Goal: Task Accomplishment & Management: Manage account settings

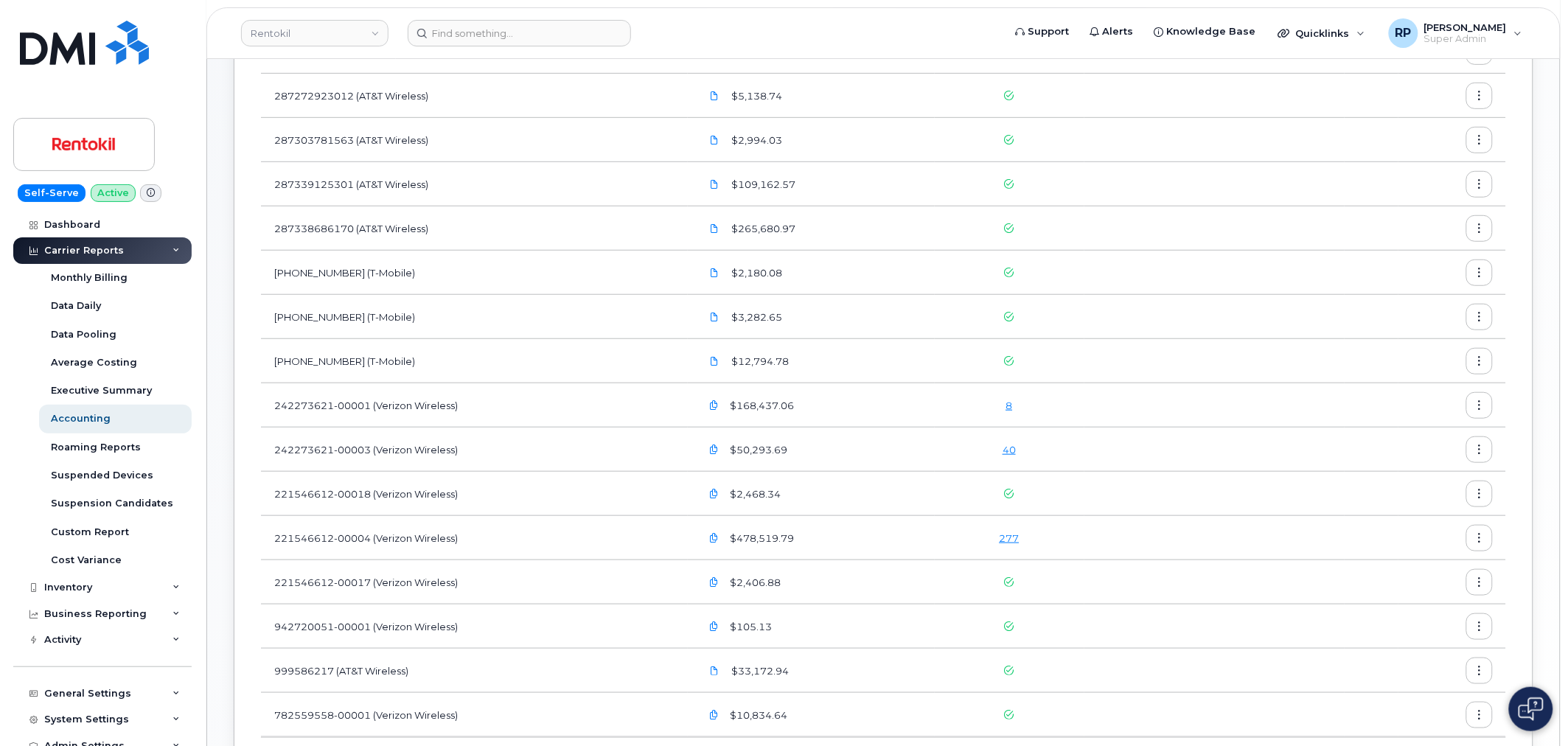
scroll to position [273, 0]
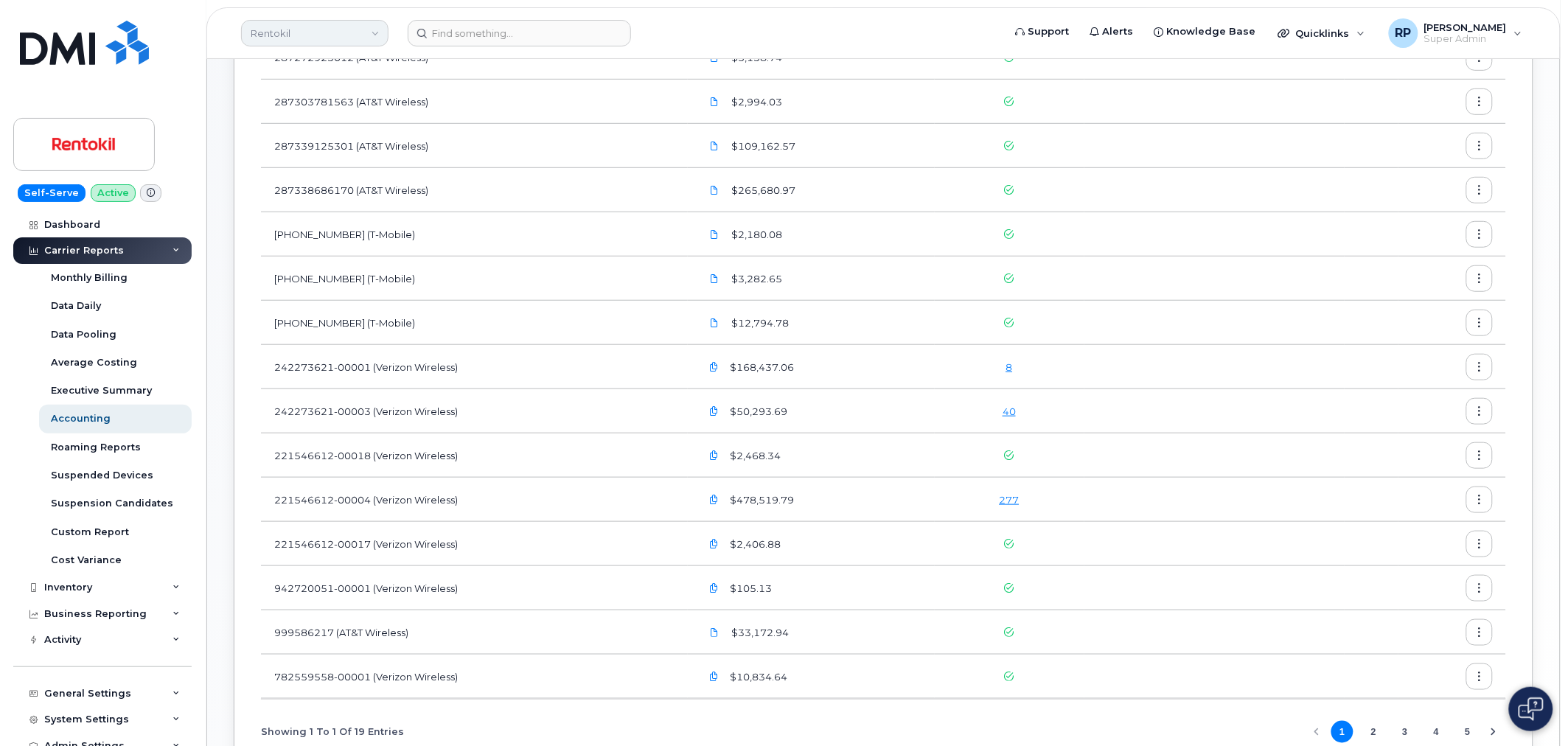
click at [352, 34] on link "Rentokil" at bounding box center [314, 33] width 147 height 26
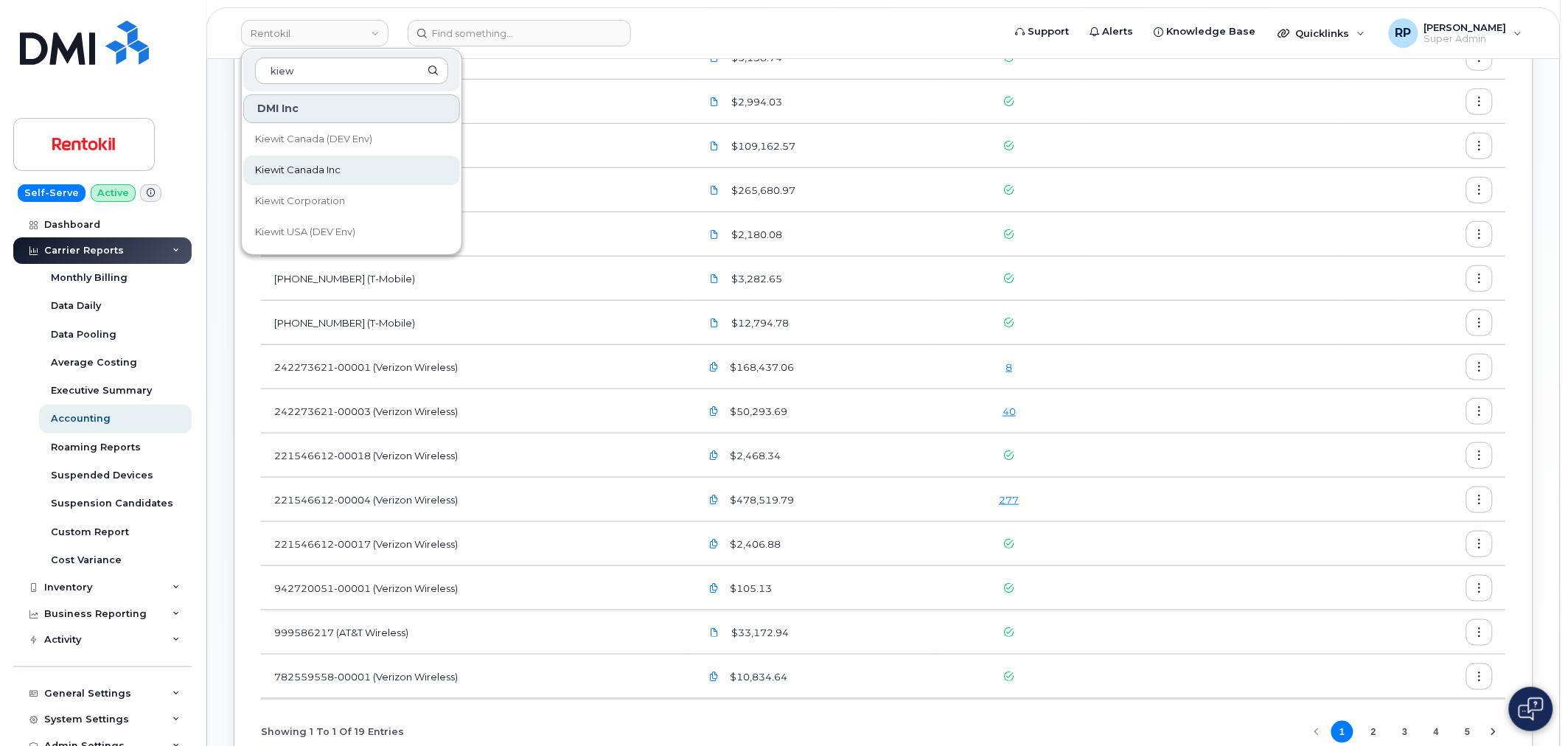
type input "kiew"
click at [320, 173] on span "Kiewit Canada Inc" at bounding box center [297, 170] width 86 height 14
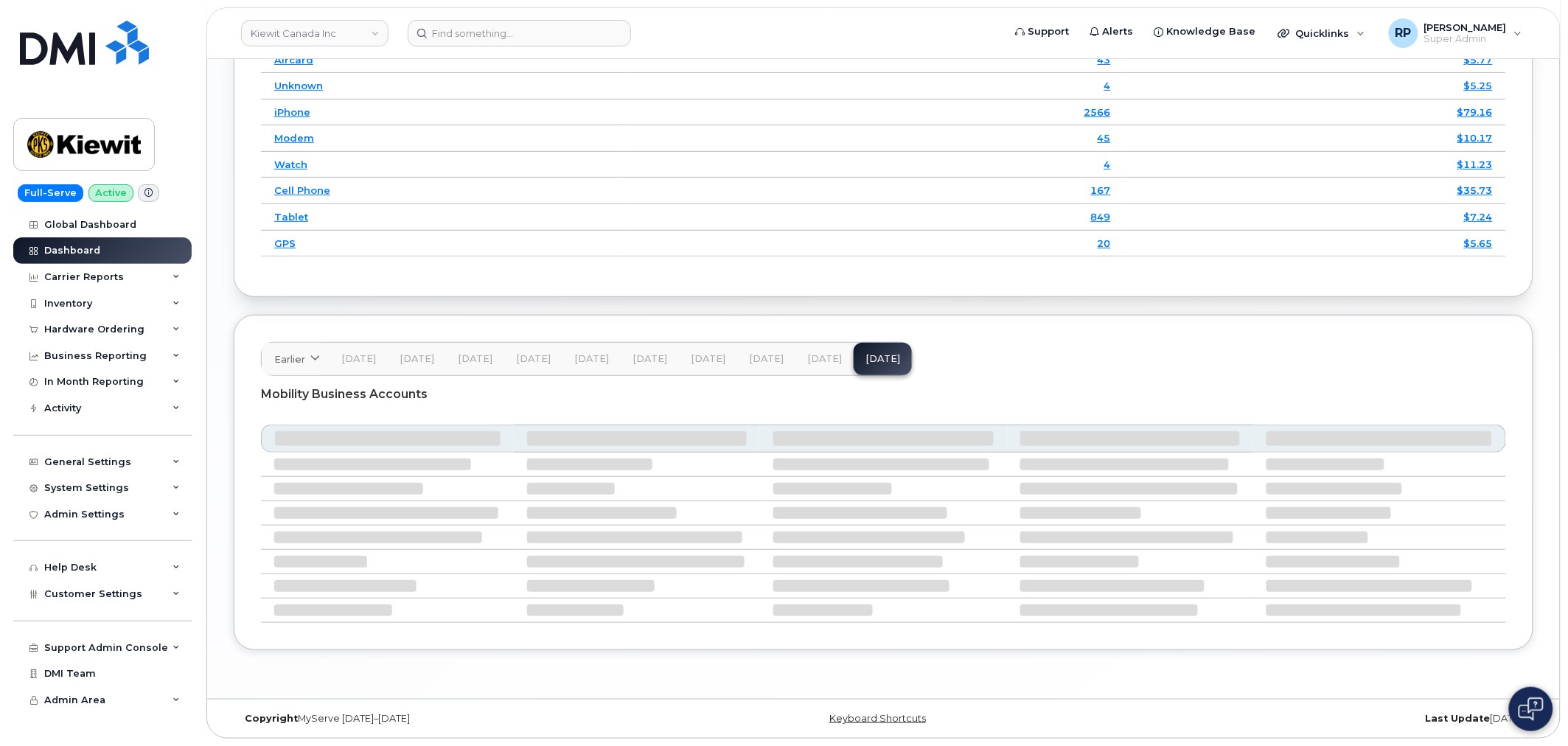
scroll to position [2158, 0]
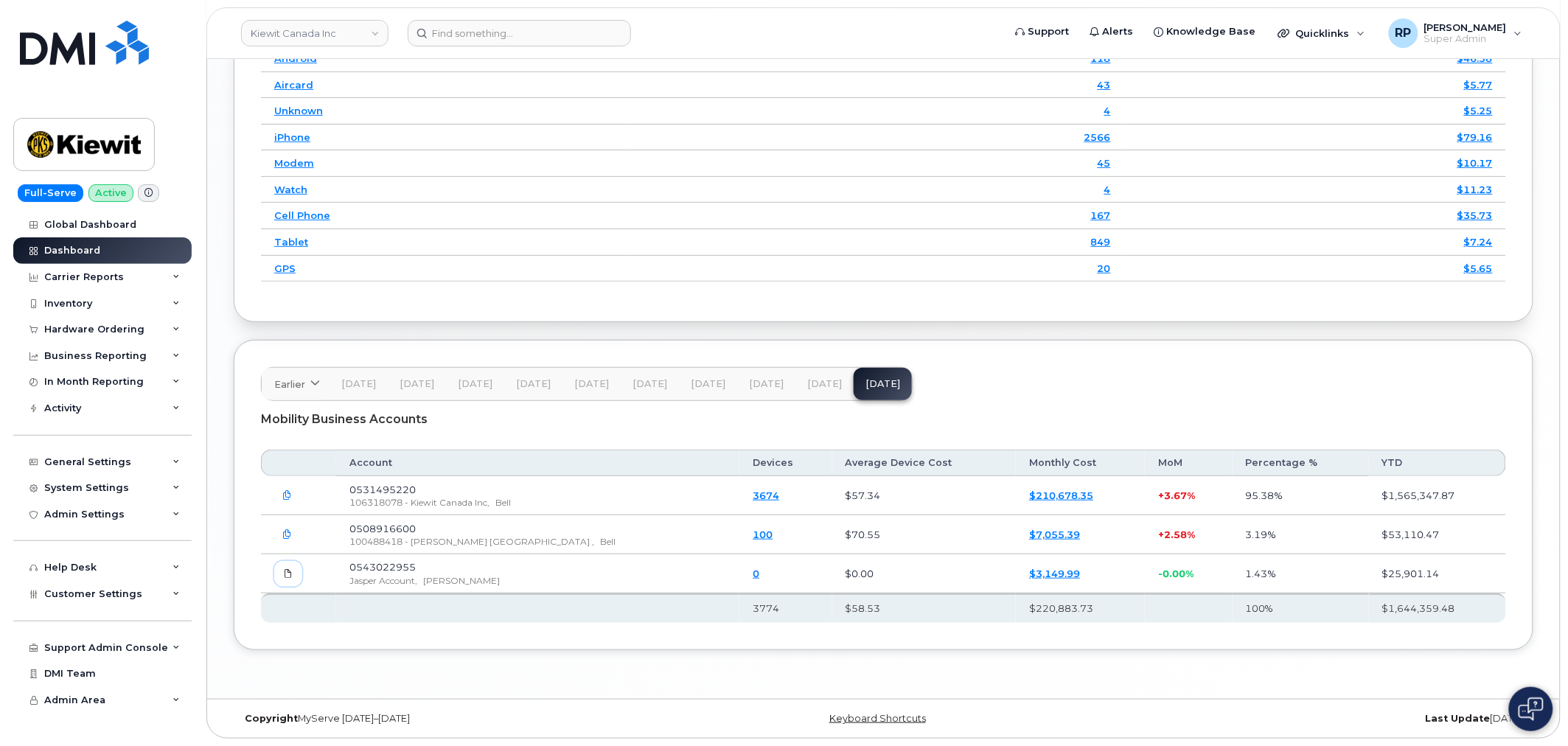
click at [295, 576] on link at bounding box center [288, 573] width 28 height 26
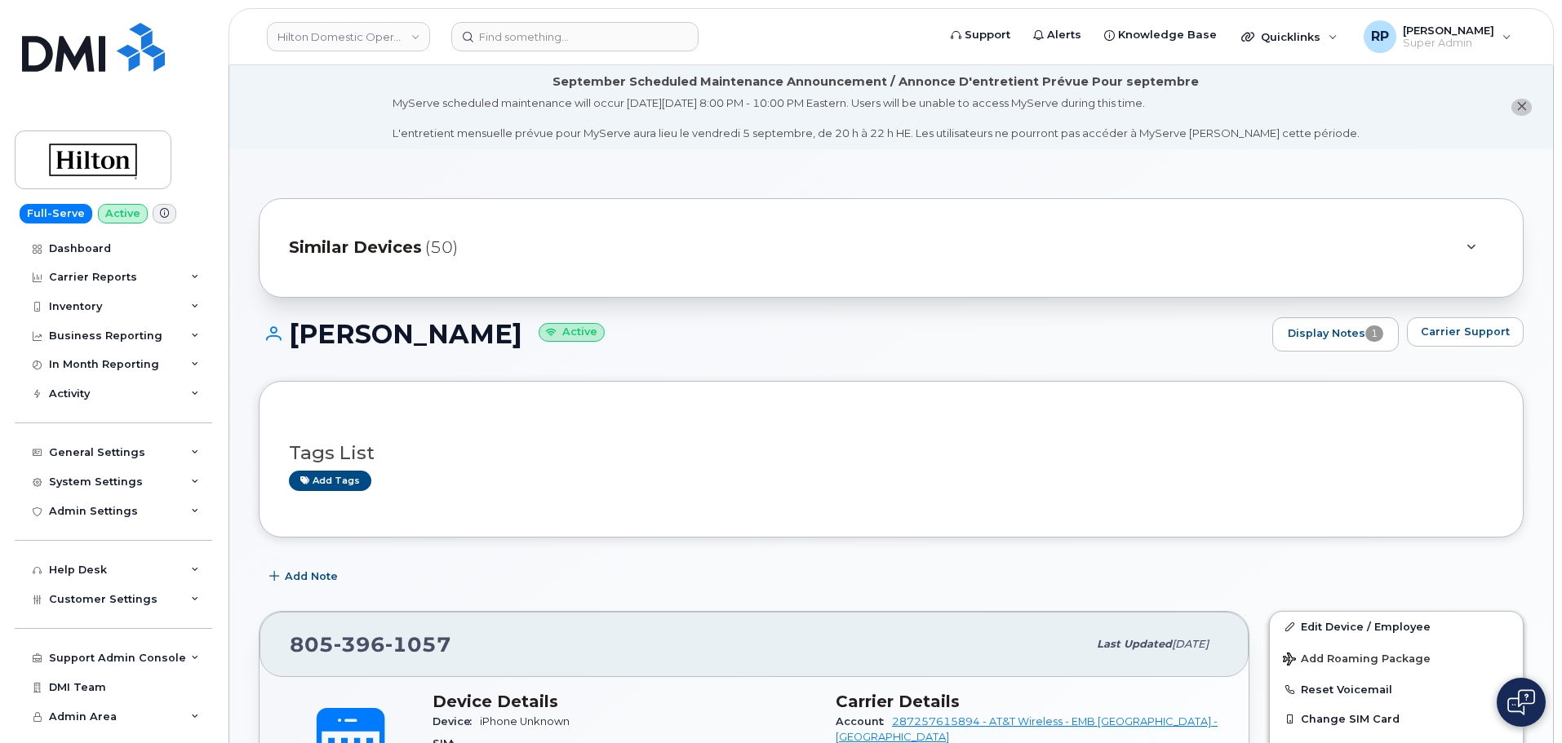
scroll to position [415, 0]
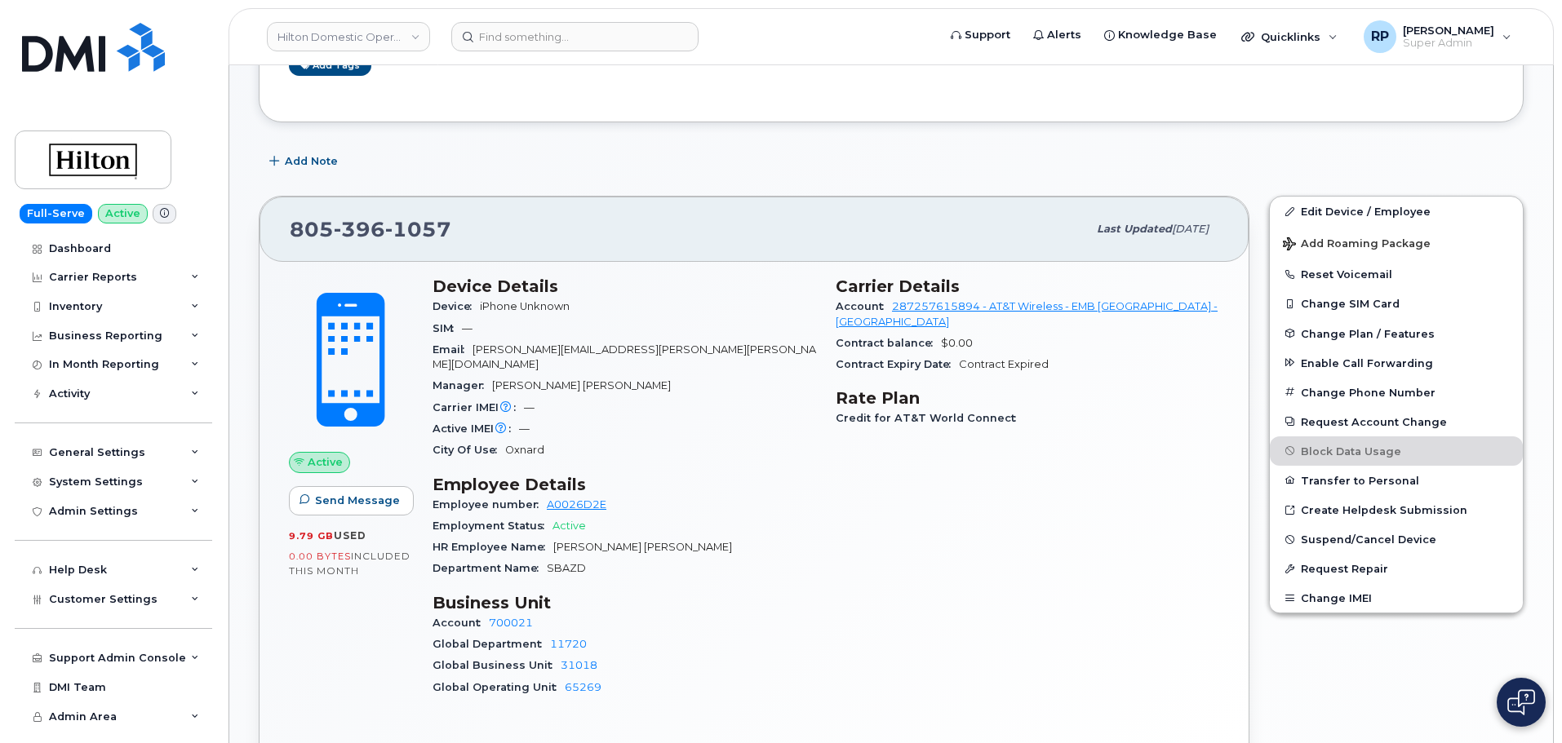
click at [341, 36] on link "Hilton Domestic Operating Company Inc" at bounding box center [348, 36] width 163 height 29
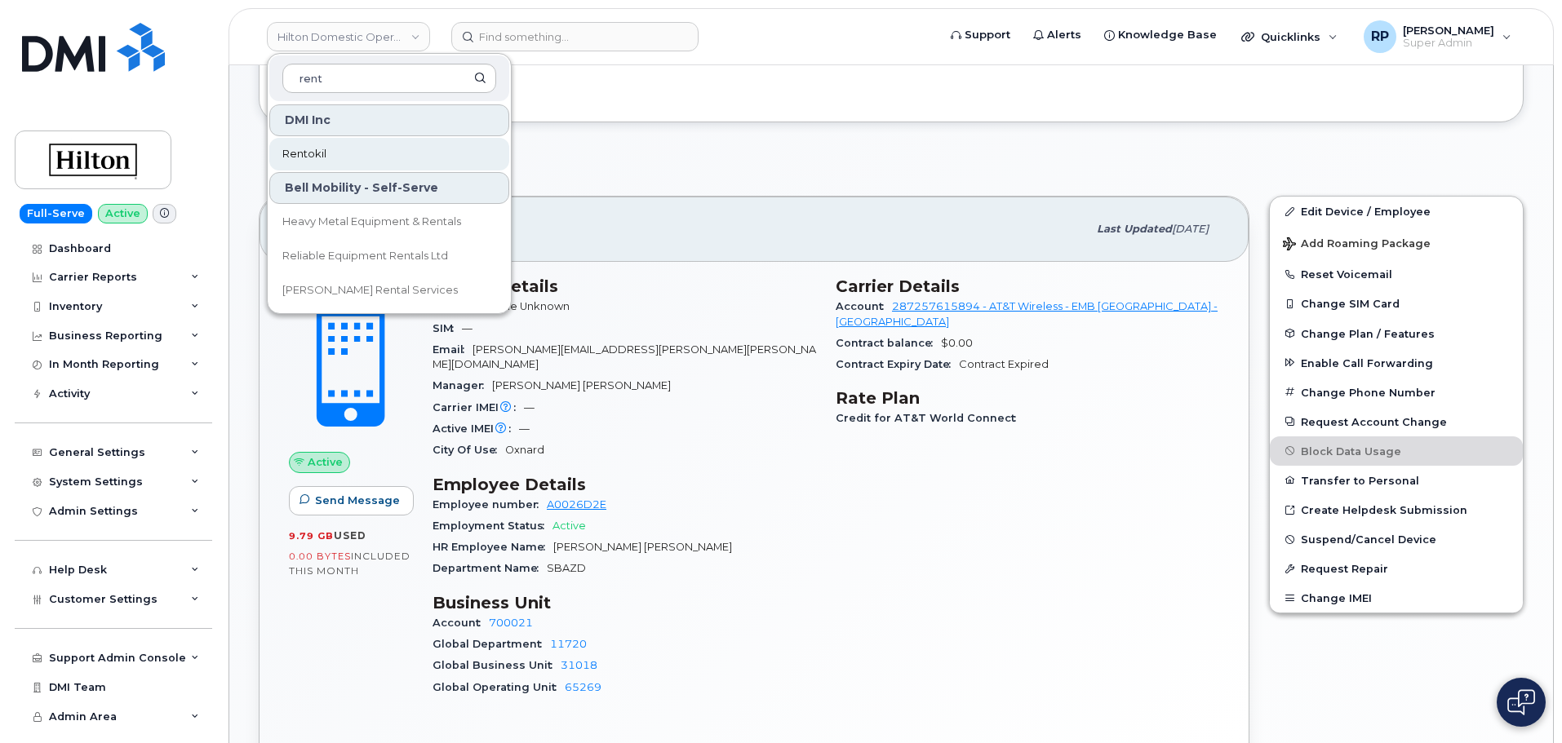
type input "rent"
click at [327, 151] on link "Rentokil" at bounding box center [389, 154] width 240 height 33
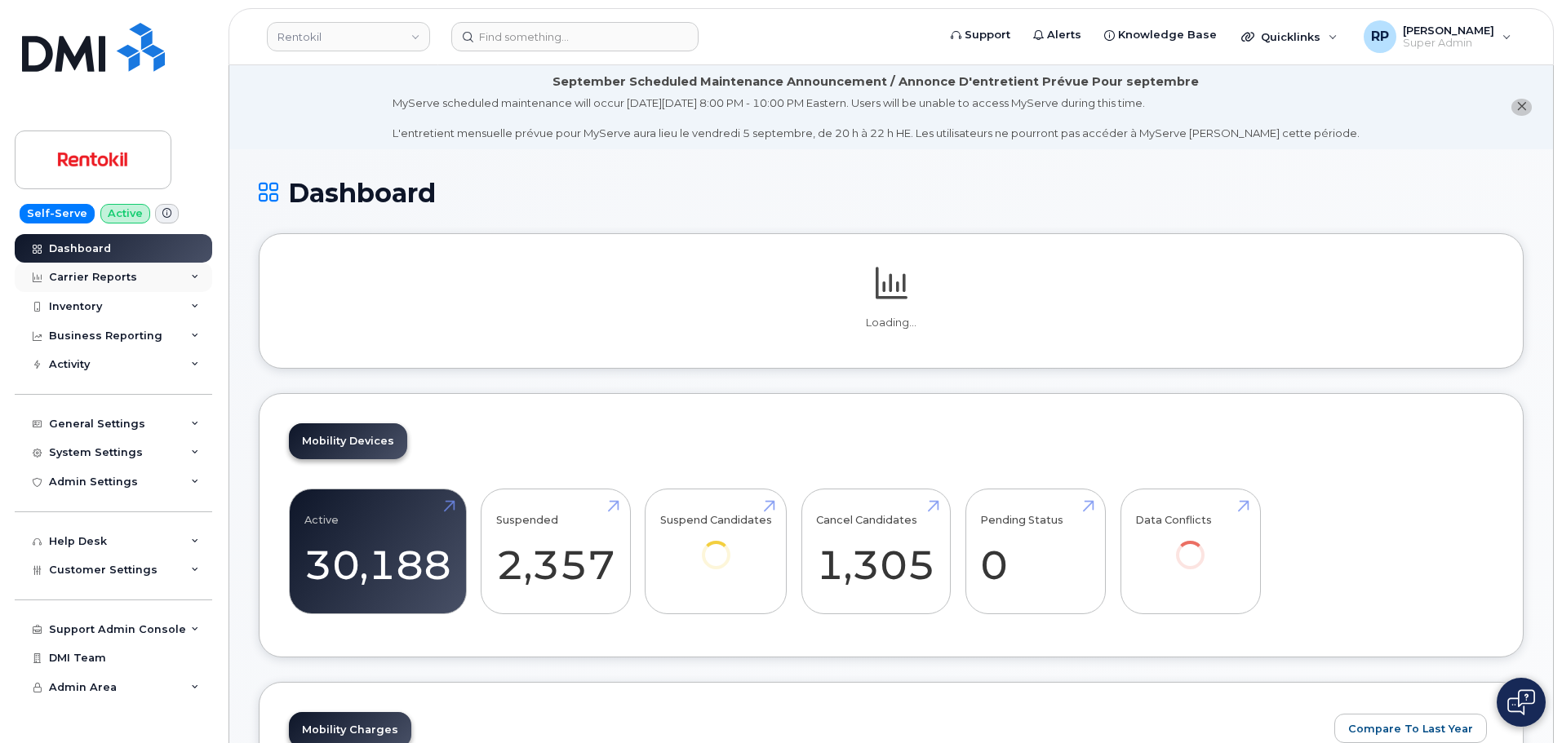
click at [168, 273] on div "Carrier Reports" at bounding box center [113, 277] width 197 height 29
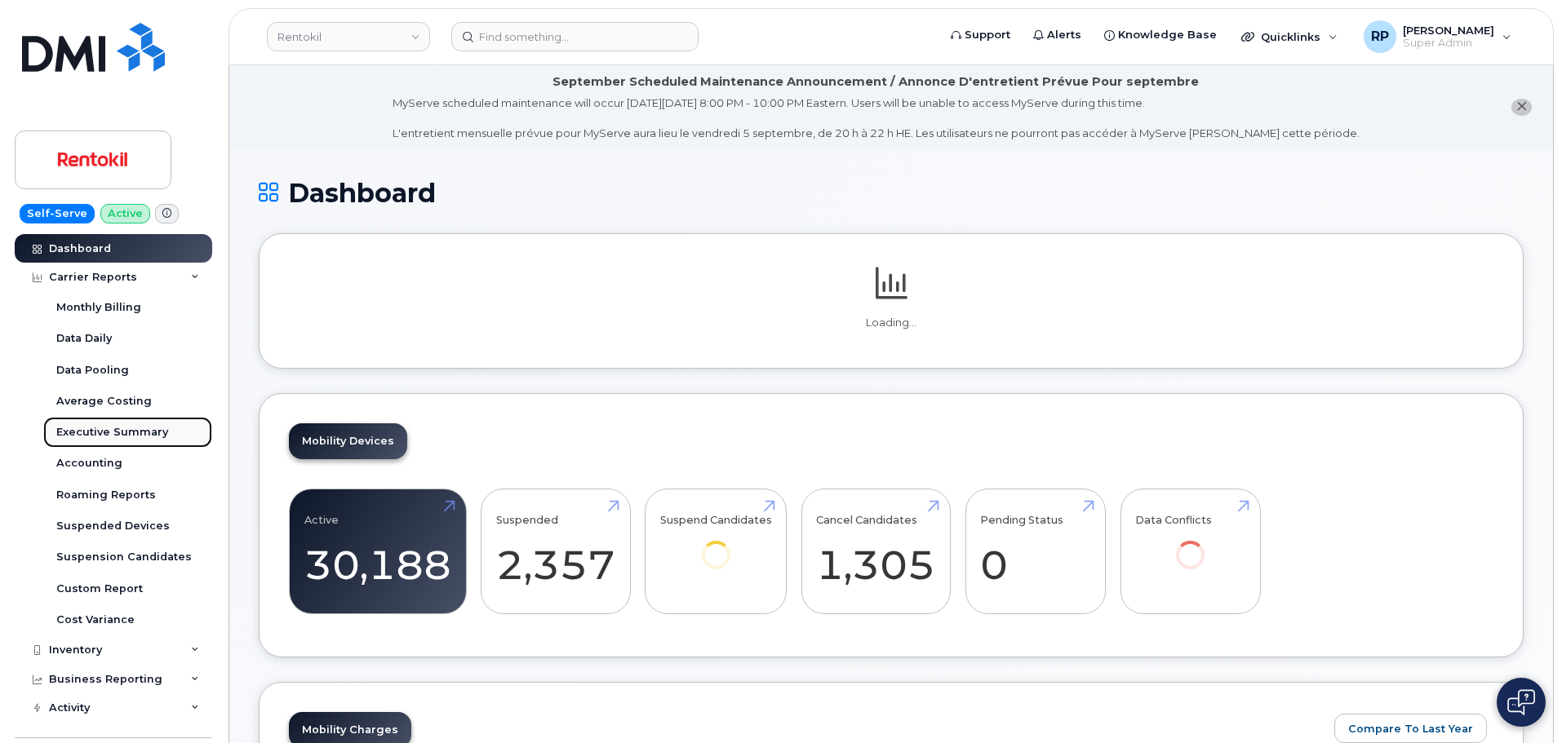
click at [126, 436] on div "Executive Summary" at bounding box center [112, 432] width 112 height 15
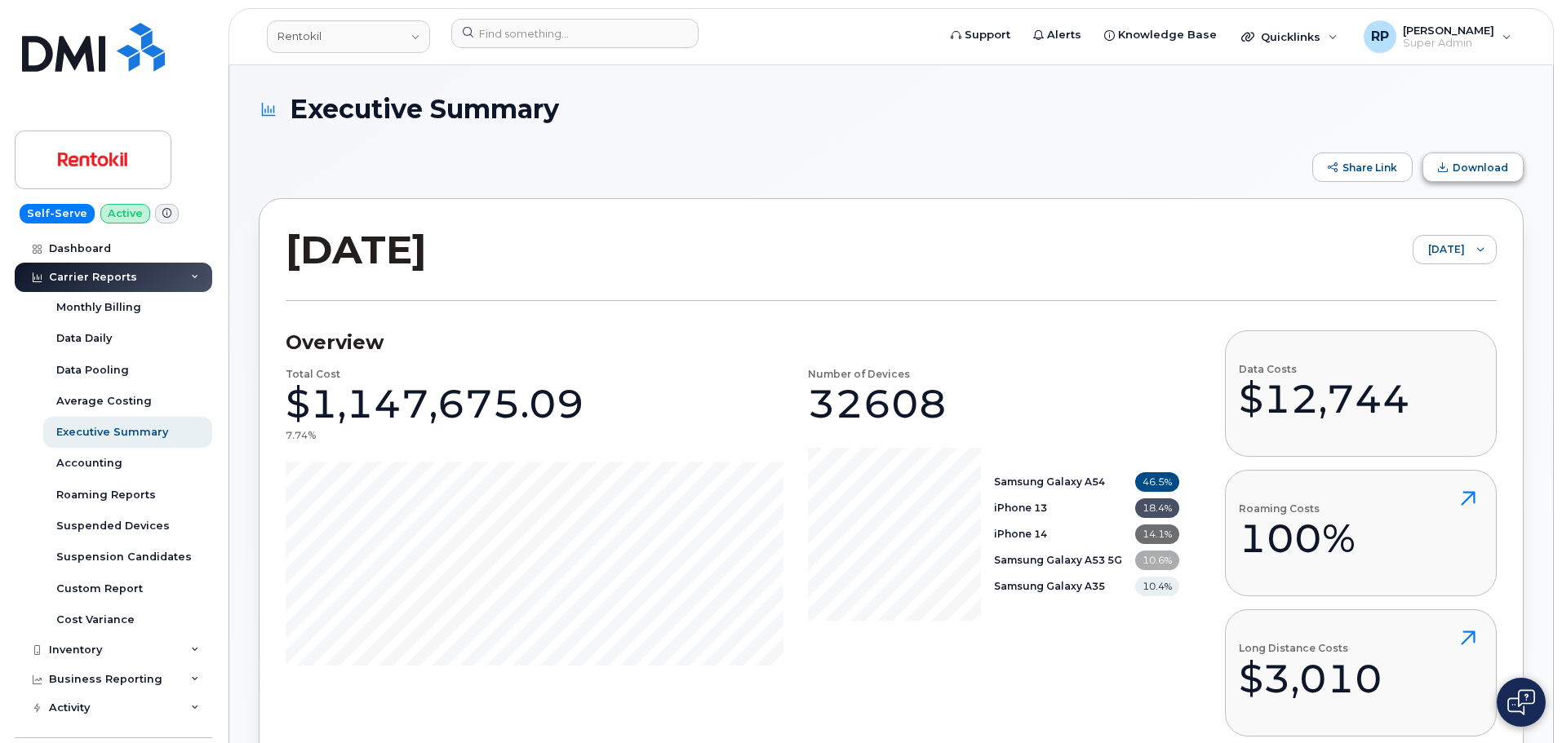
click at [1496, 165] on span "Download" at bounding box center [1479, 168] width 55 height 12
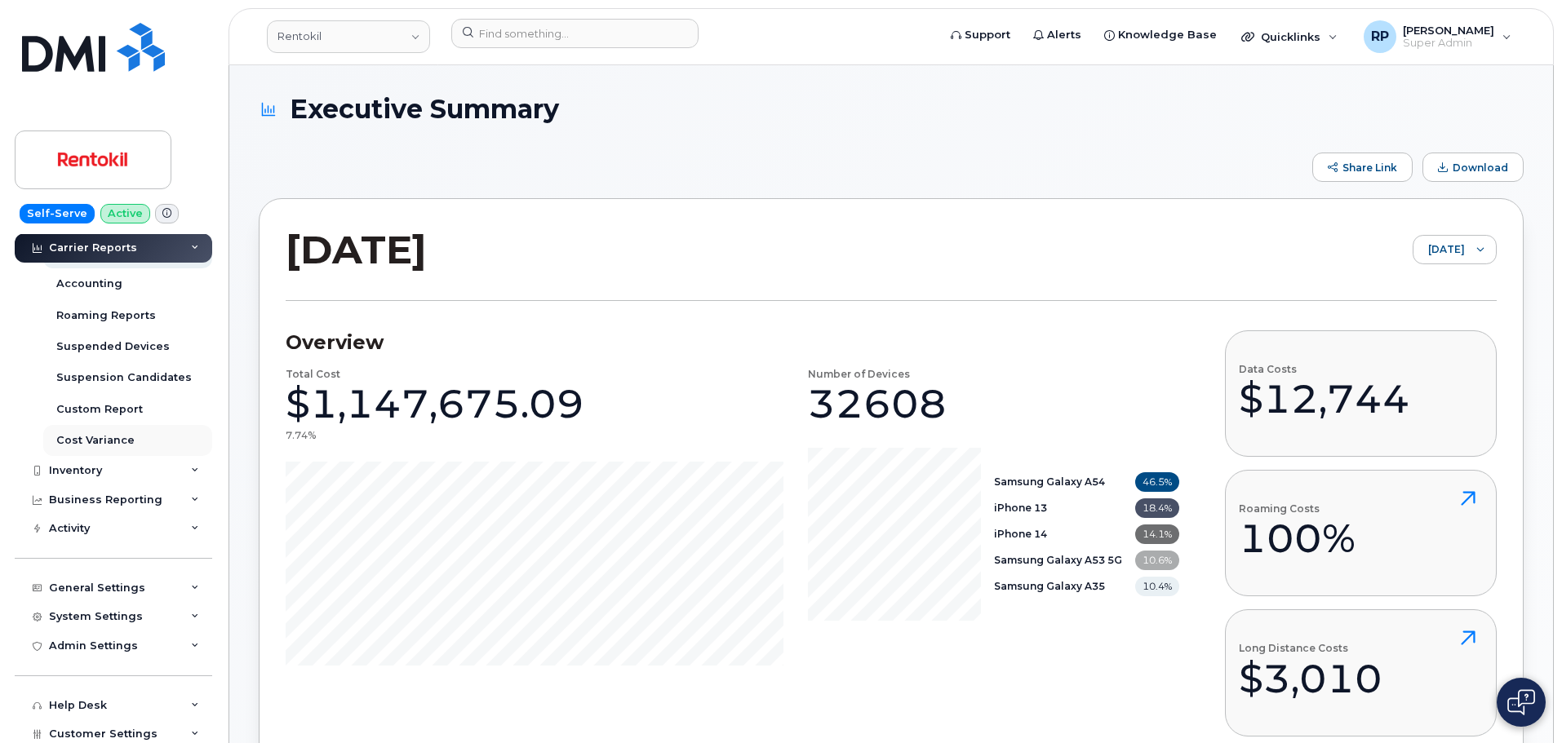
scroll to position [302, 0]
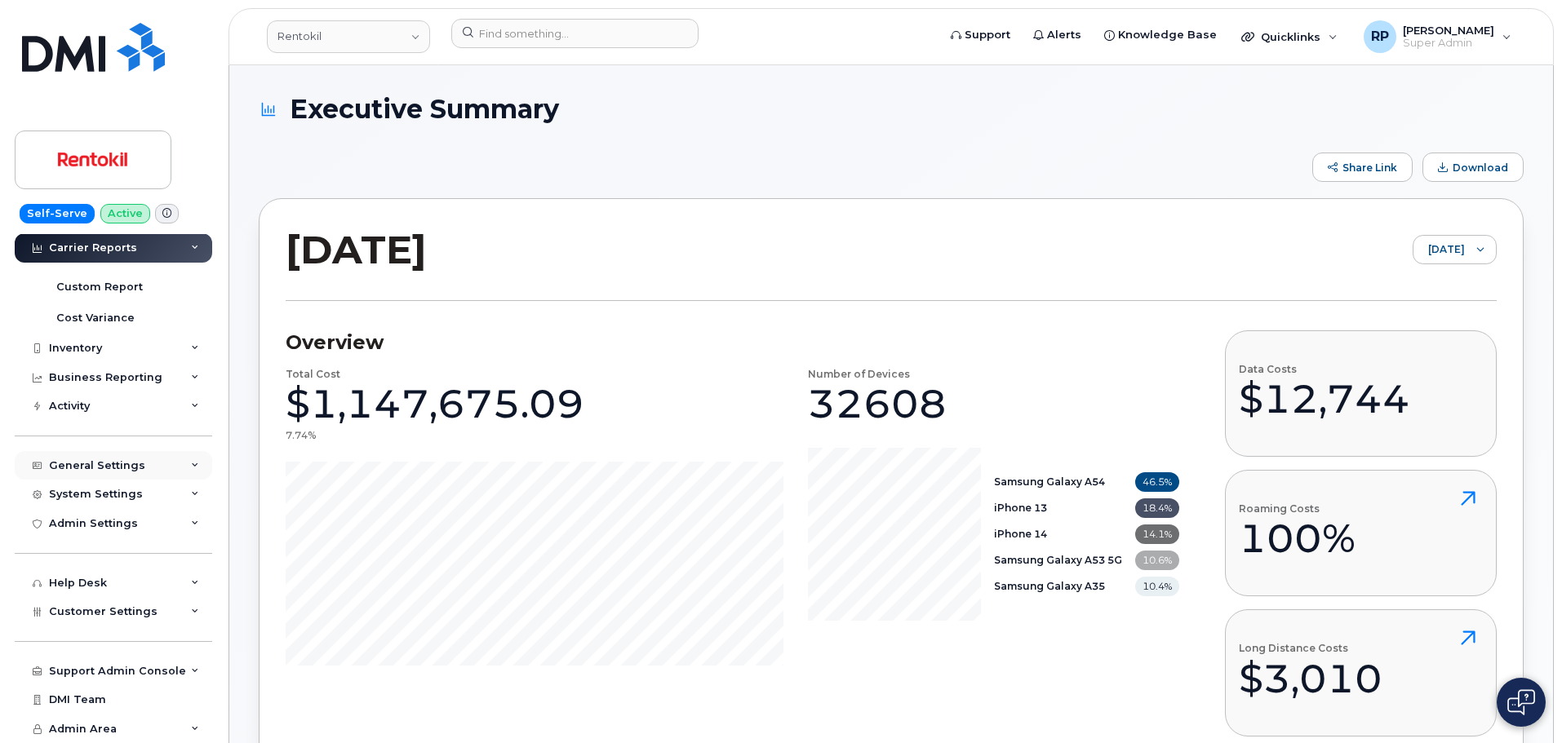
click at [110, 460] on div "General Settings" at bounding box center [97, 465] width 96 height 13
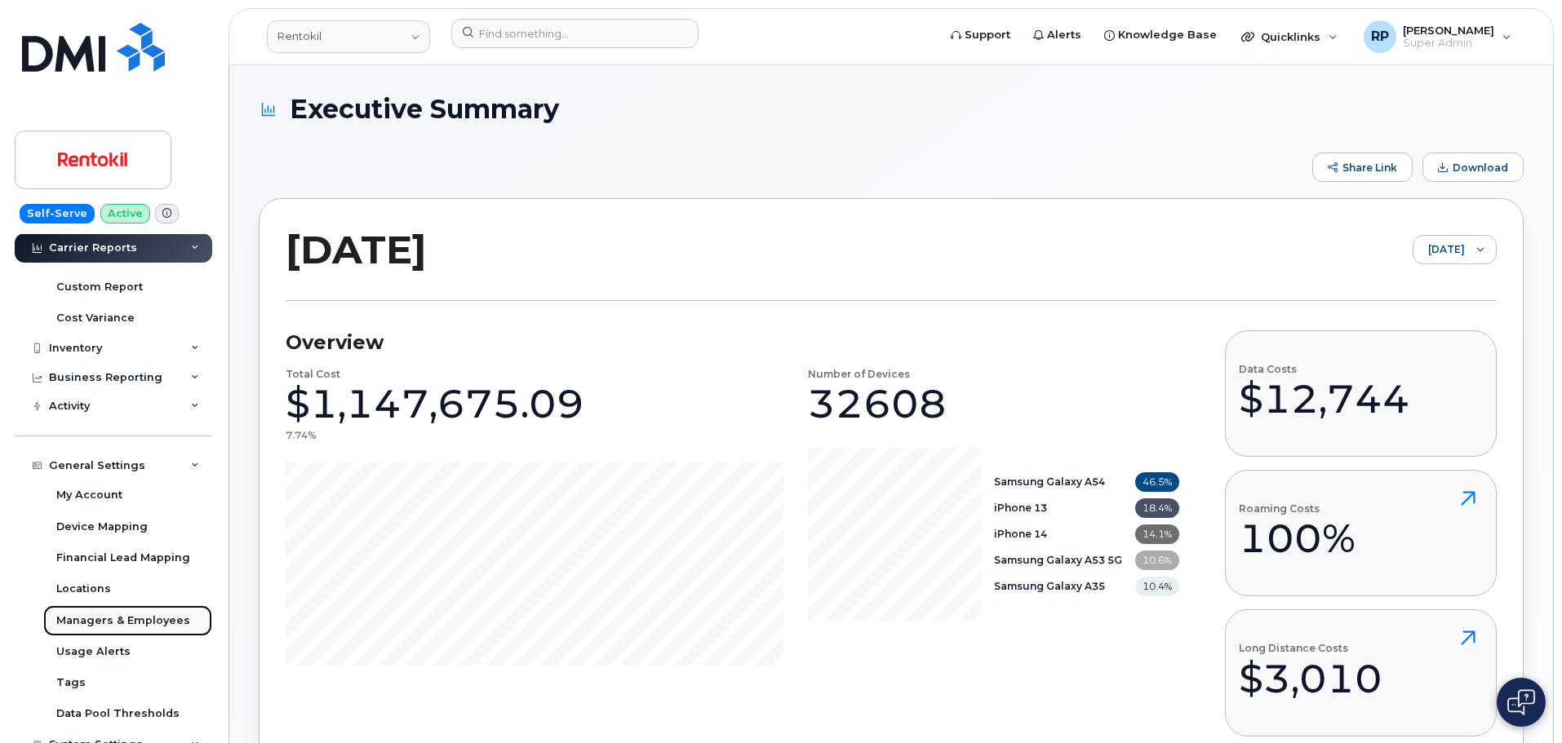
click at [108, 618] on div "Managers & Employees" at bounding box center [123, 621] width 134 height 15
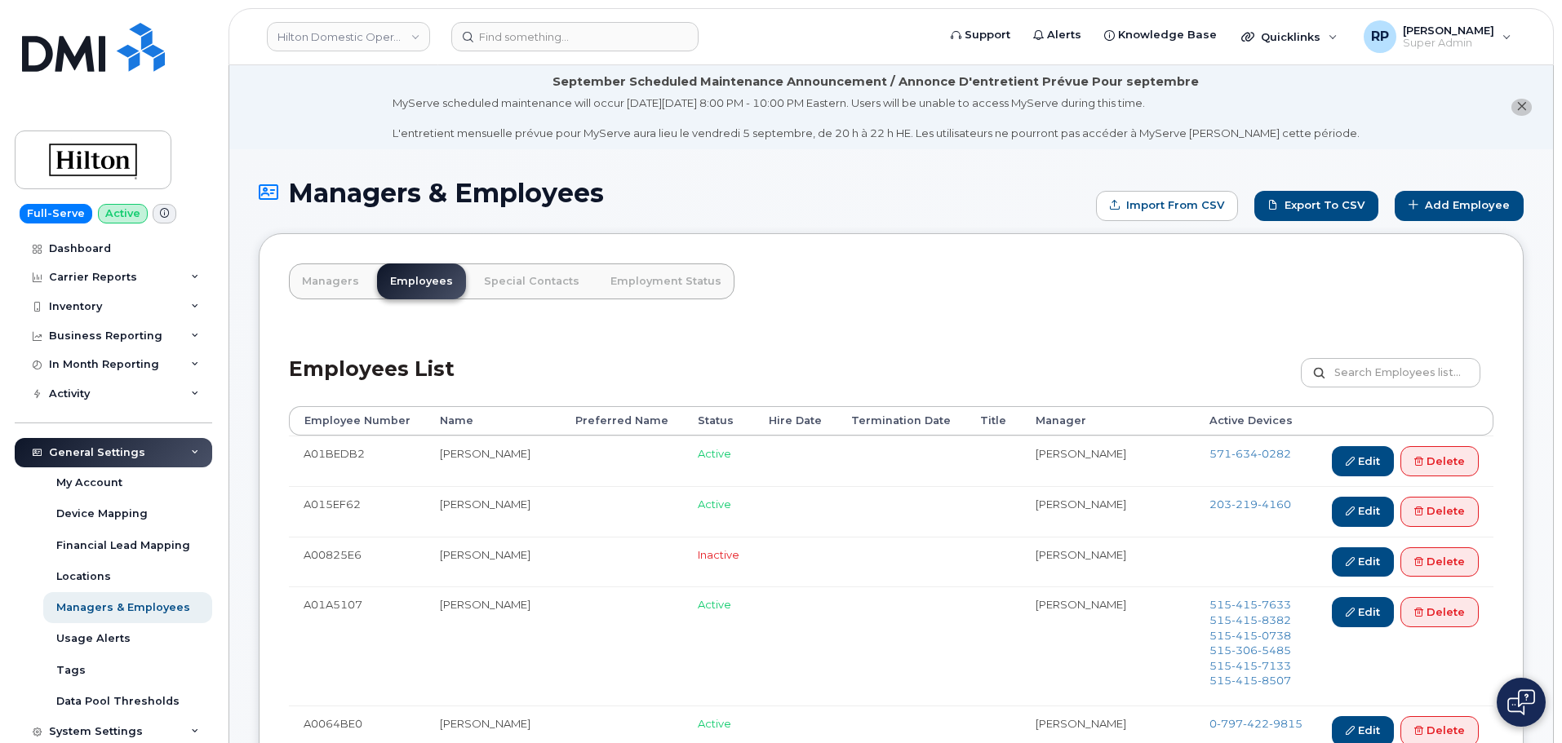
click at [397, 32] on link "Hilton Domestic Operating Company Inc" at bounding box center [348, 36] width 163 height 29
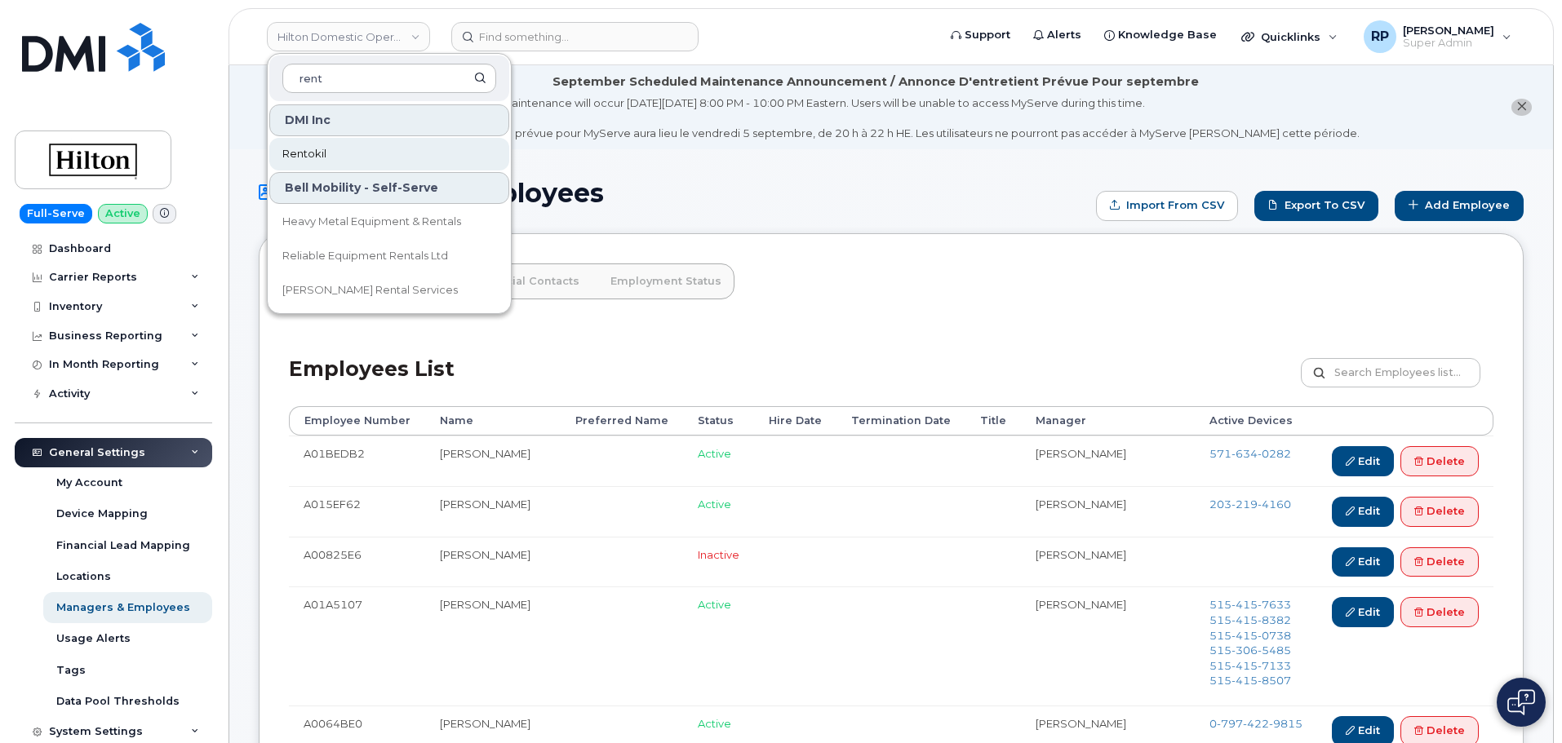
type input "rent"
click at [309, 154] on span "Rentokil" at bounding box center [304, 154] width 44 height 16
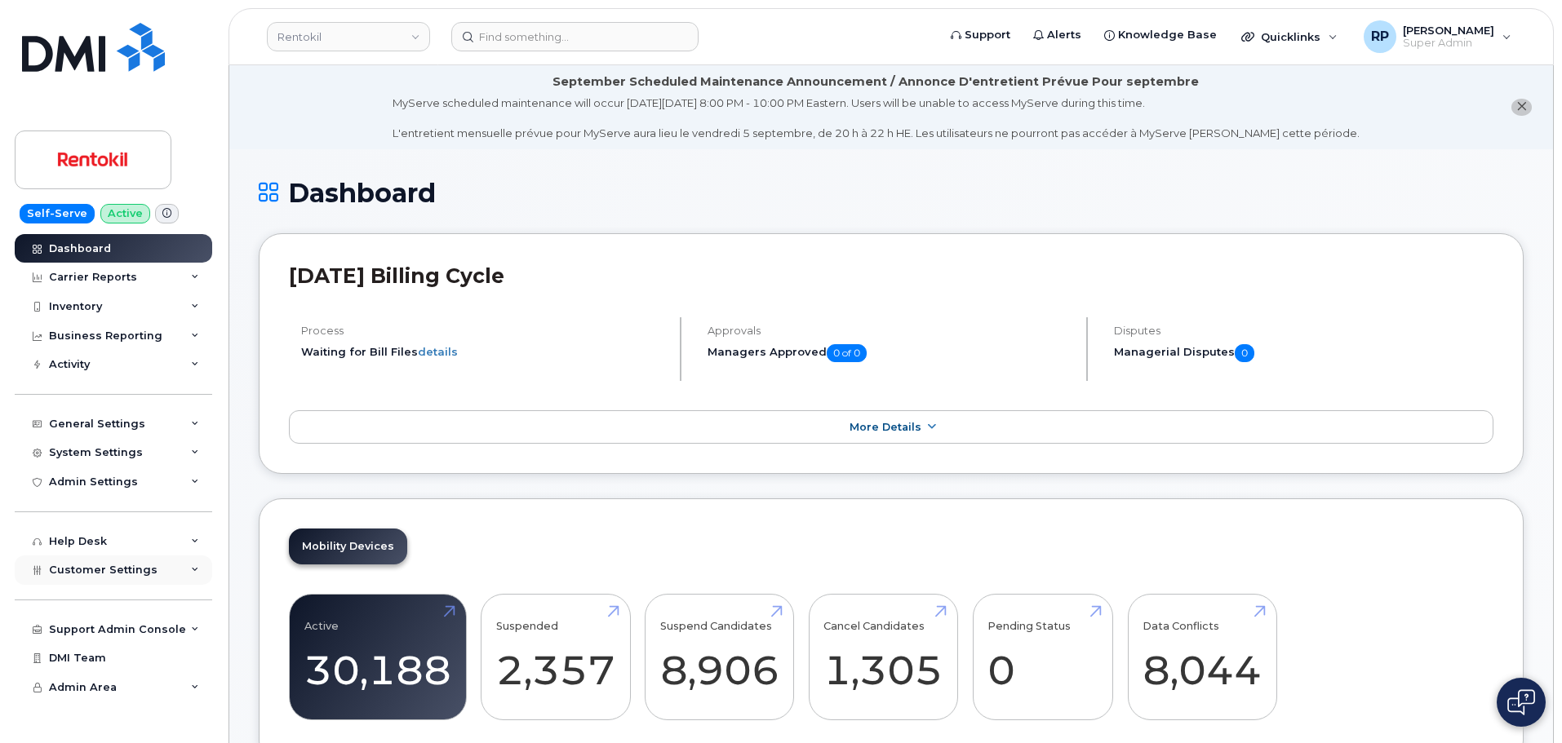
click at [151, 567] on div "Customer Settings" at bounding box center [113, 570] width 197 height 29
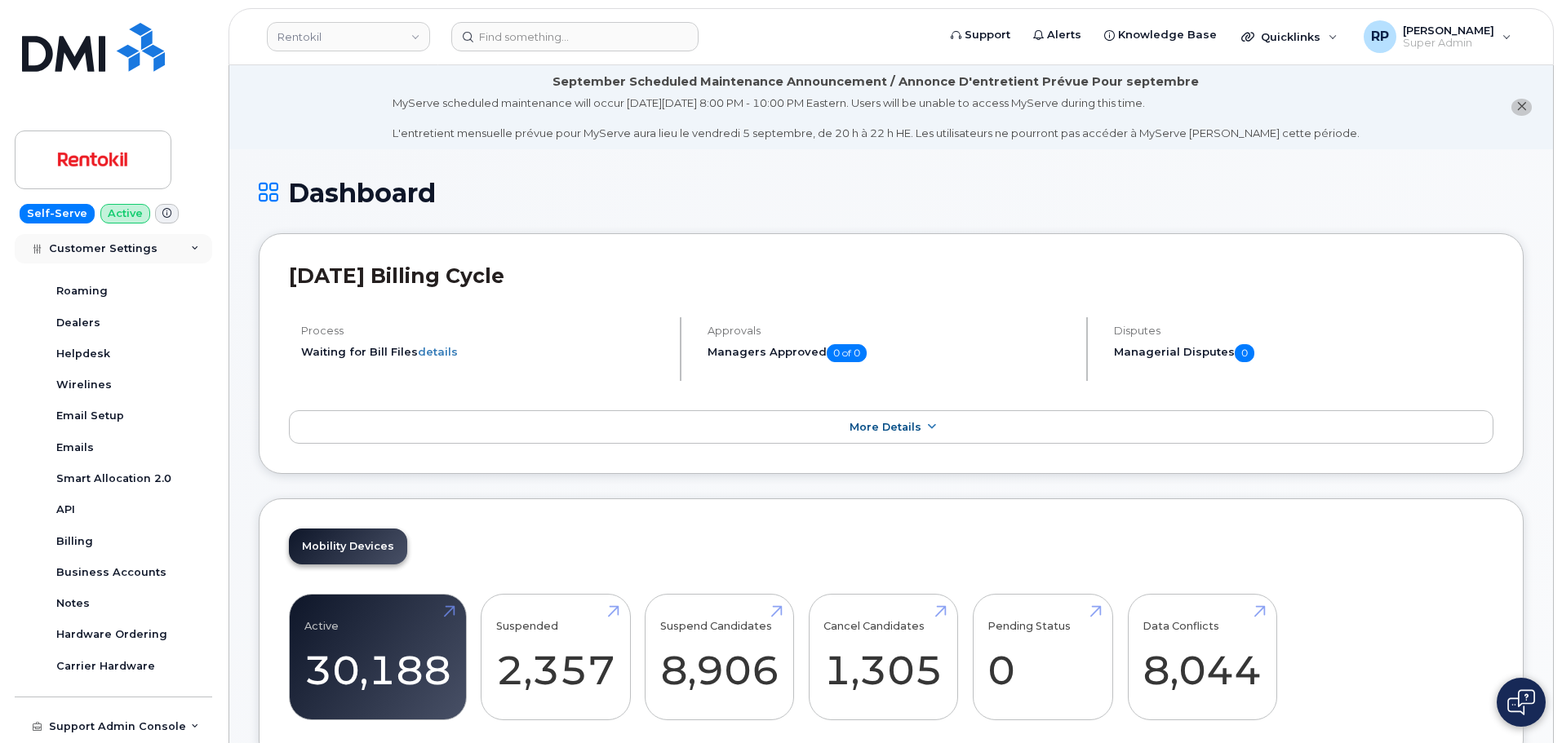
scroll to position [408, 0]
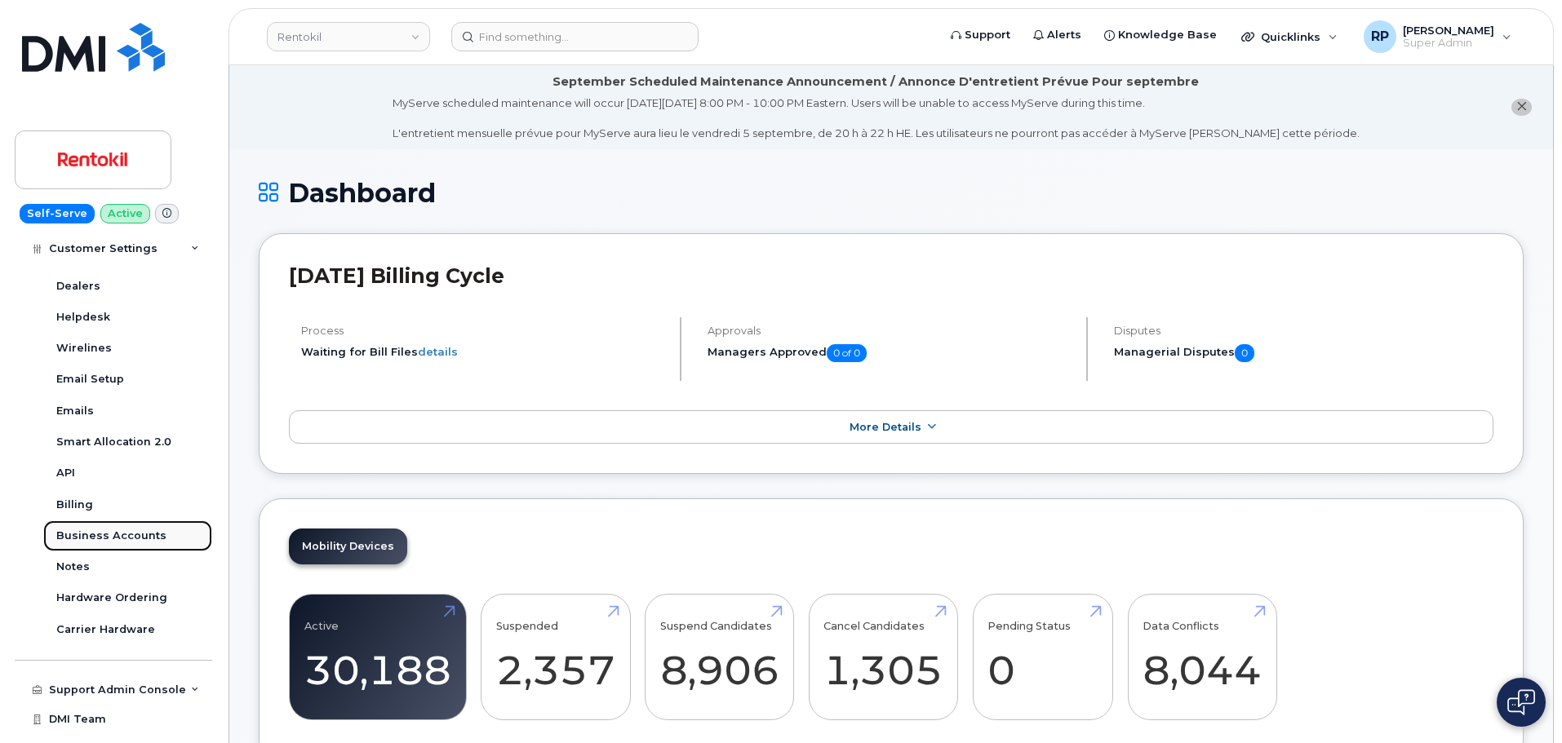
click at [148, 534] on div "Business Accounts" at bounding box center [111, 536] width 110 height 15
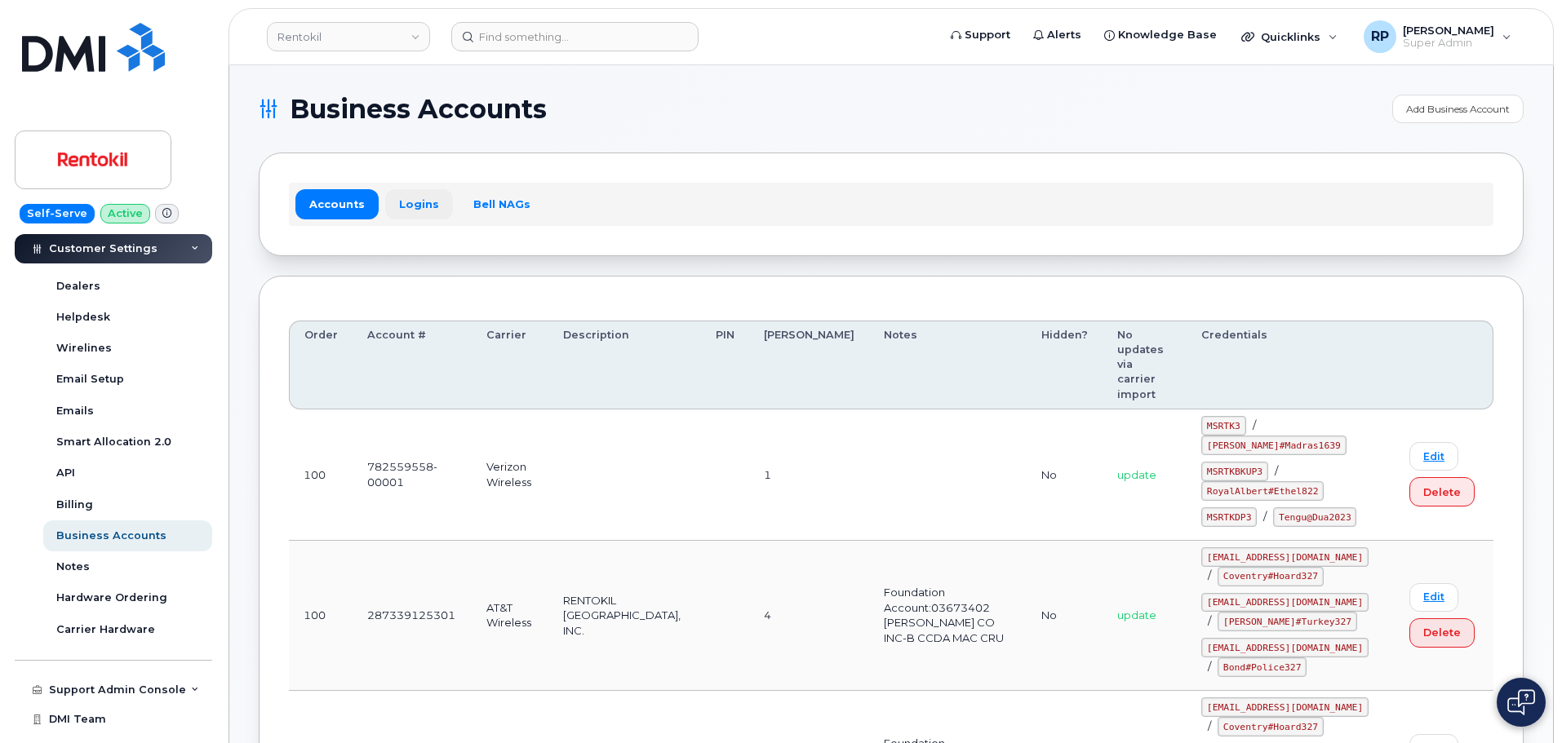
click at [421, 208] on link "Logins" at bounding box center [419, 203] width 68 height 29
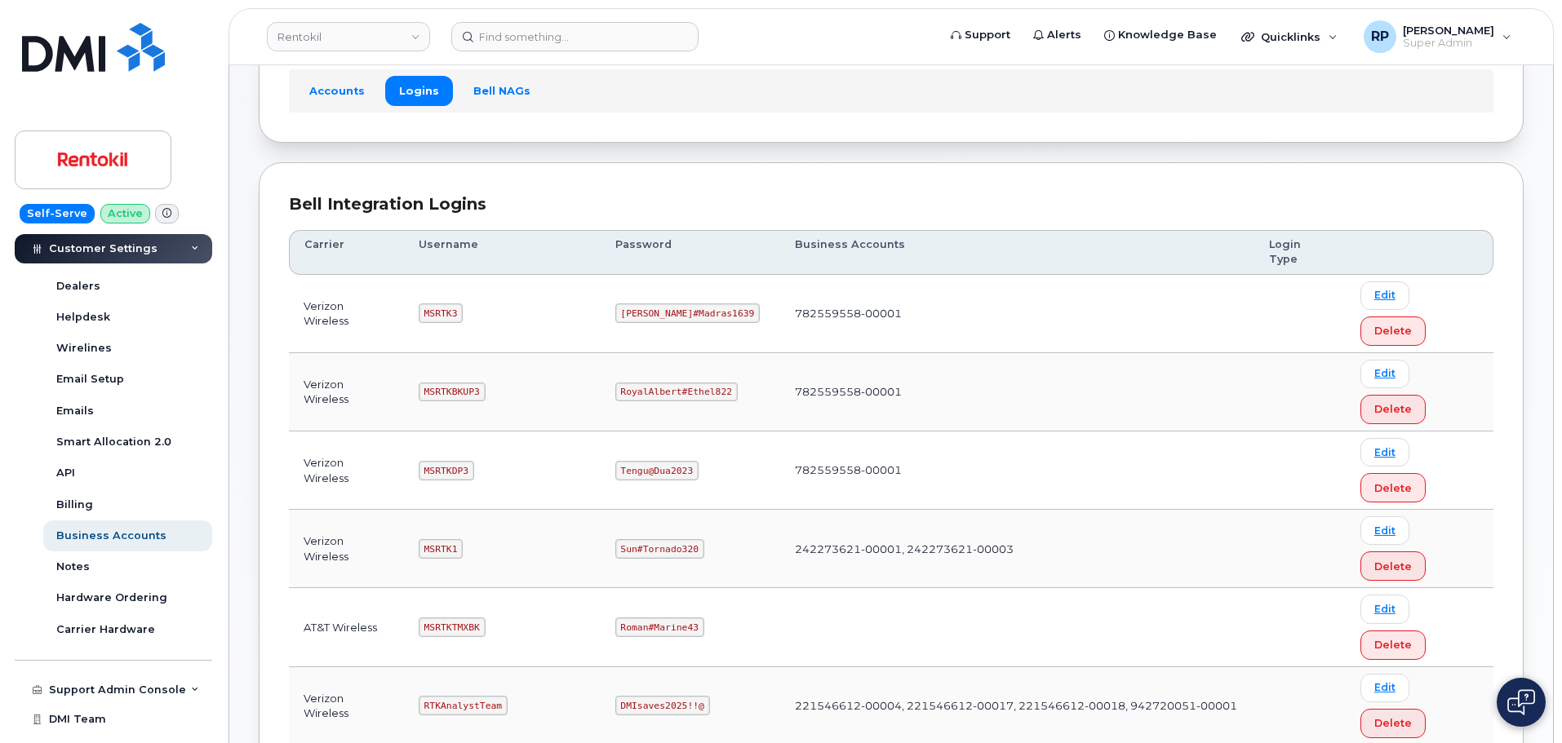
scroll to position [136, 0]
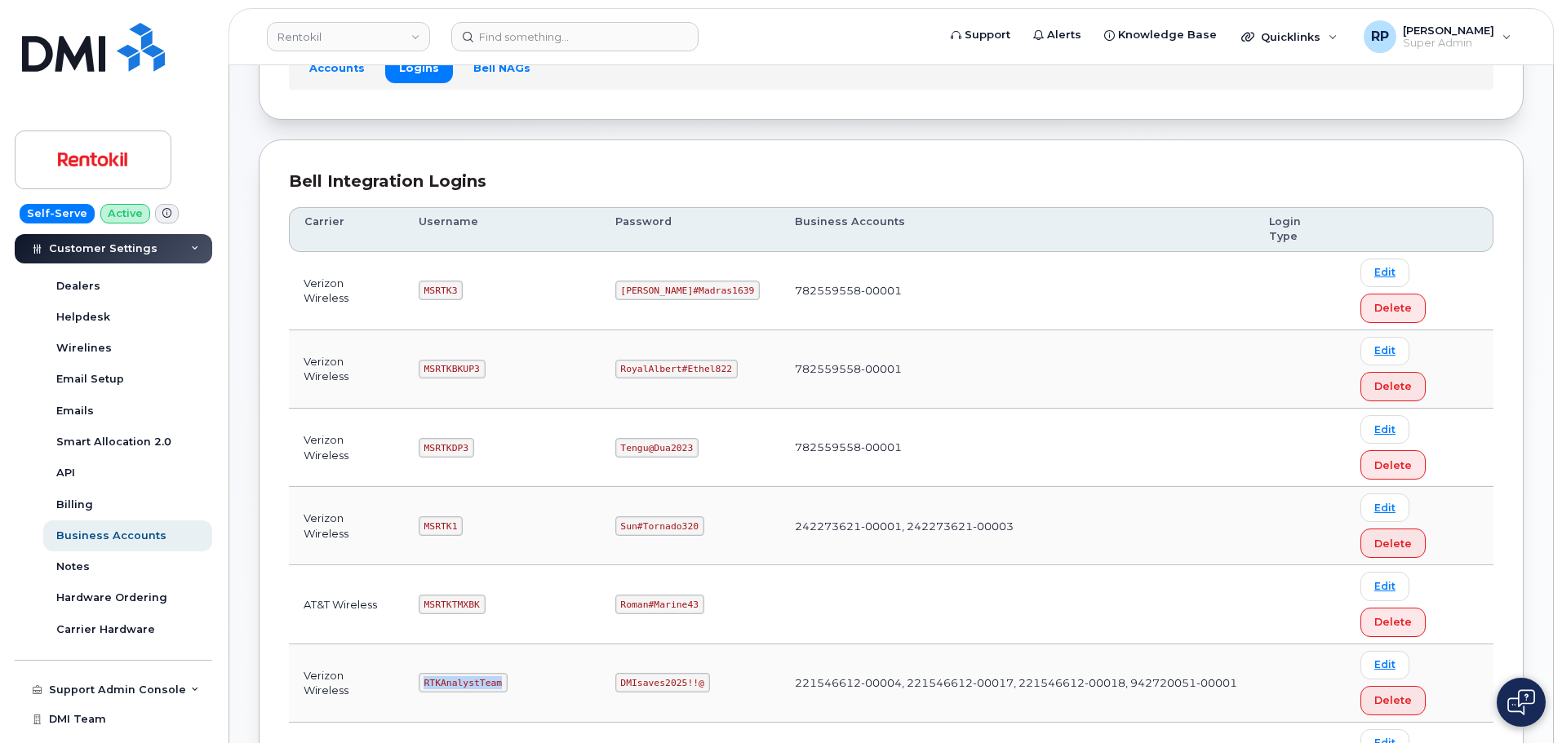
drag, startPoint x: 428, startPoint y: 476, endPoint x: 504, endPoint y: 477, distance: 75.9
click at [504, 645] on td "RTKAnalystTeam" at bounding box center [502, 684] width 197 height 78
copy code "RTKAnalystTeam"
drag, startPoint x: 618, startPoint y: 476, endPoint x: 716, endPoint y: 472, distance: 98.0
click at [716, 645] on td "DMIsaves2025!!@" at bounding box center [691, 684] width 180 height 78
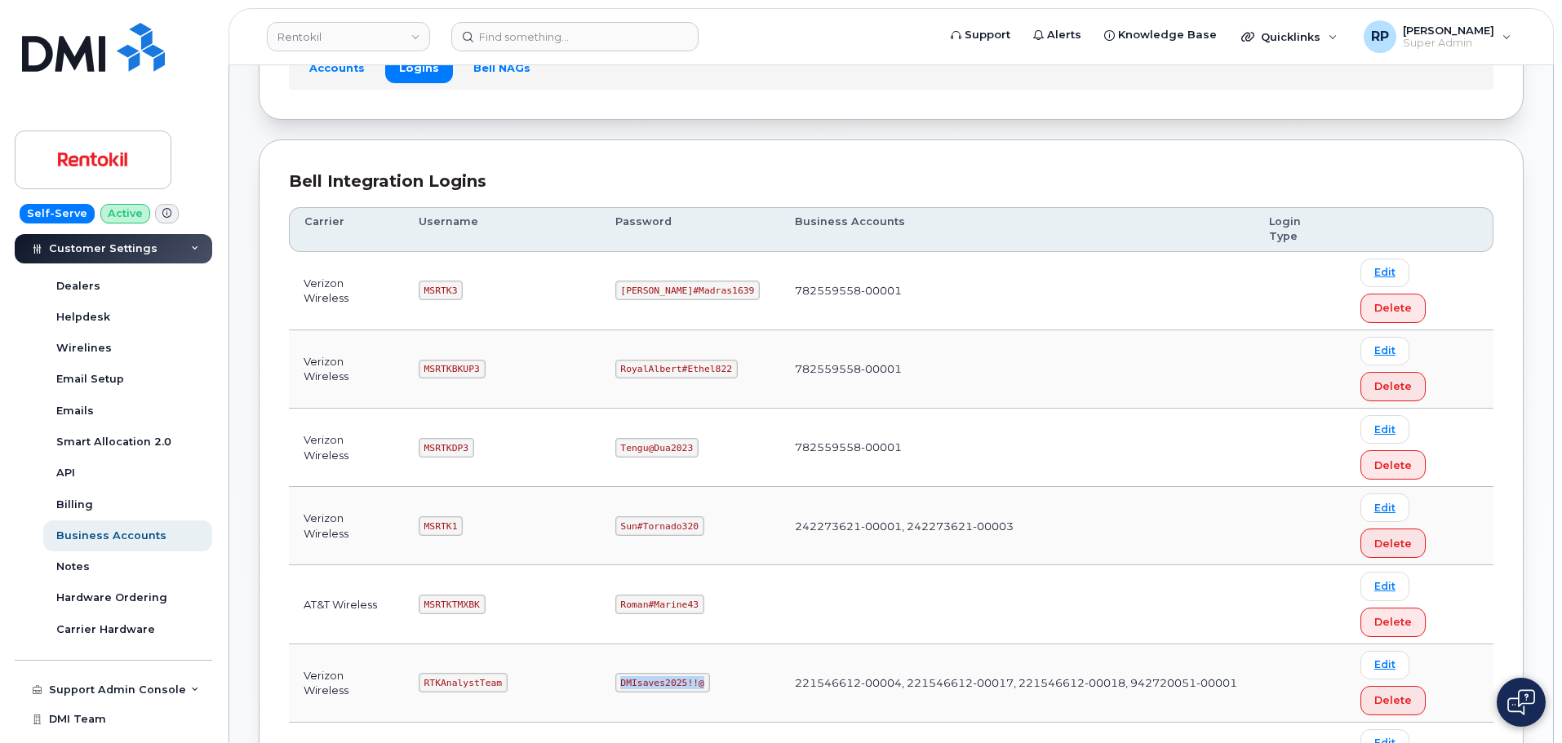
copy code "DMIsaves2025!!@"
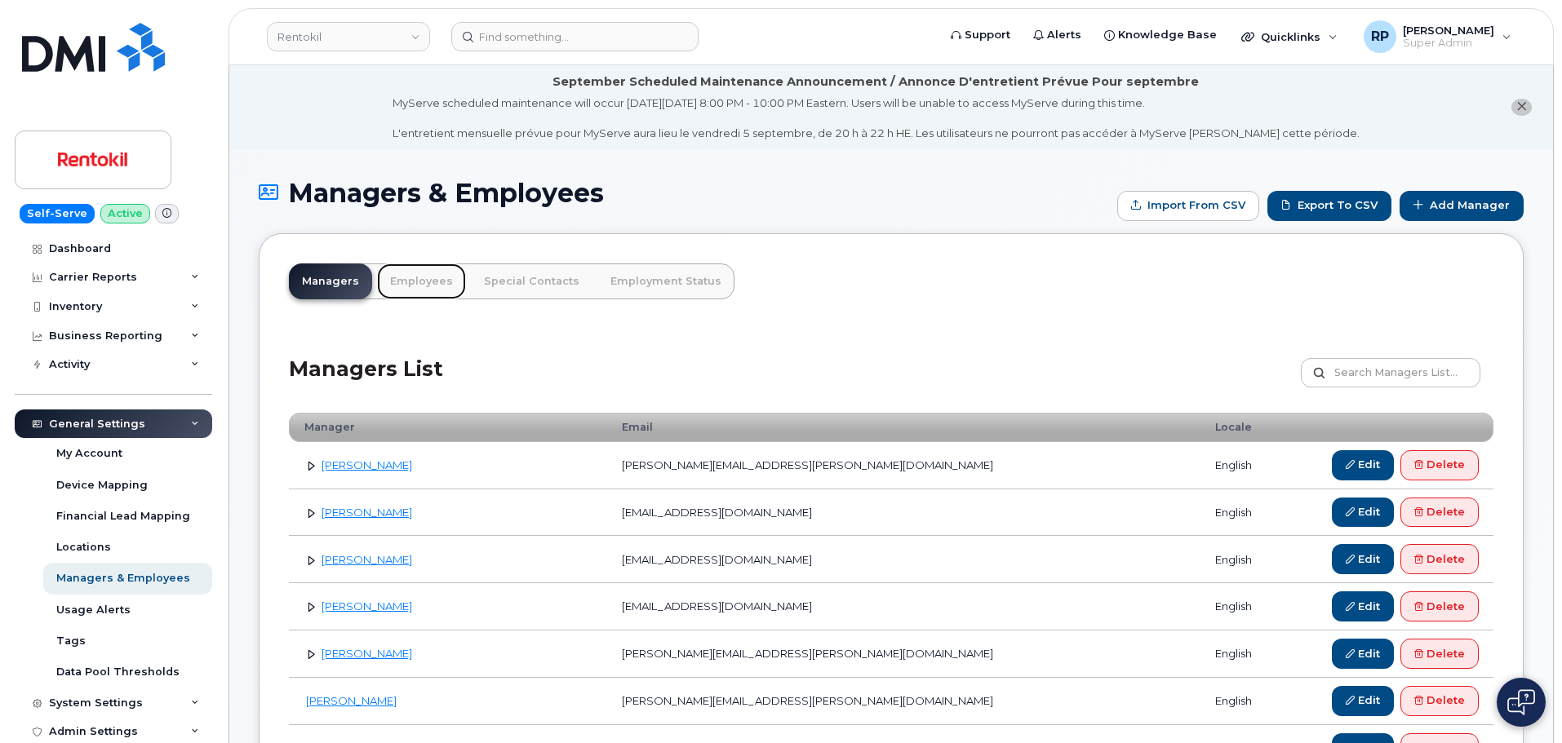
click at [419, 270] on link "Employees" at bounding box center [421, 282] width 89 height 36
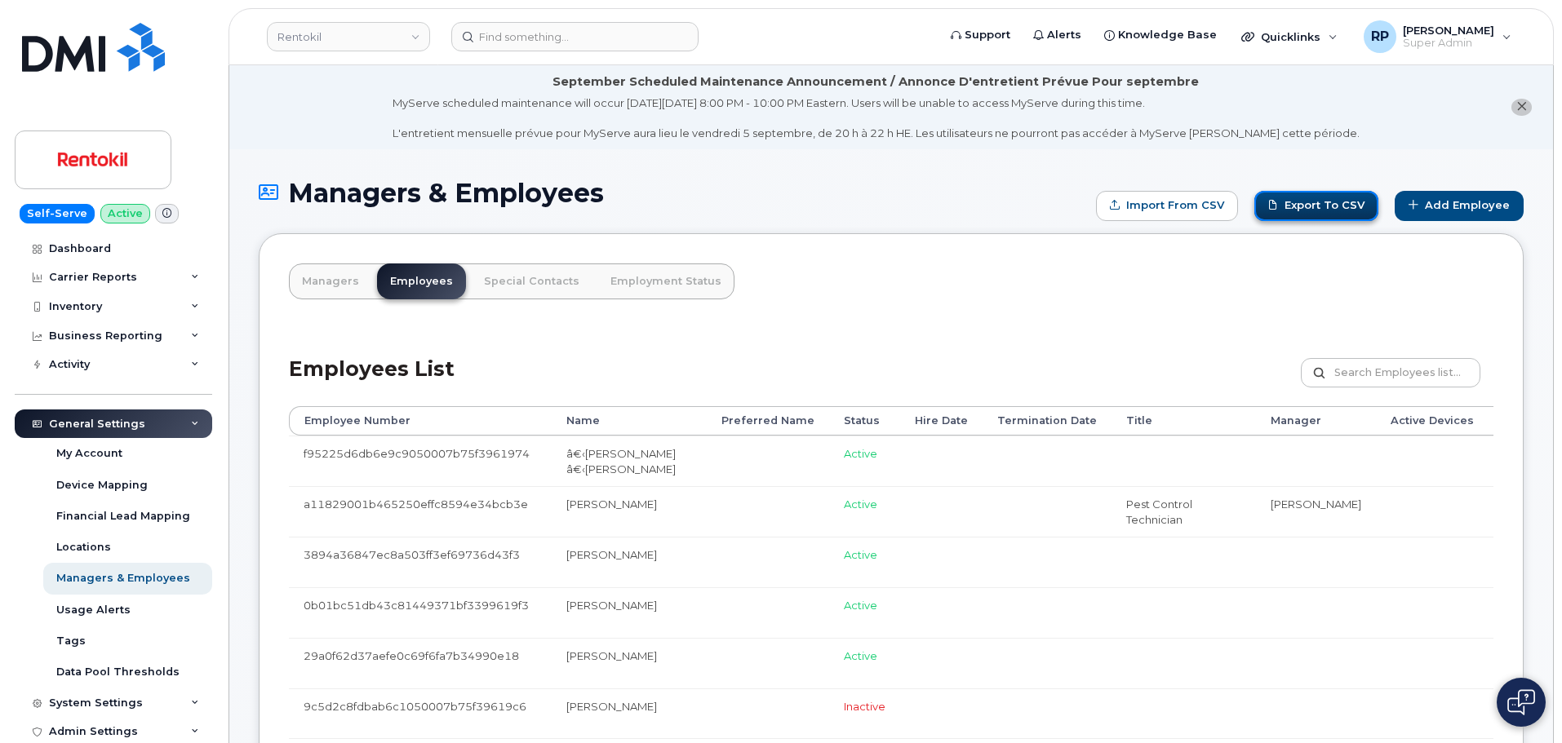
click at [1350, 199] on link "Export to CSV" at bounding box center [1316, 206] width 124 height 30
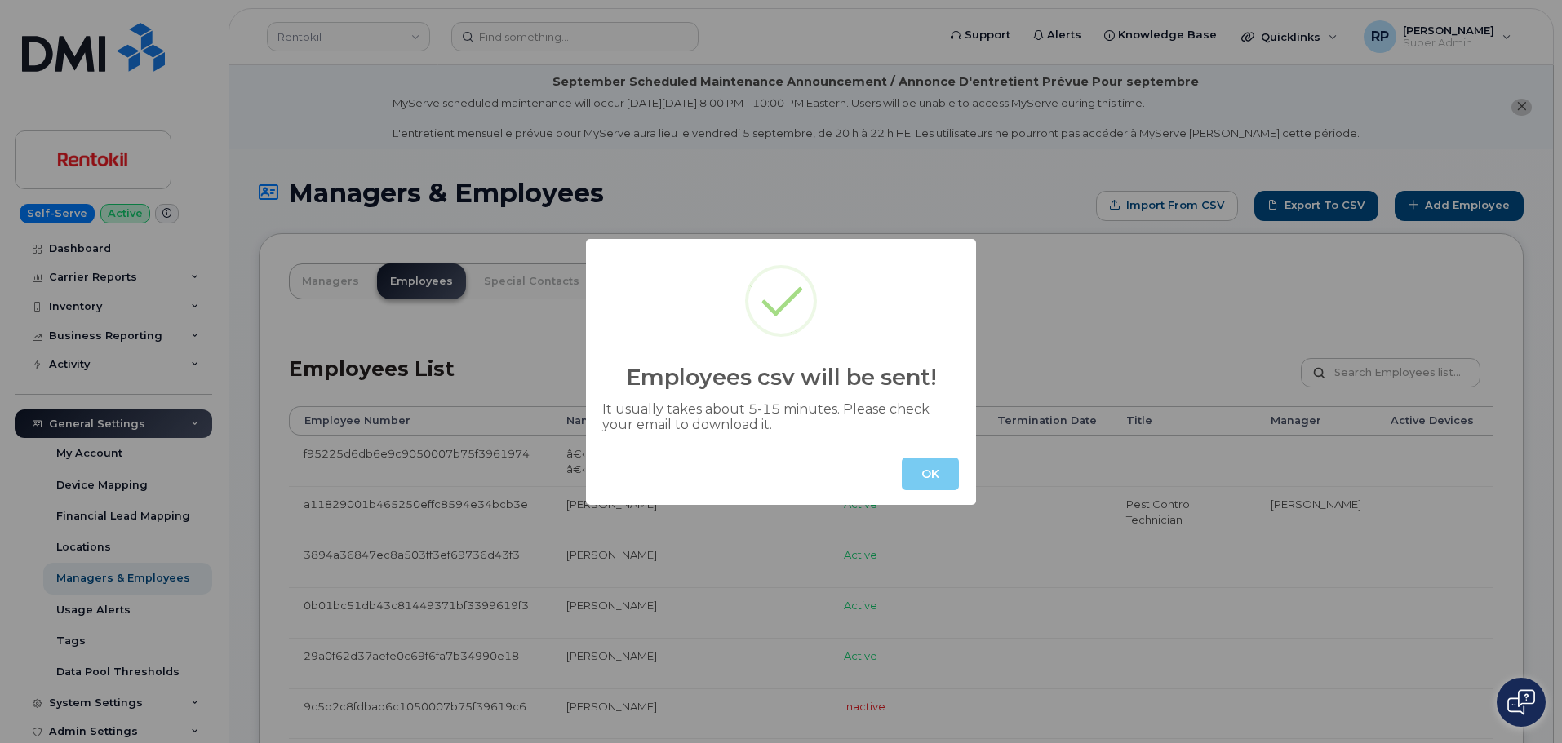
click at [921, 475] on button "OK" at bounding box center [930, 474] width 57 height 33
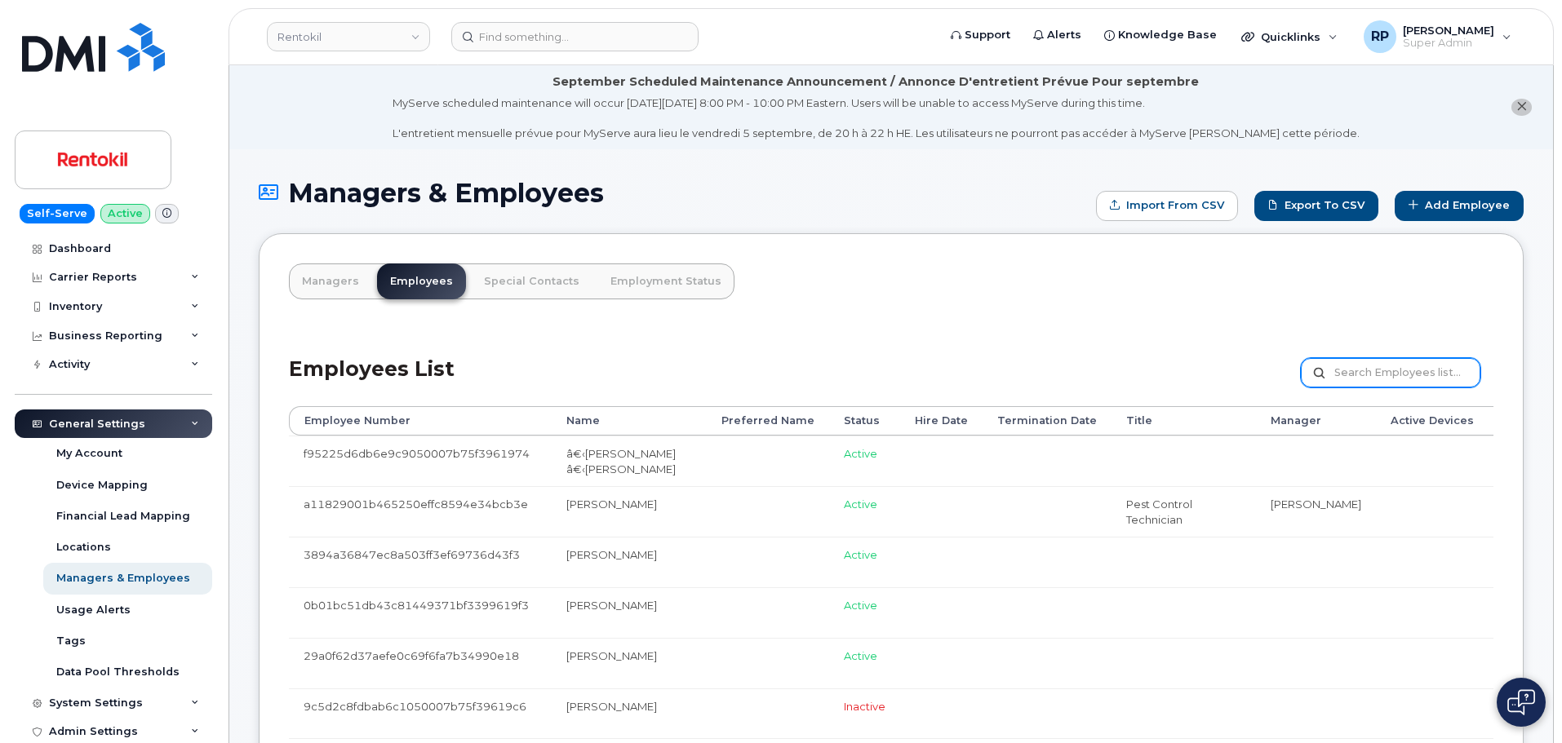
click at [1391, 364] on input "text" at bounding box center [1391, 372] width 180 height 29
type input "blackwell"
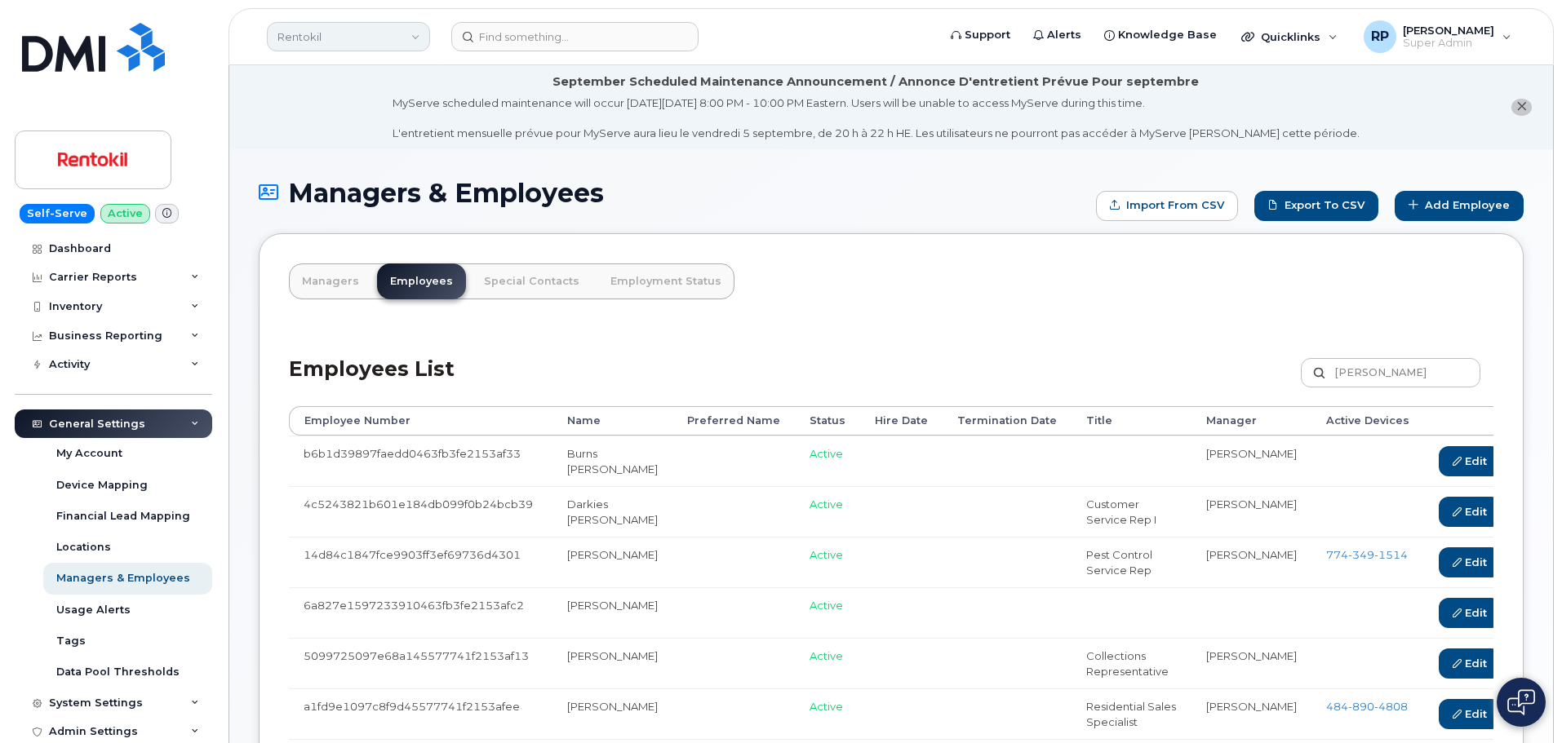
click at [313, 39] on link "Rentokil" at bounding box center [348, 36] width 163 height 29
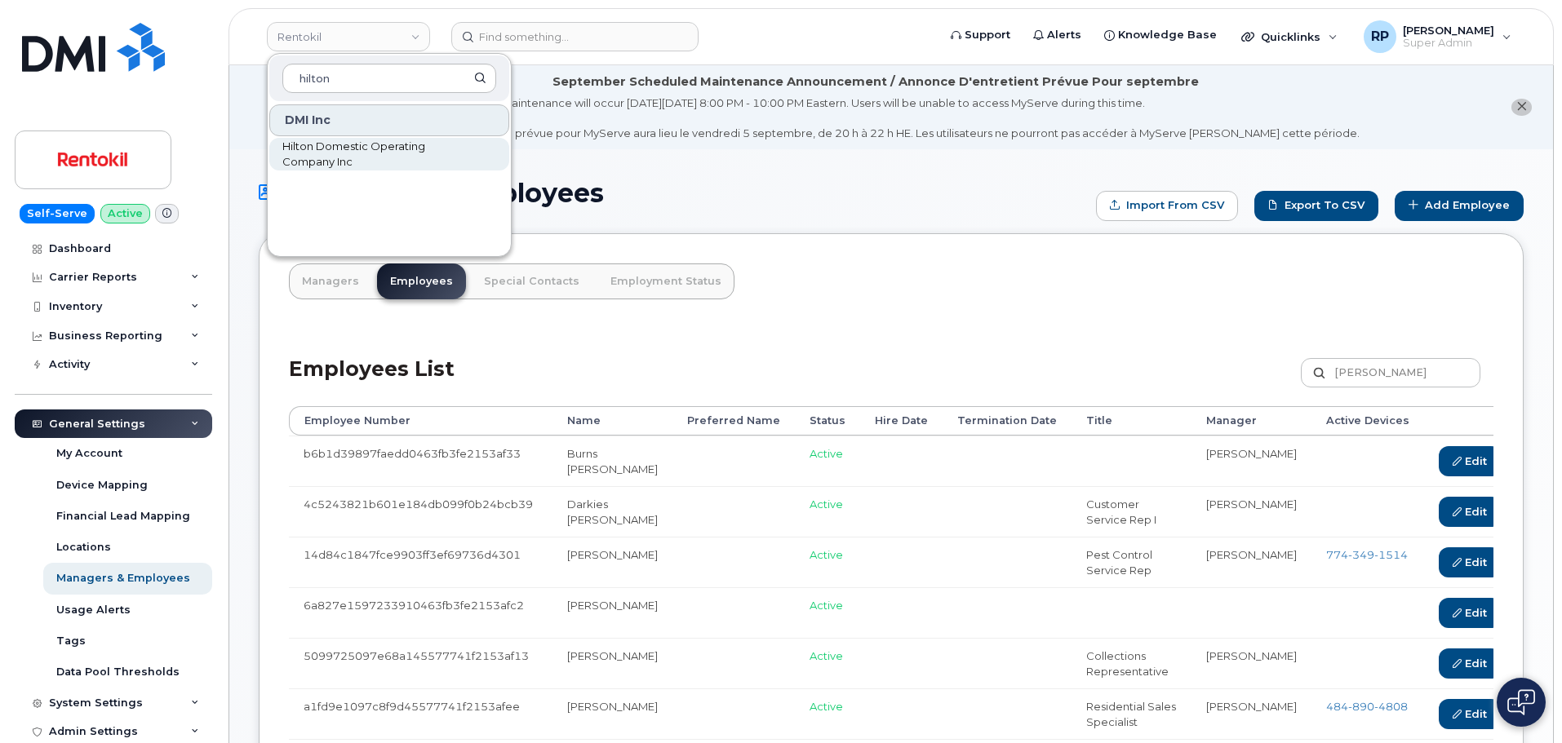
type input "hilton"
click at [328, 146] on span "Hilton Domestic Operating Company Inc" at bounding box center [376, 155] width 188 height 32
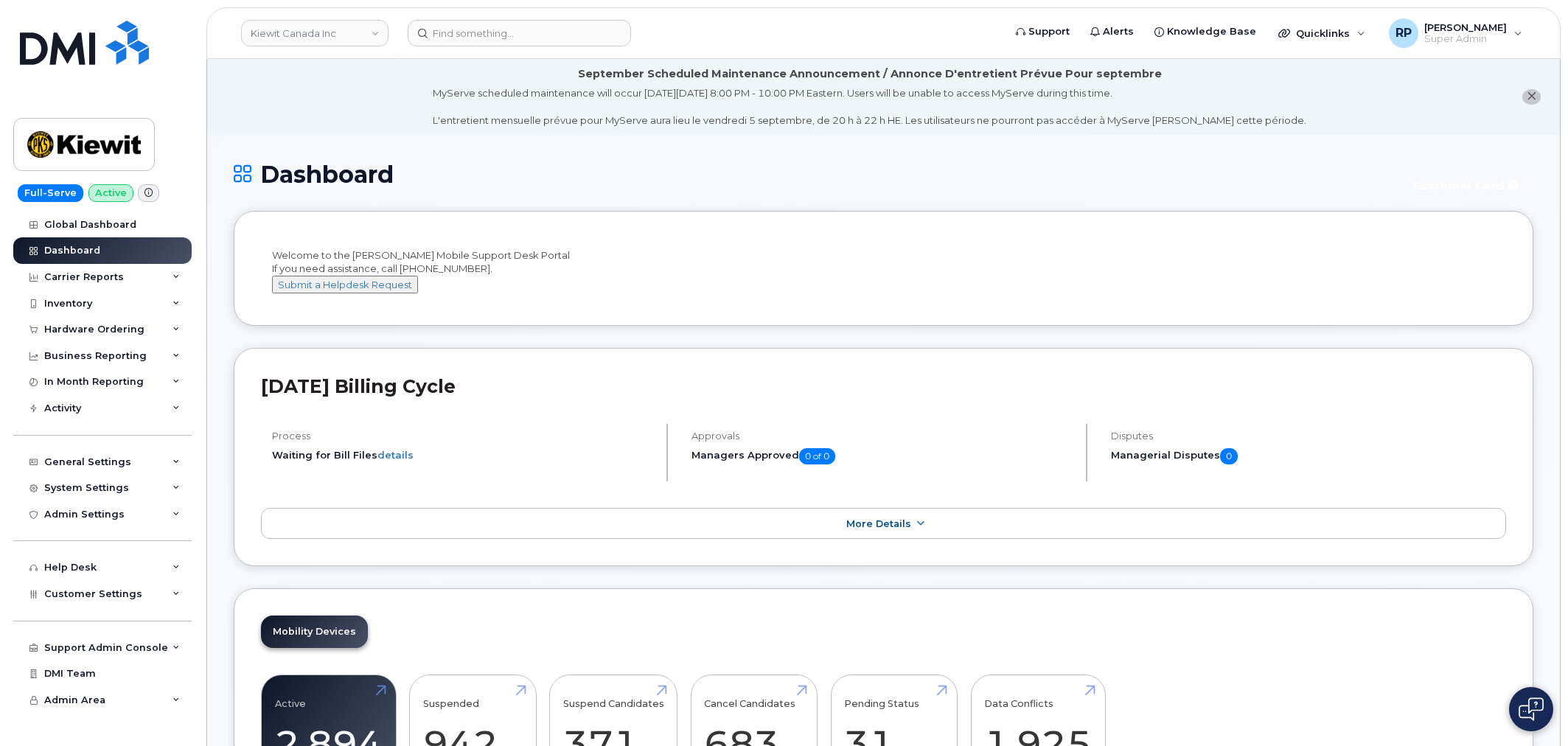
scroll to position [2158, 0]
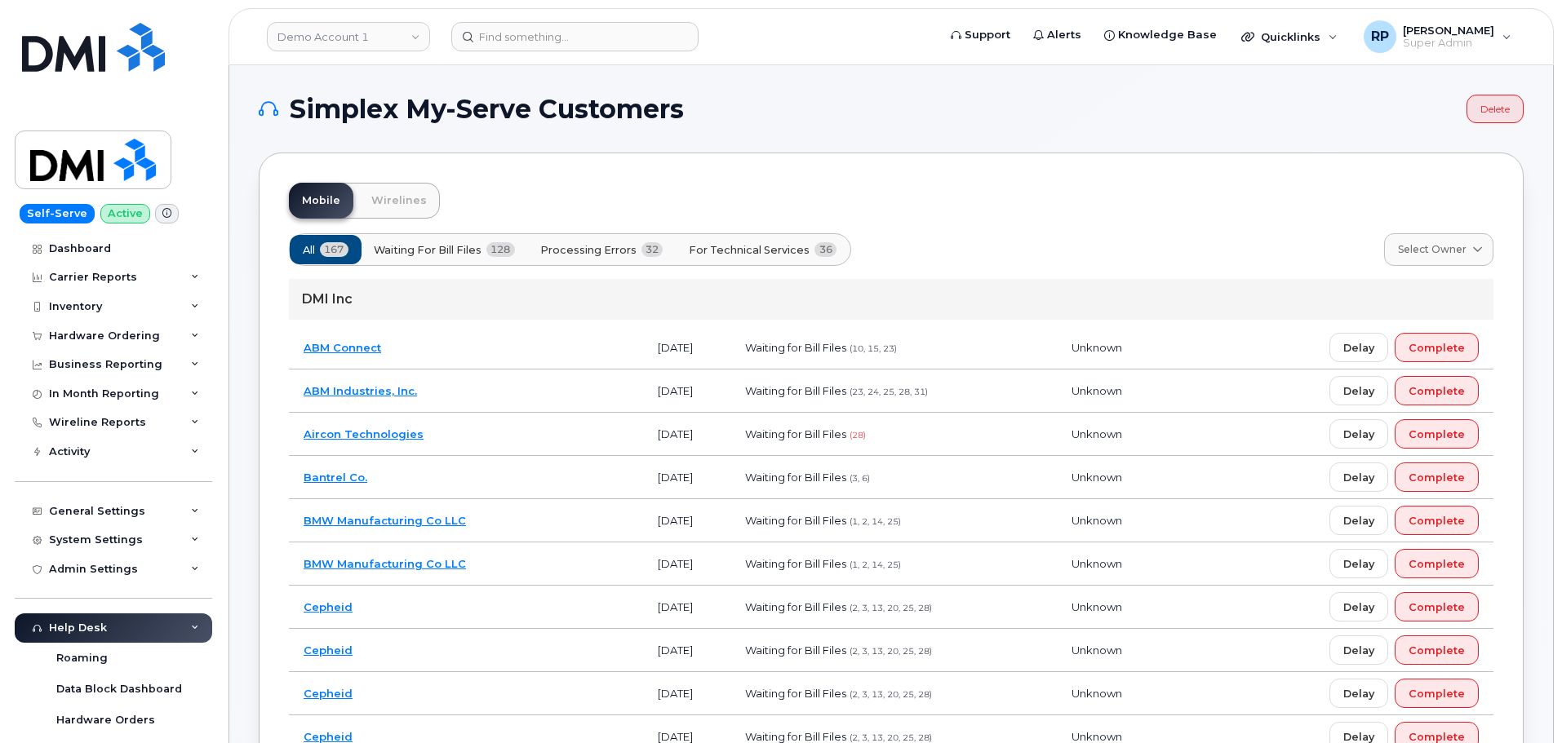
click at [743, 264] on button "For Technical Services 36" at bounding box center [762, 249] width 175 height 29
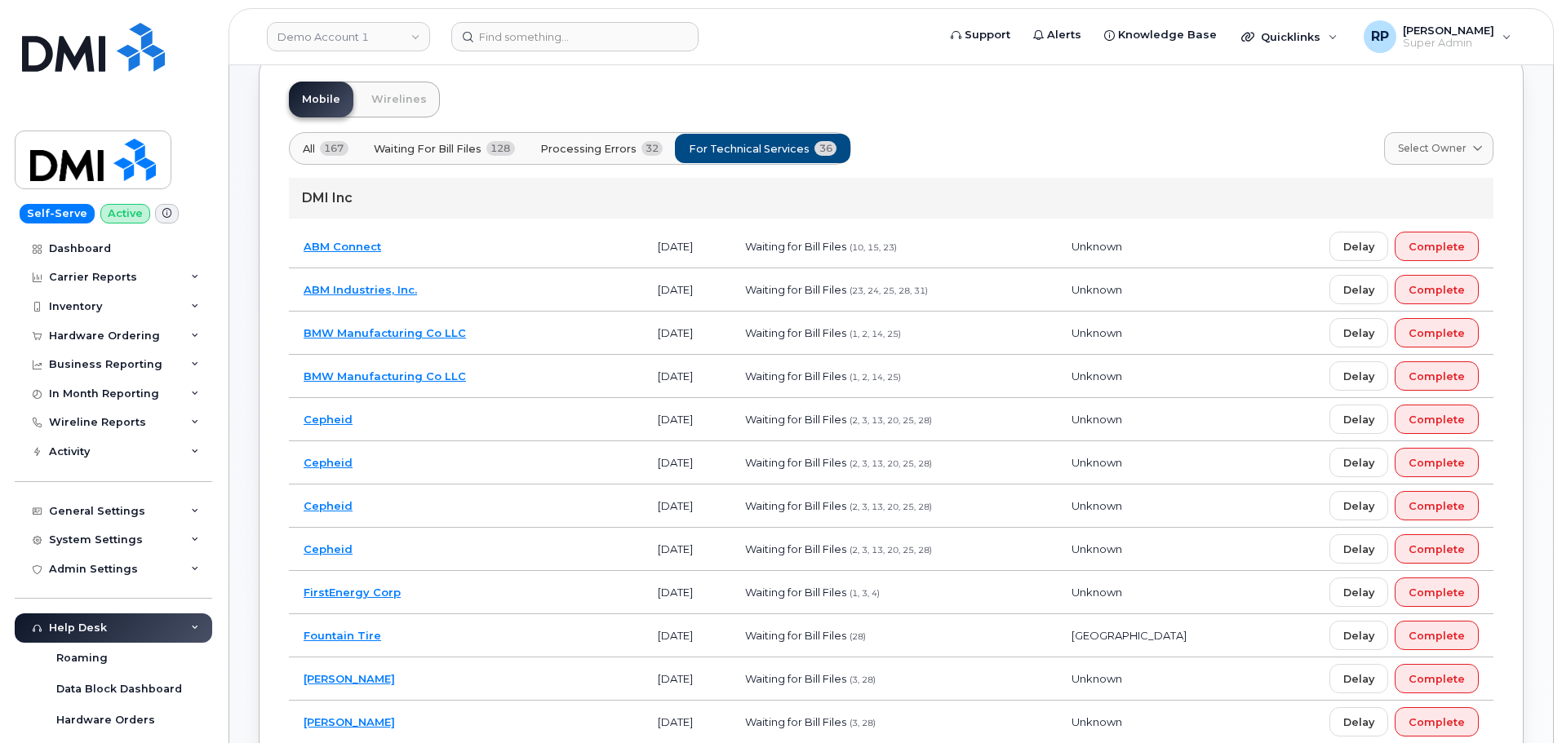
scroll to position [136, 0]
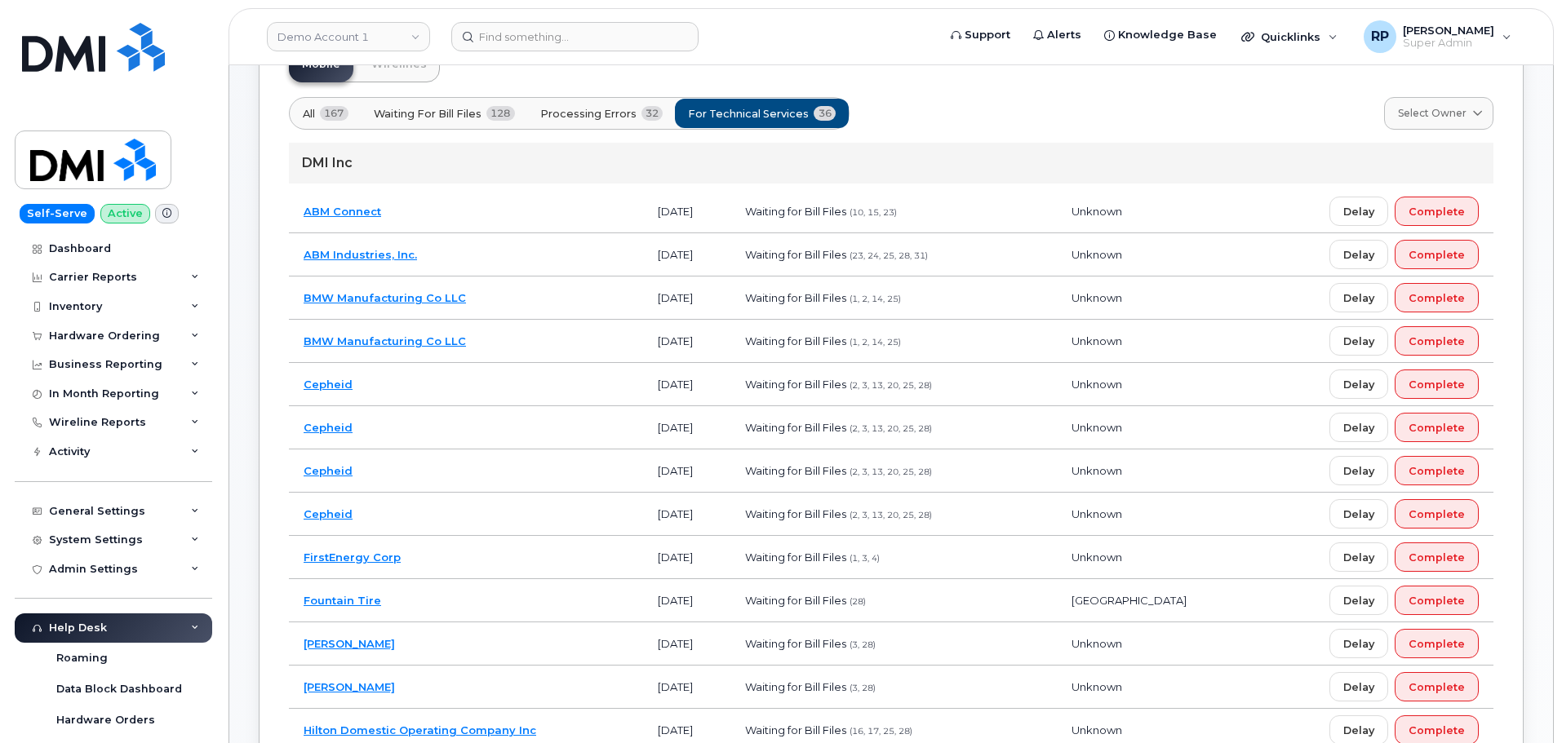
click at [350, 256] on link "ABM Industries, Inc." at bounding box center [360, 254] width 113 height 13
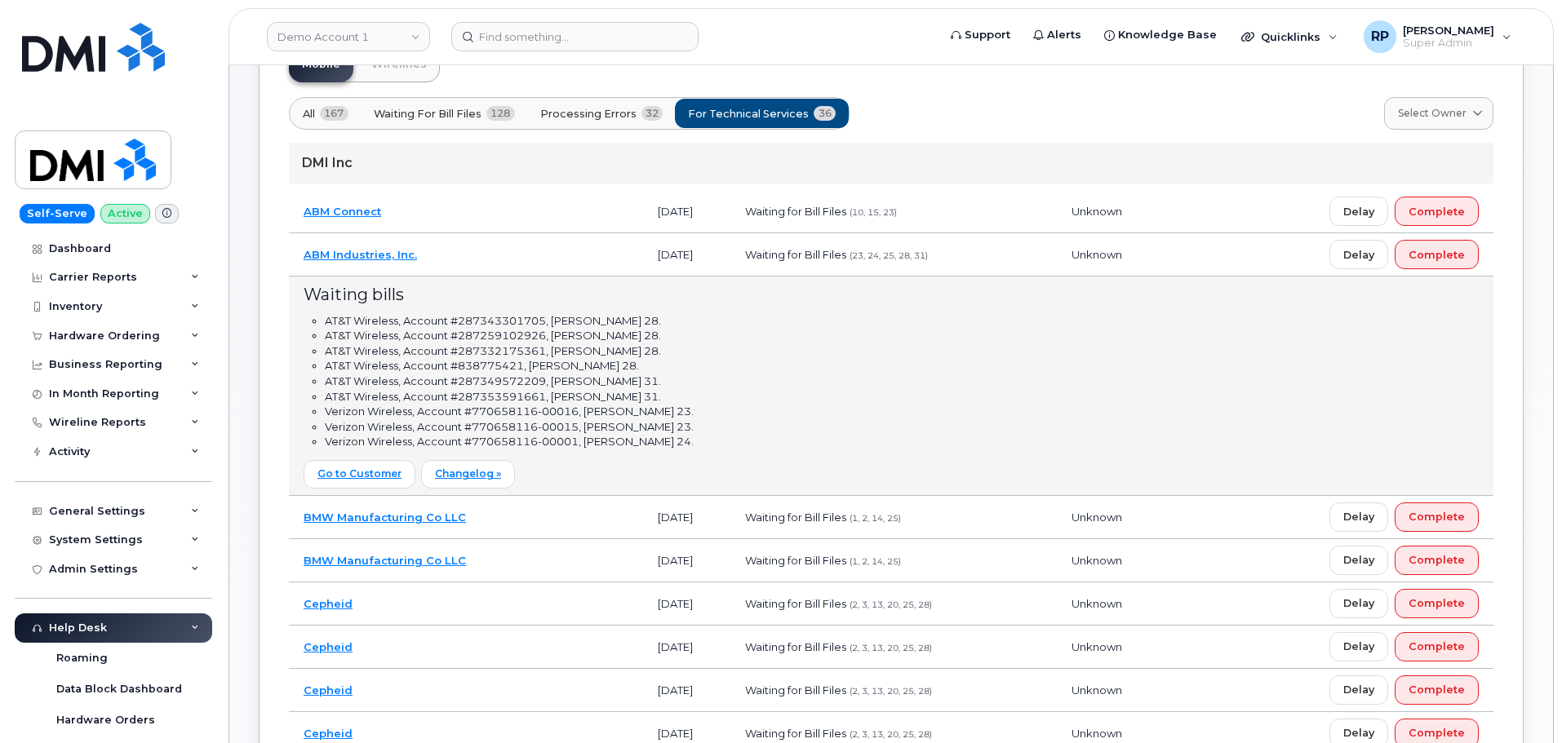
click at [350, 256] on link "ABM Industries, Inc." at bounding box center [360, 254] width 113 height 13
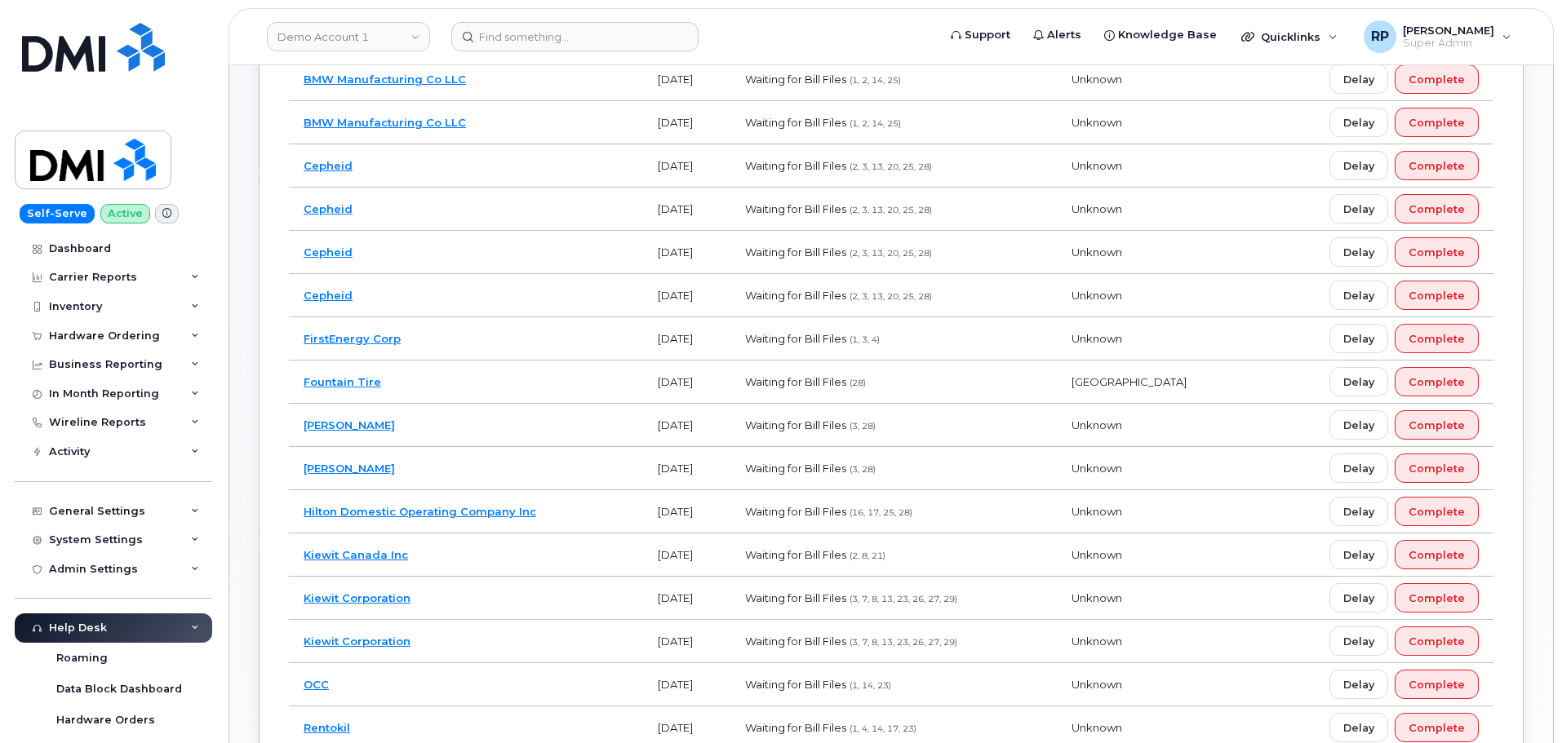
scroll to position [408, 0]
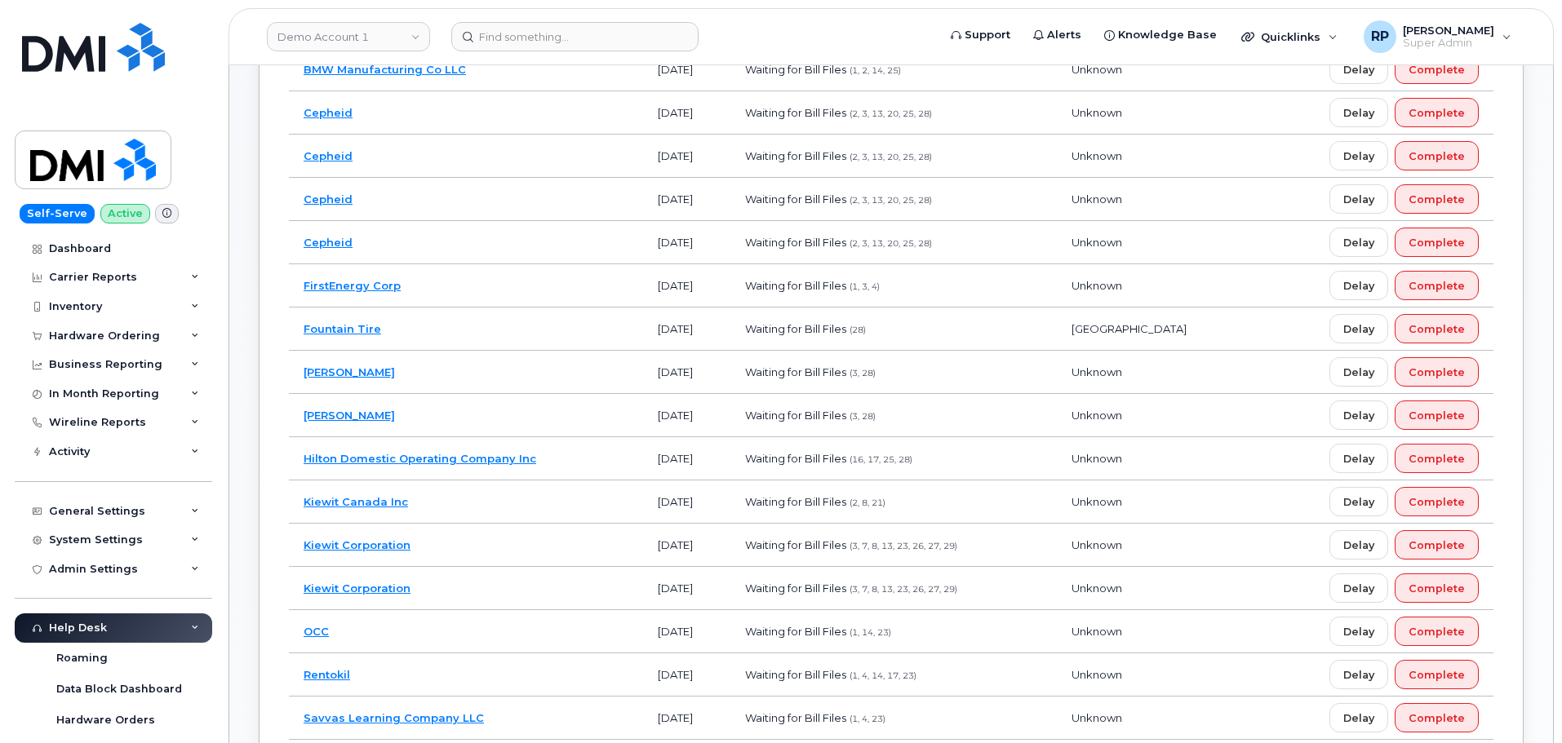
click at [361, 463] on link "Hilton Domestic Operating Company Inc" at bounding box center [420, 458] width 233 height 13
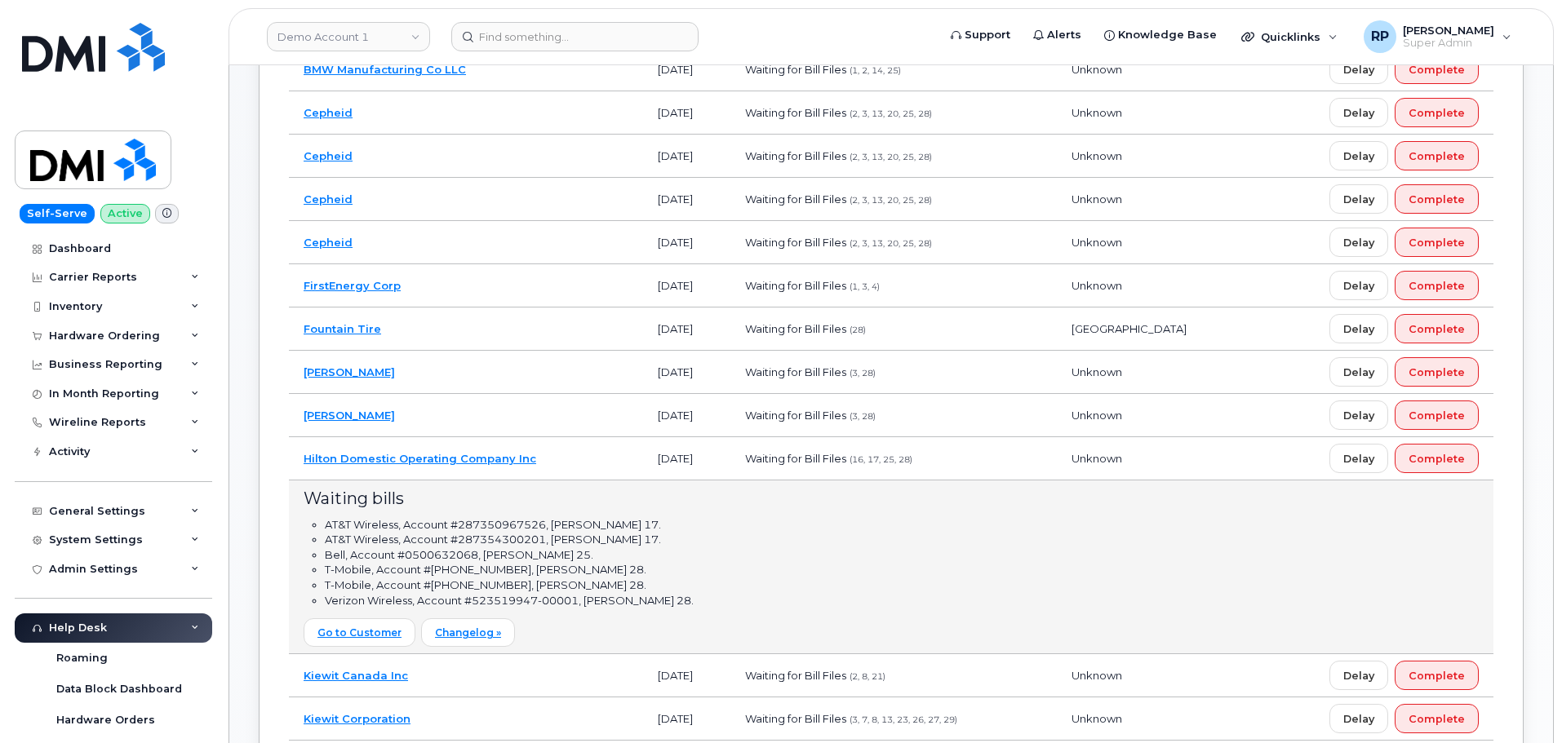
click at [851, 561] on li "Bell, Account #0500632068, bill day 25." at bounding box center [902, 556] width 1154 height 16
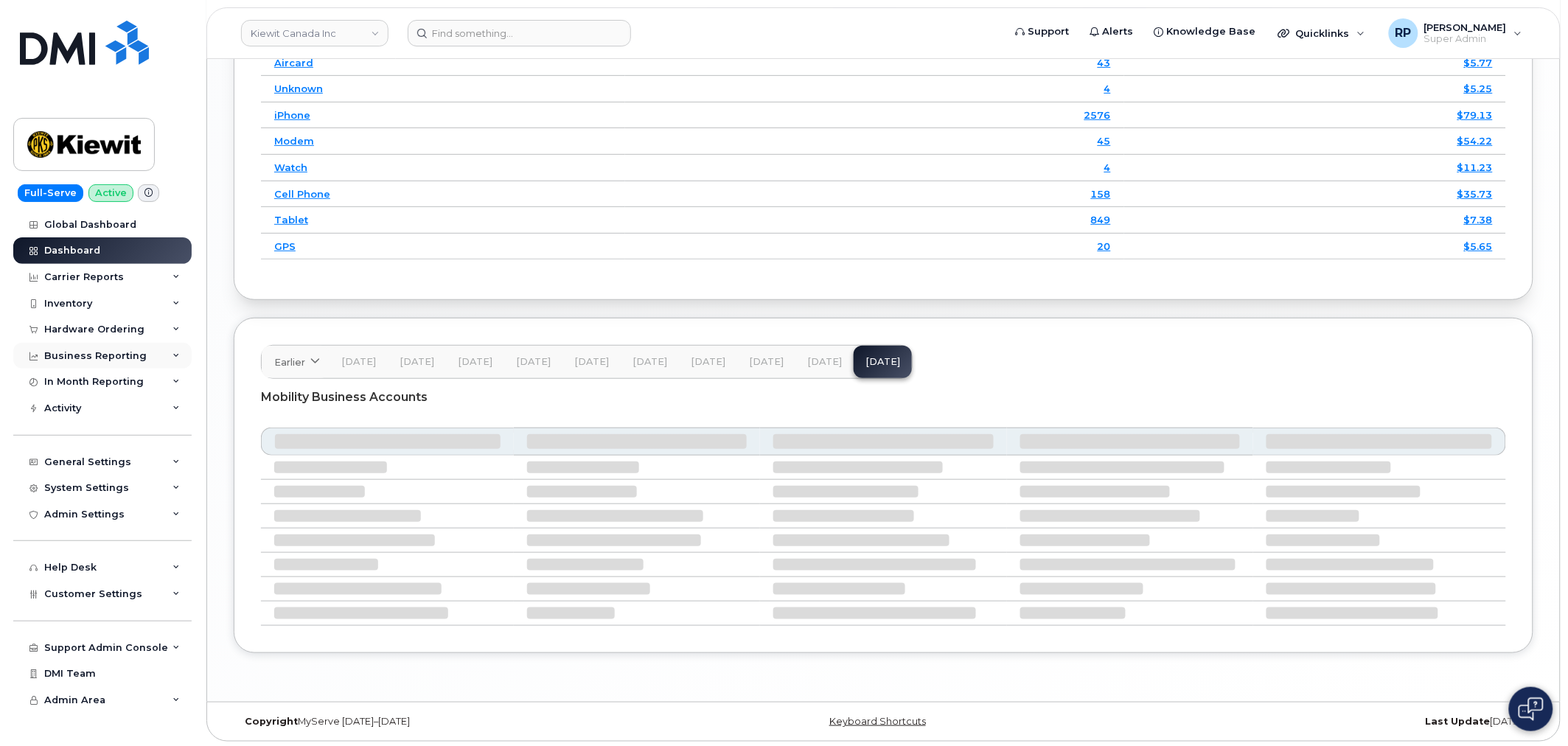
scroll to position [2179, 0]
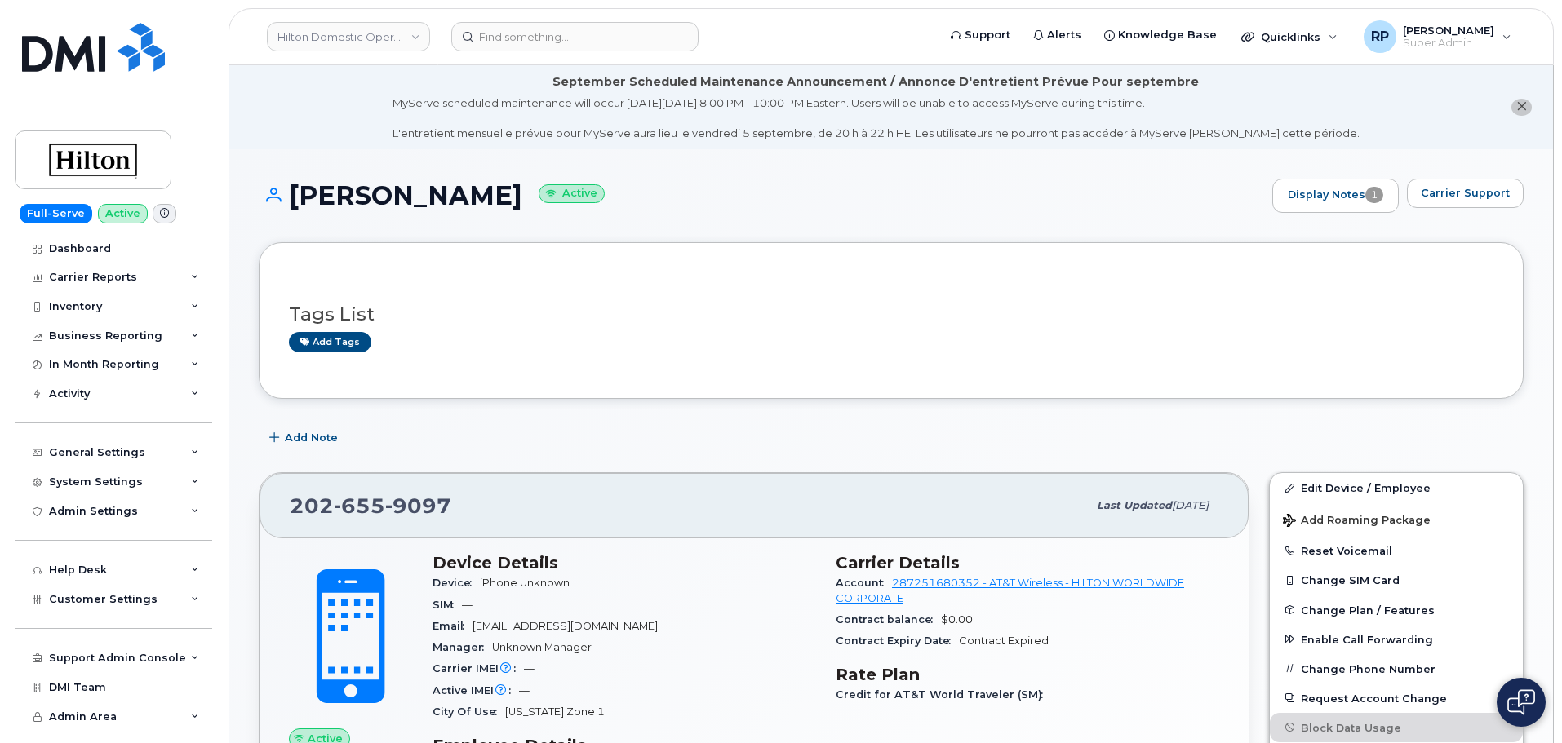
scroll to position [933, 0]
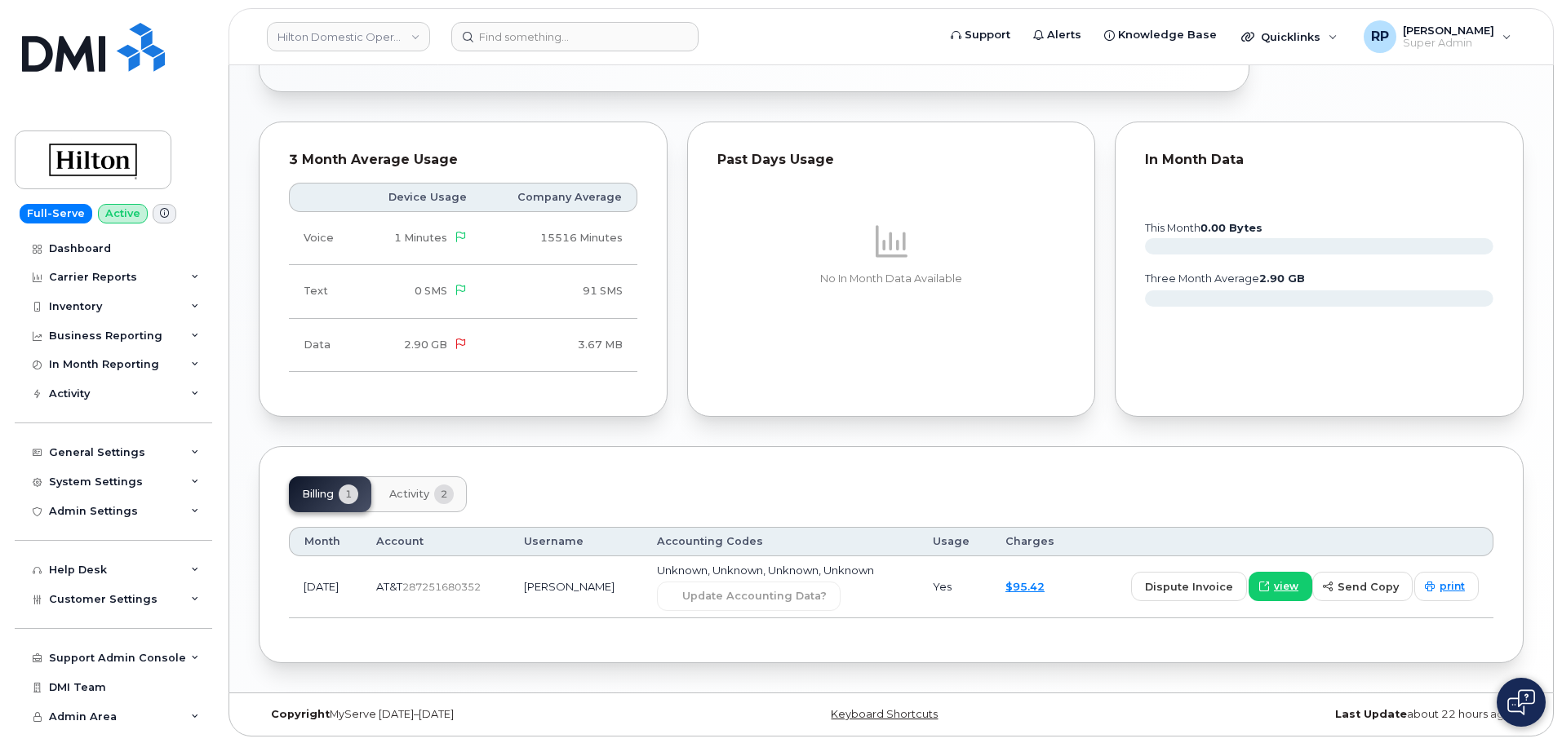
click at [551, 40] on input at bounding box center [574, 36] width 247 height 29
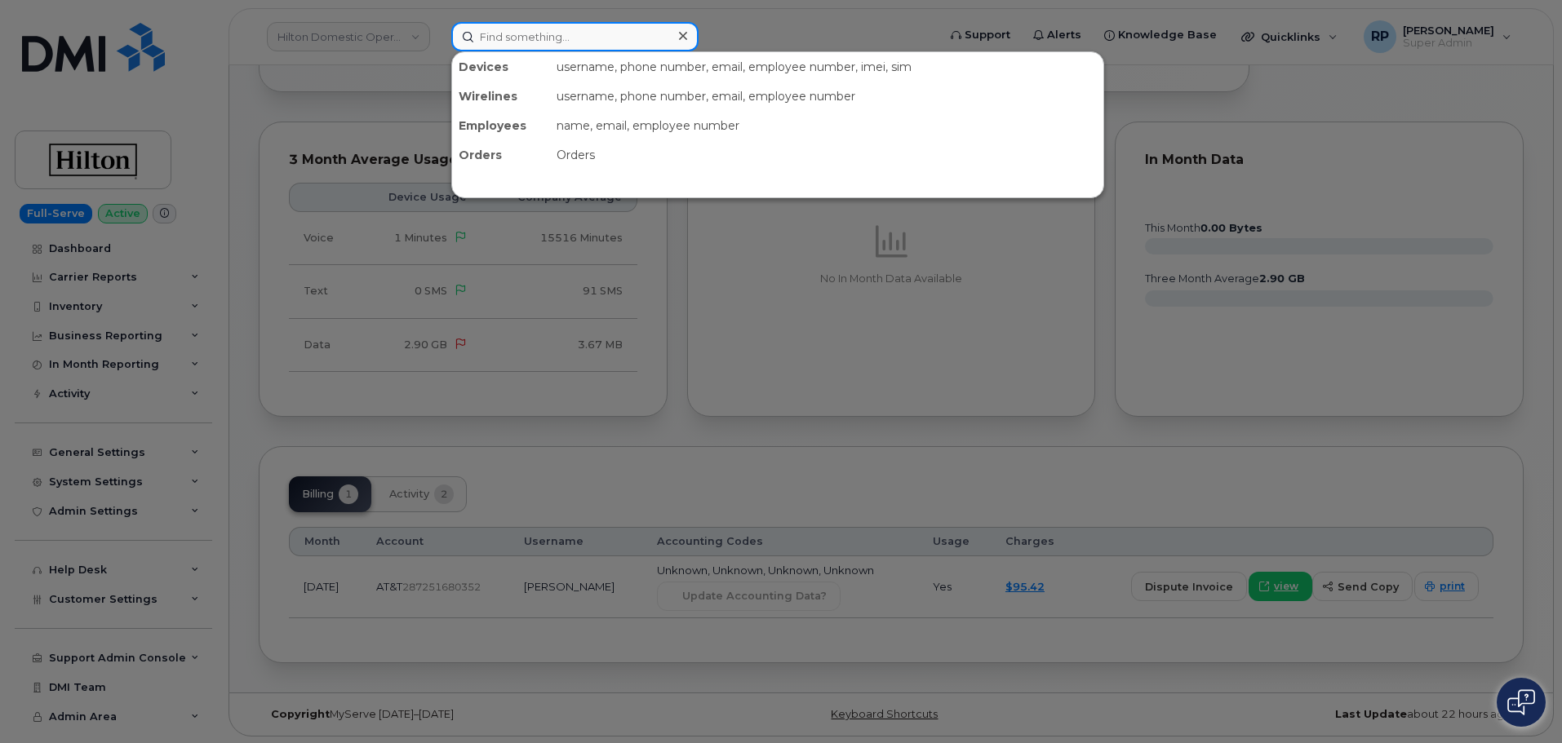
paste input "4702612201"
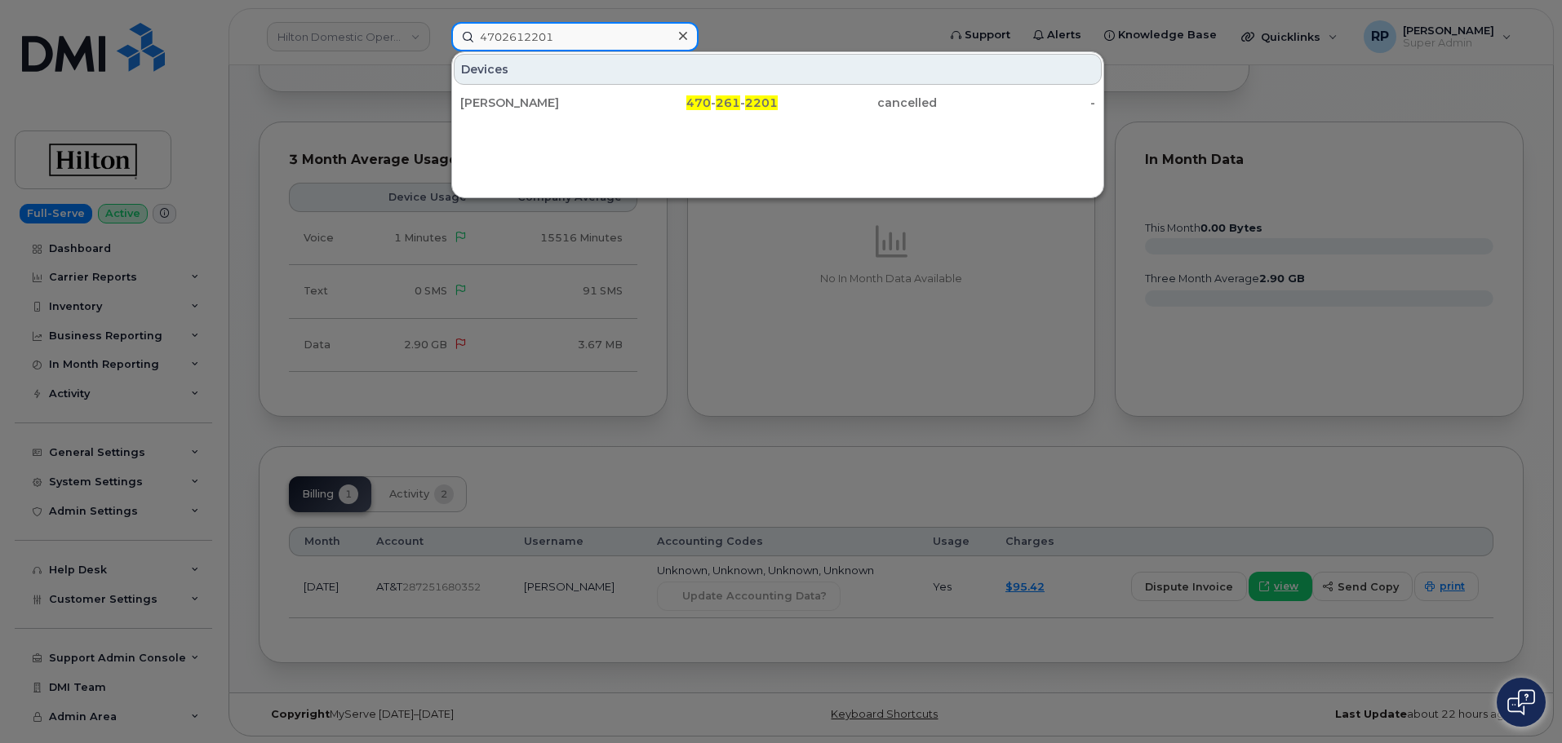
type input "4702612201"
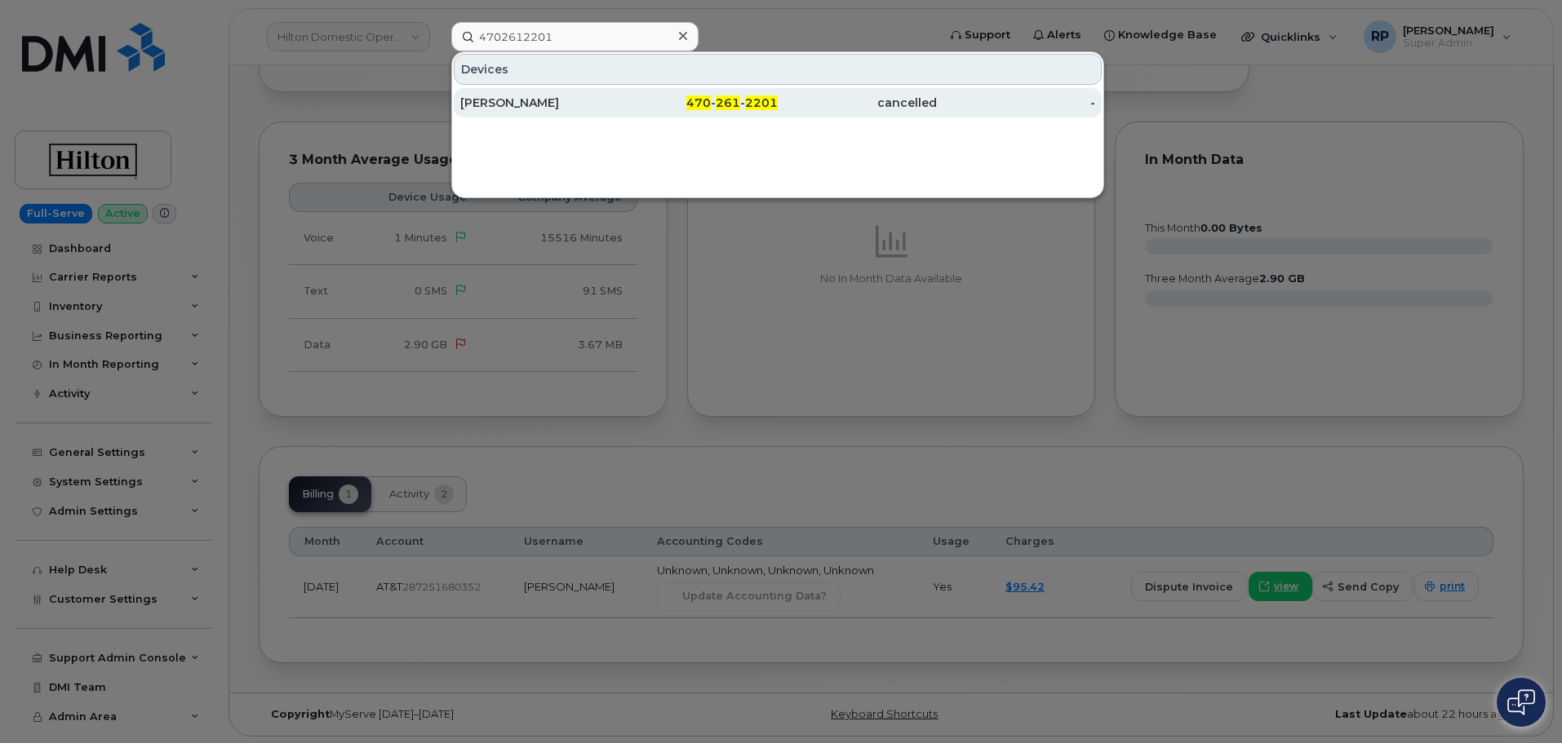
click at [572, 108] on div "CAMERON PHILLIPS" at bounding box center [539, 103] width 159 height 16
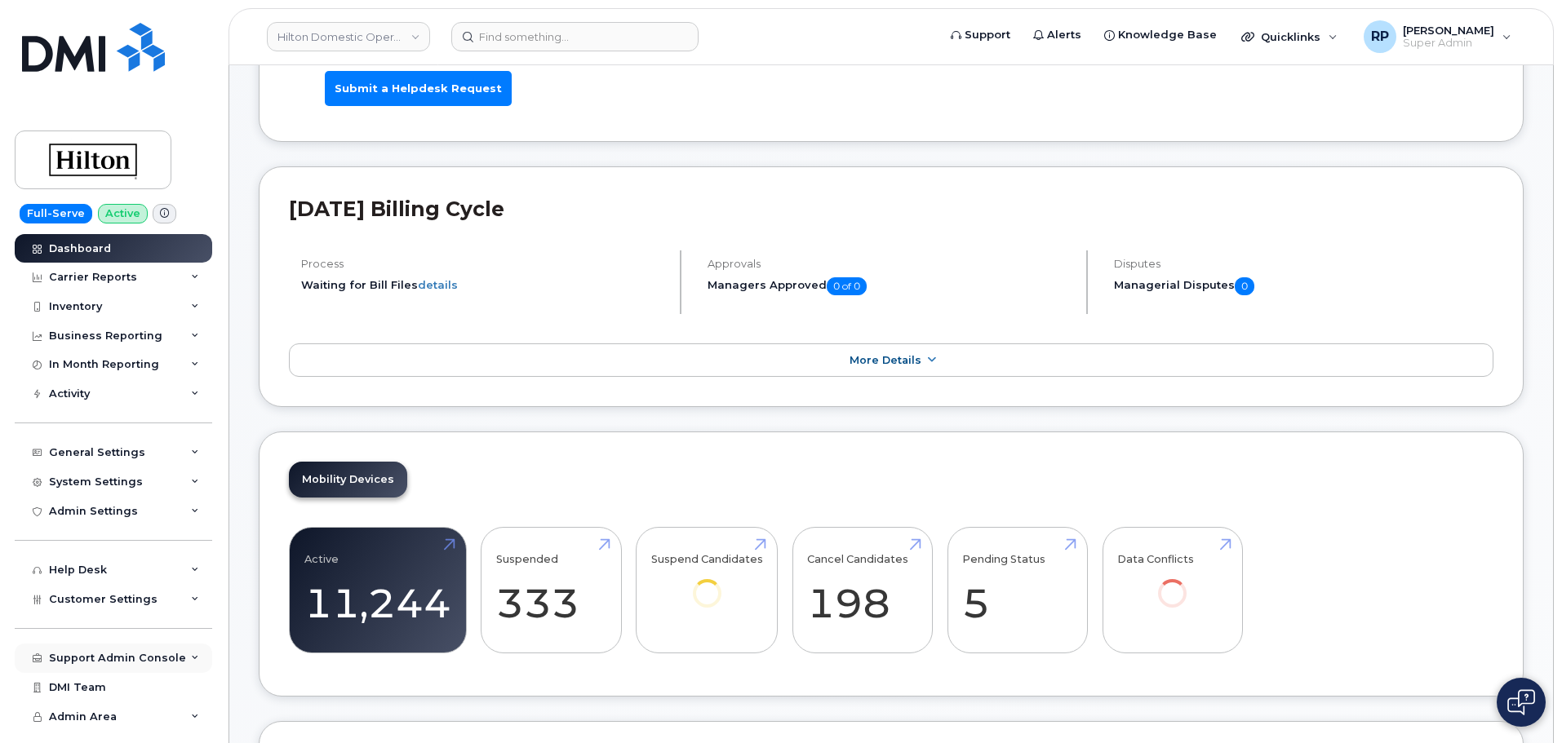
scroll to position [408, 0]
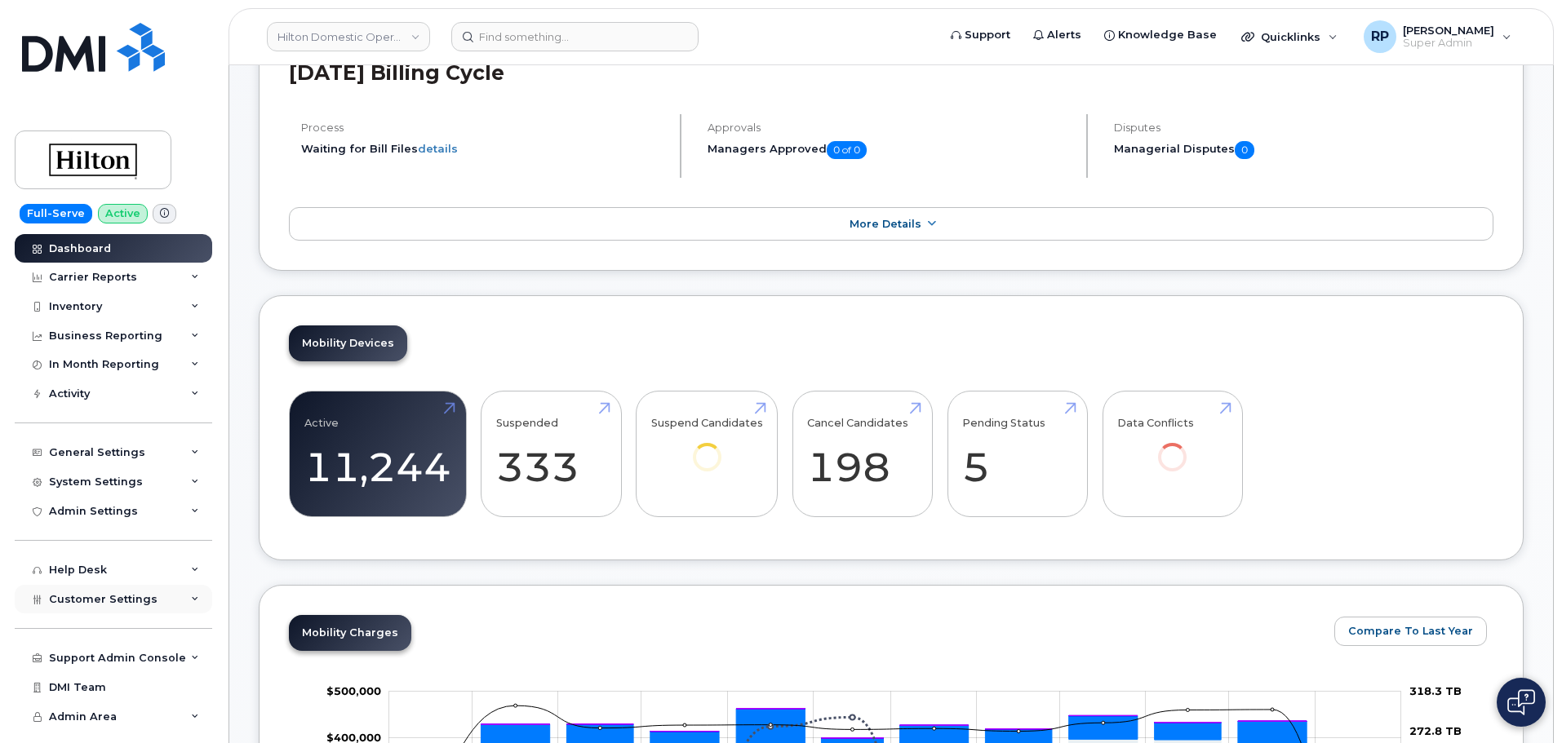
click at [116, 596] on span "Customer Settings" at bounding box center [103, 599] width 109 height 12
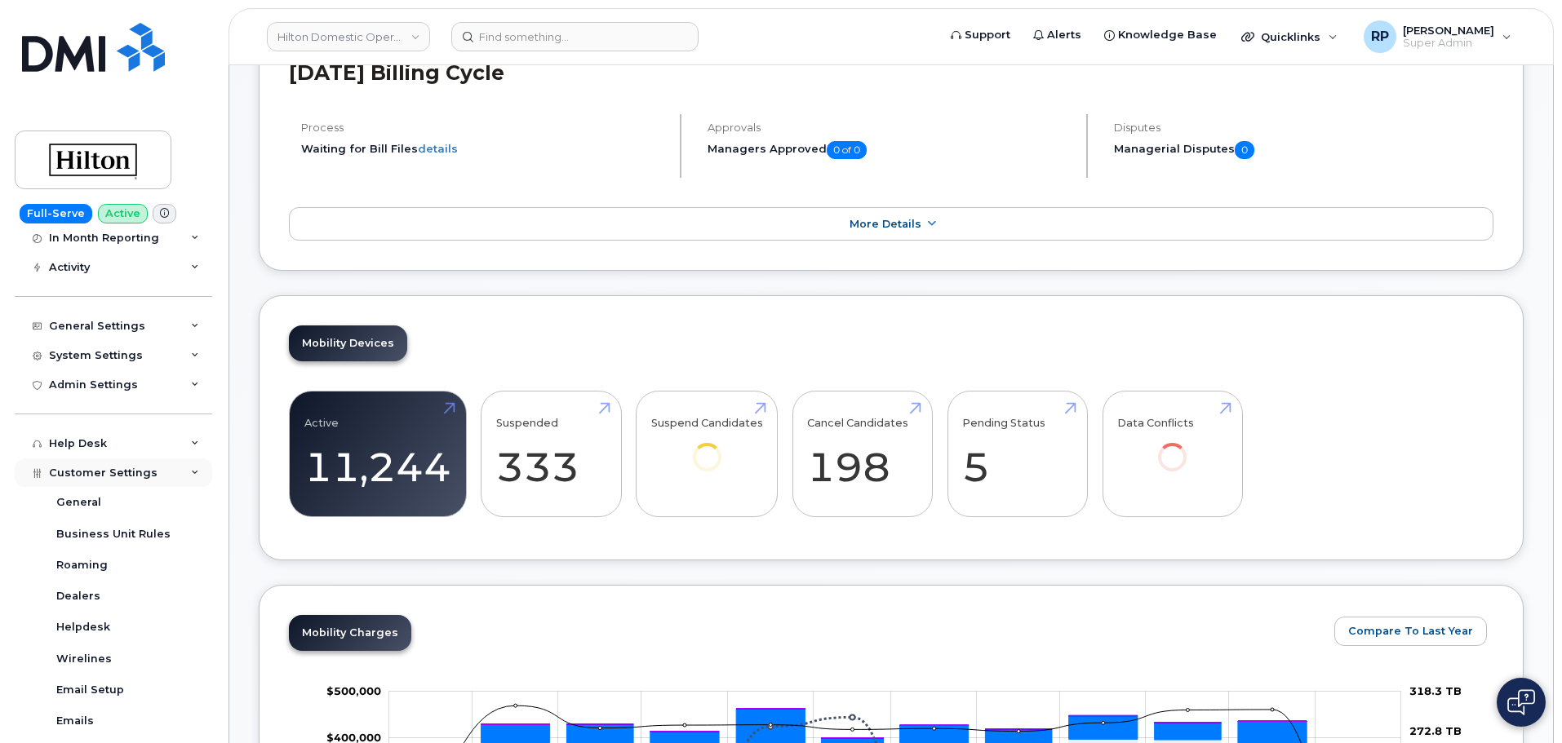
scroll to position [272, 0]
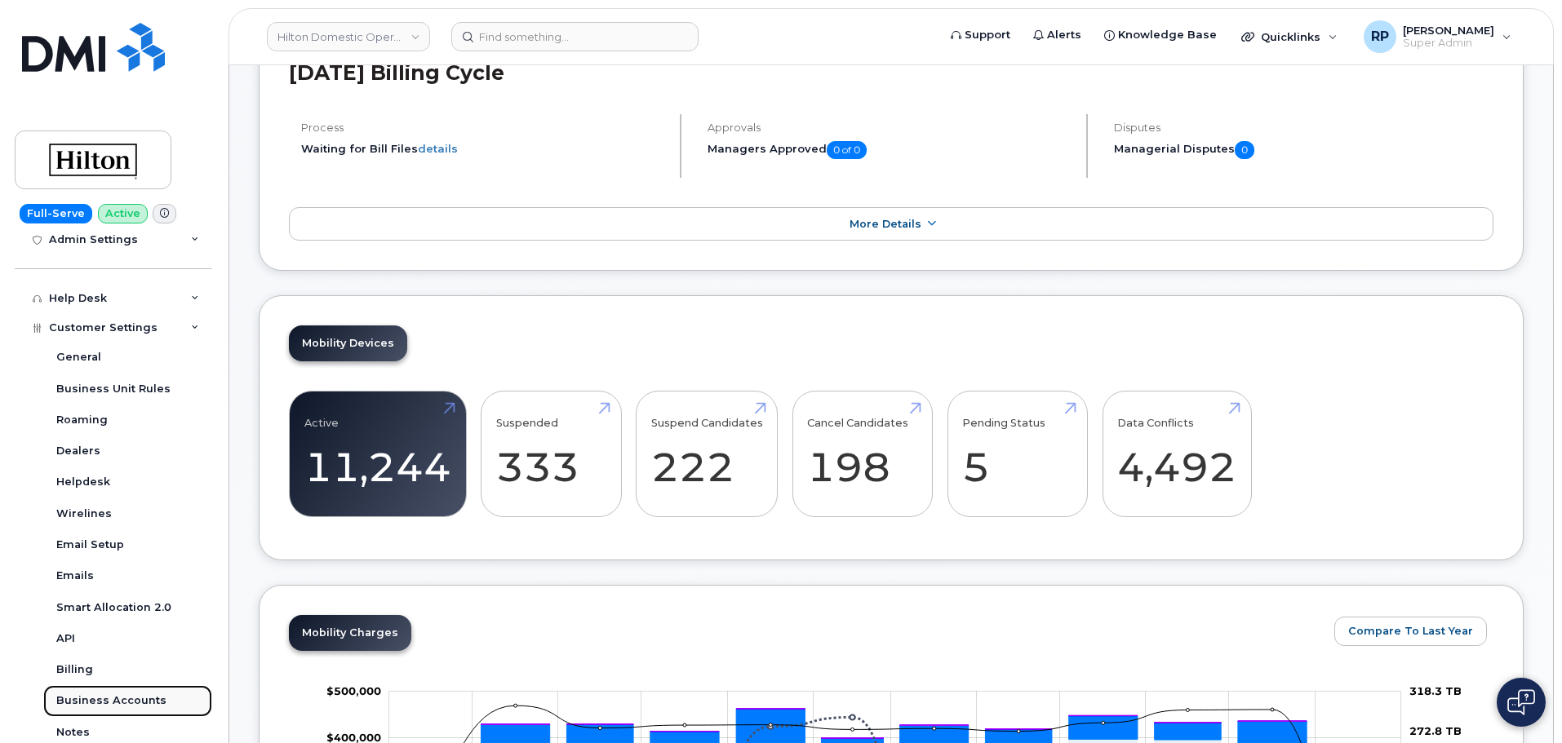
click at [132, 706] on div "Business Accounts" at bounding box center [111, 701] width 110 height 15
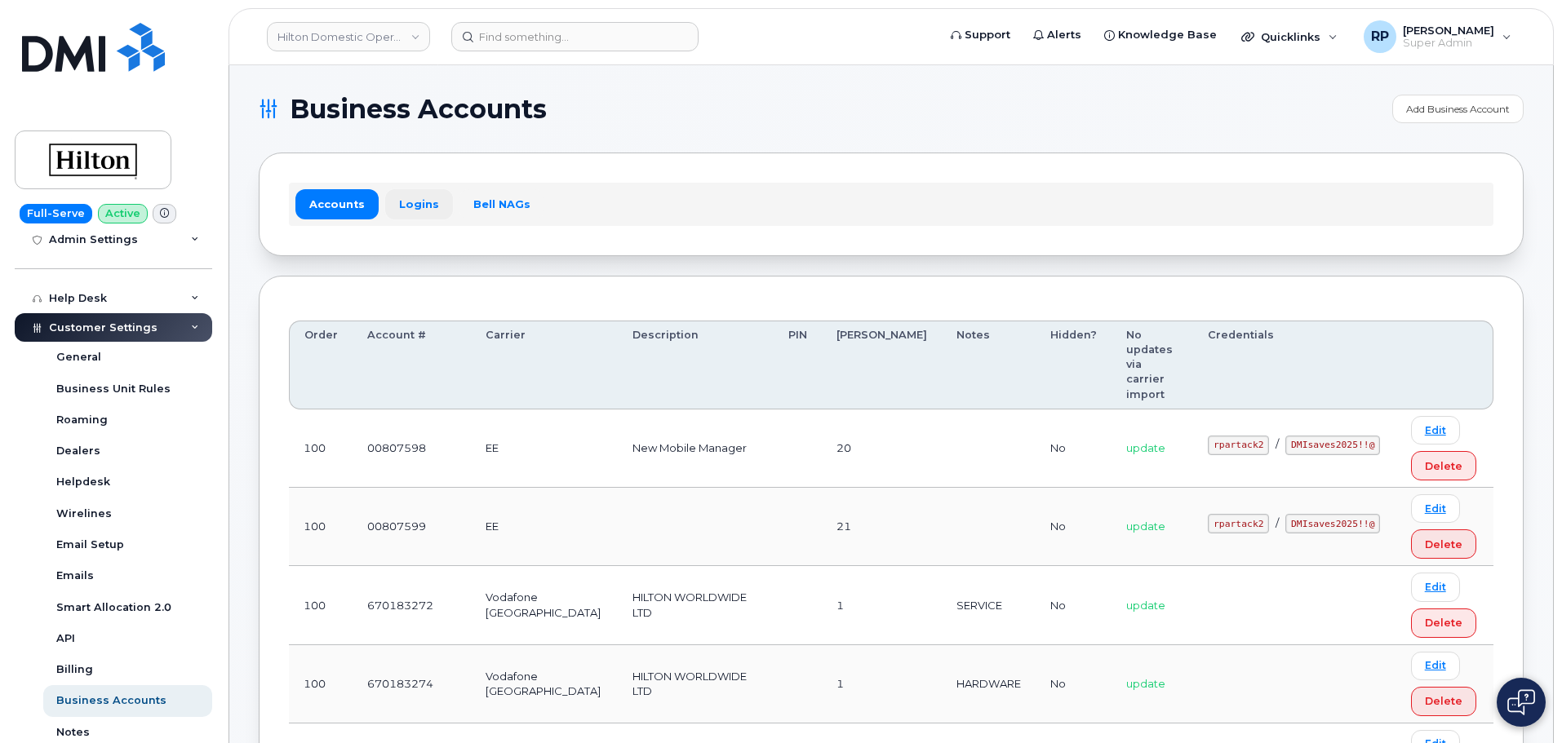
click at [404, 204] on link "Logins" at bounding box center [419, 203] width 68 height 29
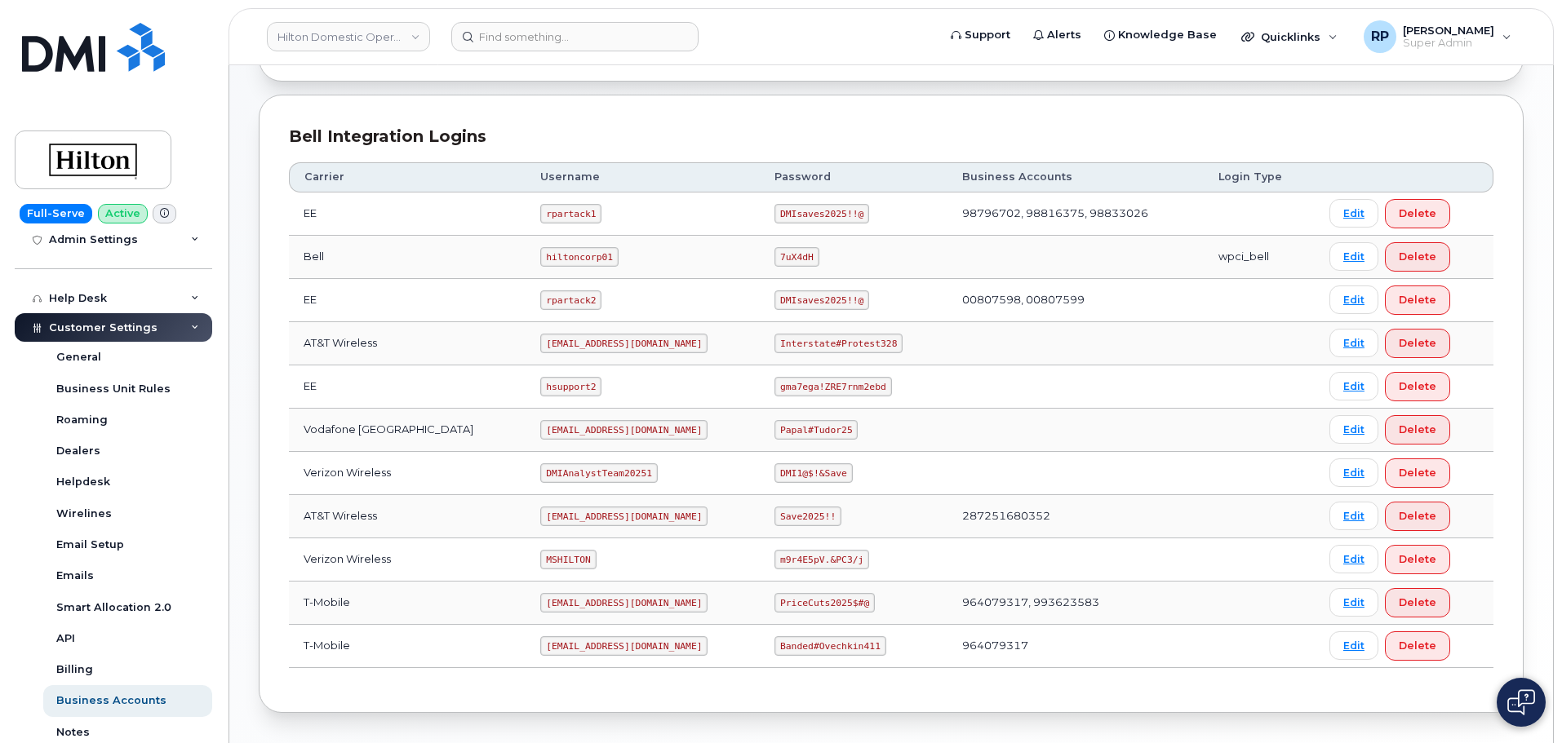
scroll to position [408, 0]
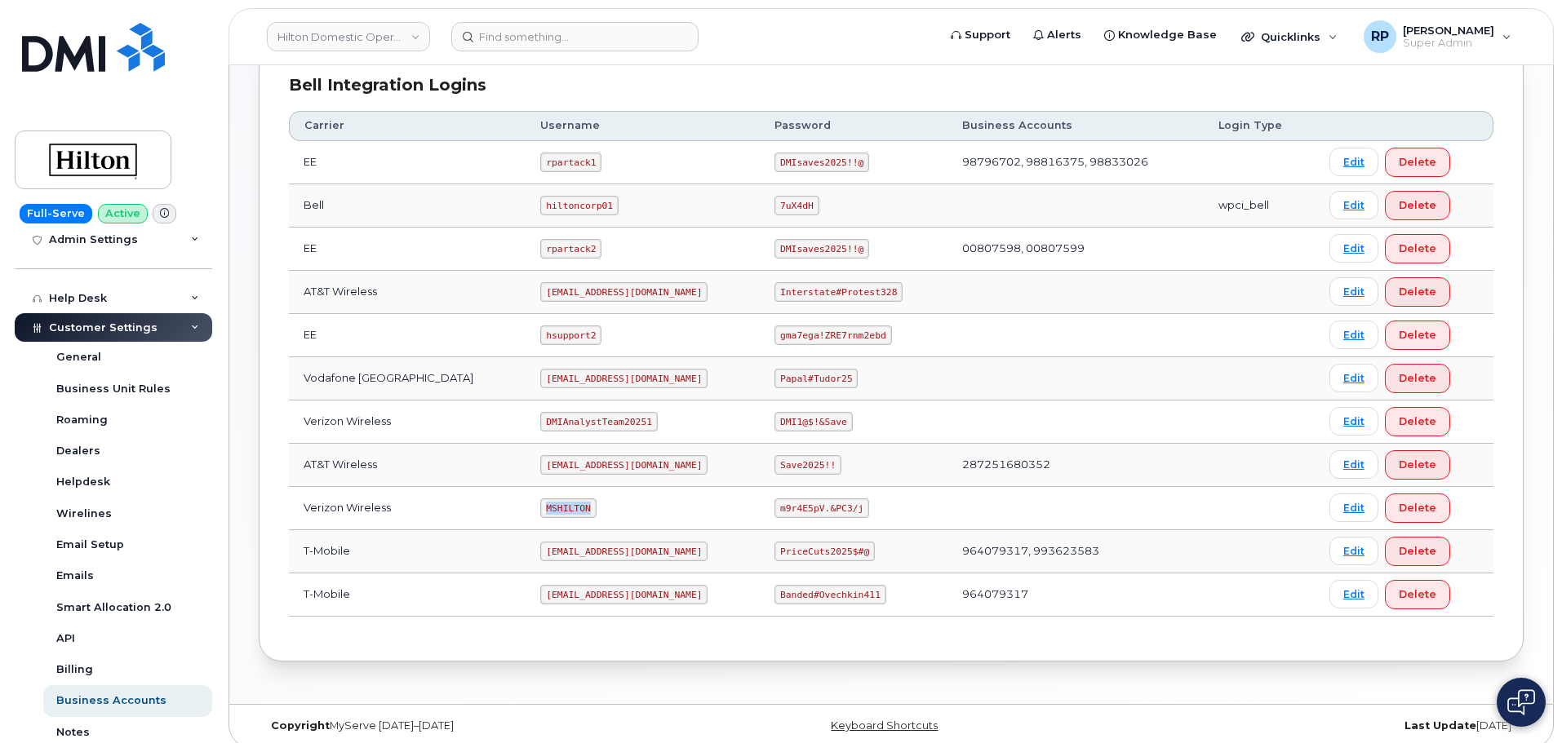
drag, startPoint x: 521, startPoint y: 511, endPoint x: 565, endPoint y: 512, distance: 44.9
click at [565, 512] on code "MSHILTON" at bounding box center [567, 509] width 55 height 20
drag, startPoint x: 522, startPoint y: 425, endPoint x: 625, endPoint y: 421, distance: 102.9
click at [625, 421] on code "DMIAnalystTeam20251" at bounding box center [598, 422] width 117 height 20
copy code "DMIAnalystTeam20251"
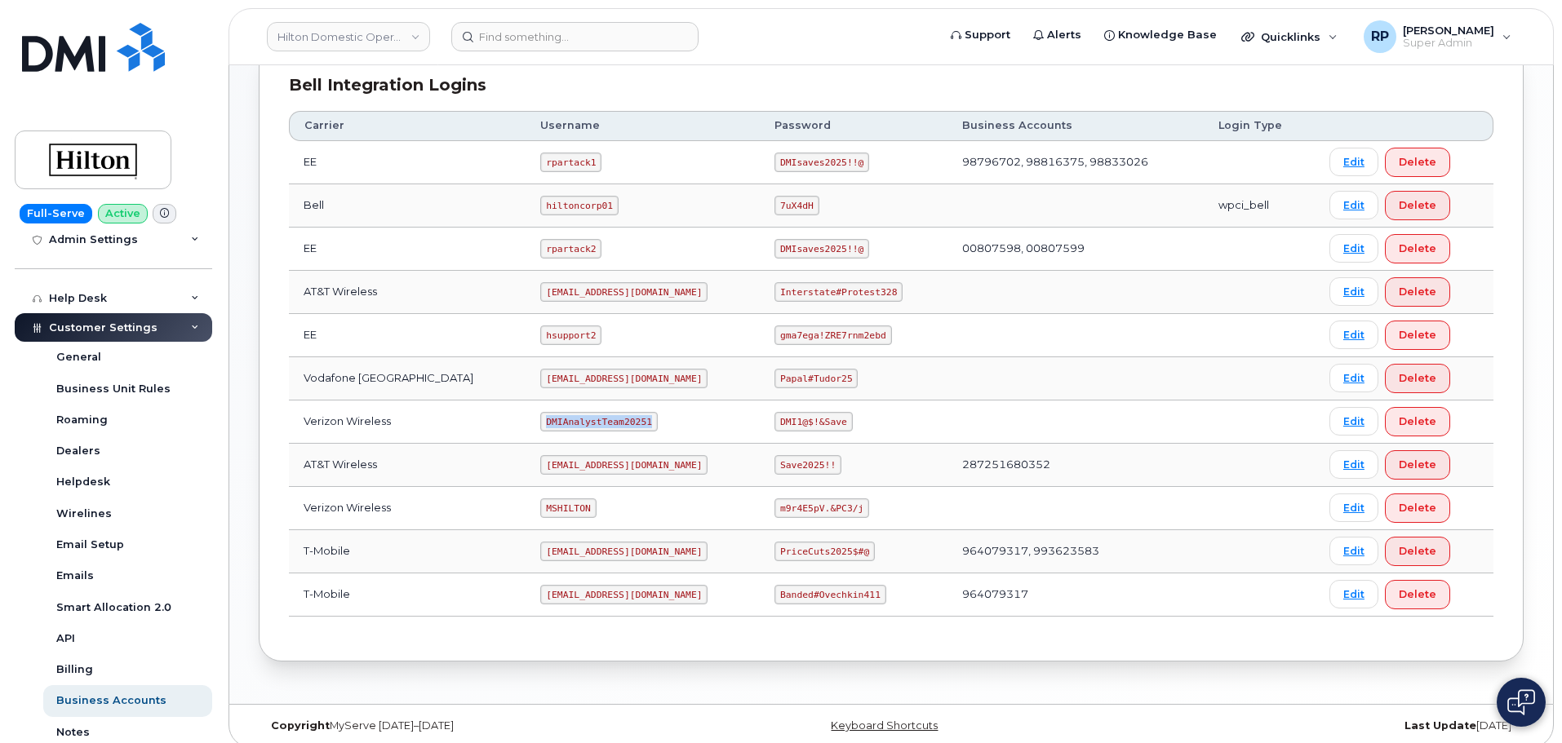
copy code "DMIAnalystTeam20251"
drag, startPoint x: 763, startPoint y: 421, endPoint x: 831, endPoint y: 423, distance: 68.6
click at [831, 423] on td "DMI1@$!&Save" at bounding box center [854, 422] width 188 height 43
copy code "DMI1@$!&Save"
drag, startPoint x: 525, startPoint y: 419, endPoint x: 617, endPoint y: 425, distance: 92.4
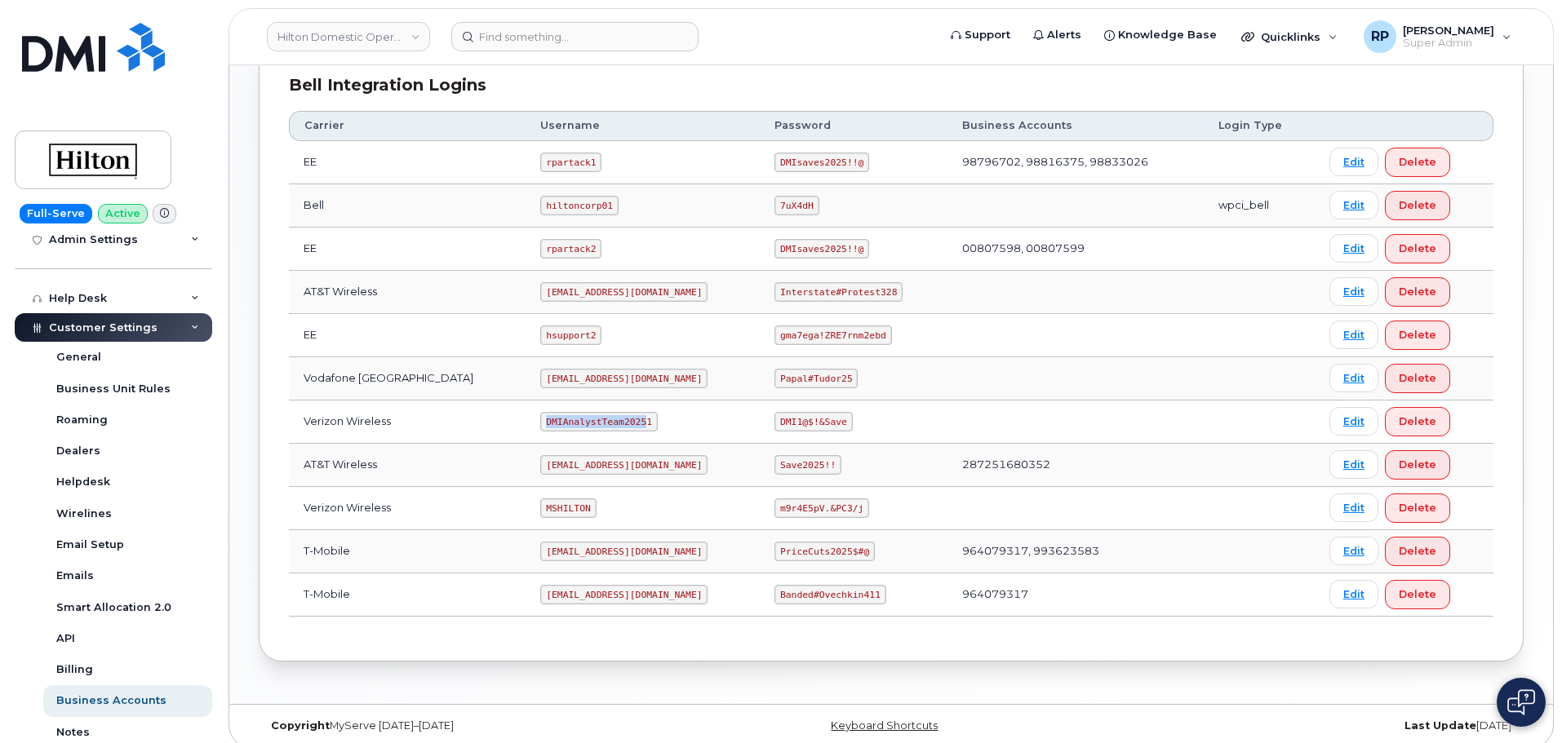
click at [617, 425] on code "DMIAnalystTeam20251" at bounding box center [598, 422] width 117 height 20
drag, startPoint x: 621, startPoint y: 420, endPoint x: 509, endPoint y: 419, distance: 111.8
click at [525, 419] on td "DMIAnalystTeam20251" at bounding box center [642, 422] width 234 height 43
copy code "DMIAnalystTeam20251"
drag, startPoint x: 765, startPoint y: 423, endPoint x: 831, endPoint y: 422, distance: 65.3
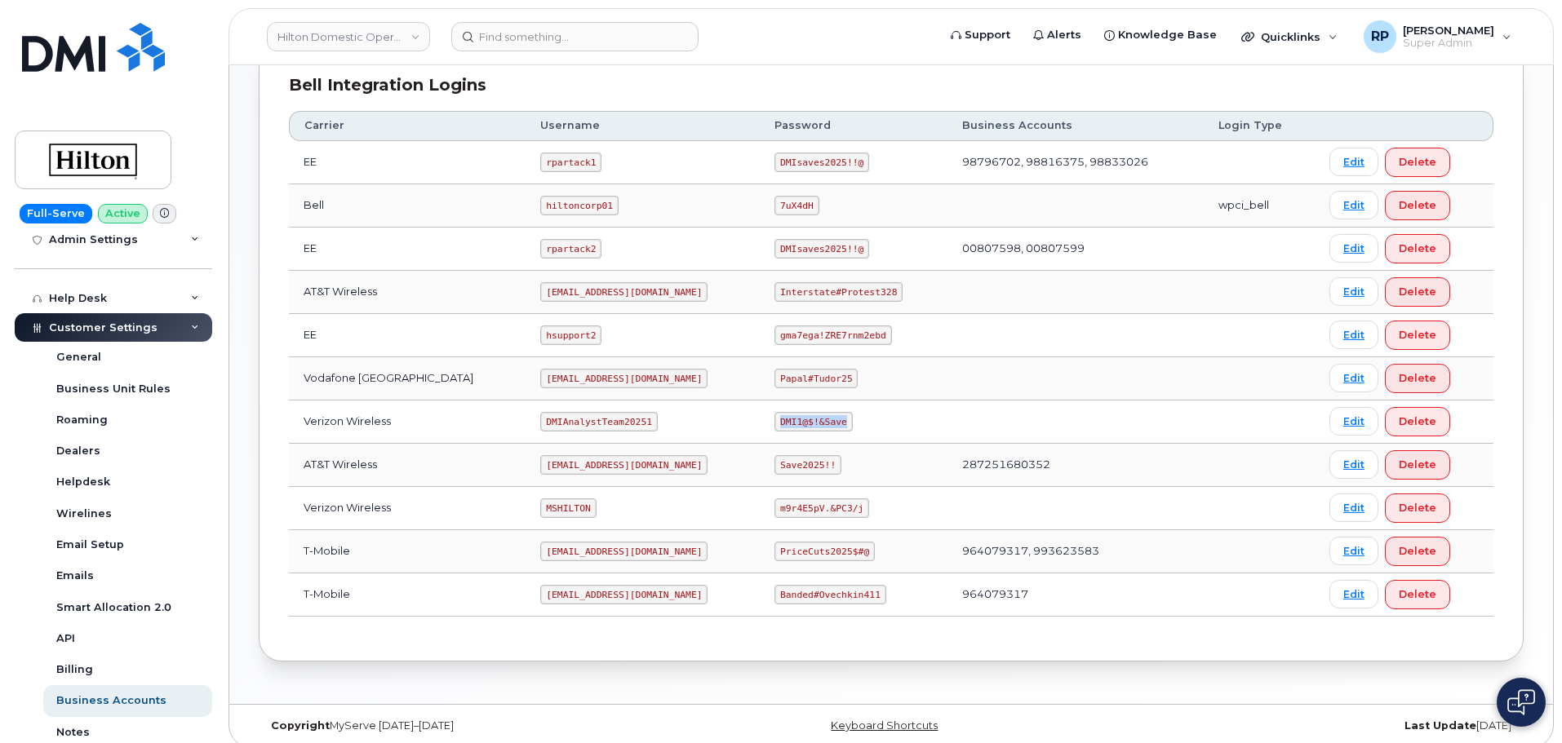
click at [831, 422] on code "DMI1@$!&Save" at bounding box center [813, 422] width 78 height 20
copy code "DMI1@$!&Save"
drag, startPoint x: 522, startPoint y: 509, endPoint x: 572, endPoint y: 512, distance: 49.8
click at [572, 512] on td "MSHILTON" at bounding box center [642, 508] width 234 height 43
copy code "MSHILTON"
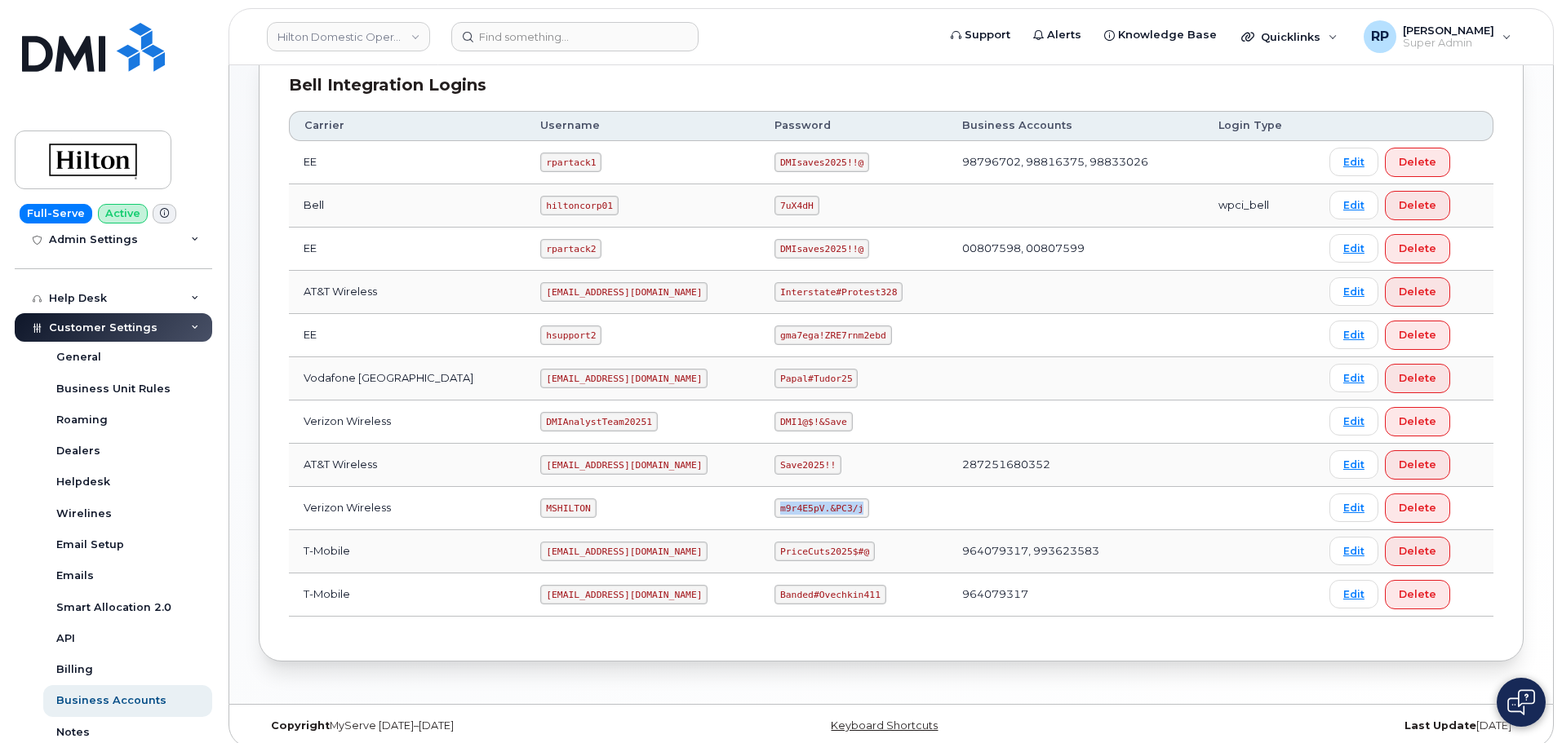
drag, startPoint x: 762, startPoint y: 512, endPoint x: 844, endPoint y: 511, distance: 81.6
click at [844, 511] on code "m9r4E5pV.&PC3/j" at bounding box center [821, 509] width 95 height 20
copy code "m9r4E5pV.&PC3/j"
click at [357, 39] on link "Hilton Domestic Operating Company Inc" at bounding box center [348, 36] width 163 height 29
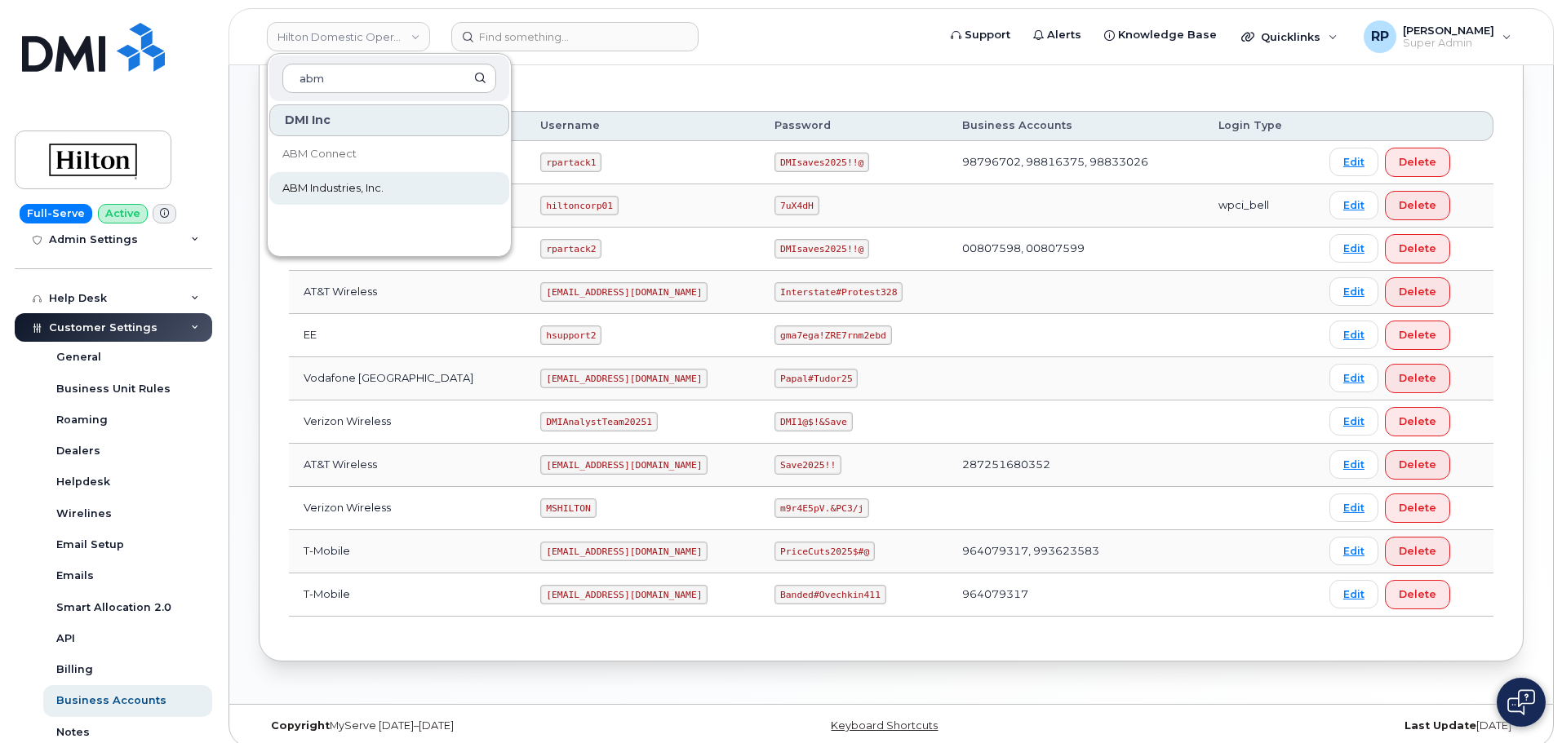
type input "abm"
click at [318, 191] on span "ABM Industries, Inc." at bounding box center [332, 188] width 101 height 16
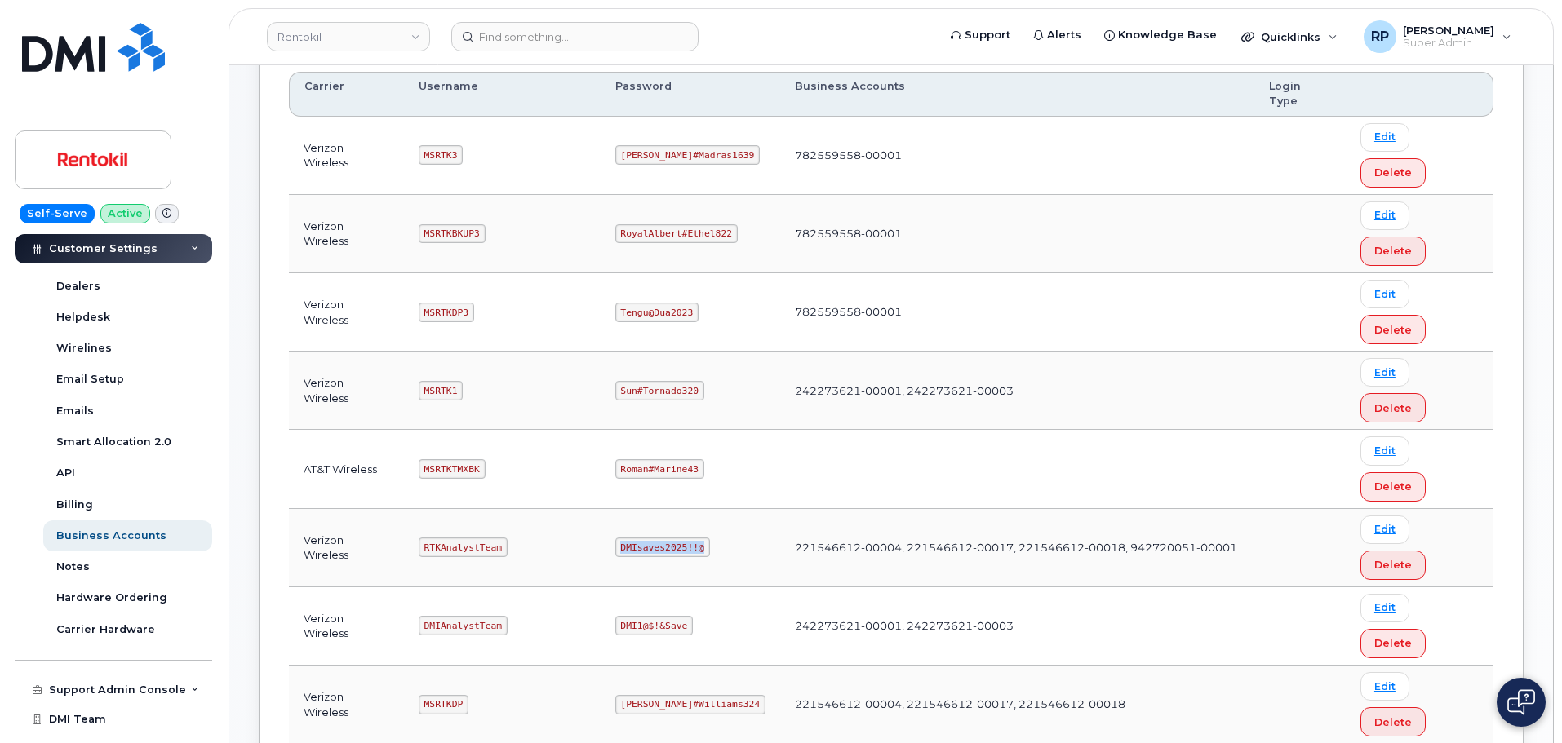
scroll to position [269, 0]
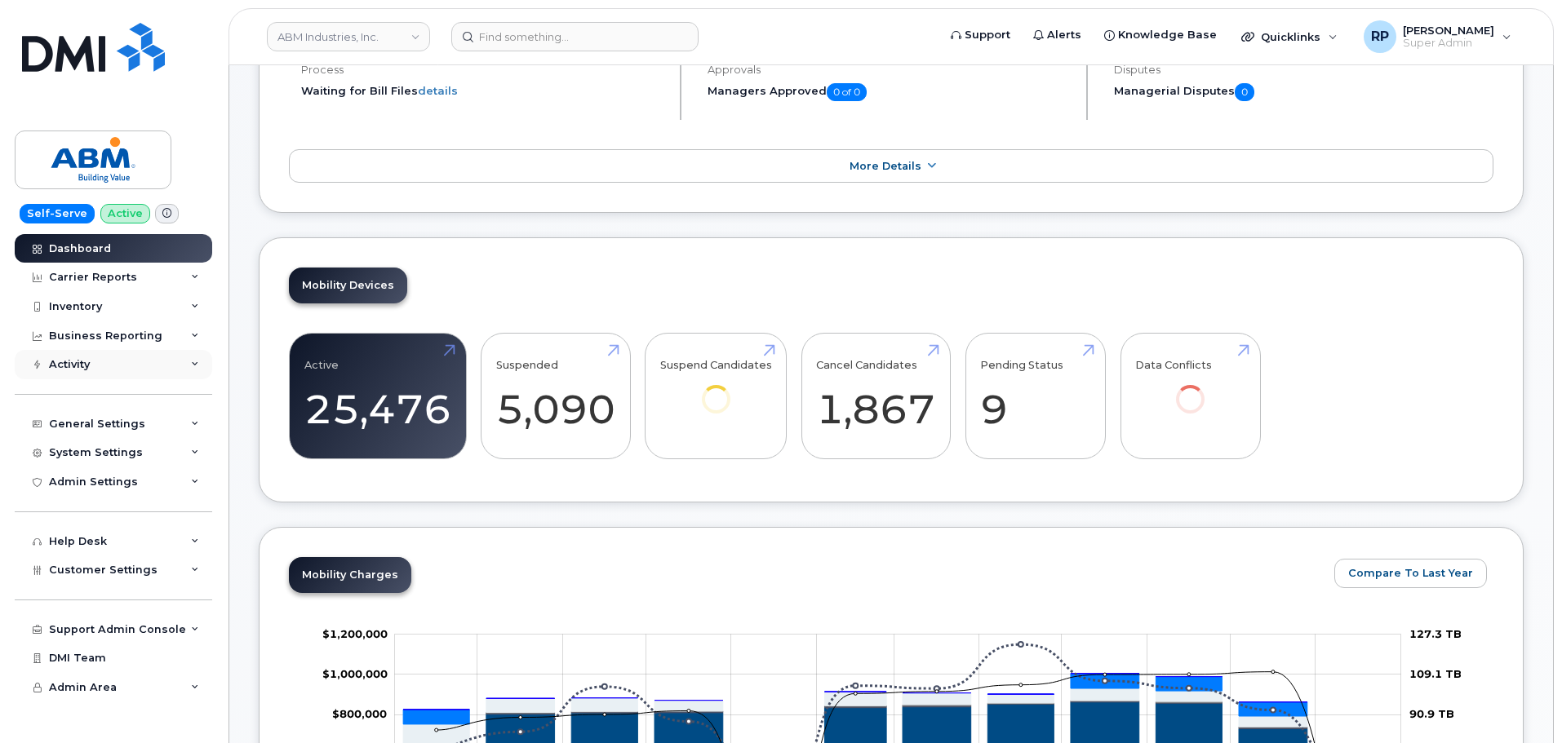
scroll to position [272, 0]
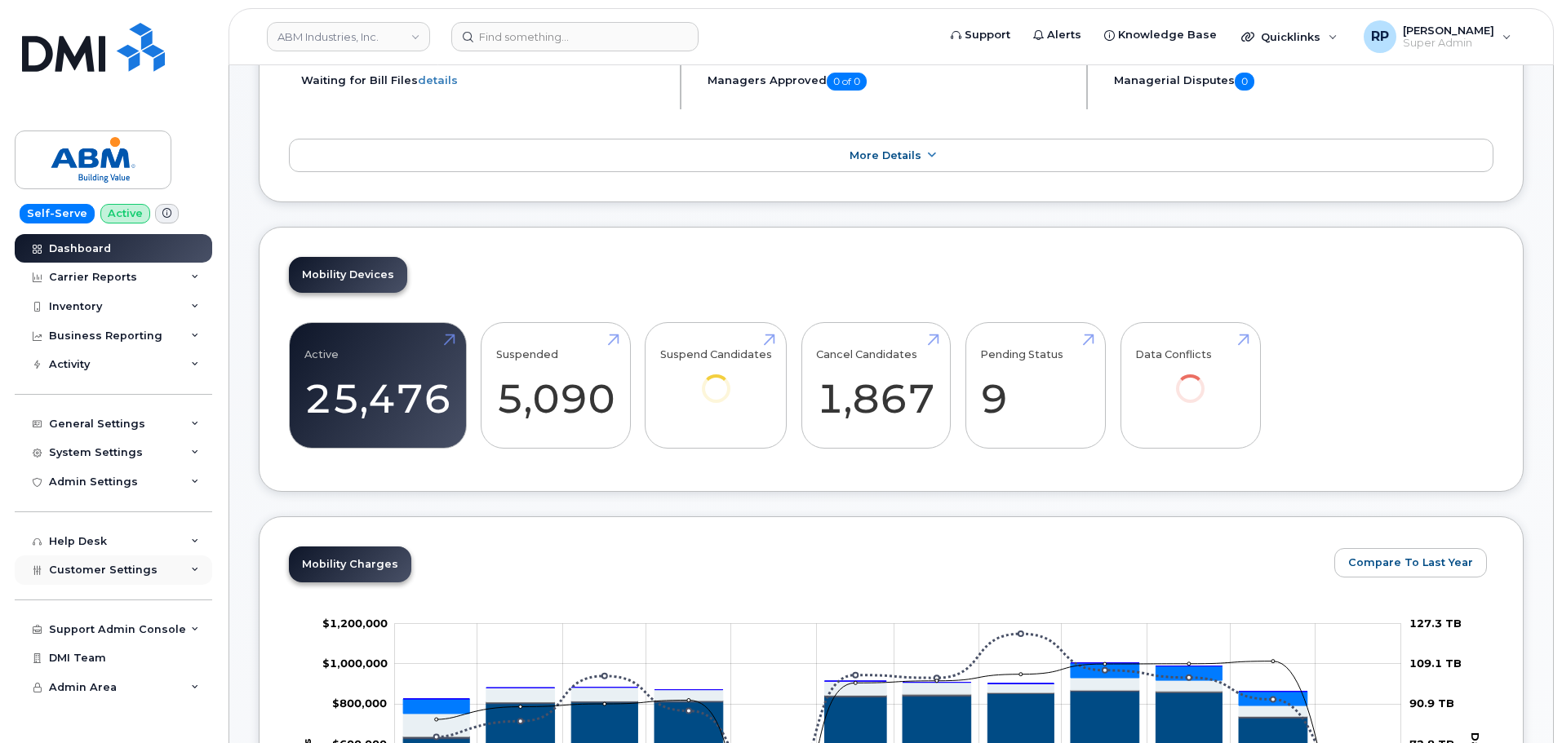
click at [122, 567] on span "Customer Settings" at bounding box center [103, 570] width 109 height 12
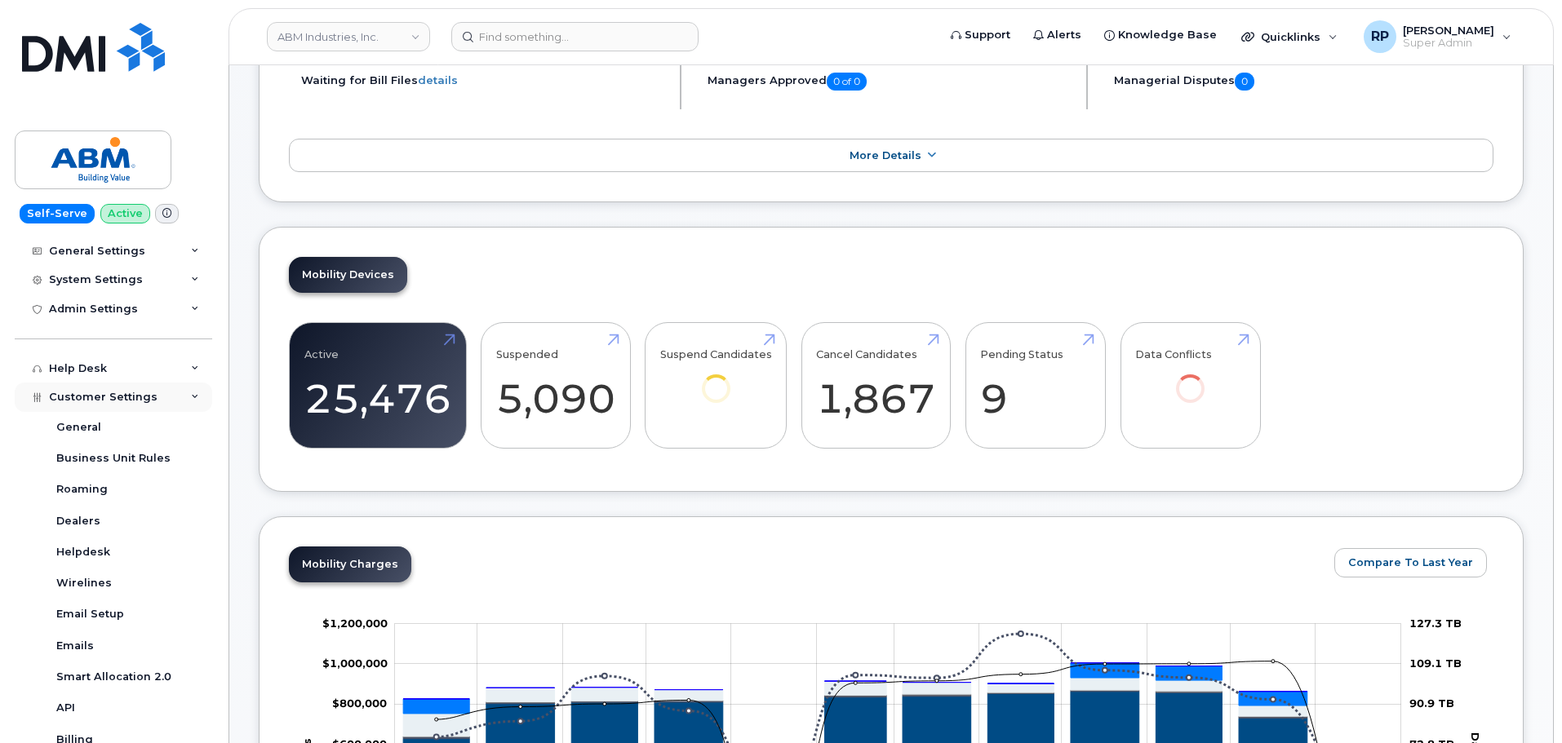
scroll to position [408, 0]
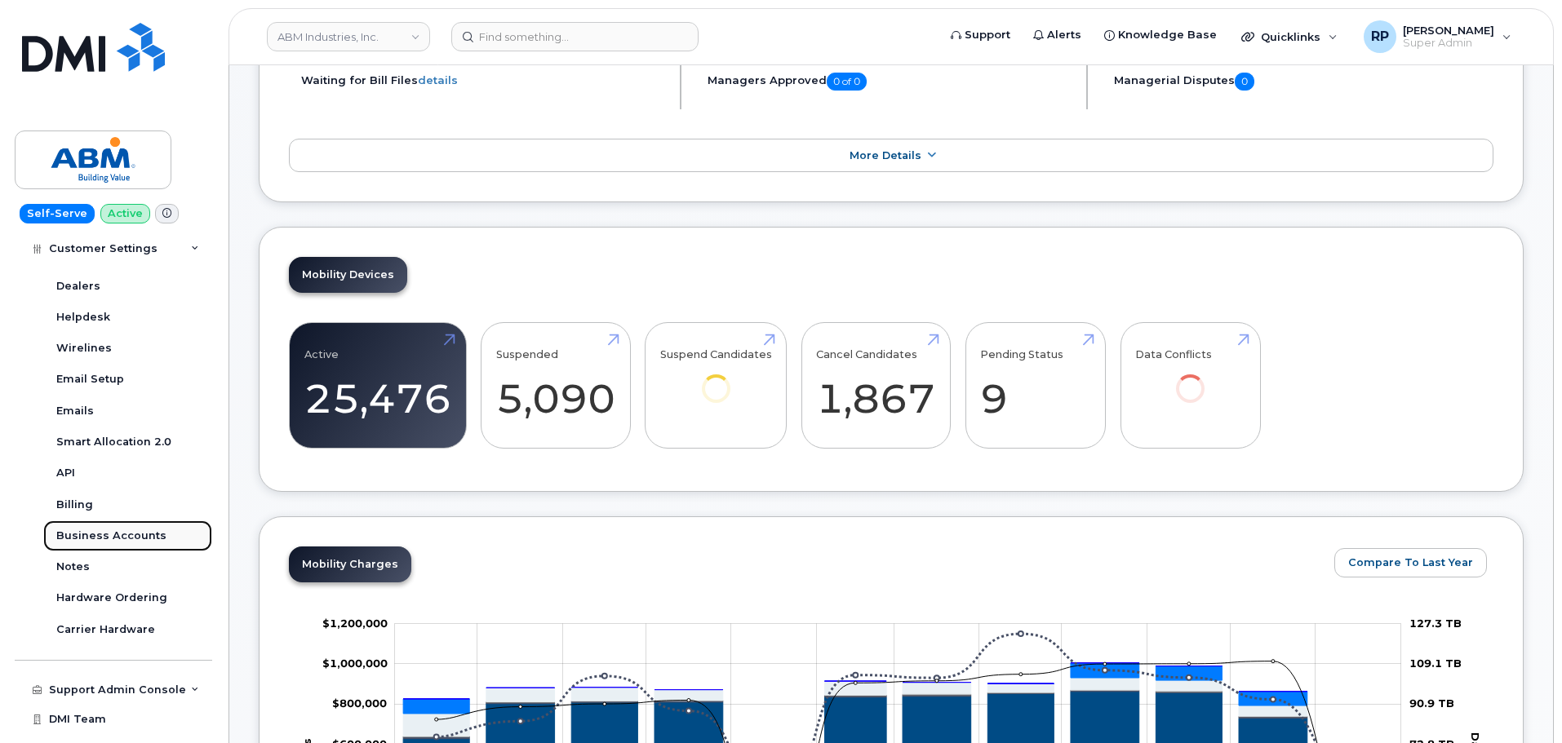
click at [122, 539] on div "Business Accounts" at bounding box center [111, 536] width 110 height 15
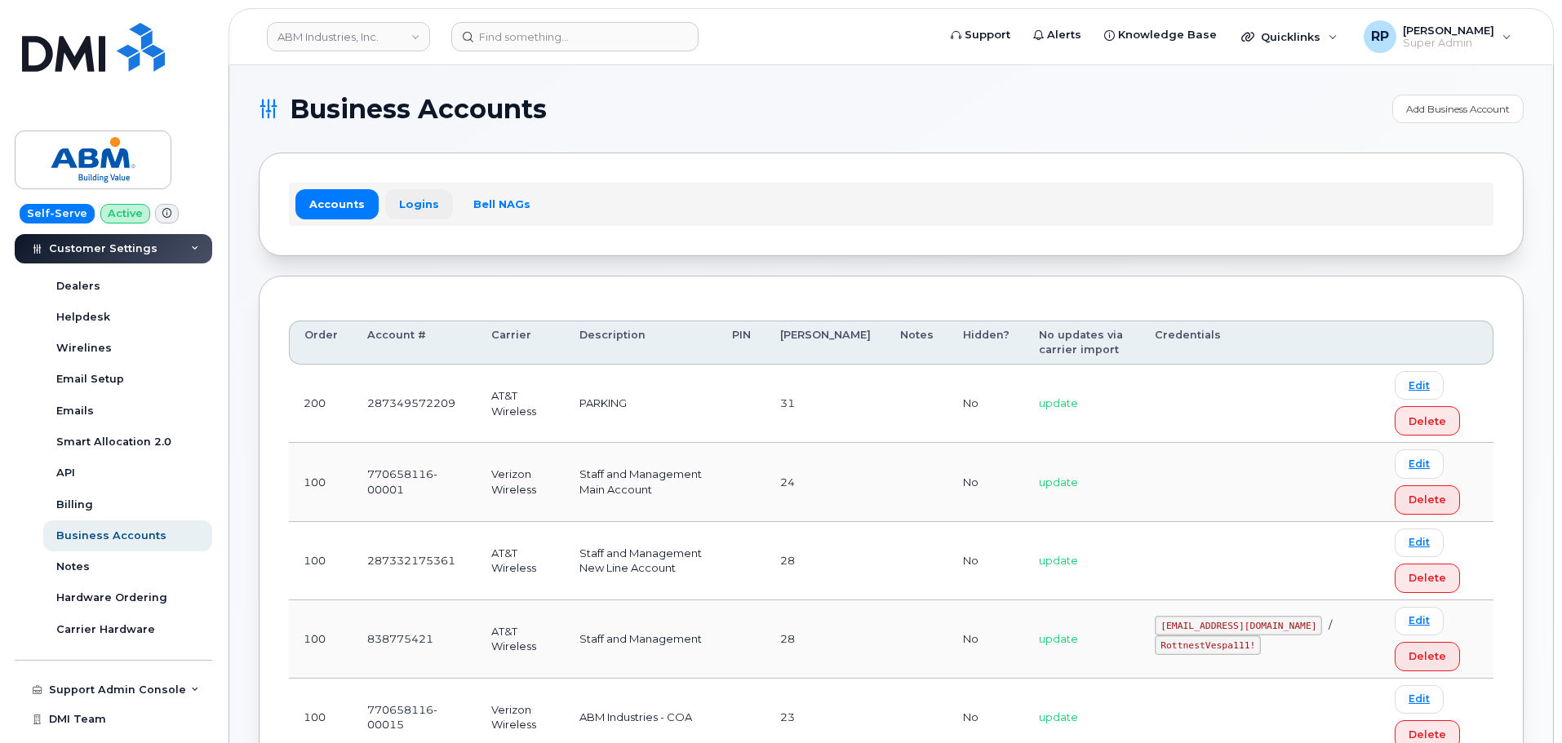
click at [412, 211] on link "Logins" at bounding box center [419, 203] width 68 height 29
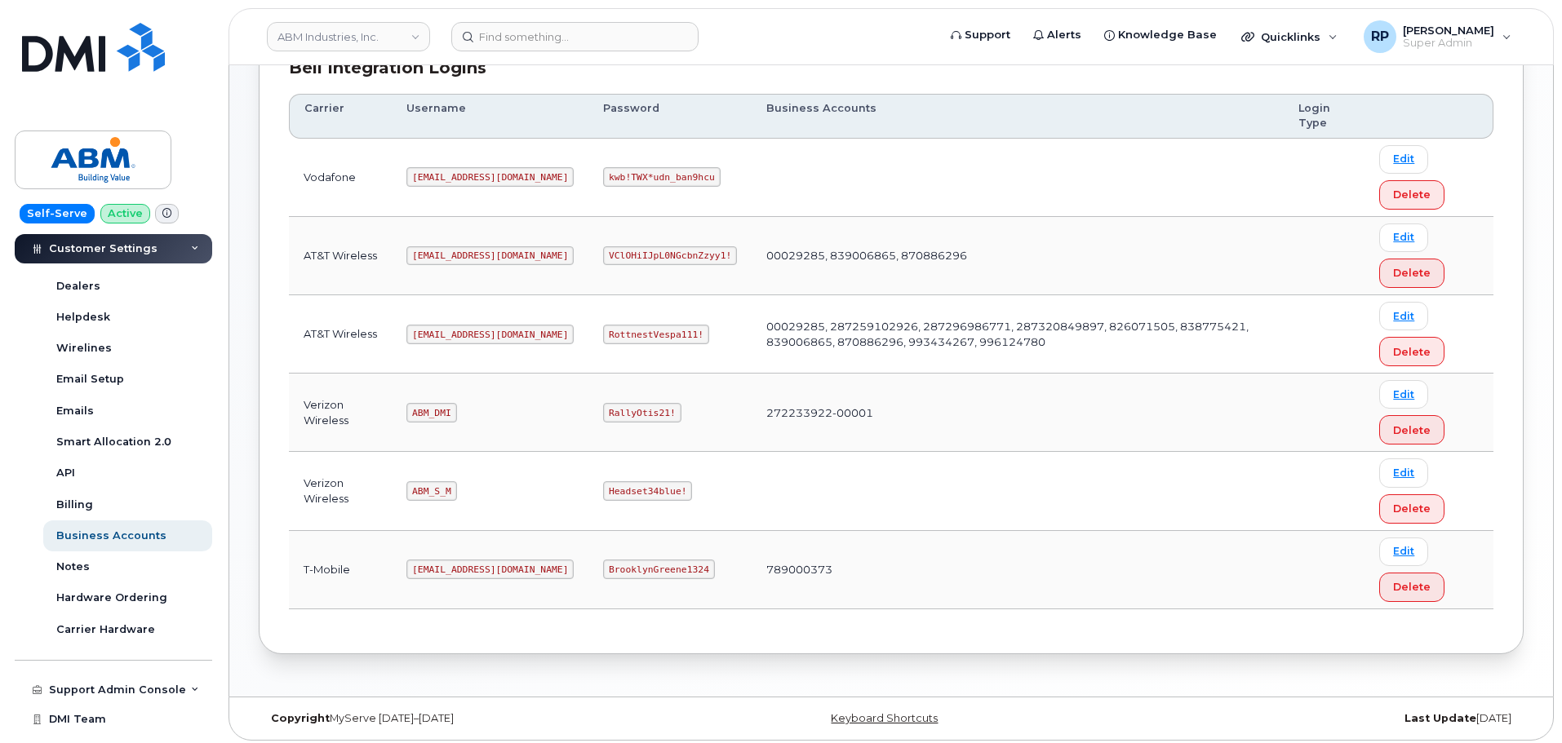
scroll to position [255, 0]
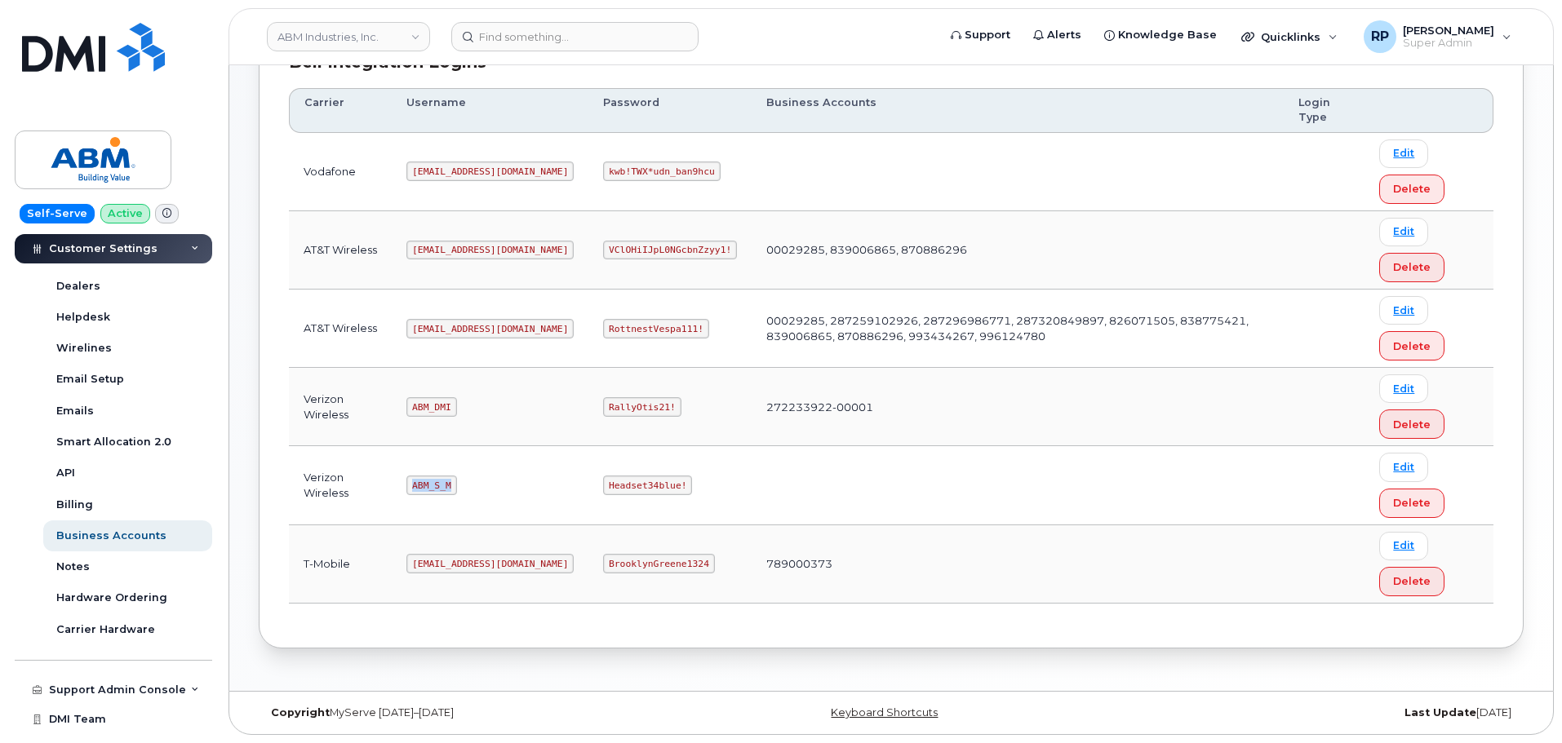
drag, startPoint x: 415, startPoint y: 487, endPoint x: 451, endPoint y: 490, distance: 36.8
click at [451, 490] on code "ABM_S_M" at bounding box center [431, 486] width 50 height 20
copy code "ABM_S_M"
drag, startPoint x: 551, startPoint y: 486, endPoint x: 634, endPoint y: 492, distance: 83.4
click at [634, 492] on td "Headset34blue!" at bounding box center [669, 485] width 163 height 78
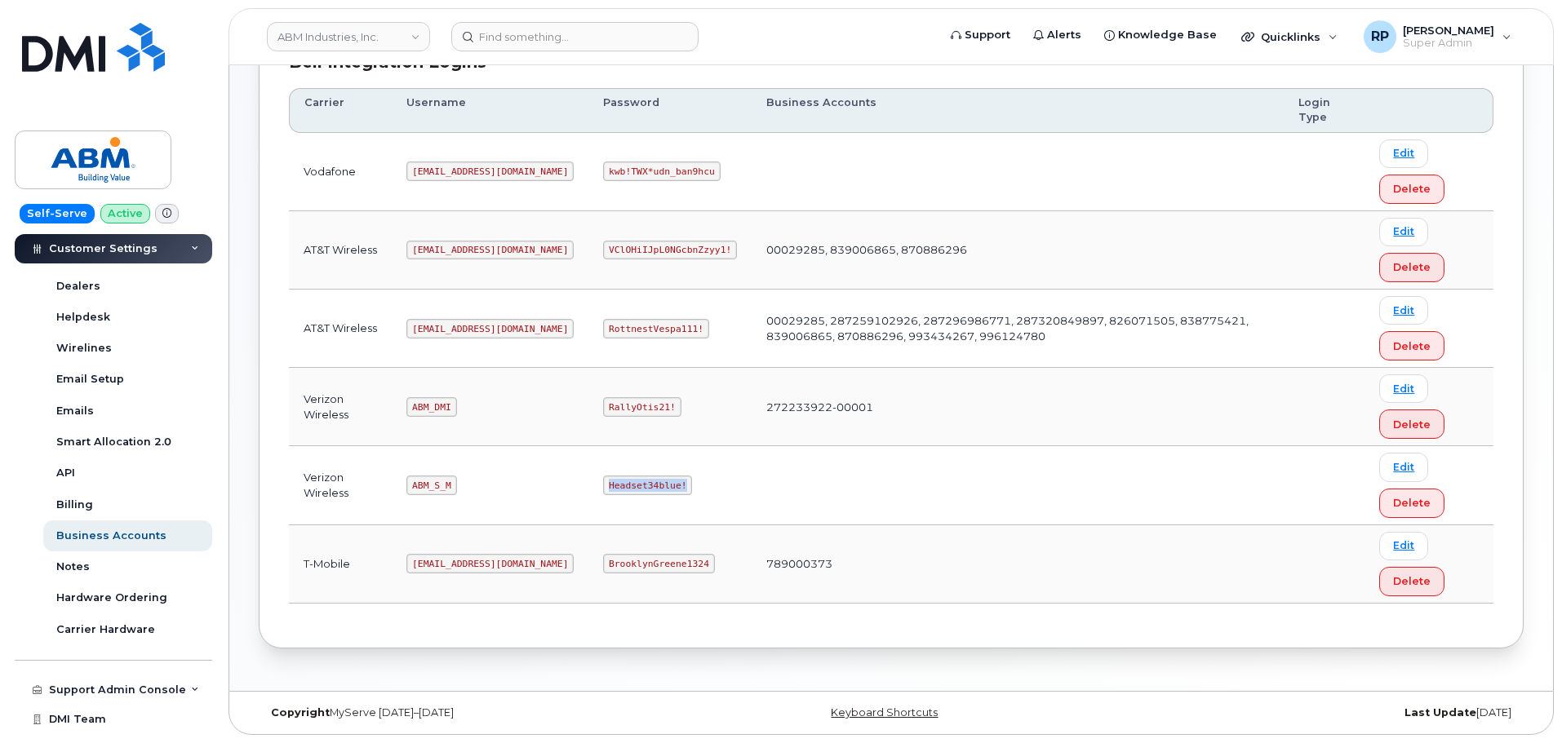
copy code "Headset34blue!"
click at [1400, 463] on link "Edit" at bounding box center [1403, 467] width 49 height 29
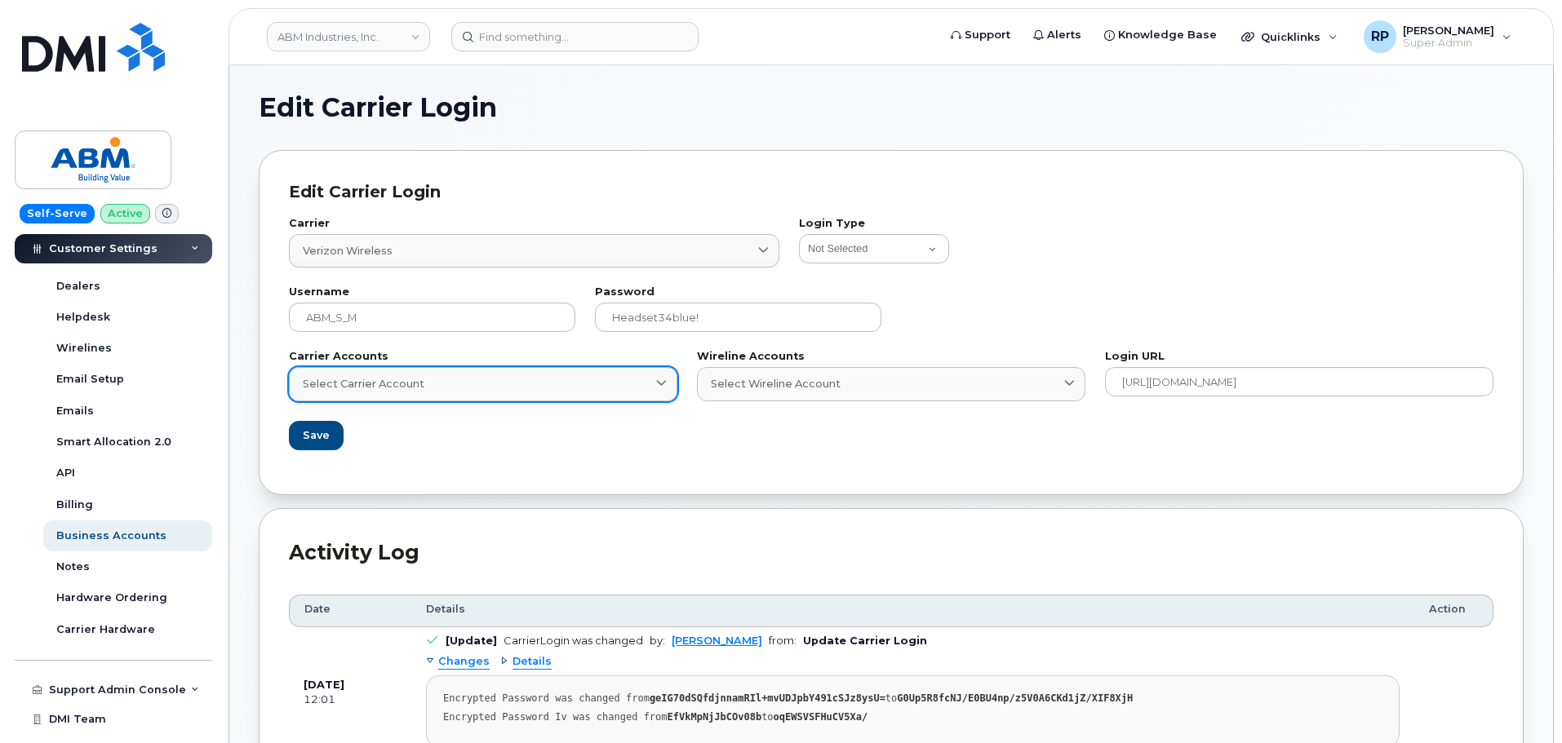
click at [547, 393] on link "Select Carrier Account" at bounding box center [483, 383] width 388 height 33
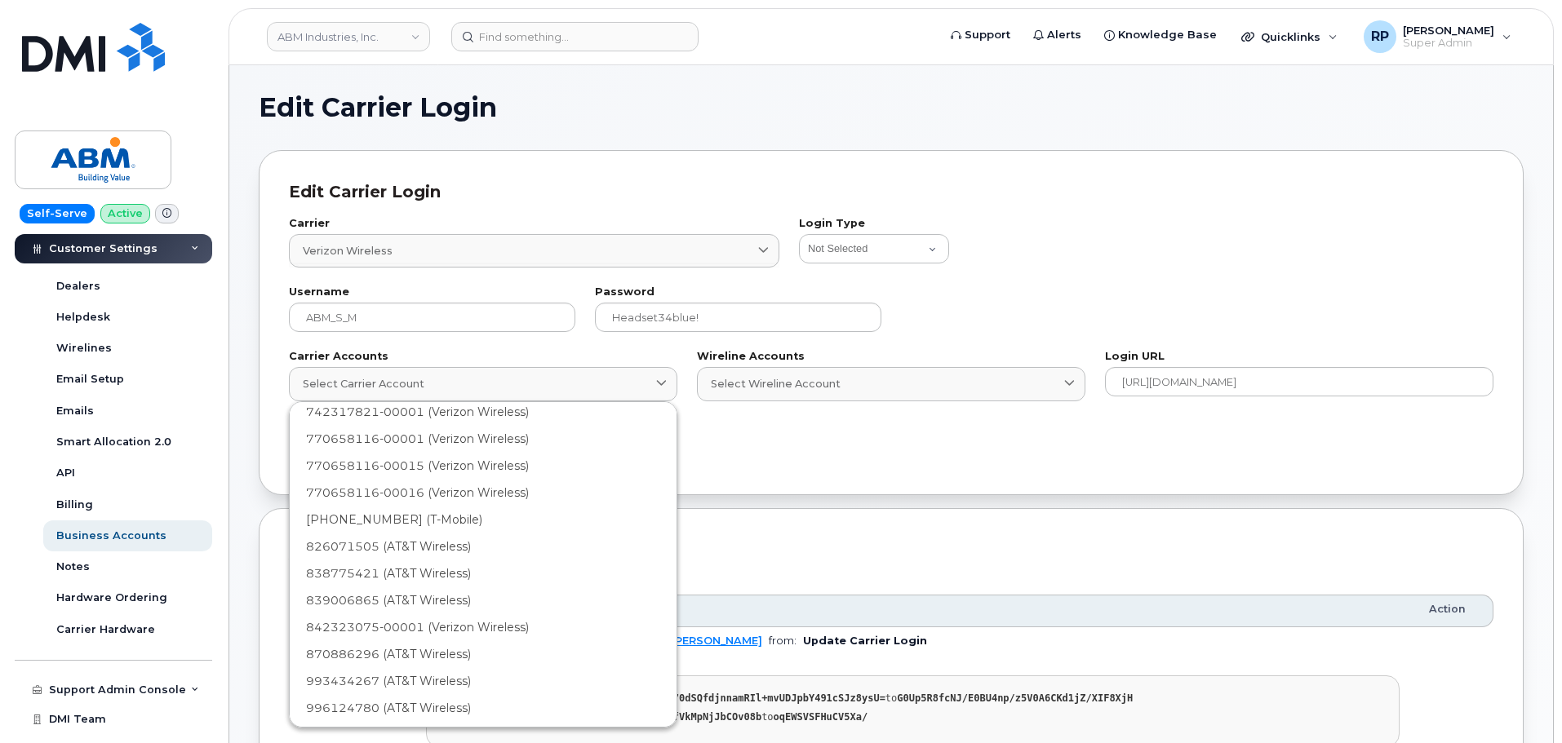
scroll to position [170, 0]
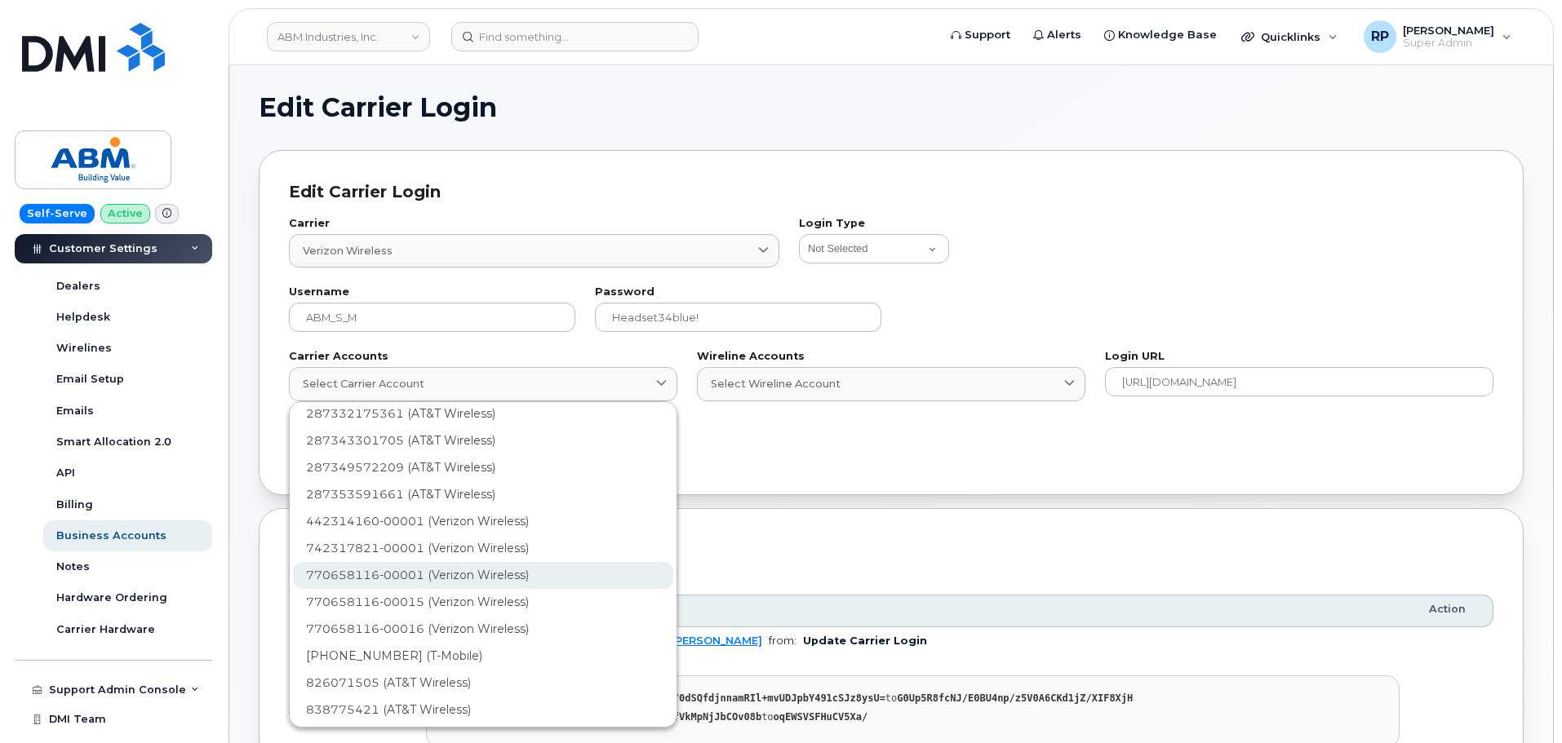
click at [415, 577] on div "770658116-00001 (Verizon Wireless)" at bounding box center [483, 575] width 380 height 27
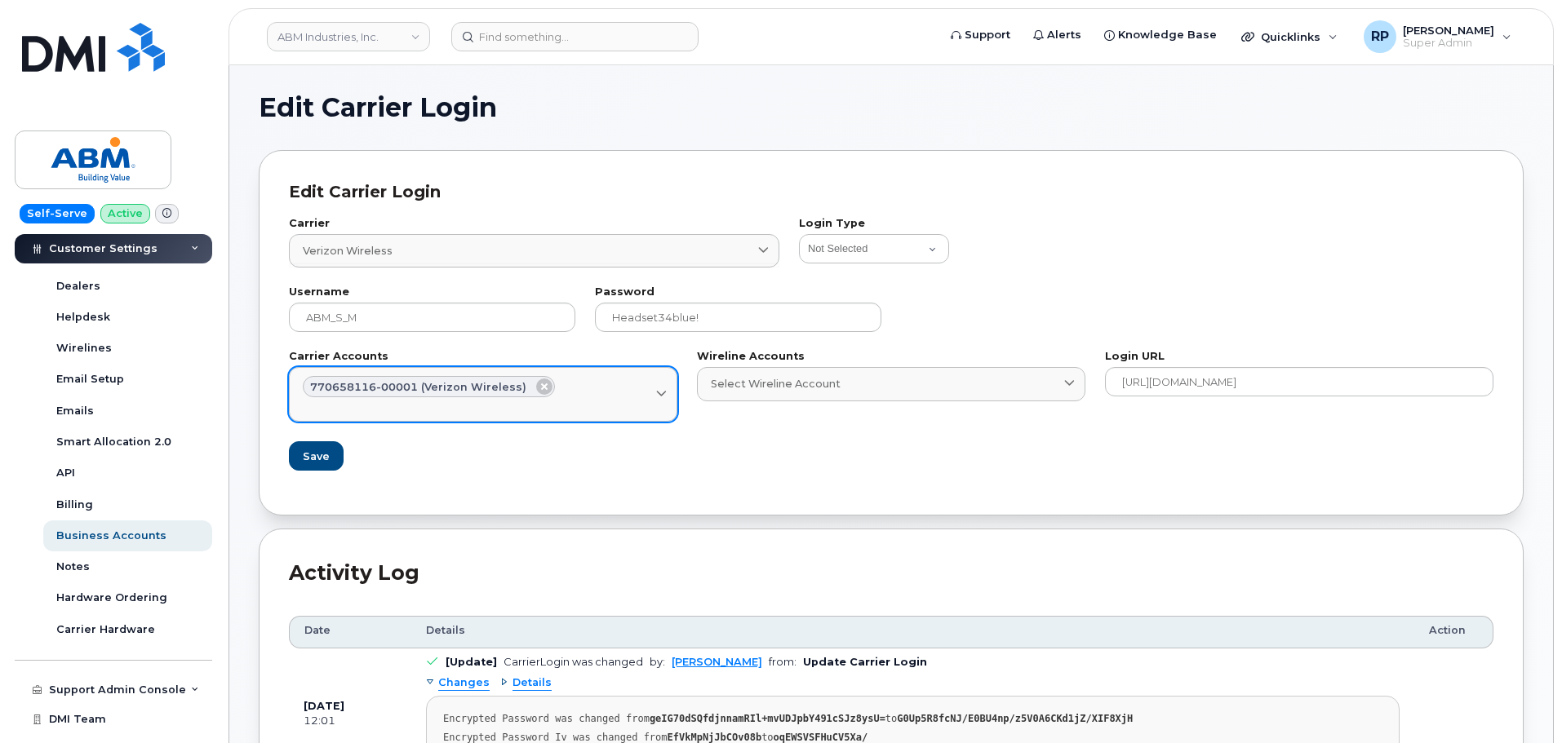
click at [600, 418] on link "770658116-00001 (Verizon Wireless) Select Carrier Account" at bounding box center [483, 394] width 388 height 55
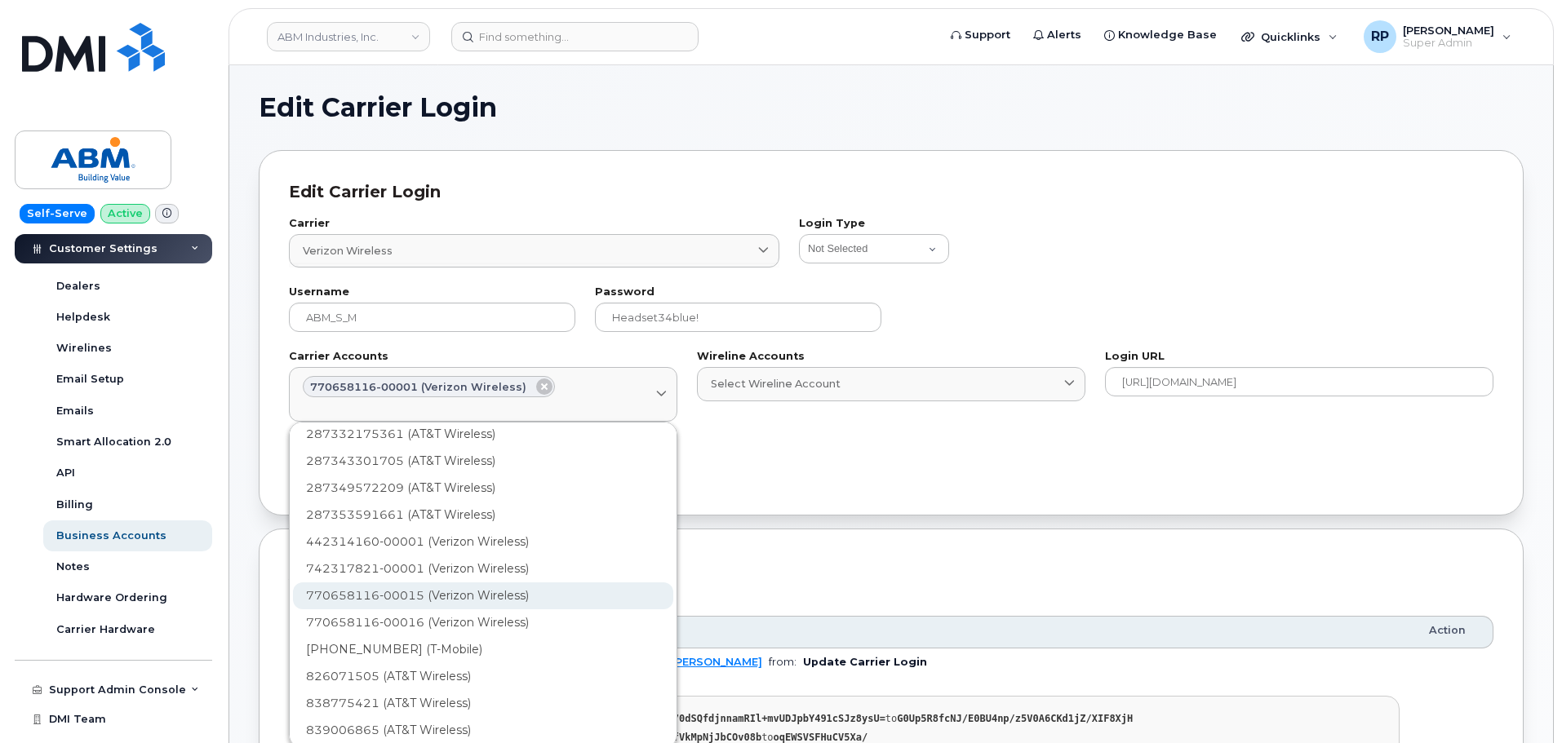
click at [442, 587] on div "770658116-00015 (Verizon Wireless)" at bounding box center [483, 596] width 380 height 27
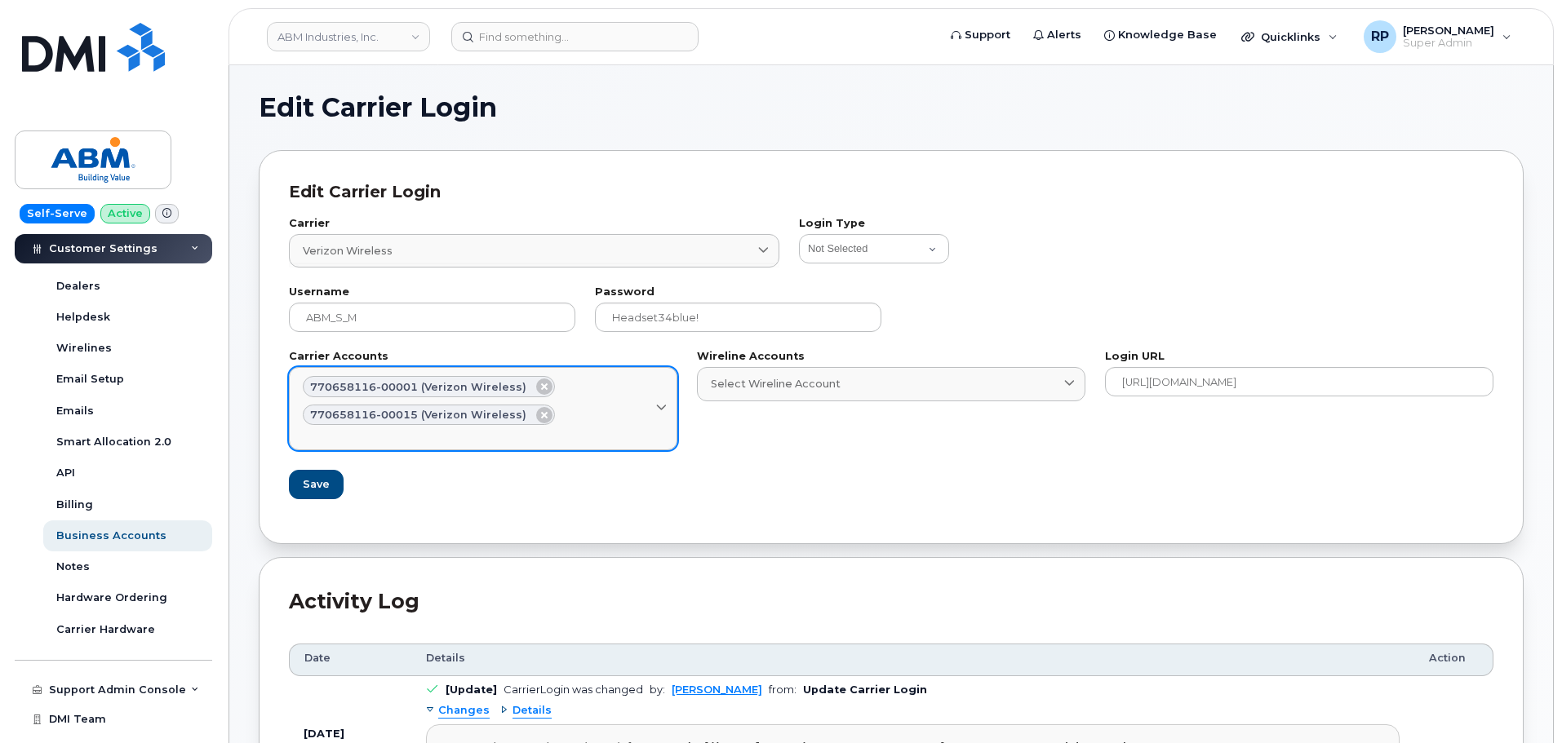
click at [579, 441] on link "770658116-00001 (Verizon Wireless) 770658116-00015 (Verizon Wireless) Select Ca…" at bounding box center [483, 408] width 388 height 82
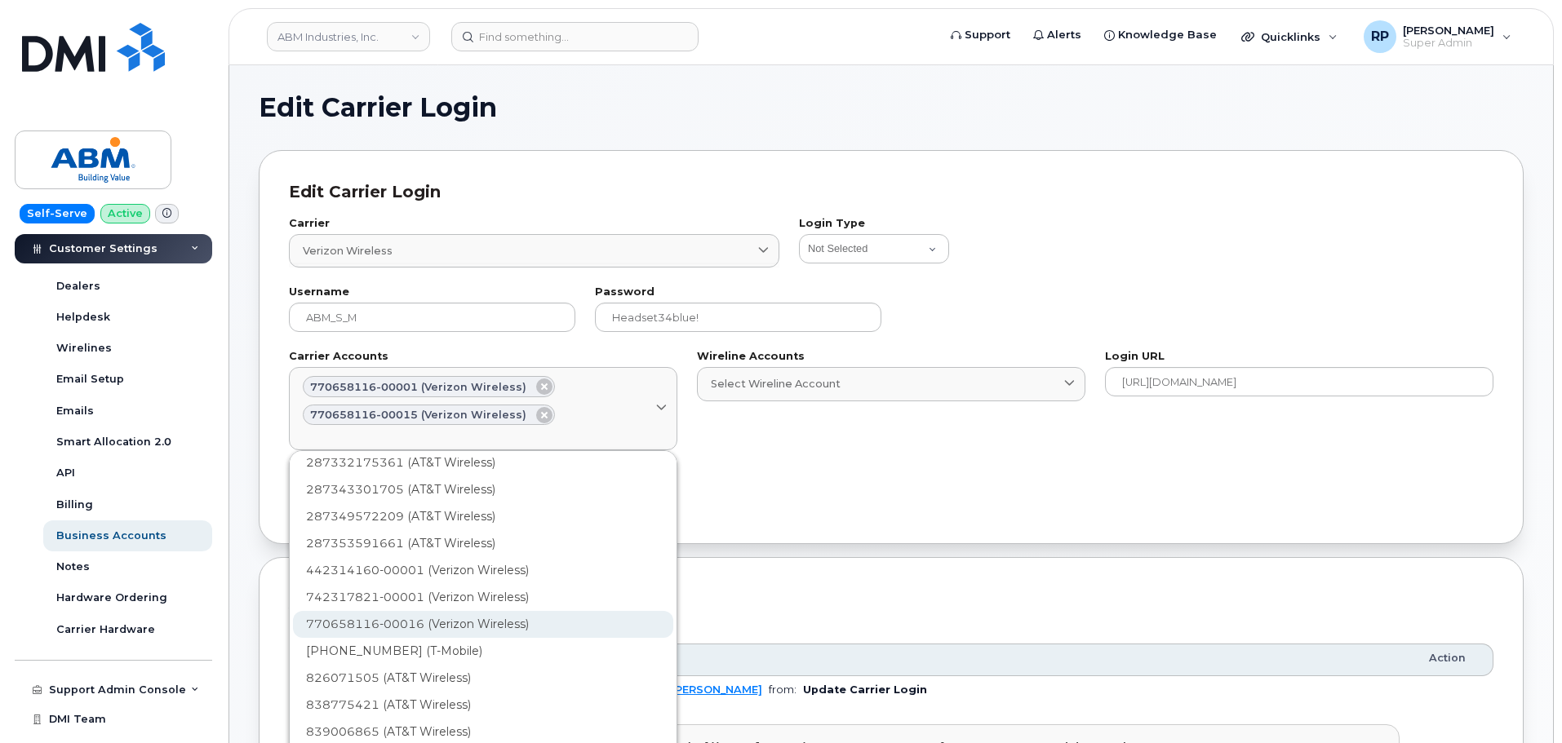
click at [438, 616] on div "770658116-00016 (Verizon Wireless)" at bounding box center [483, 624] width 380 height 27
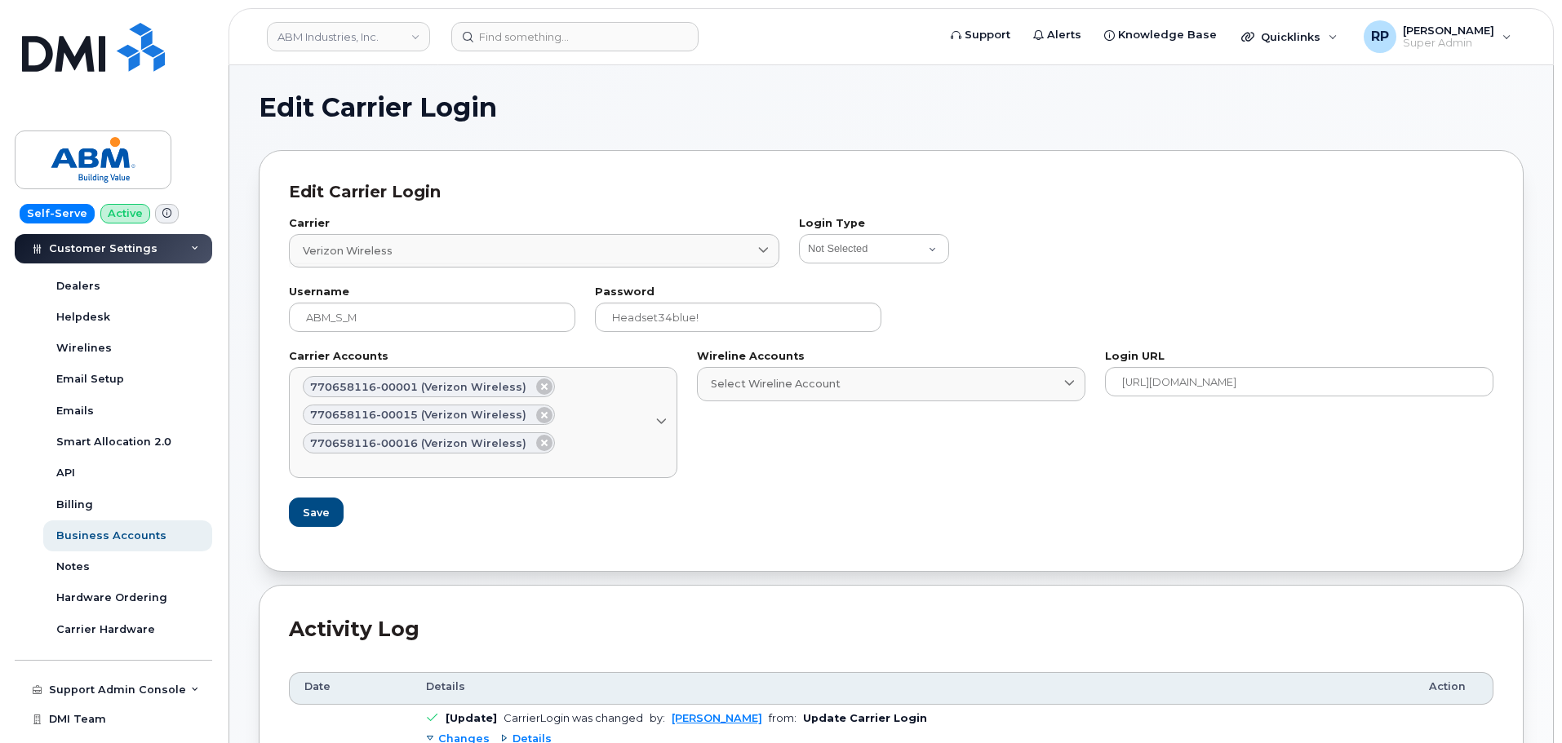
click at [739, 540] on form "Carrier Verizon Wireless 8 International Fizz Videotron PublicMobile Bell Distr…" at bounding box center [891, 373] width 1204 height 339
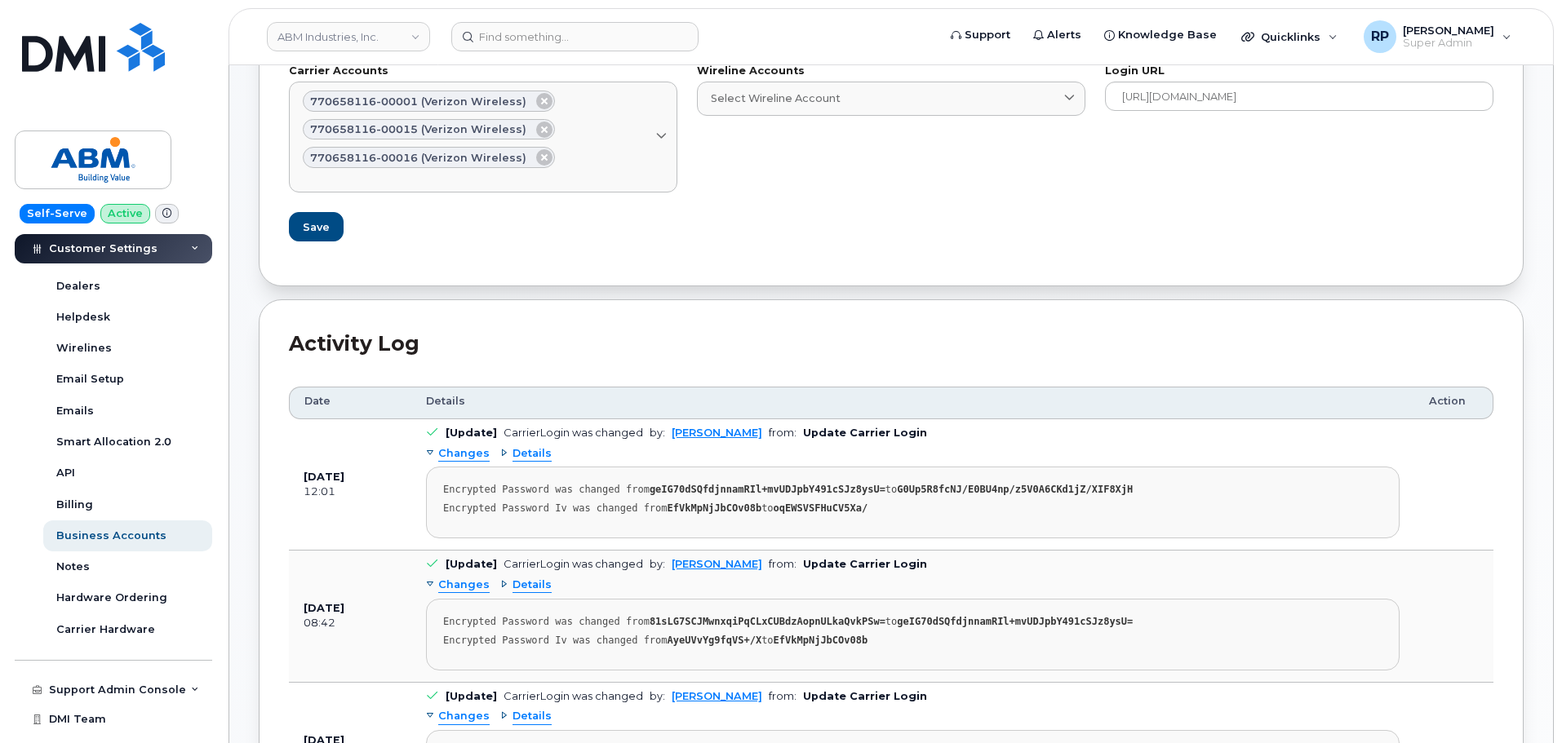
scroll to position [408, 0]
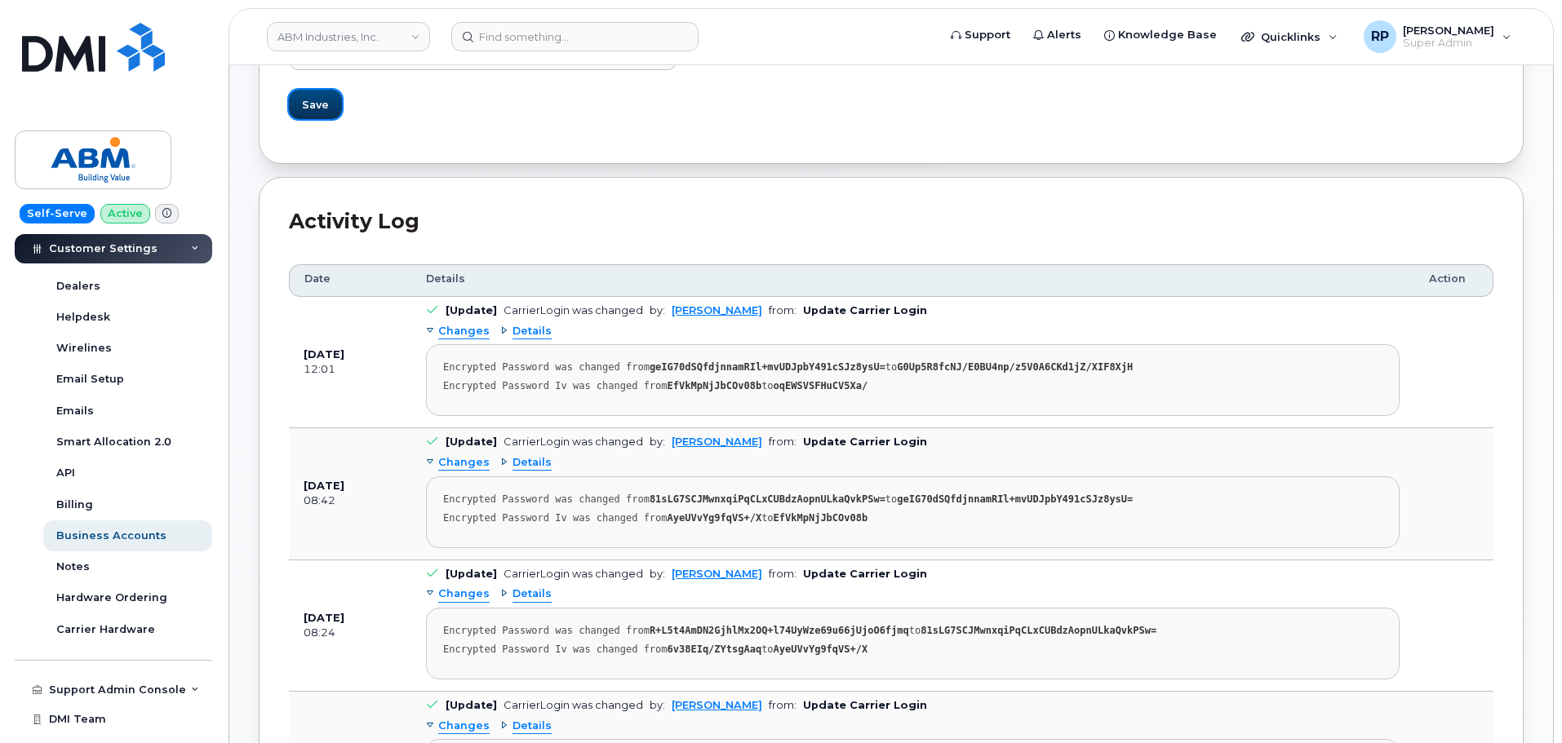
click at [317, 108] on span "Save" at bounding box center [315, 105] width 27 height 16
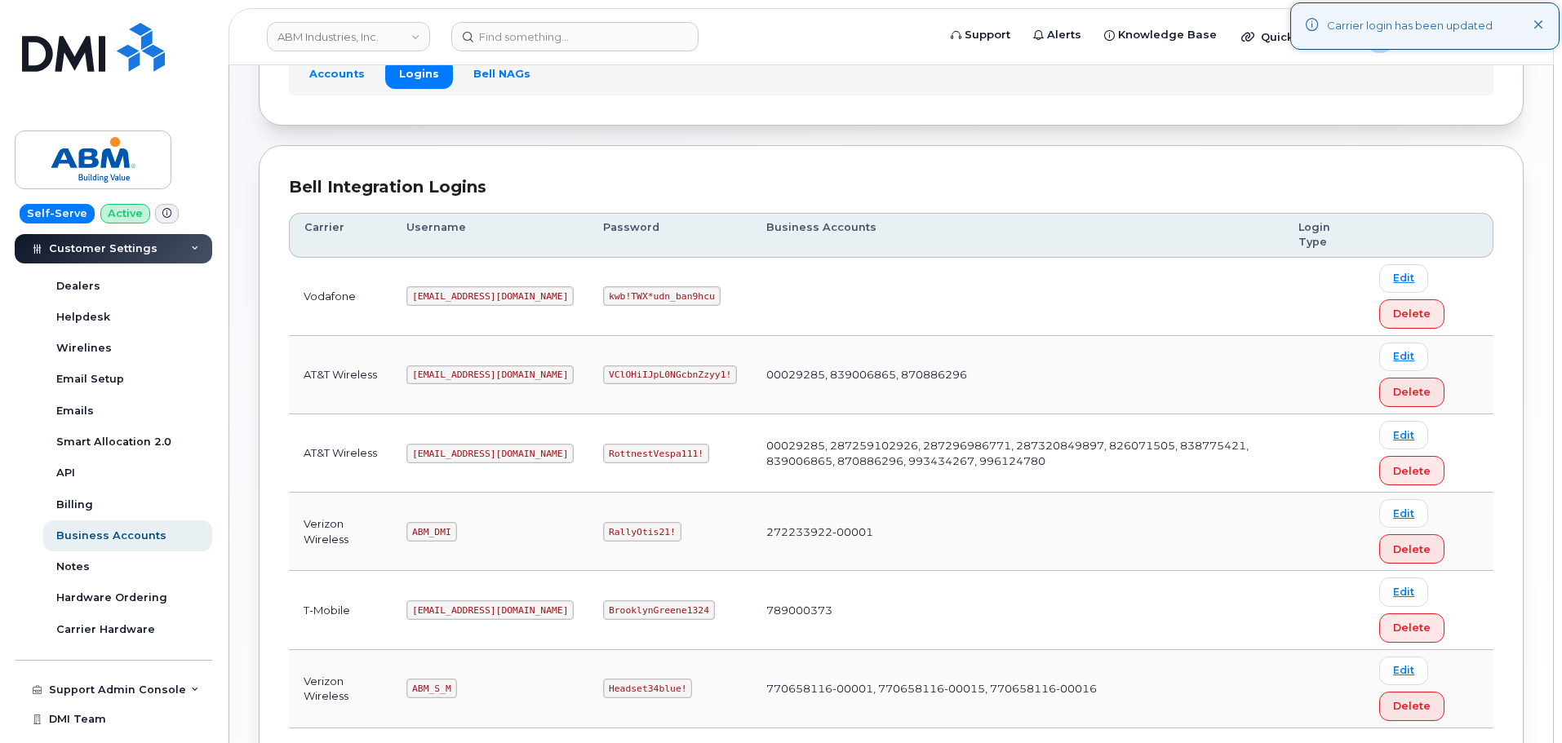
scroll to position [255, 0]
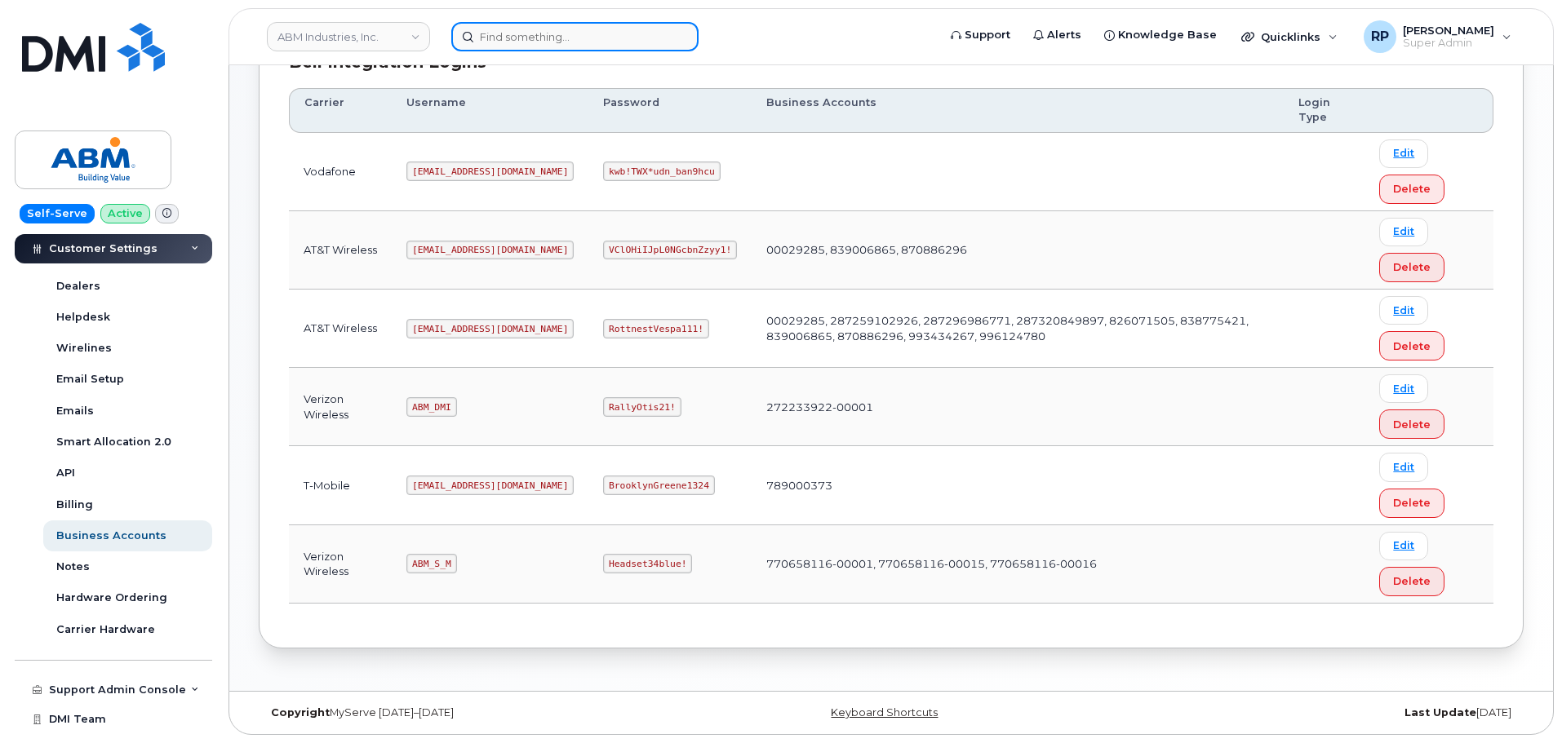
click at [524, 47] on input at bounding box center [574, 36] width 247 height 29
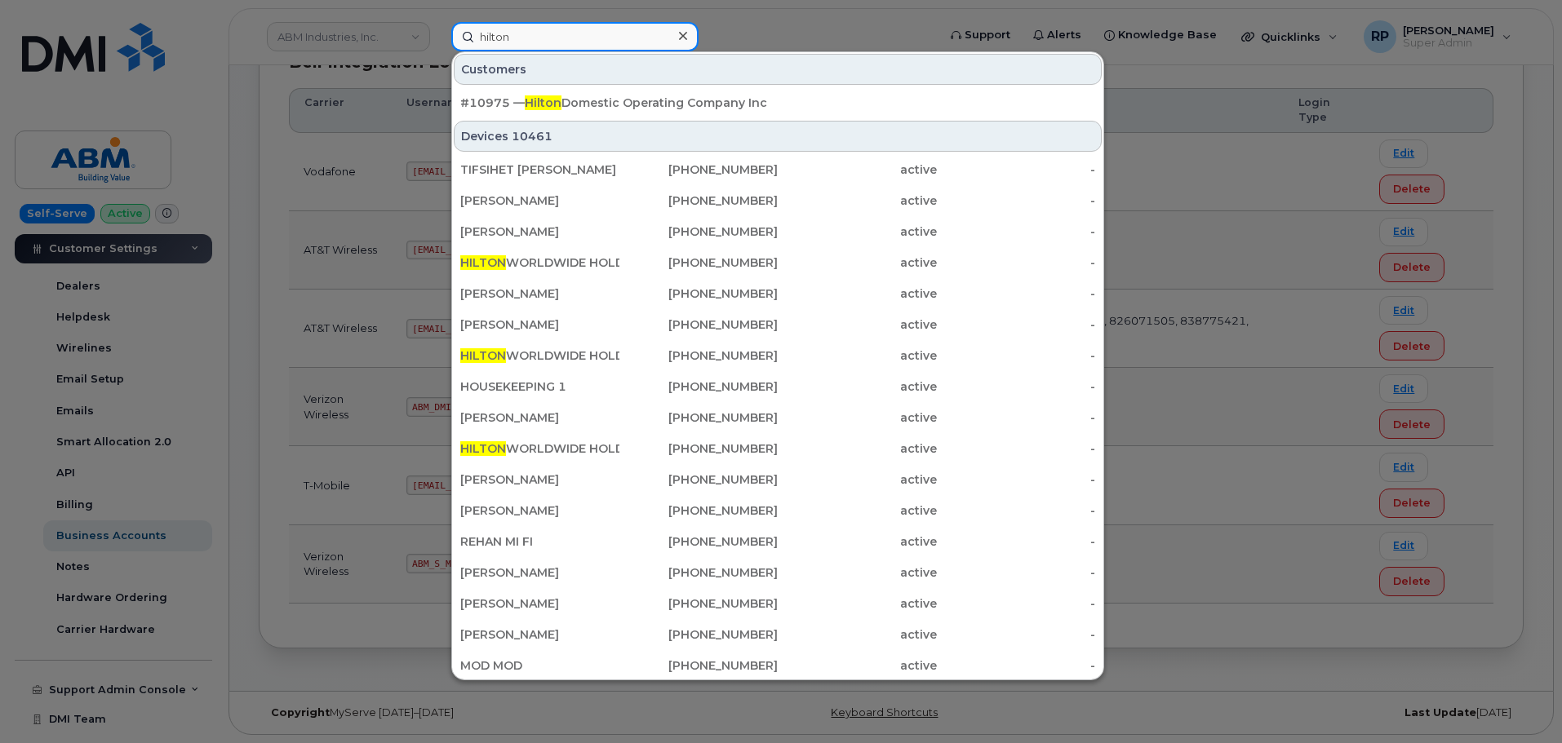
type input "hilton"
click at [359, 26] on div at bounding box center [781, 371] width 1562 height 743
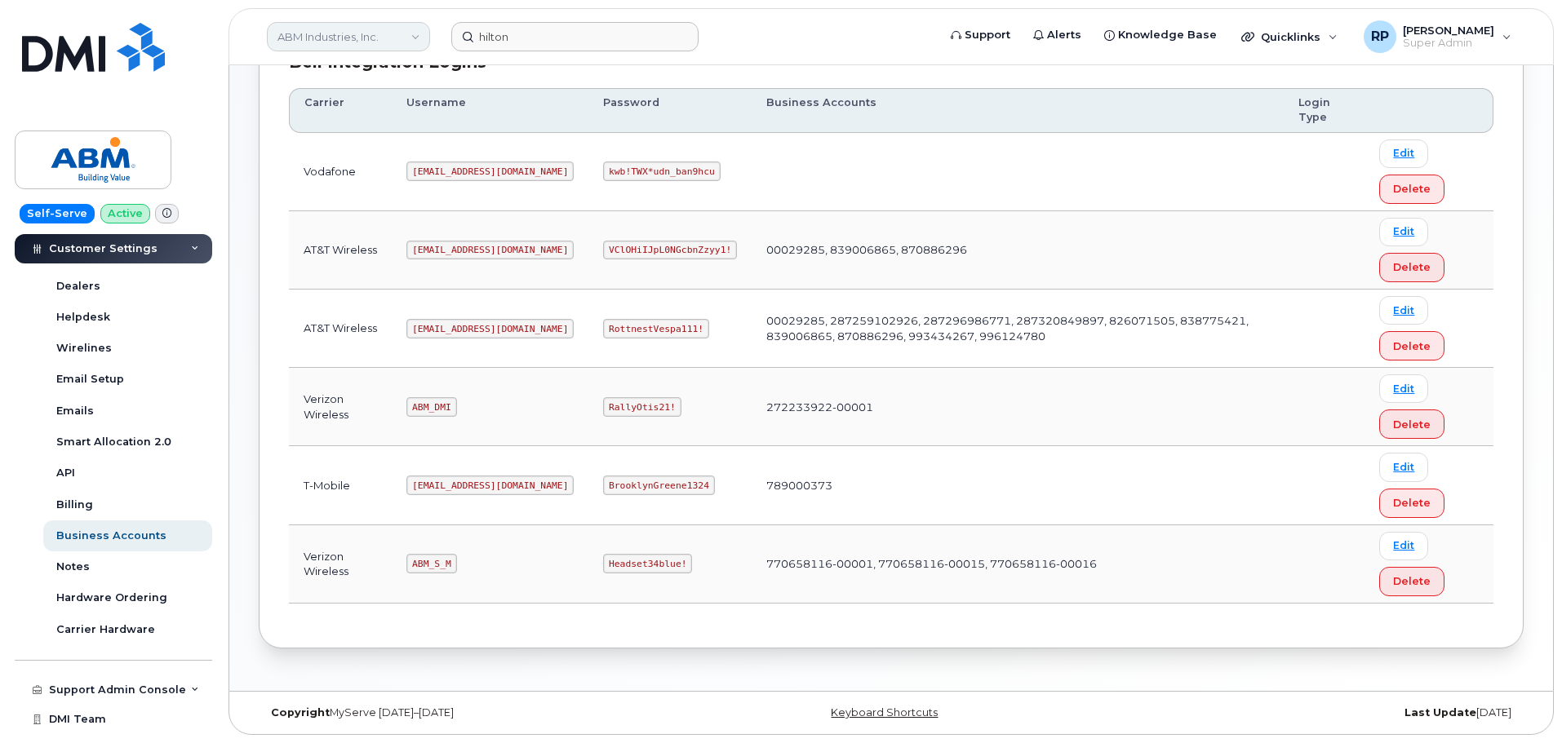
click at [361, 42] on link "ABM Industries, Inc." at bounding box center [348, 36] width 163 height 29
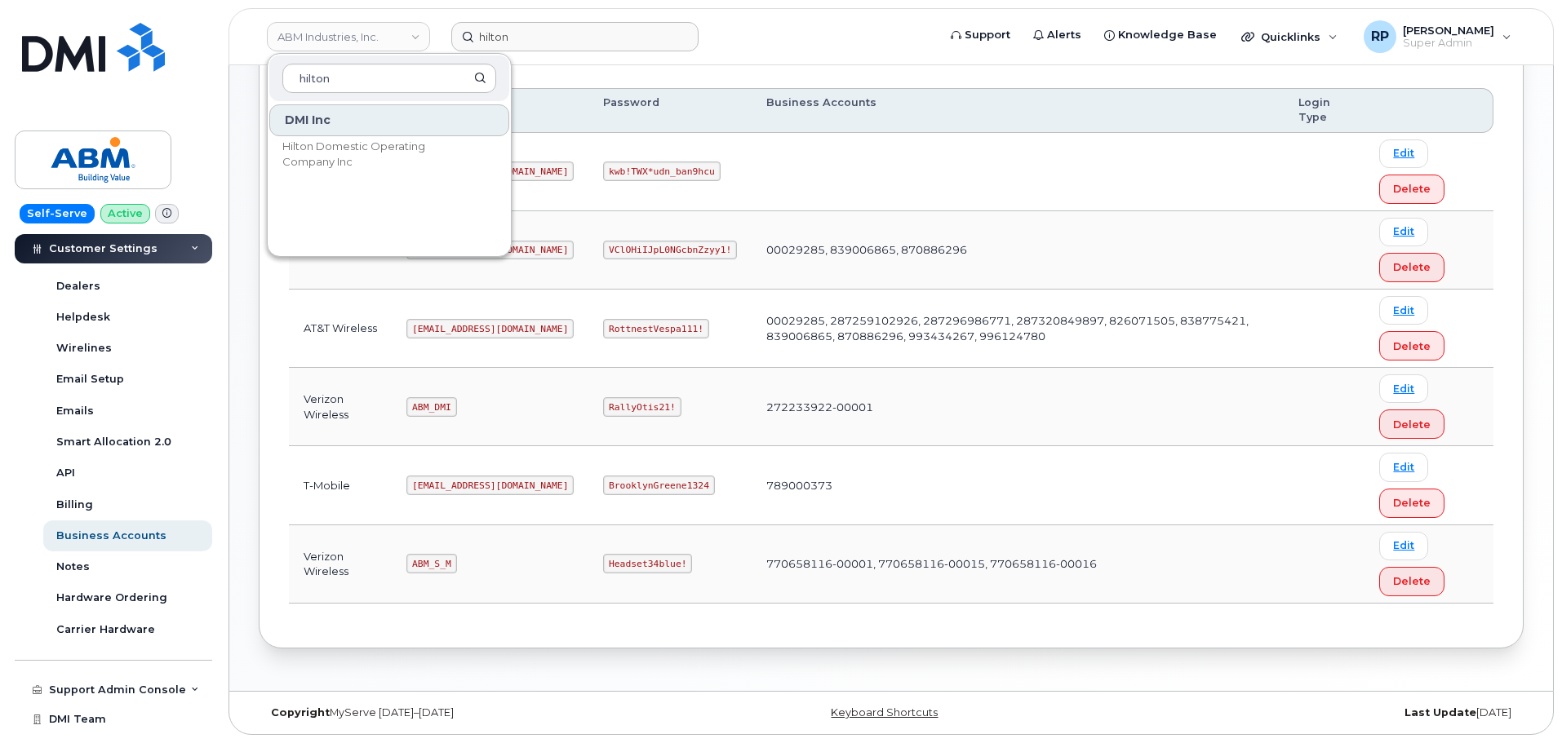
type input "hilton"
click at [353, 142] on span "Hilton Domestic Operating Company Inc" at bounding box center [376, 155] width 188 height 32
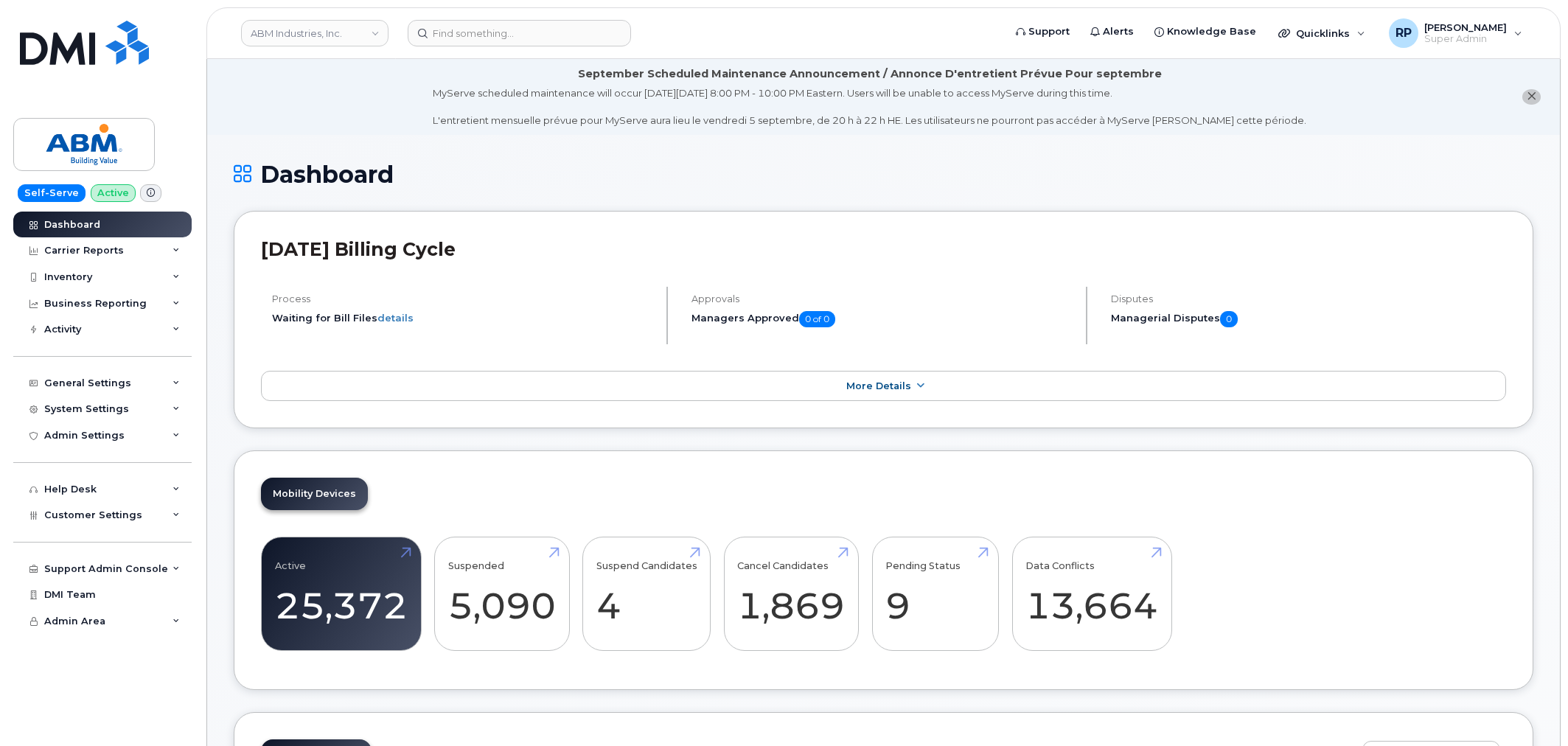
scroll to position [2264, 0]
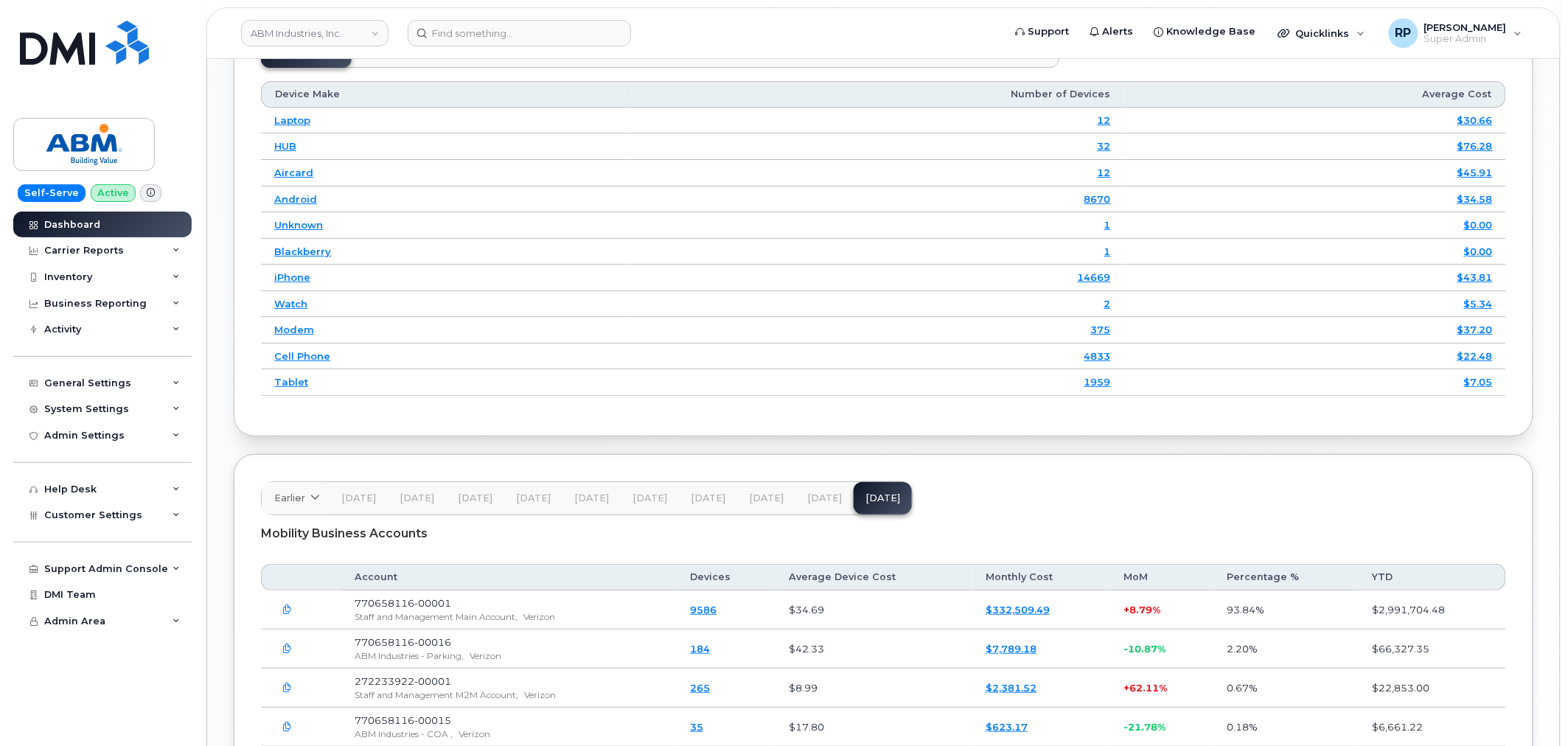
scroll to position [2184, 0]
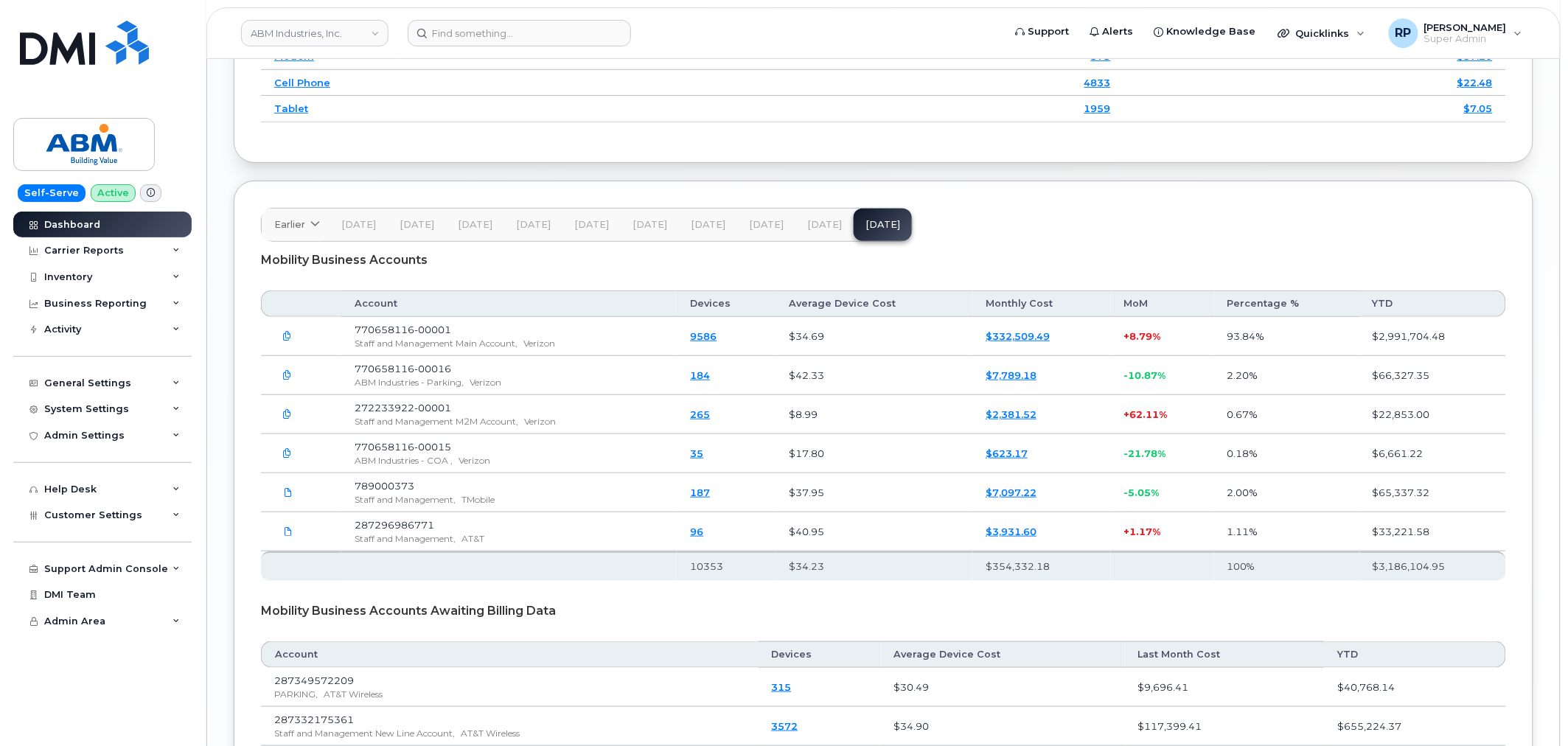
click at [639, 275] on div "Mobility Business Accounts" at bounding box center [883, 260] width 1245 height 37
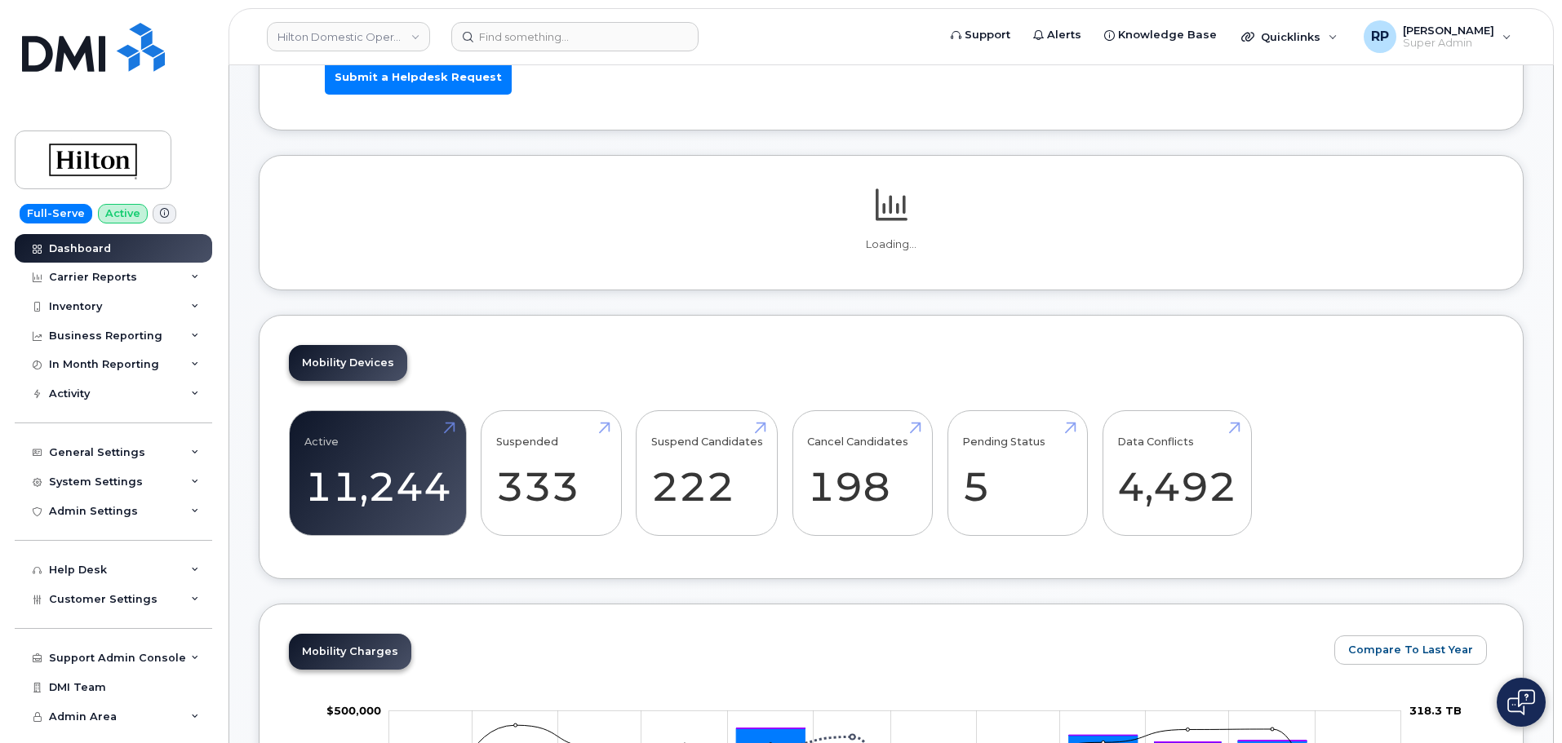
scroll to position [408, 0]
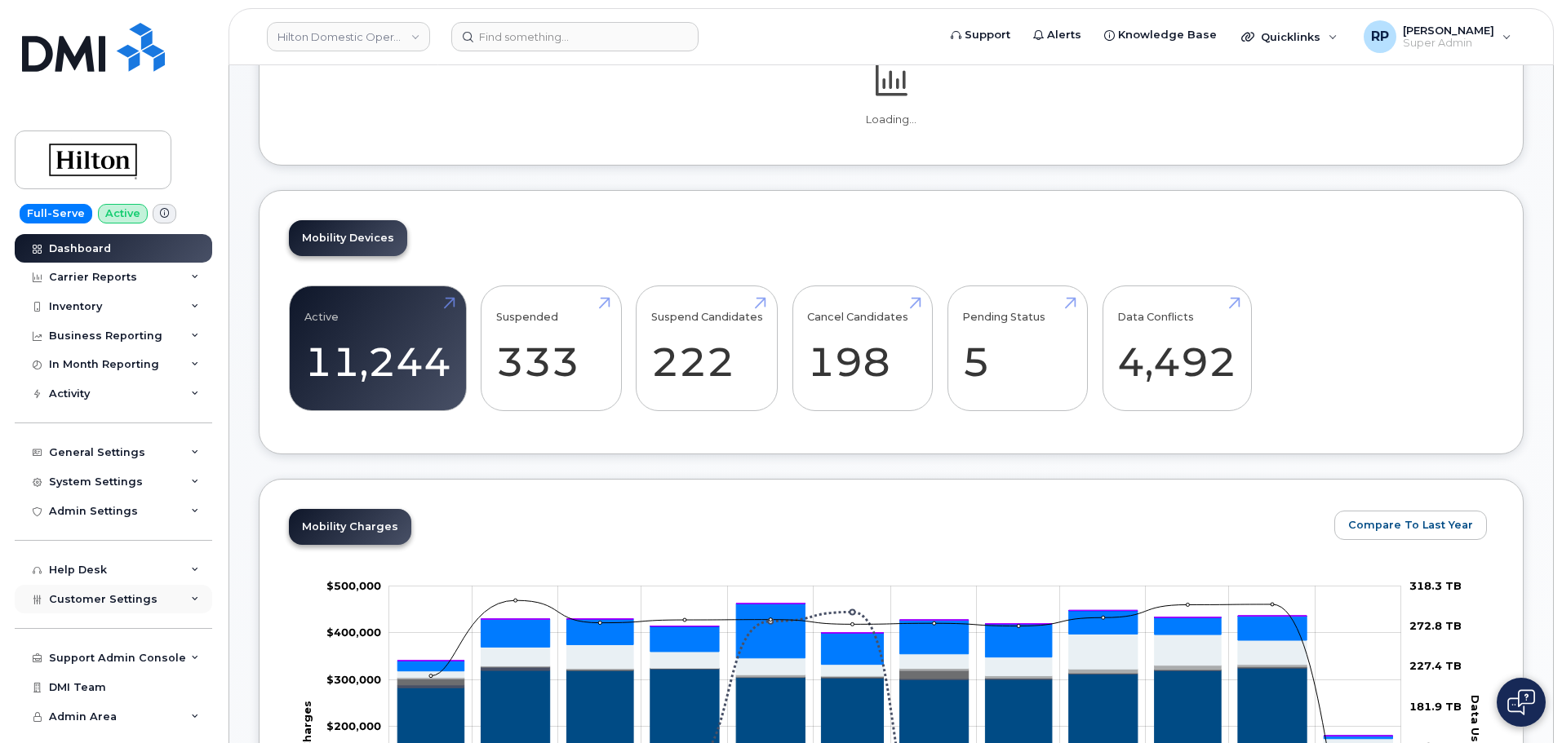
click at [137, 598] on span "Customer Settings" at bounding box center [103, 599] width 109 height 12
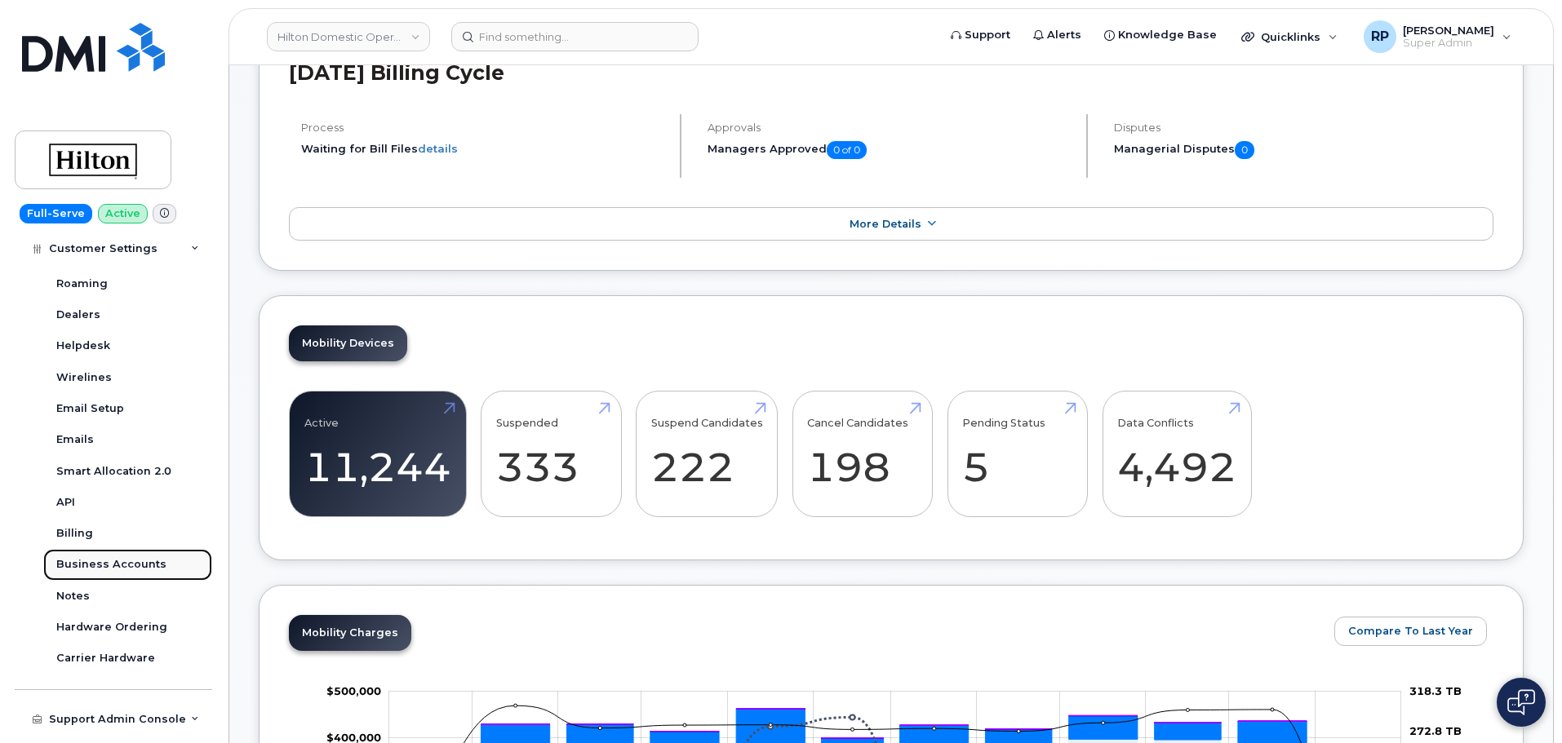
click at [135, 562] on div "Business Accounts" at bounding box center [111, 564] width 110 height 15
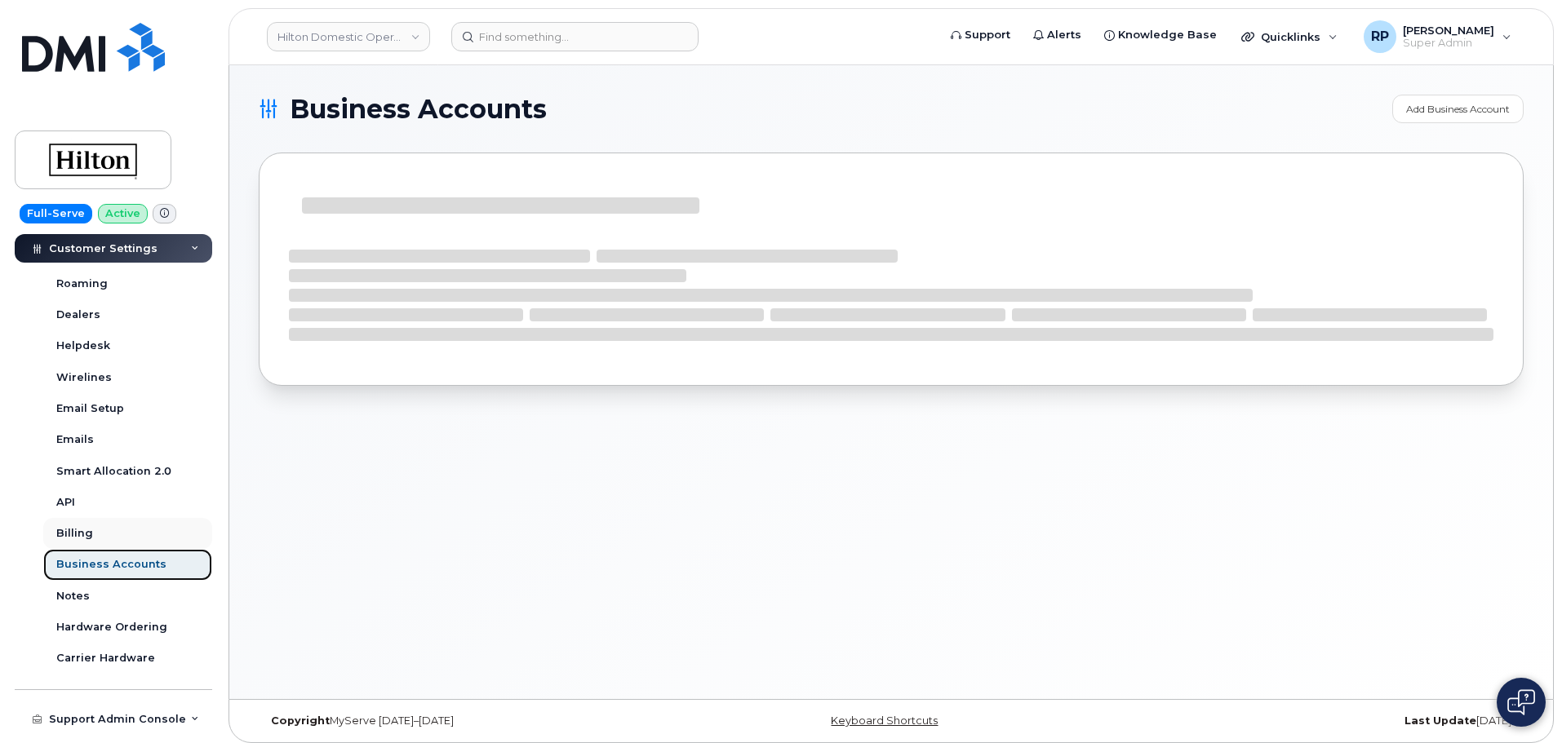
scroll to position [455, 0]
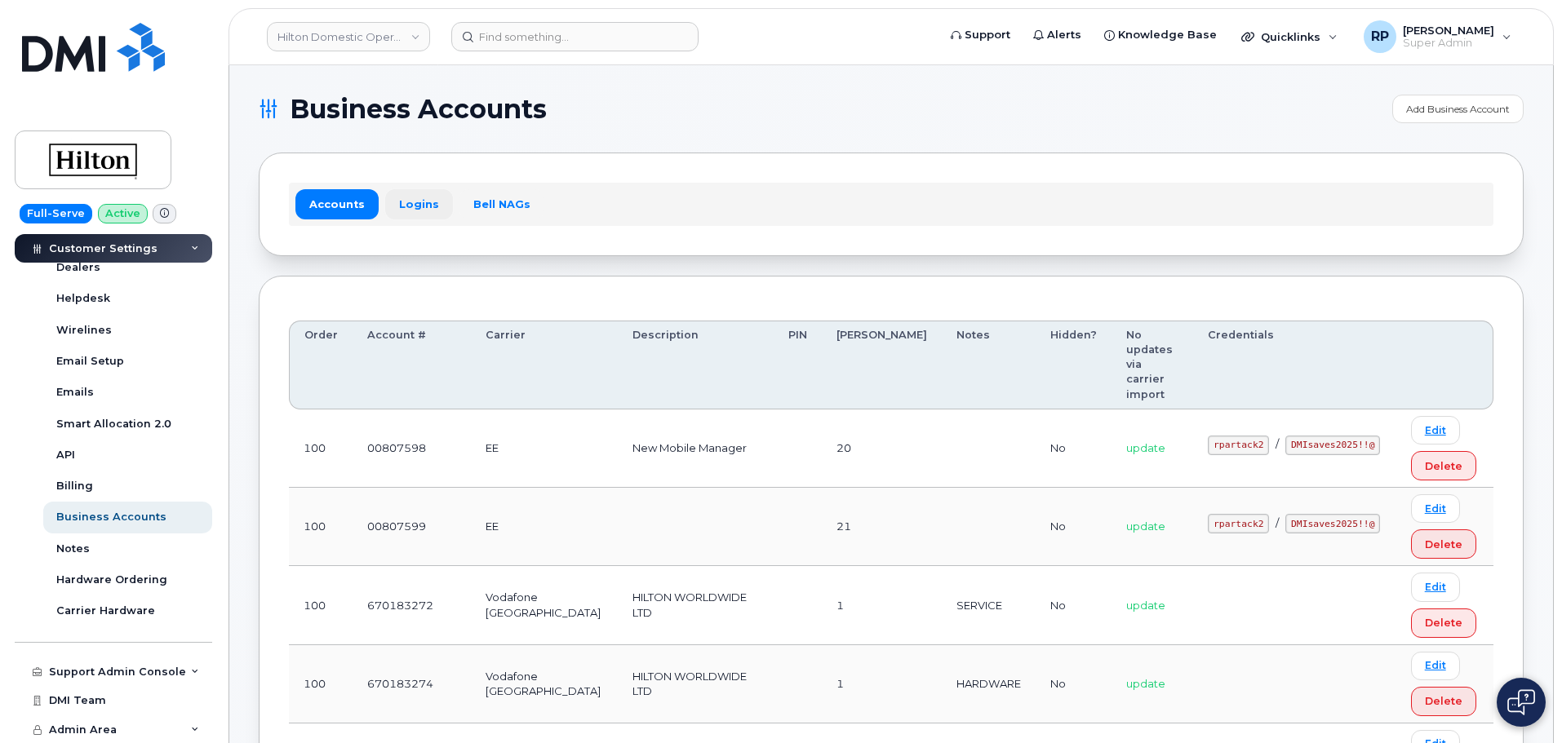
click at [432, 197] on link "Logins" at bounding box center [419, 203] width 68 height 29
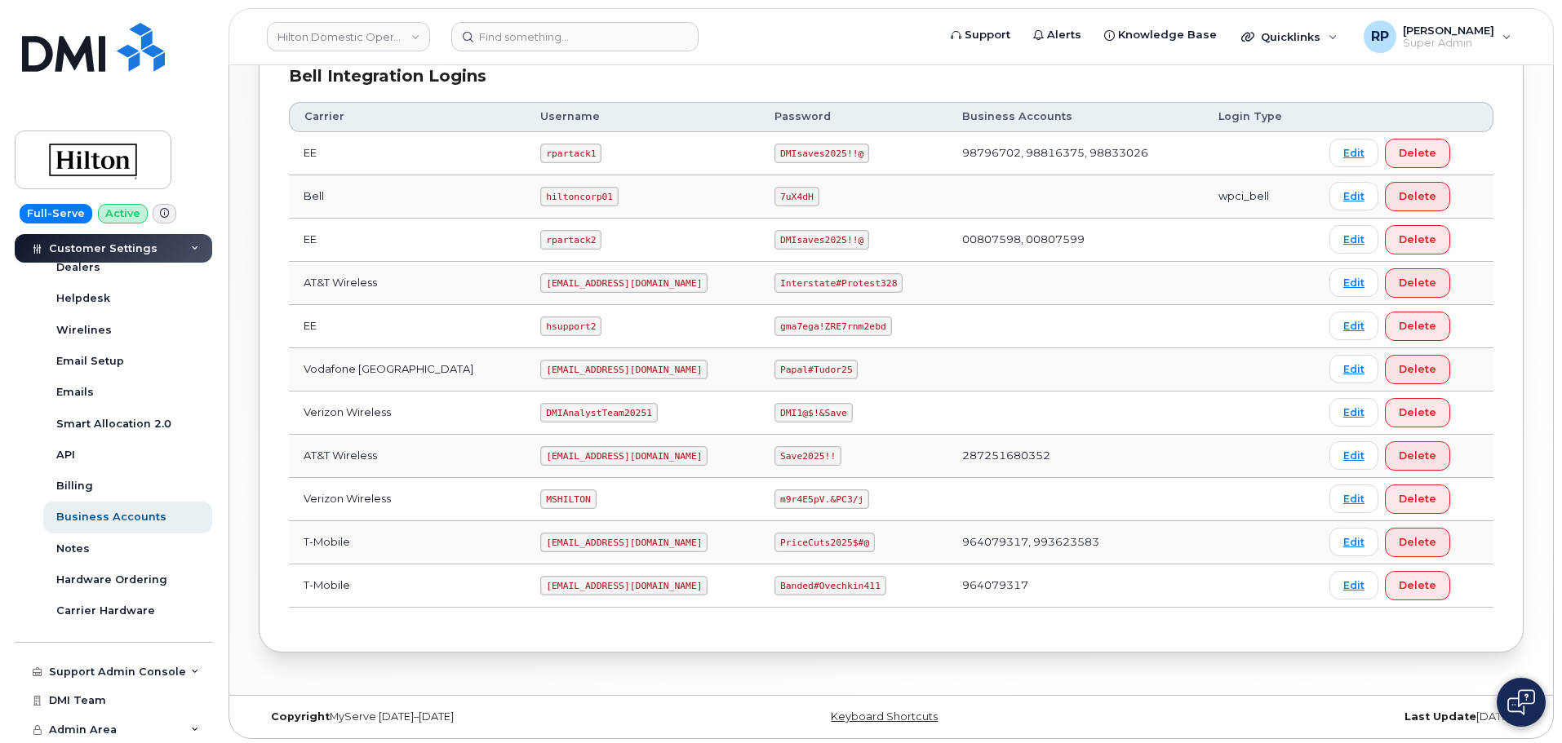
scroll to position [421, 0]
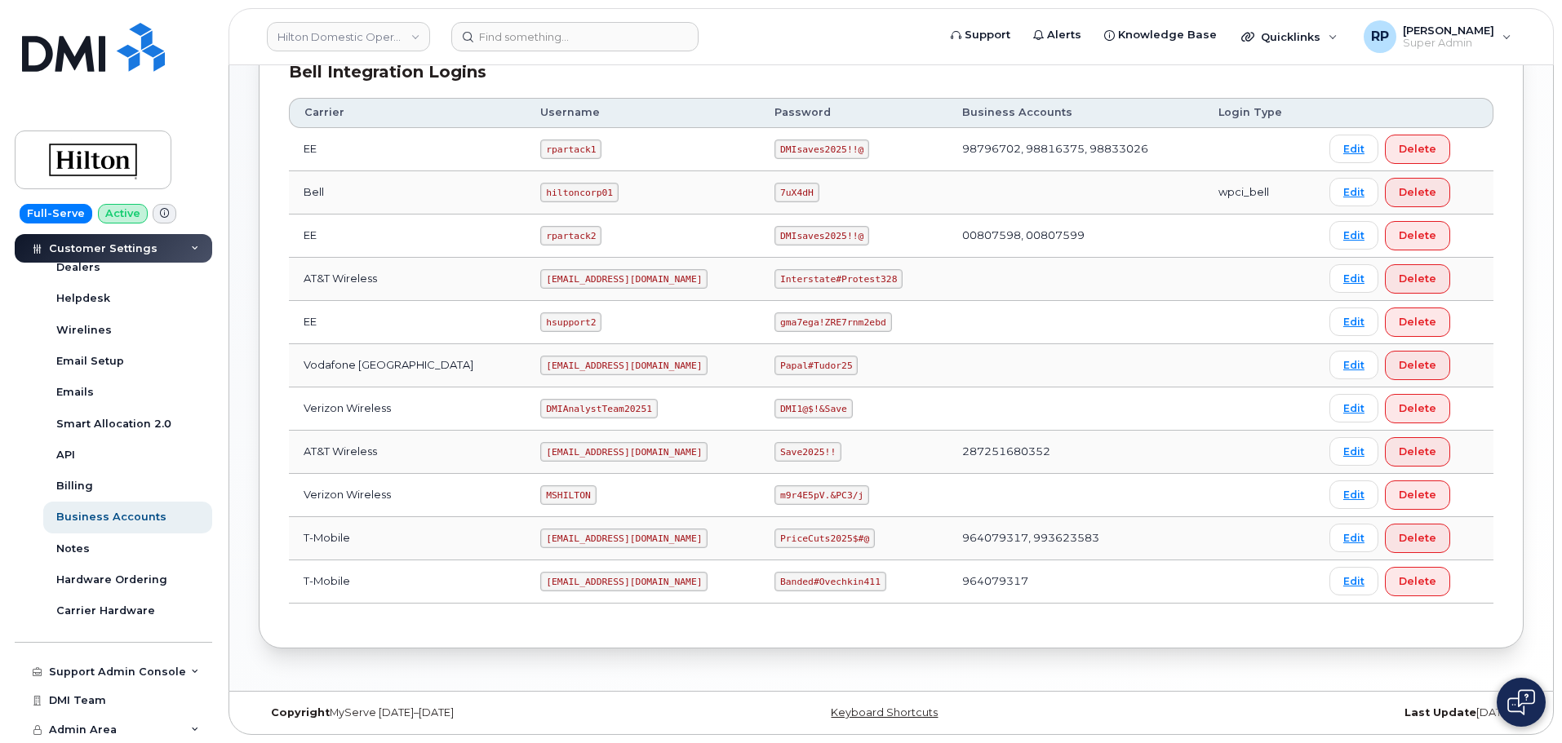
click at [540, 494] on code "MSHILTON" at bounding box center [567, 496] width 55 height 20
drag, startPoint x: 521, startPoint y: 410, endPoint x: 627, endPoint y: 413, distance: 106.9
click at [627, 413] on td "DMIAnalystTeam20251" at bounding box center [642, 409] width 234 height 43
copy code "DMIAnalystTeam20251"
drag, startPoint x: 769, startPoint y: 411, endPoint x: 828, endPoint y: 408, distance: 58.8
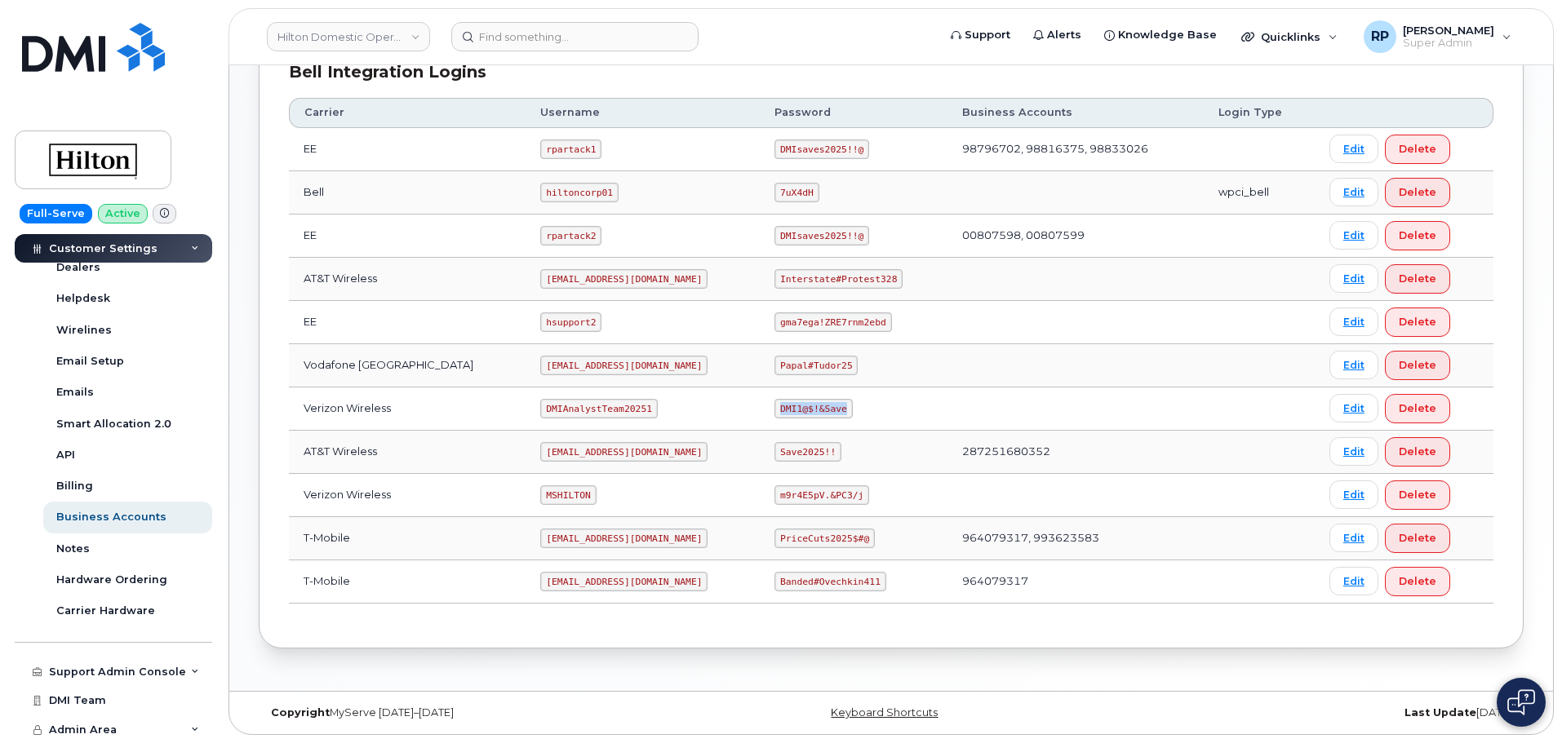
click at [828, 408] on code "DMI1@$!&Save" at bounding box center [813, 409] width 78 height 20
copy code "DMI1@$!&Save"
click at [1352, 407] on link "Edit" at bounding box center [1353, 408] width 49 height 29
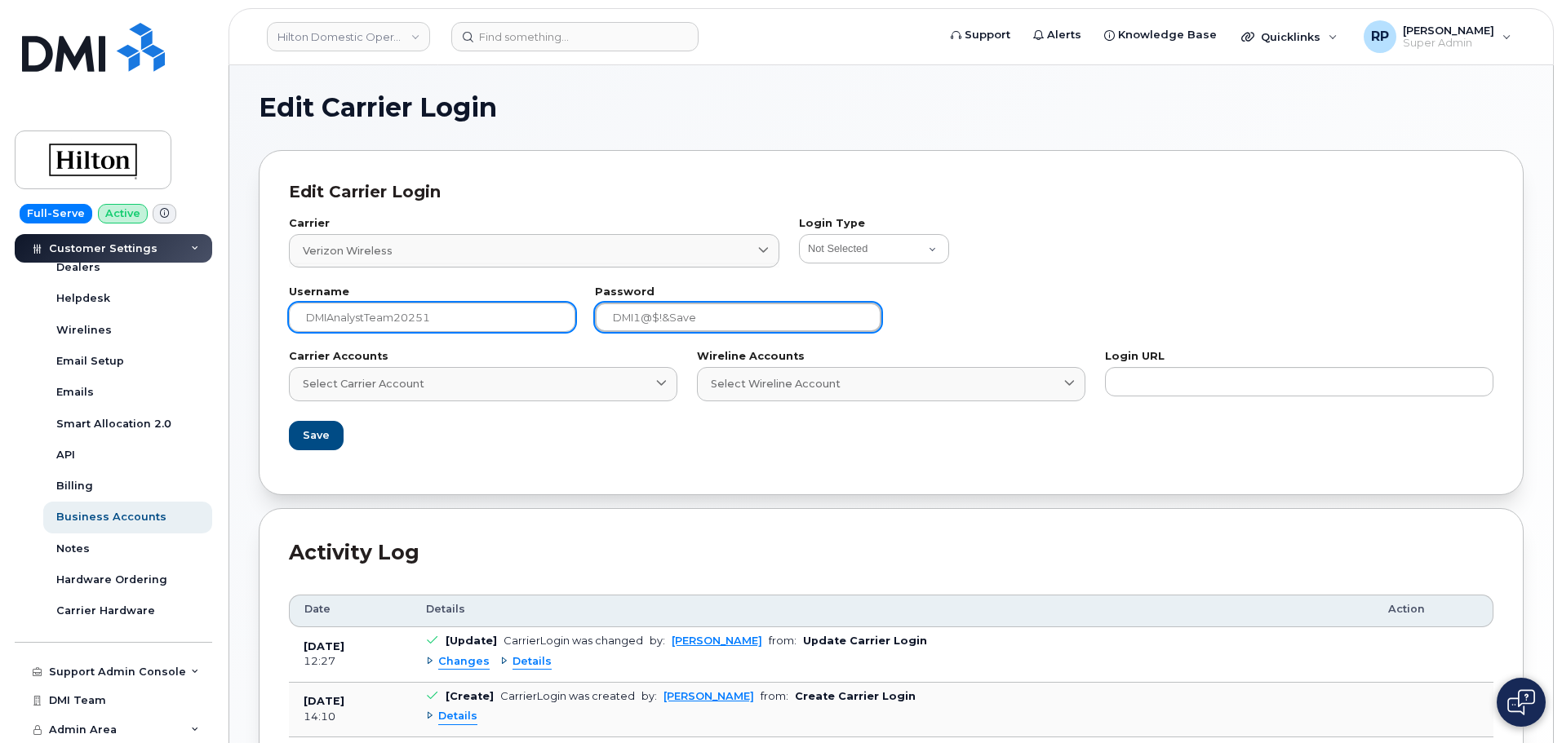
drag, startPoint x: 728, startPoint y: 321, endPoint x: 501, endPoint y: 313, distance: 227.0
click at [501, 313] on div "Username DMIAnalystTeam20251 Password [SECURITY_DATA]" at bounding box center [891, 309] width 1224 height 64
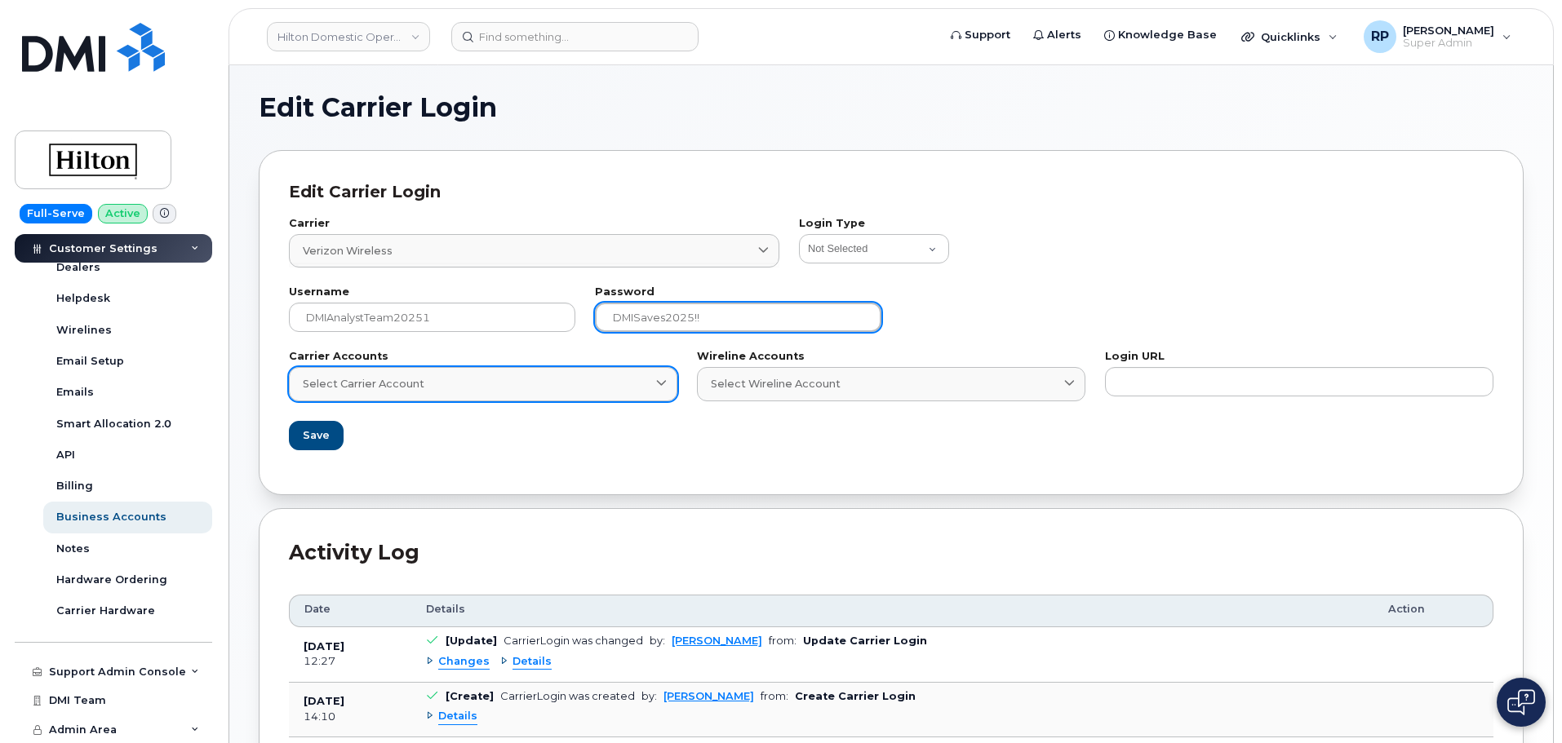
type input "DMISaves2025!!"
click at [486, 389] on div "Select Carrier Account" at bounding box center [483, 384] width 361 height 16
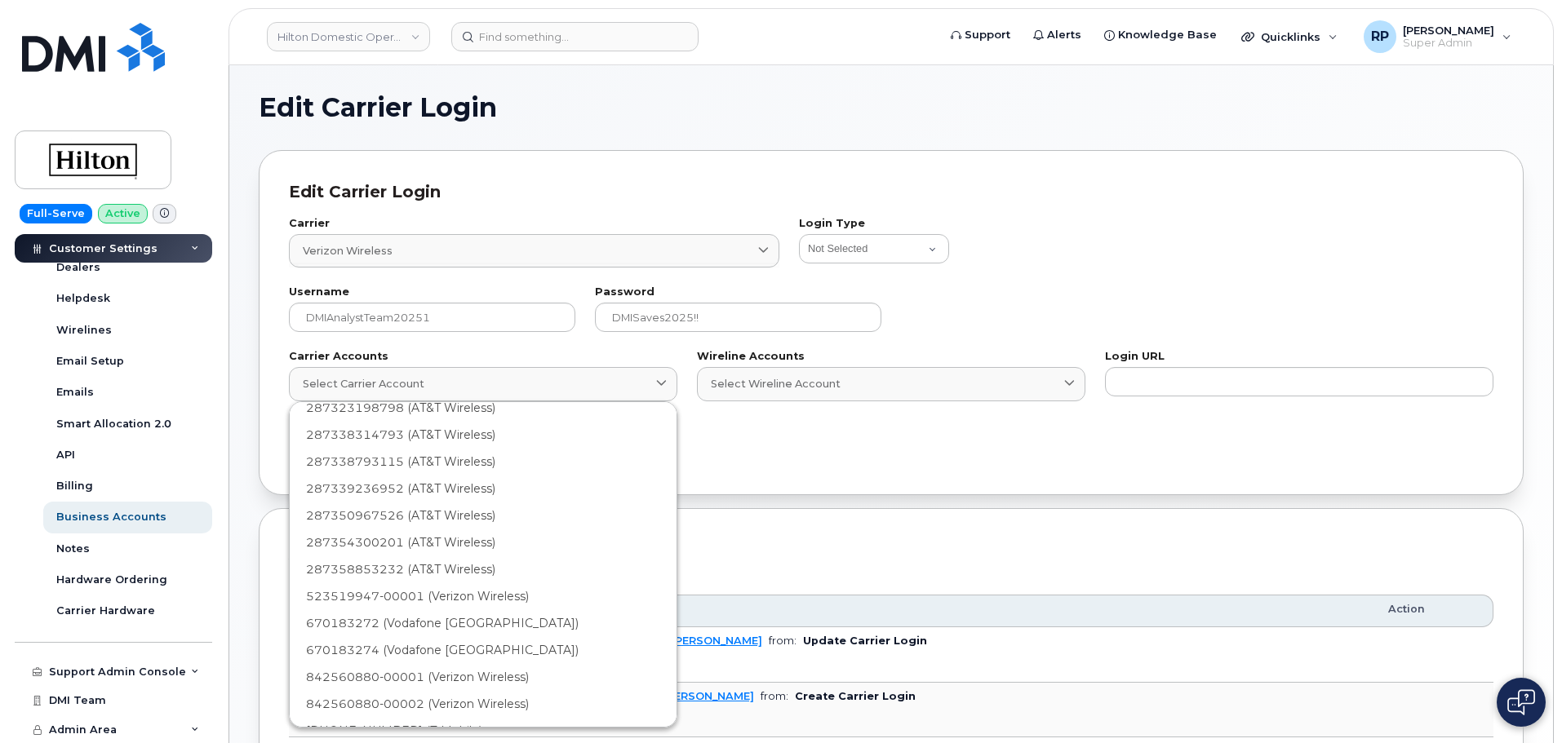
scroll to position [2029, 0]
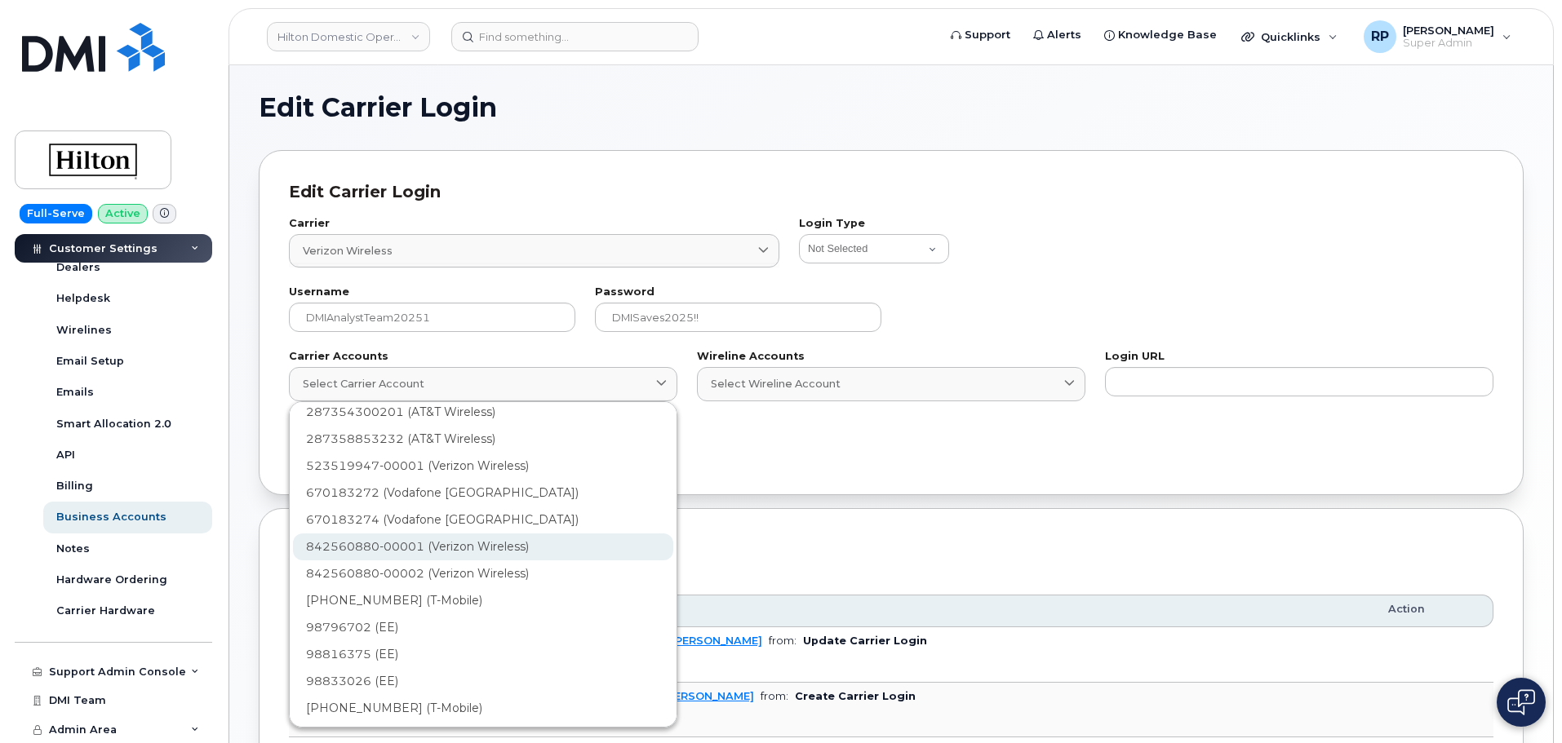
click at [374, 552] on div "842560880-00001 (Verizon Wireless)" at bounding box center [483, 547] width 380 height 27
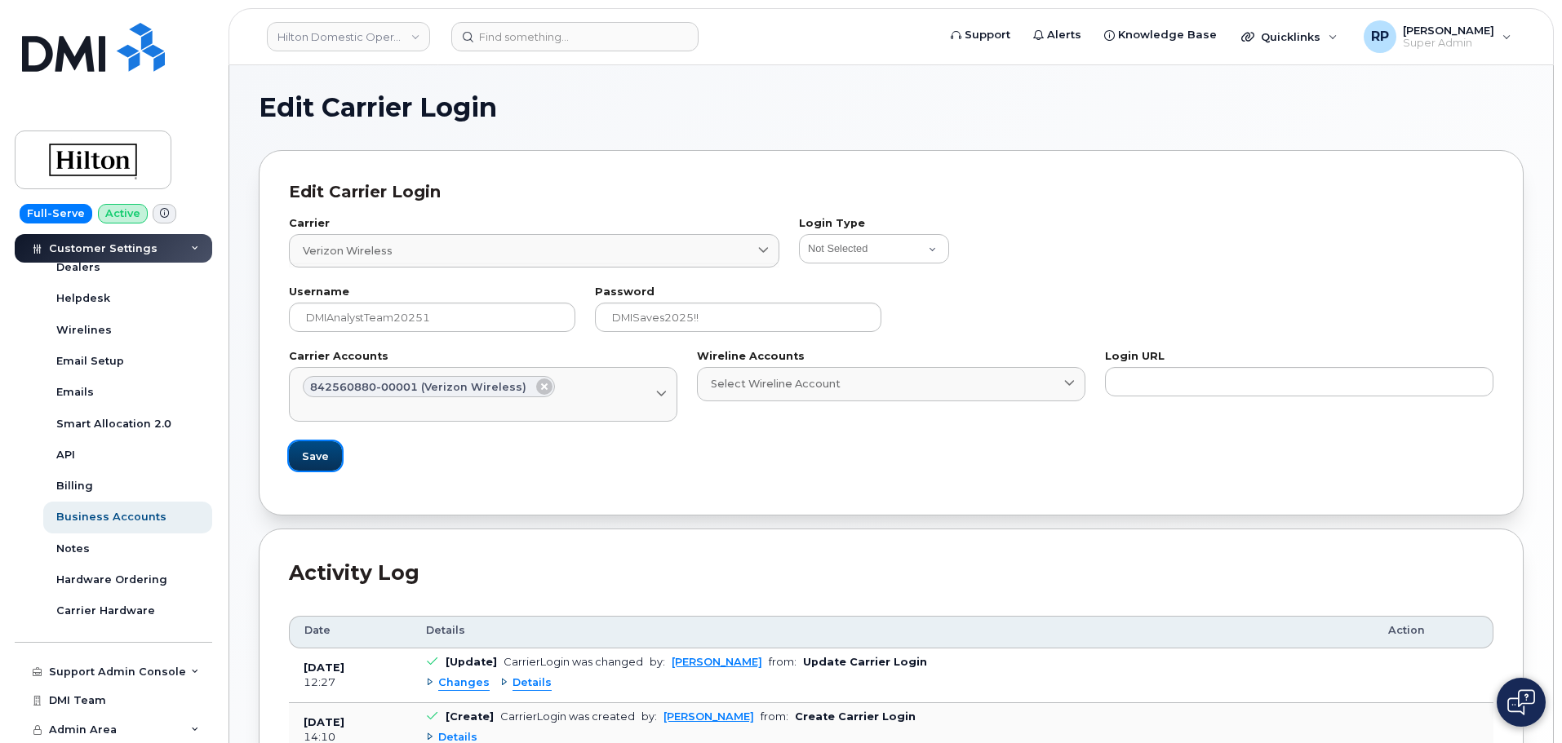
click at [313, 465] on button "Save" at bounding box center [315, 455] width 53 height 29
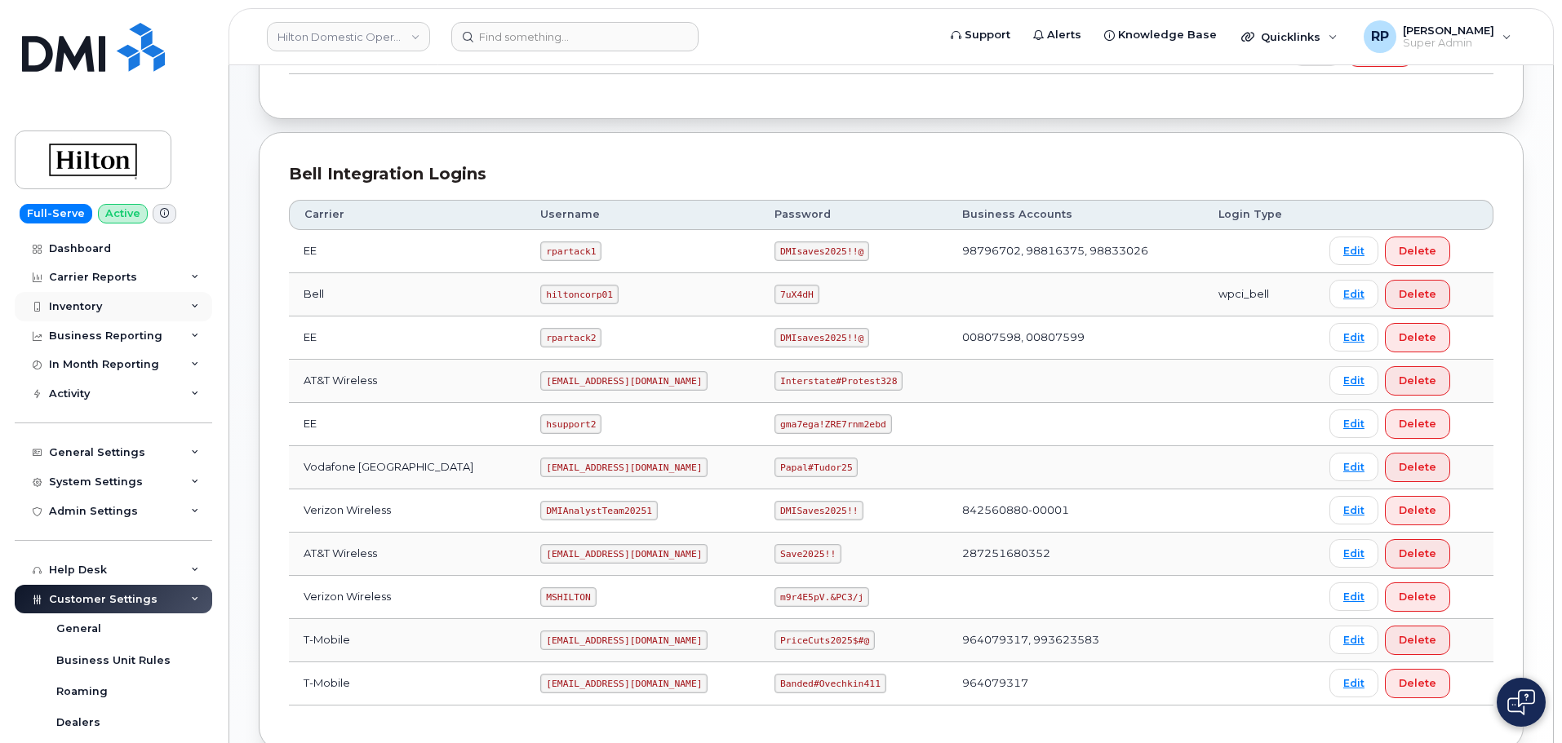
scroll to position [285, 0]
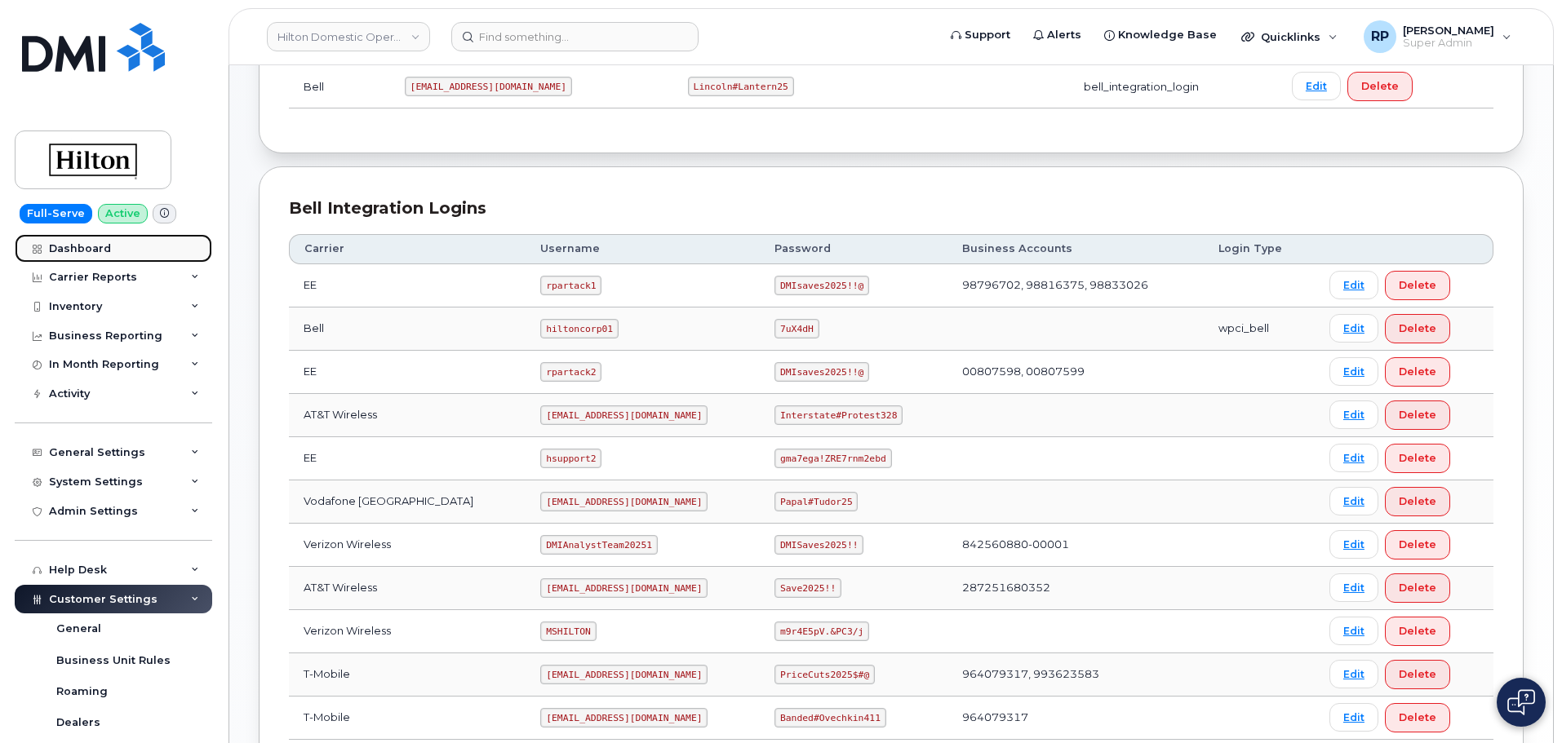
click at [98, 247] on div "Dashboard" at bounding box center [80, 248] width 62 height 13
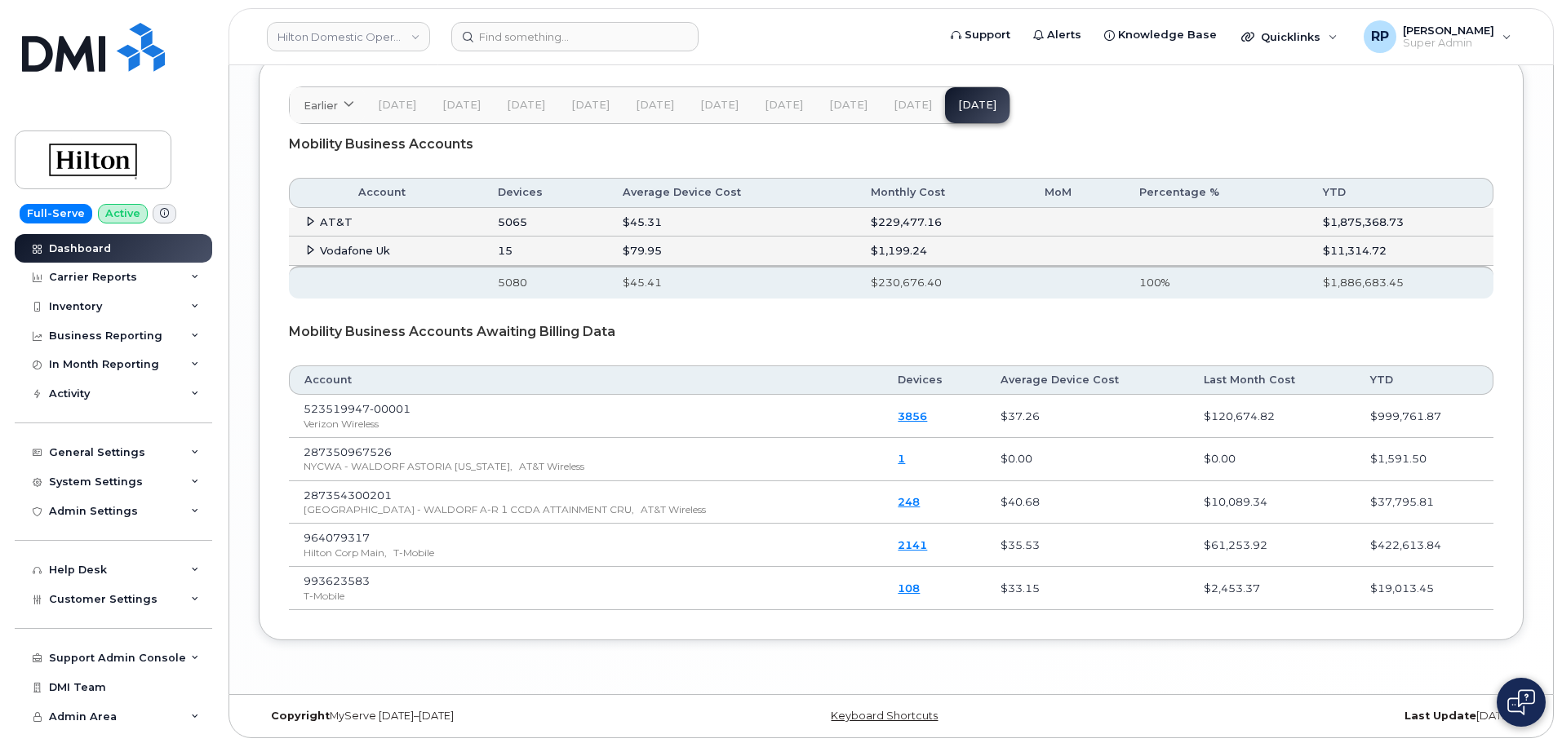
scroll to position [2746, 0]
click at [125, 279] on div "Carrier Reports" at bounding box center [93, 277] width 88 height 13
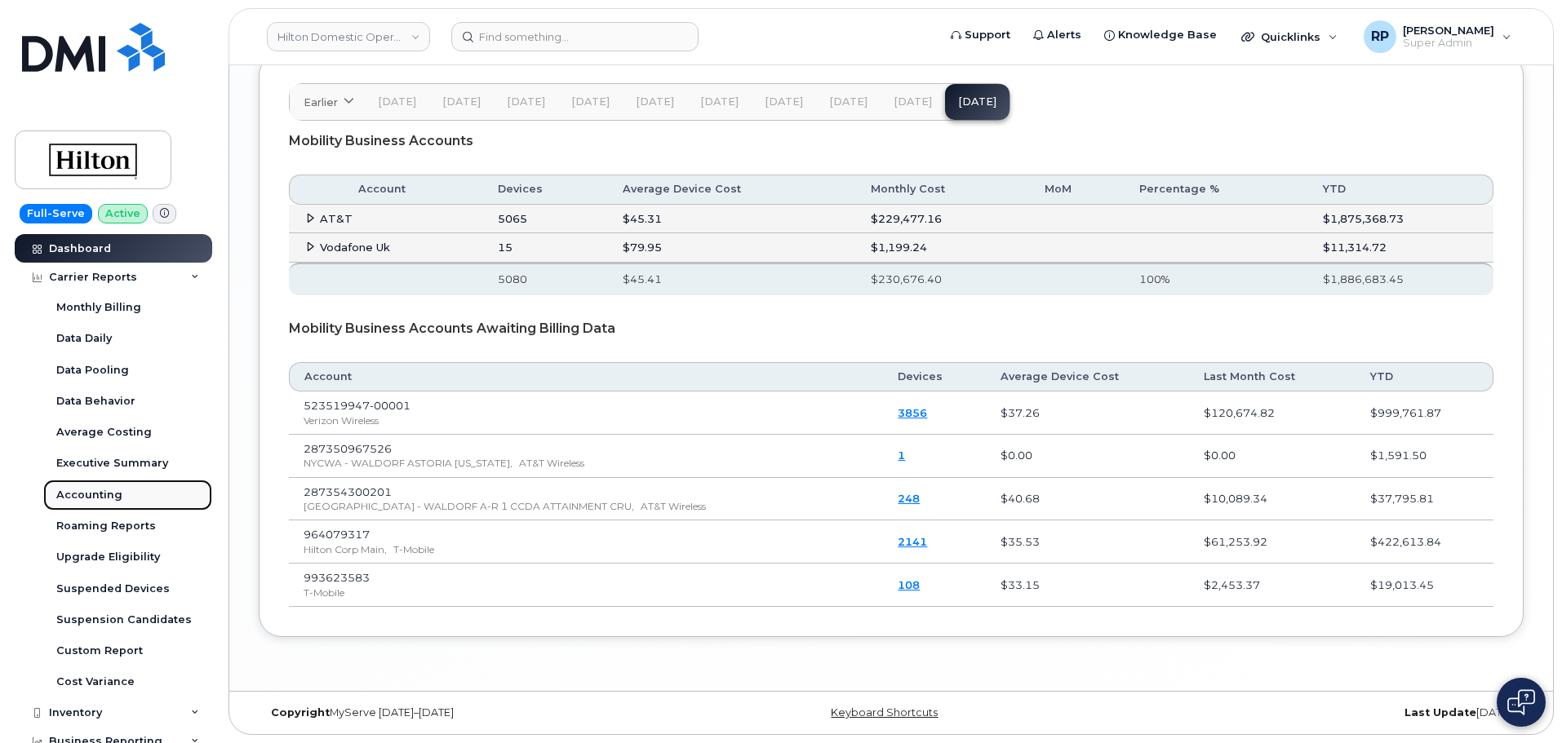
click at [100, 490] on div "Accounting" at bounding box center [89, 495] width 66 height 15
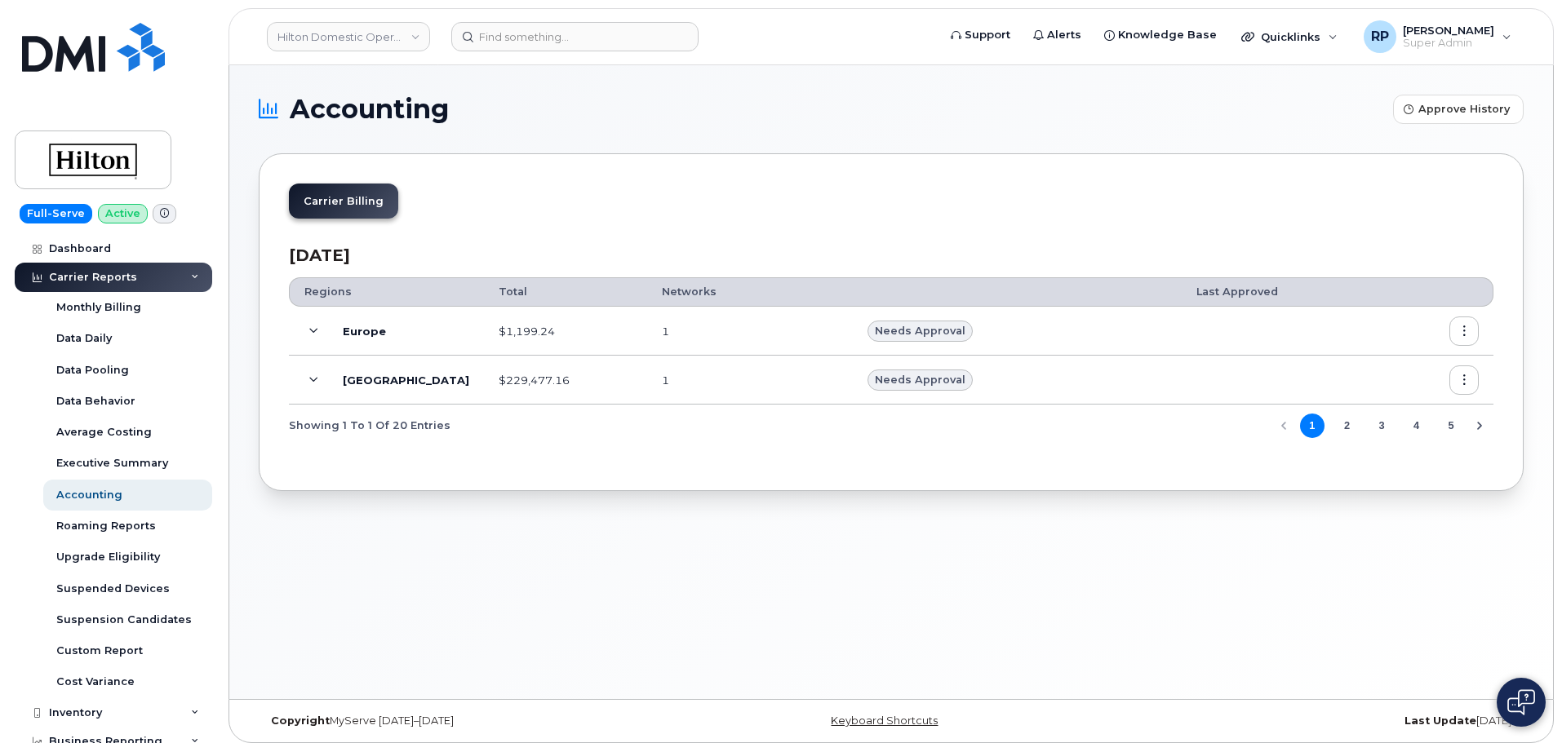
click at [310, 331] on icon at bounding box center [313, 331] width 9 height 9
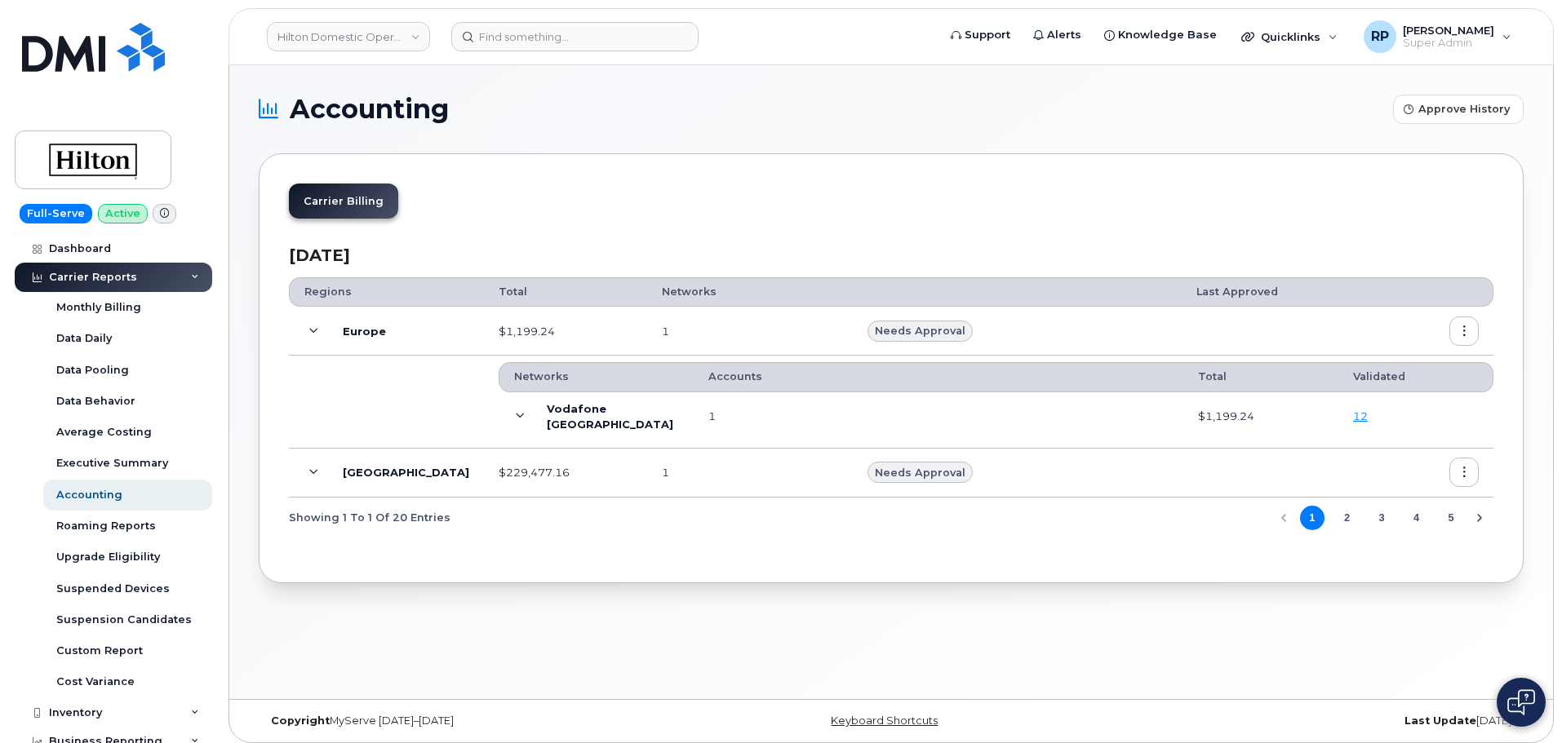
click at [1345, 517] on button "2" at bounding box center [1346, 518] width 24 height 24
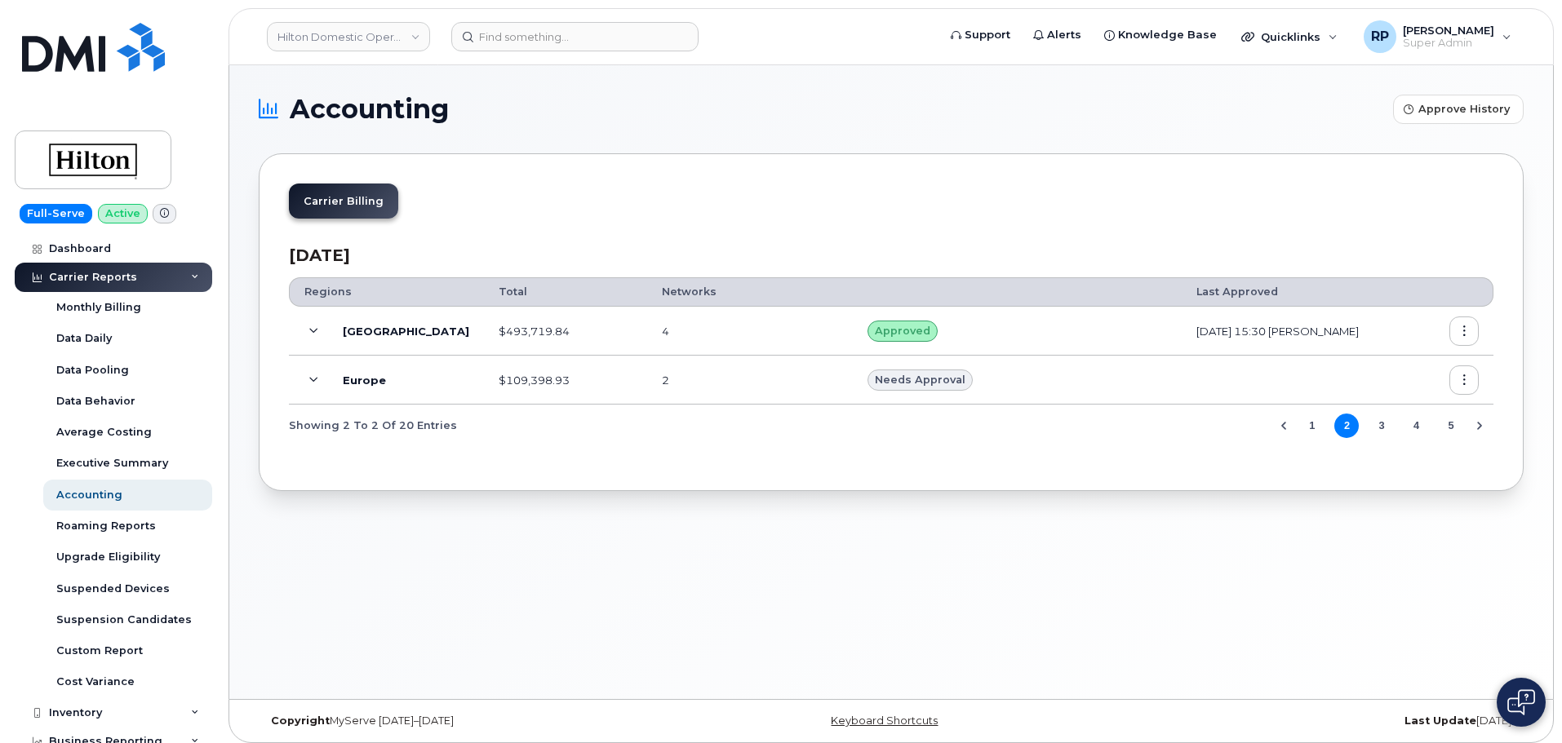
click at [317, 378] on icon at bounding box center [313, 380] width 9 height 9
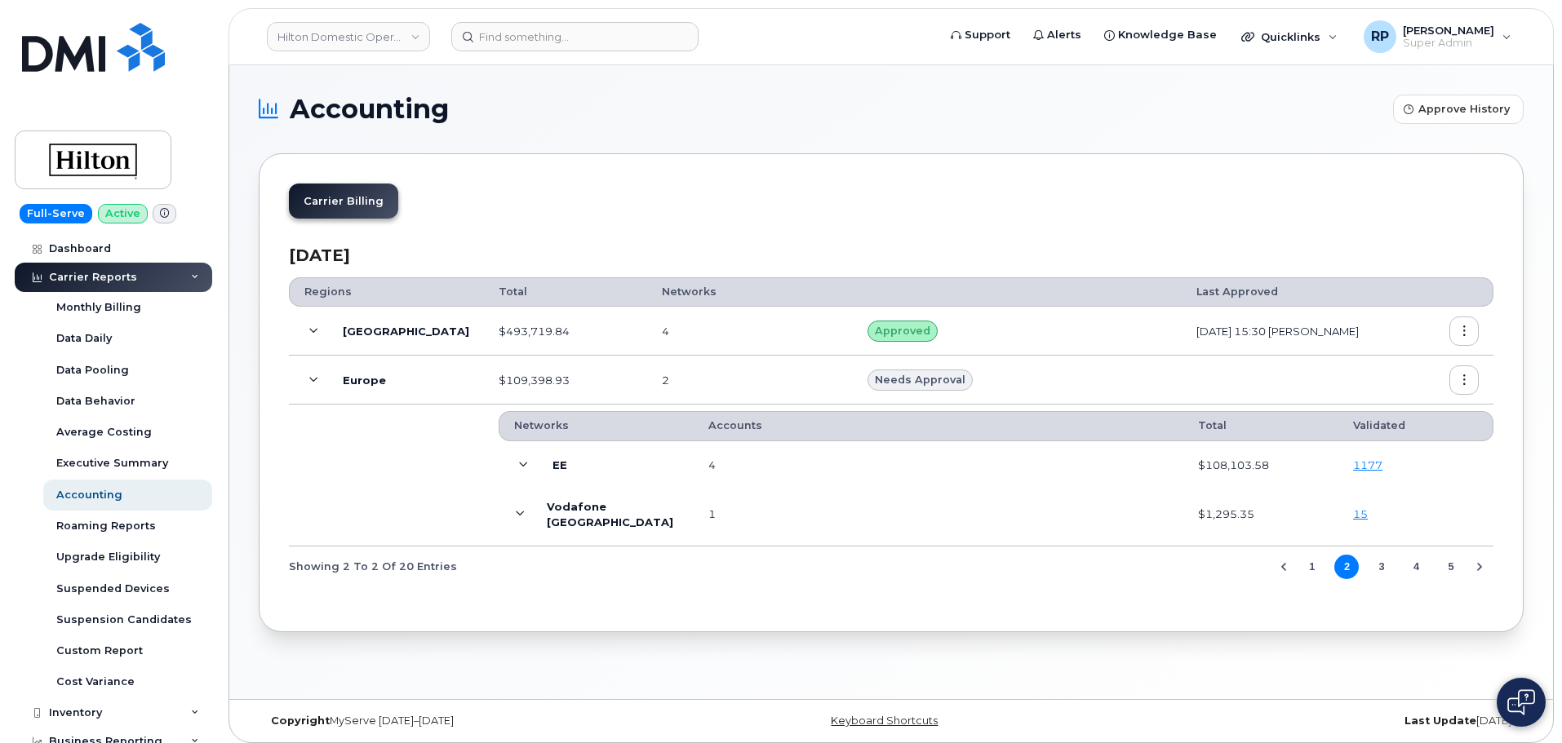
click at [519, 466] on icon at bounding box center [523, 465] width 9 height 9
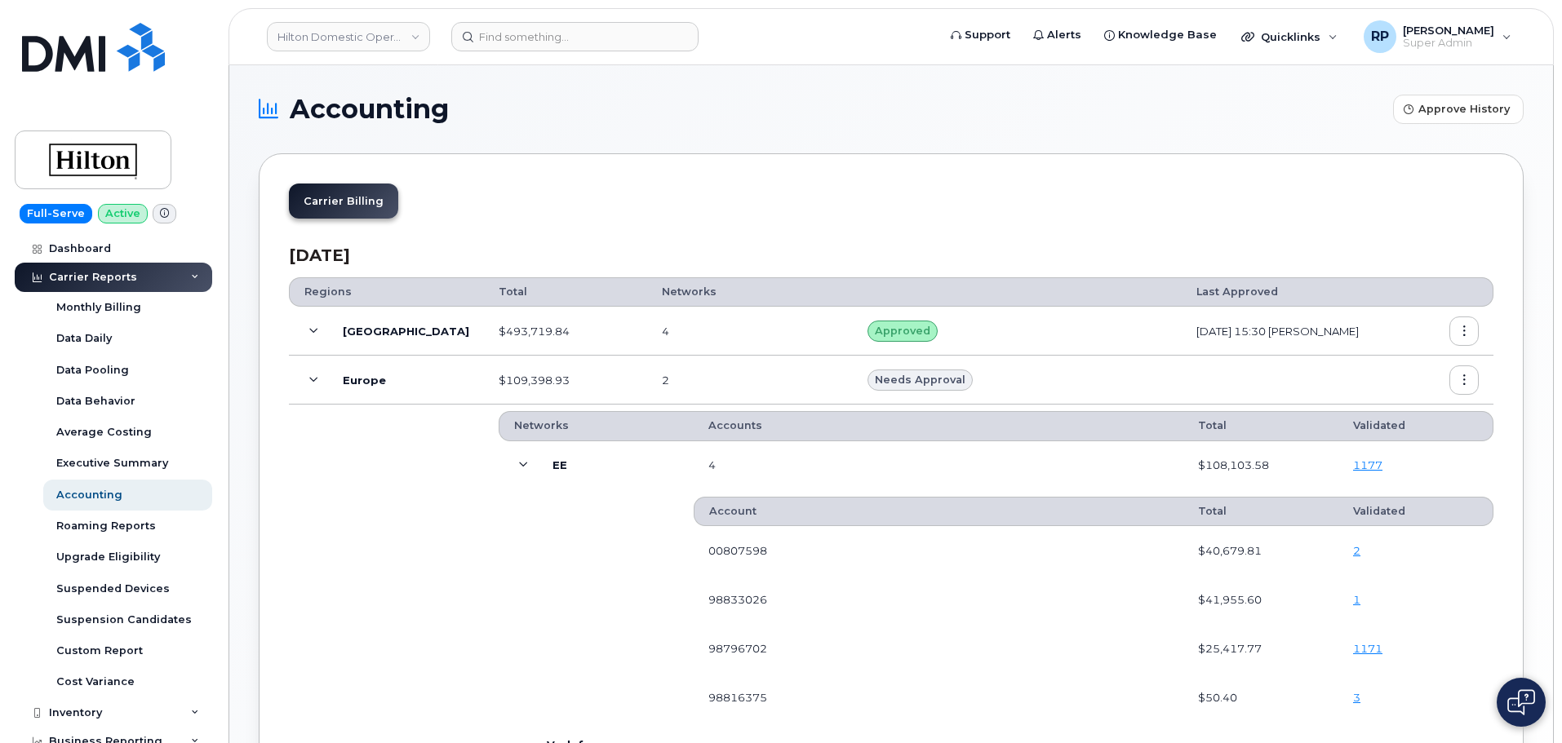
scroll to position [136, 0]
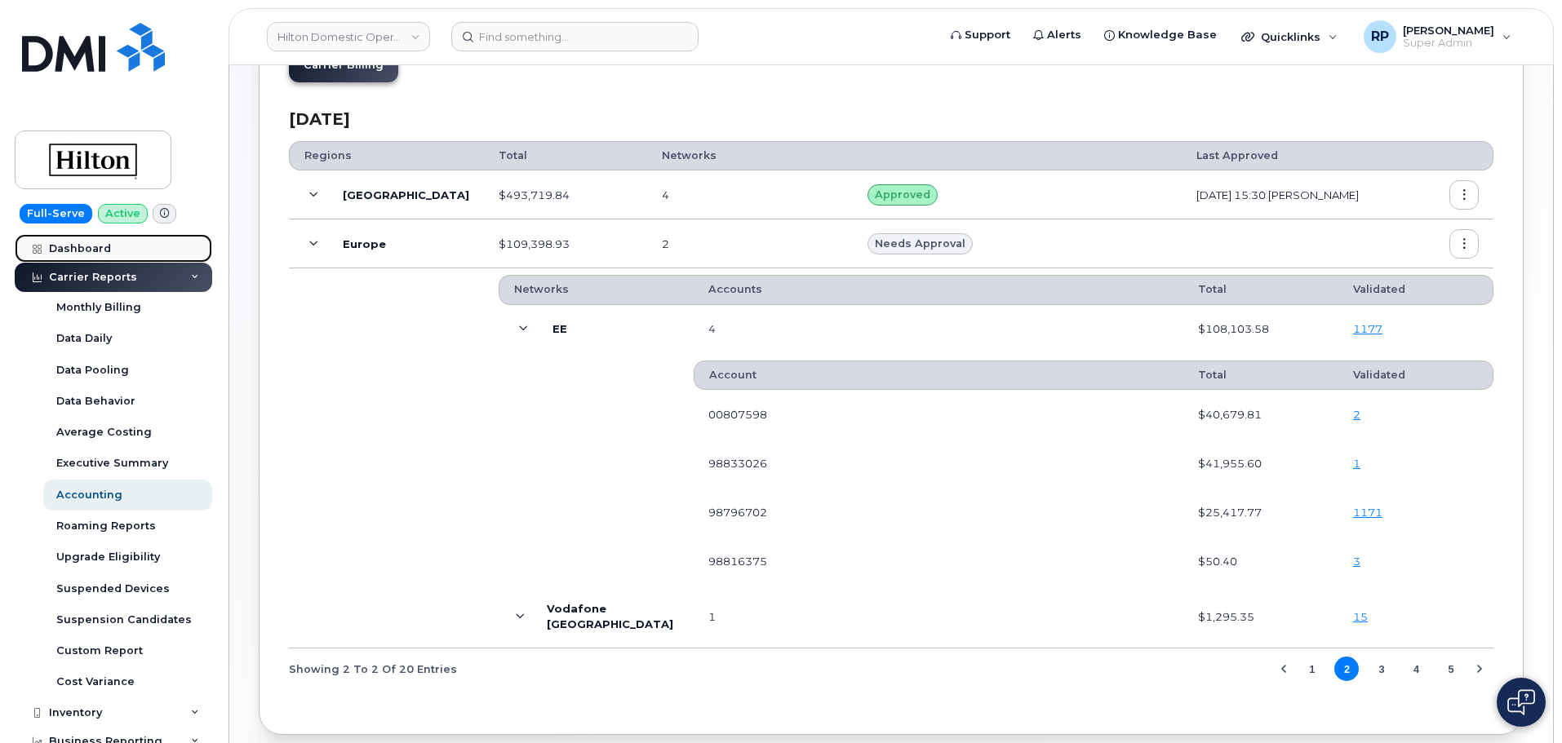
click at [95, 253] on div "Dashboard" at bounding box center [80, 248] width 62 height 13
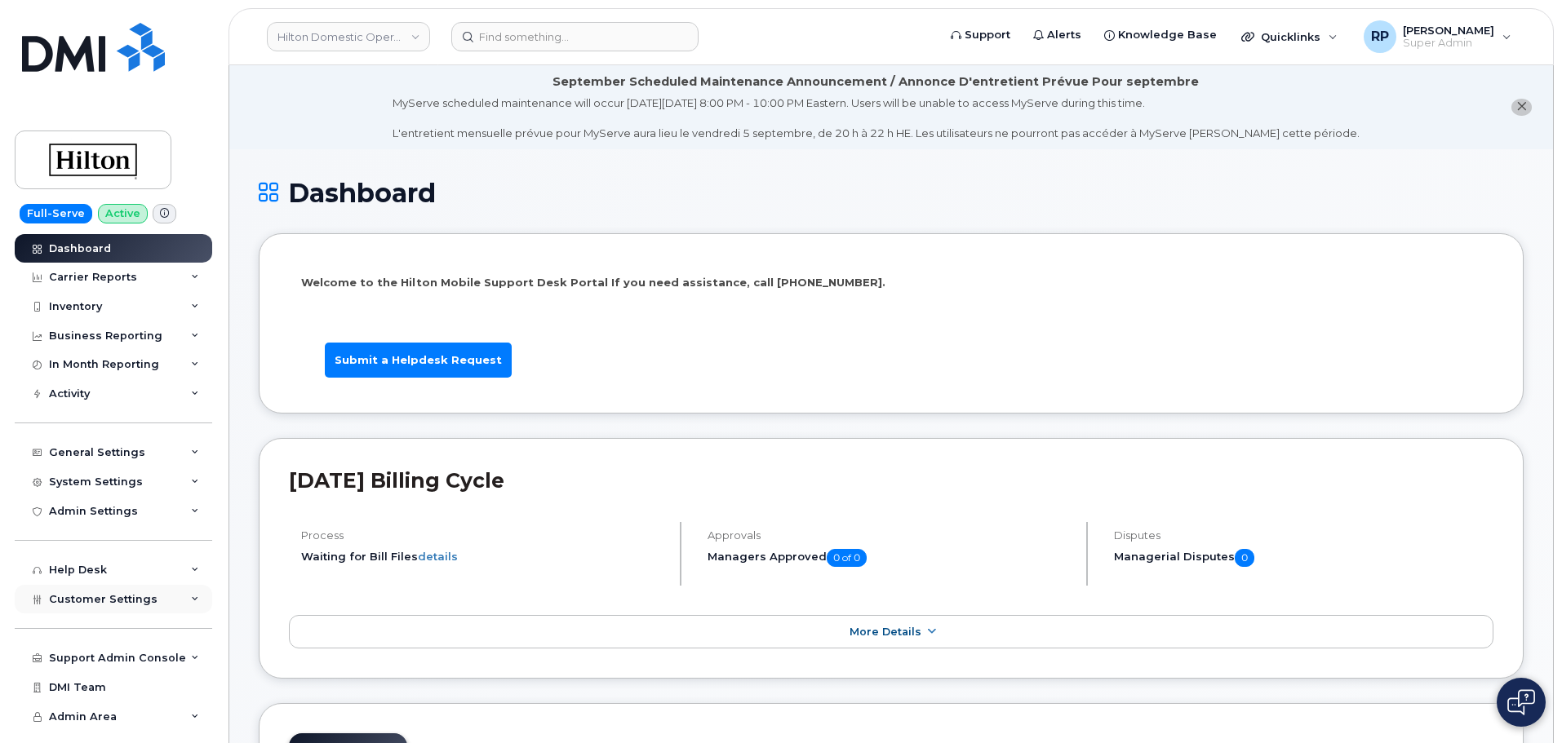
click at [113, 605] on span "Customer Settings" at bounding box center [103, 599] width 109 height 12
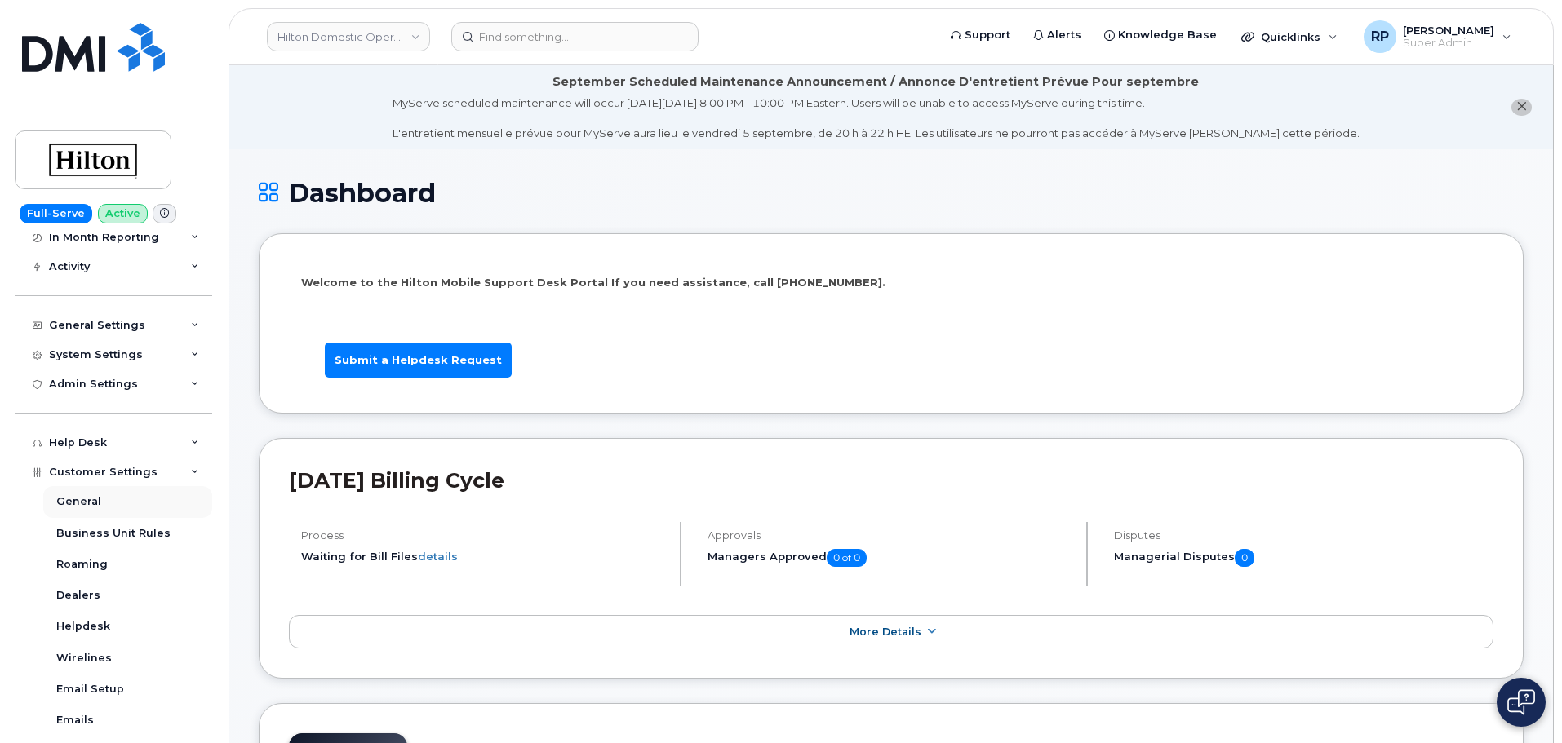
scroll to position [272, 0]
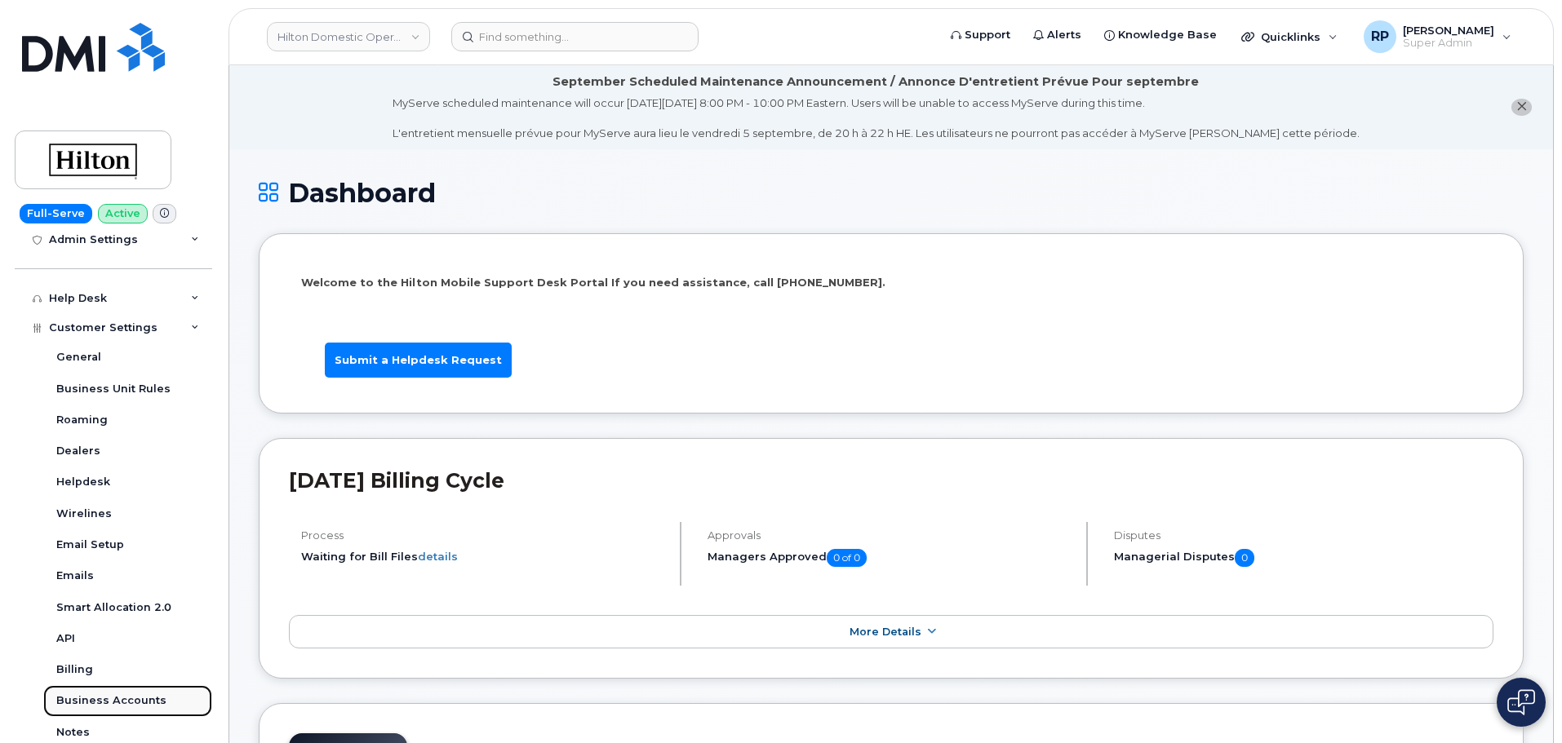
click at [99, 694] on div "Business Accounts" at bounding box center [111, 701] width 110 height 15
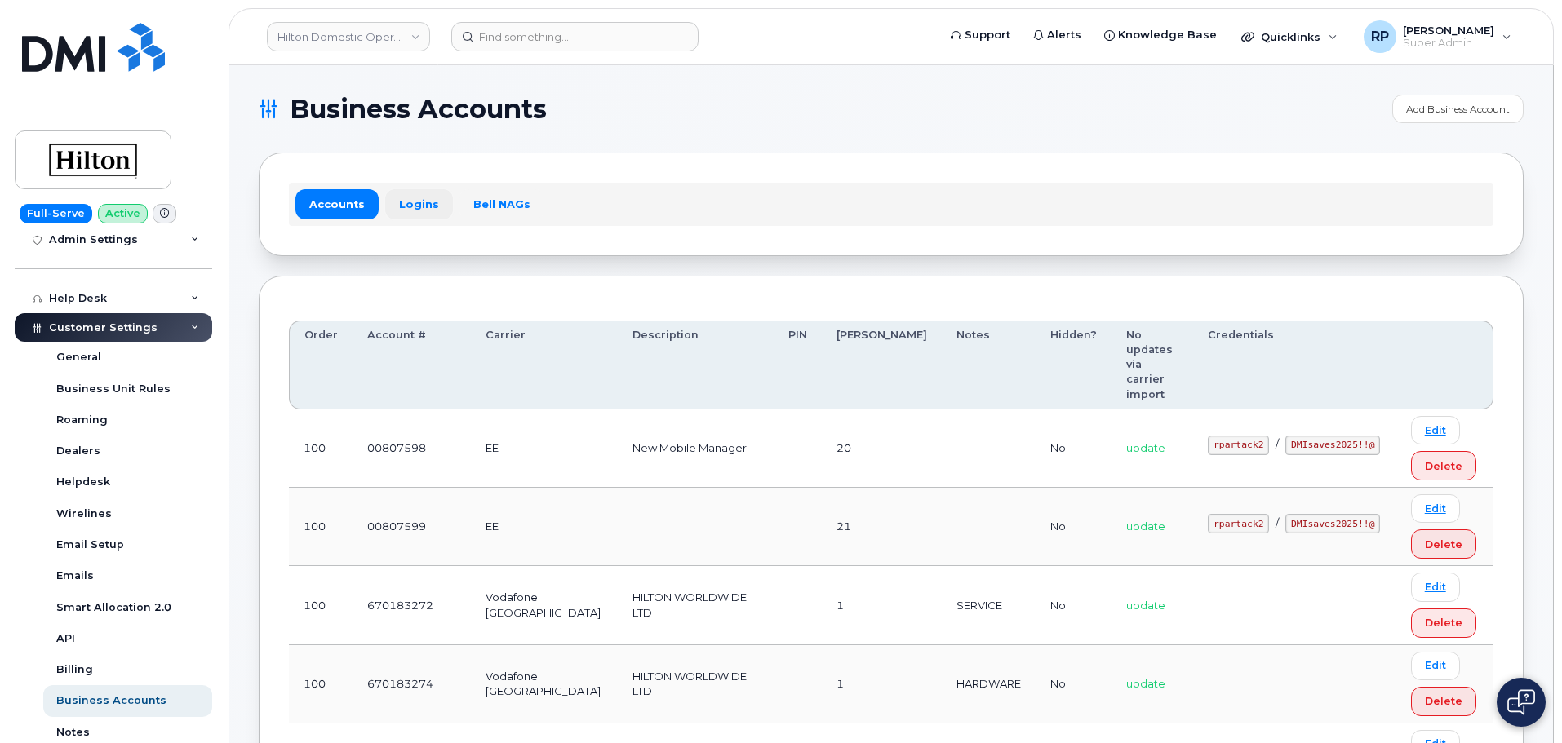
click at [419, 206] on link "Logins" at bounding box center [419, 203] width 68 height 29
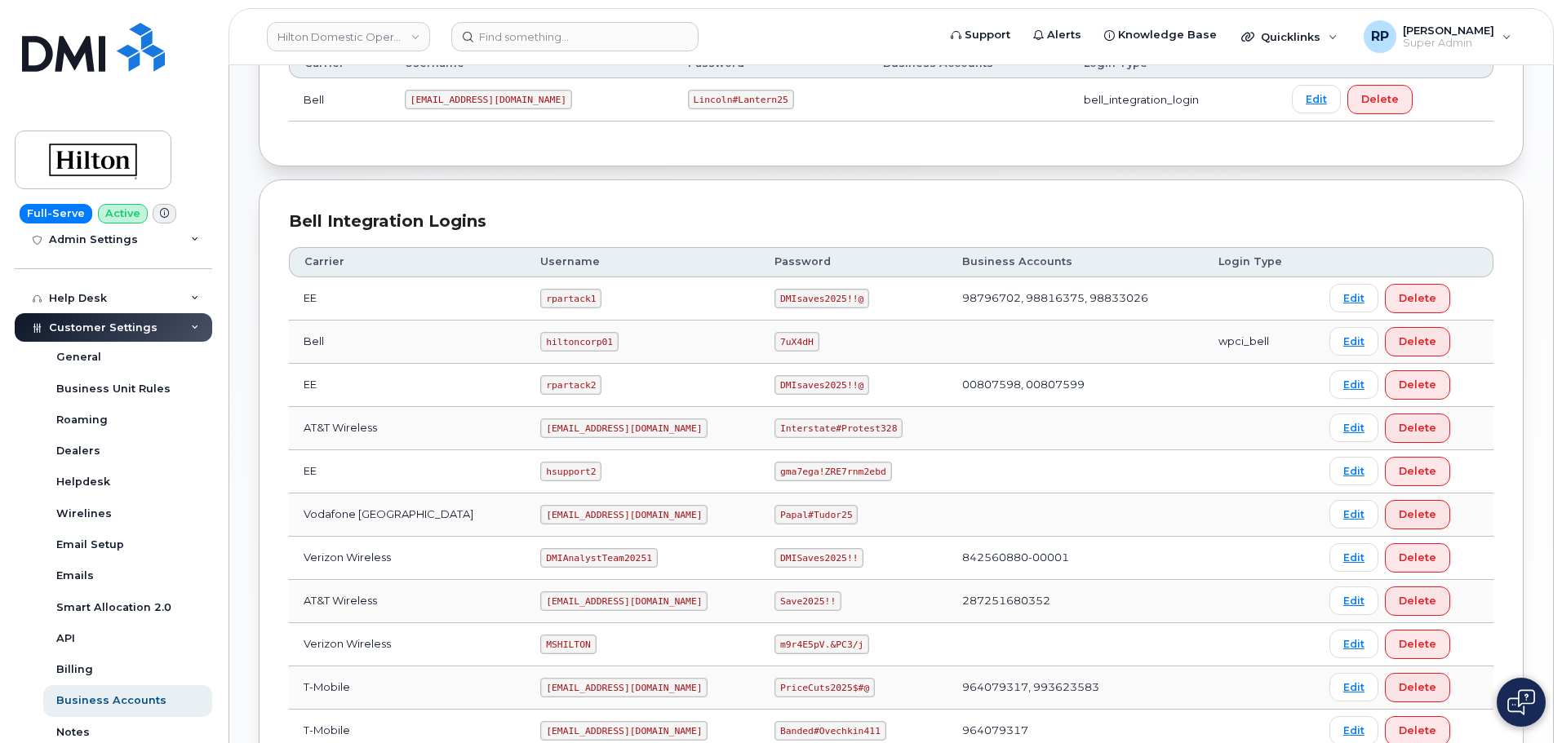
scroll to position [408, 0]
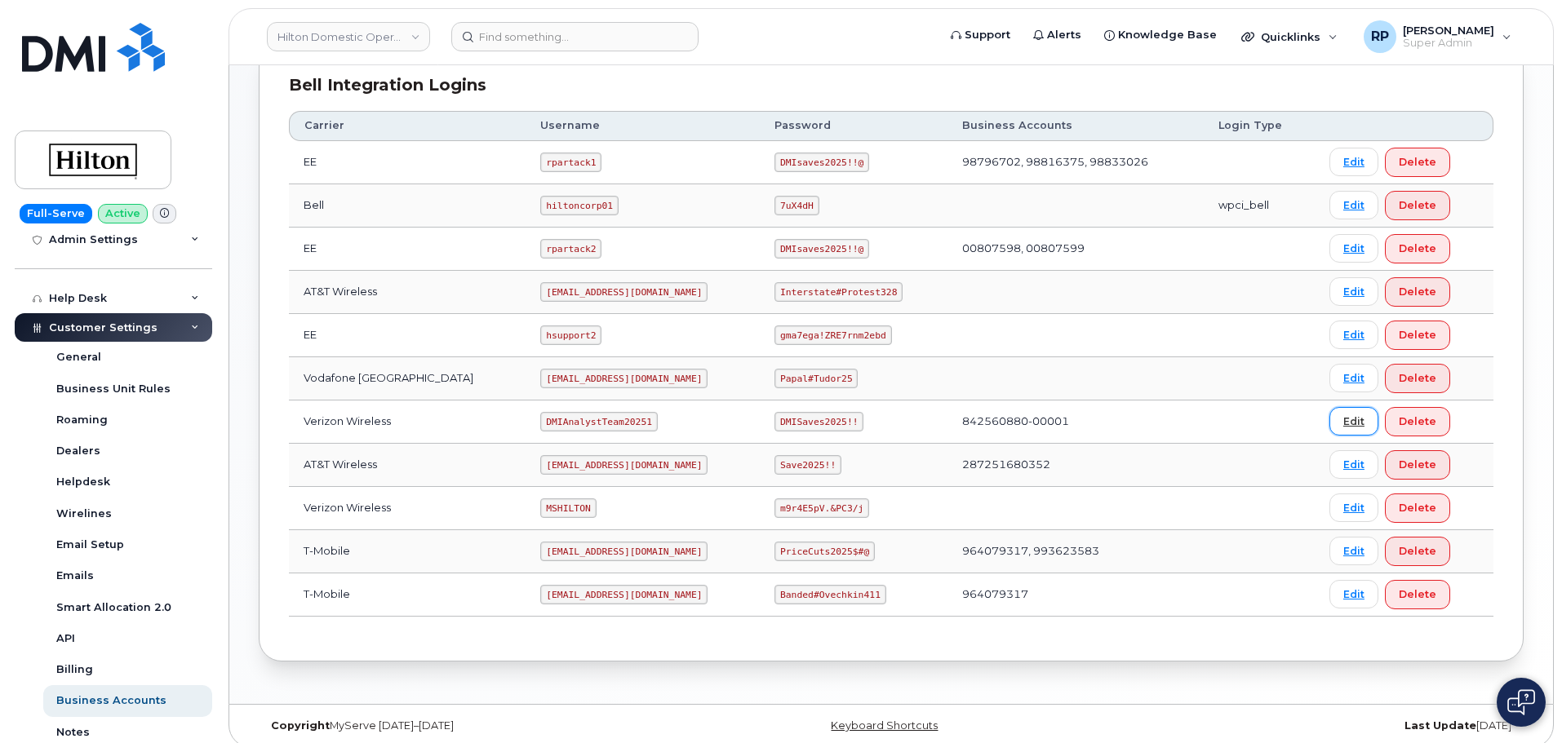
click at [1360, 425] on link "Edit" at bounding box center [1353, 421] width 49 height 29
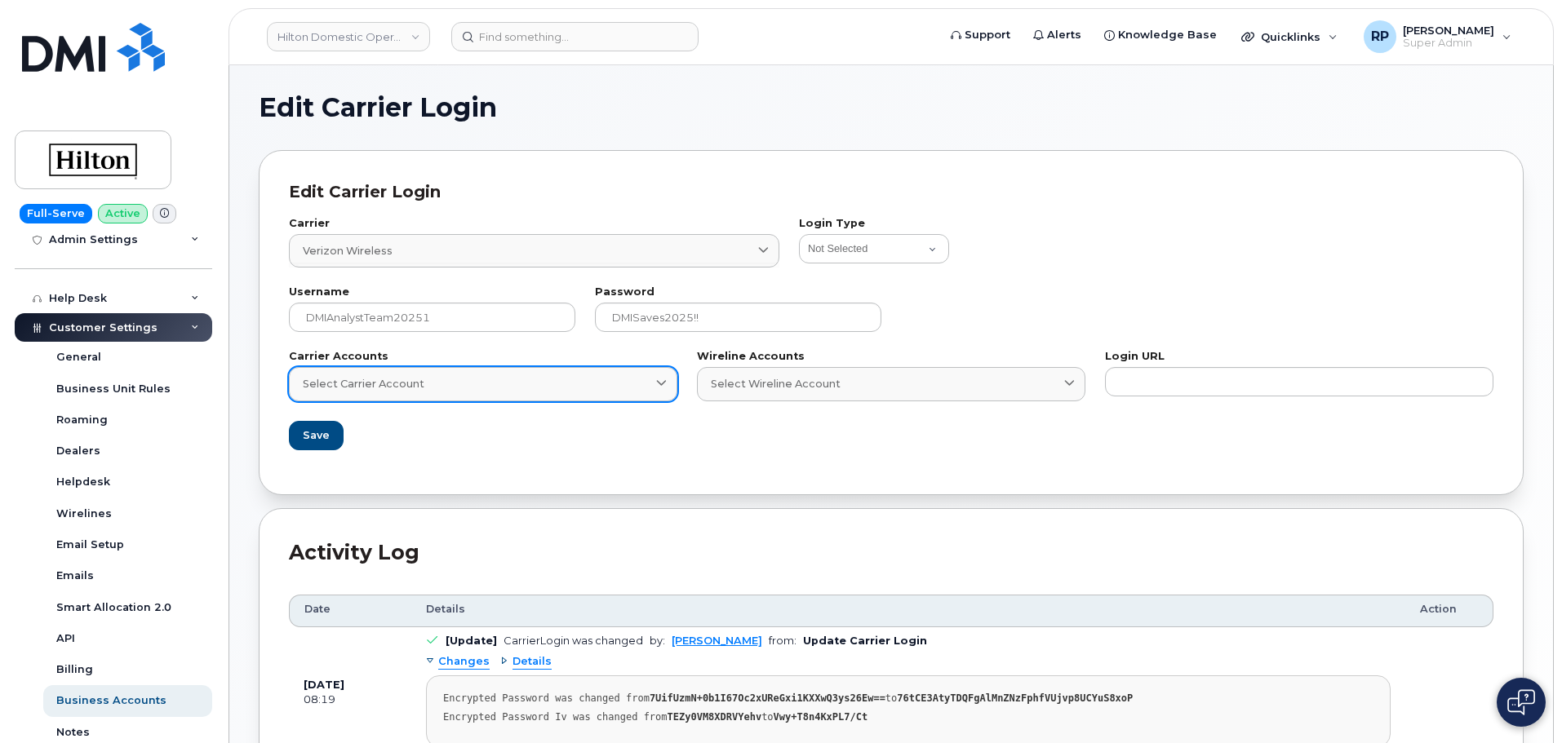
click at [632, 376] on div "Select Carrier Account" at bounding box center [483, 384] width 361 height 16
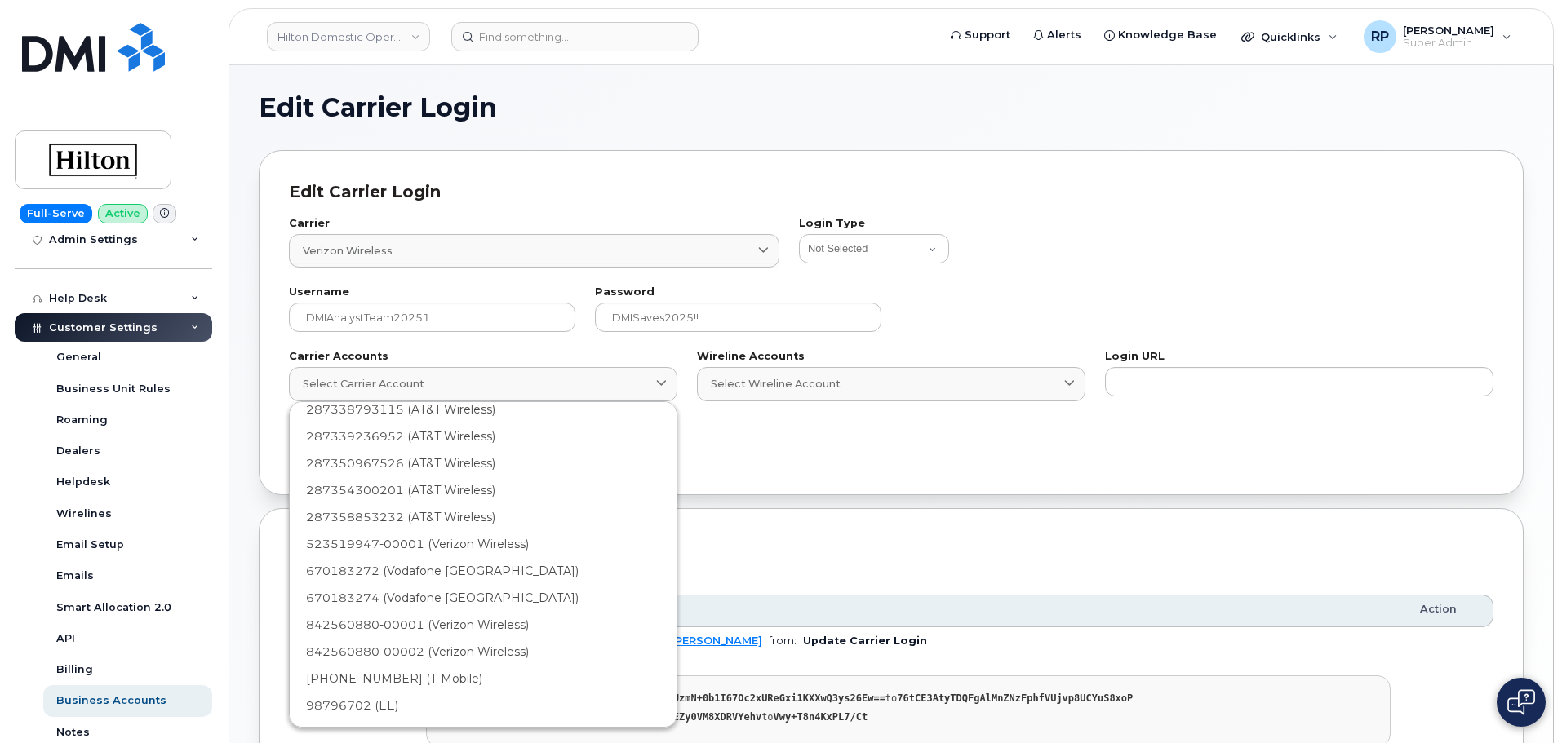
scroll to position [2029, 0]
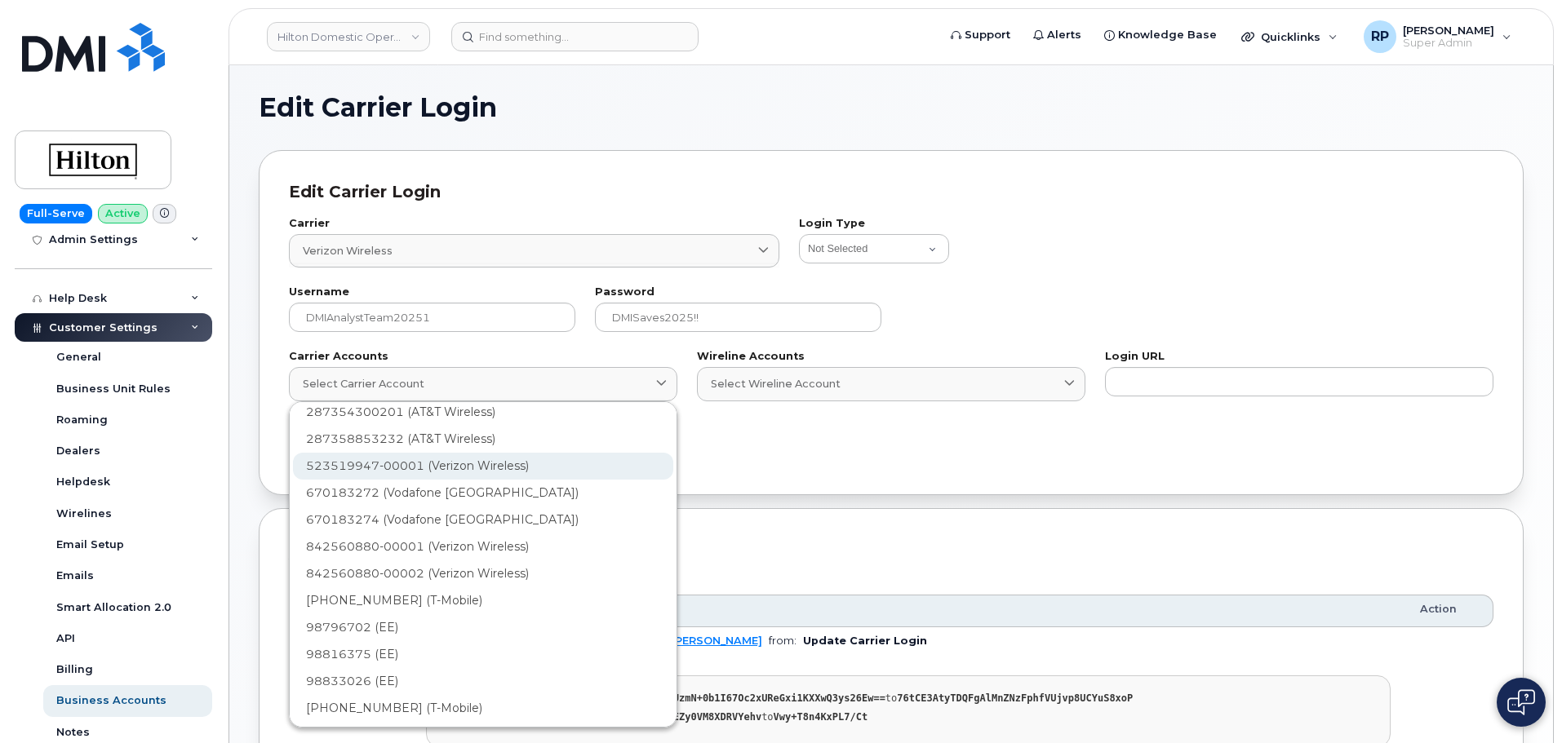
click at [377, 468] on div "523519947-00001 (Verizon Wireless)" at bounding box center [483, 466] width 380 height 27
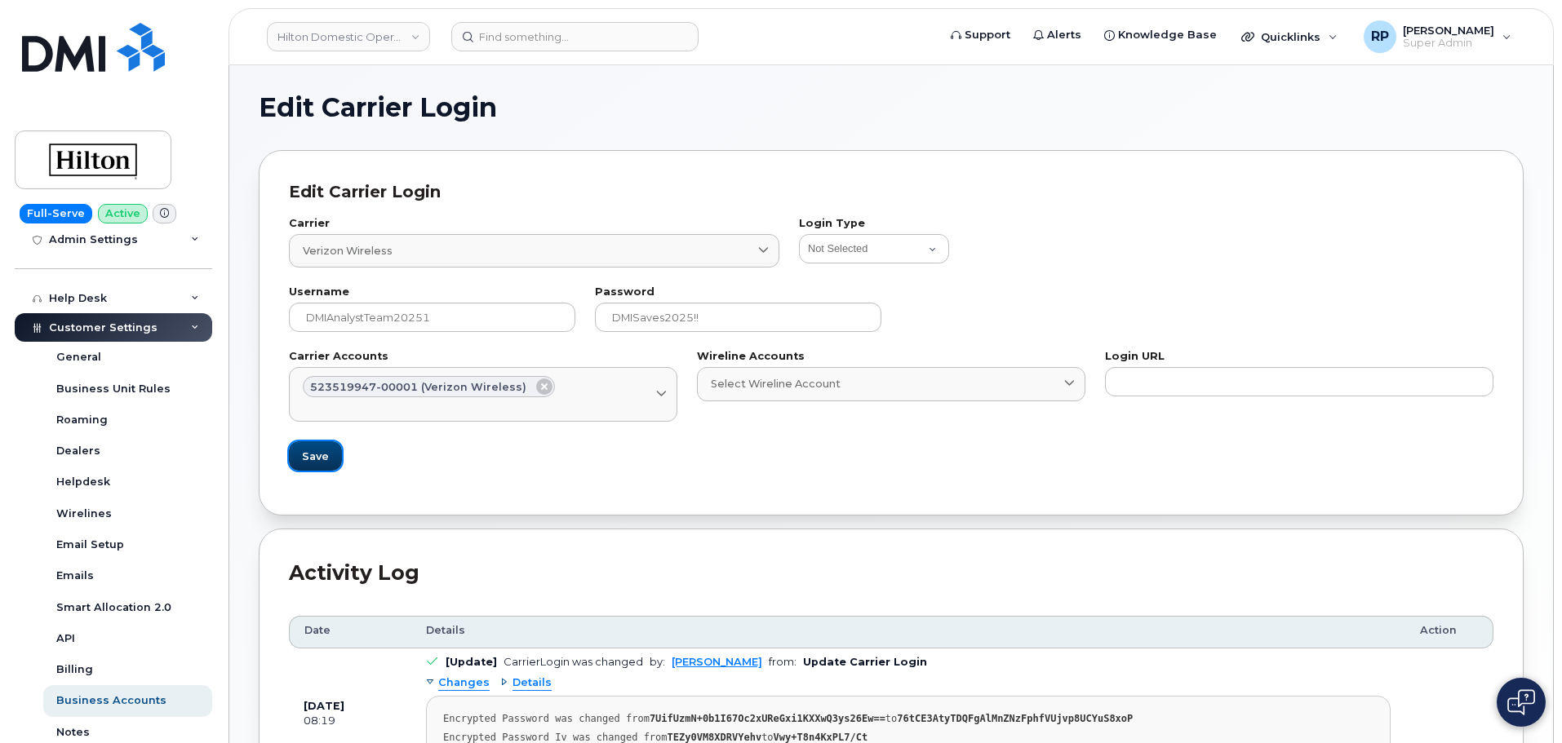
click at [322, 459] on span "Save" at bounding box center [315, 457] width 27 height 16
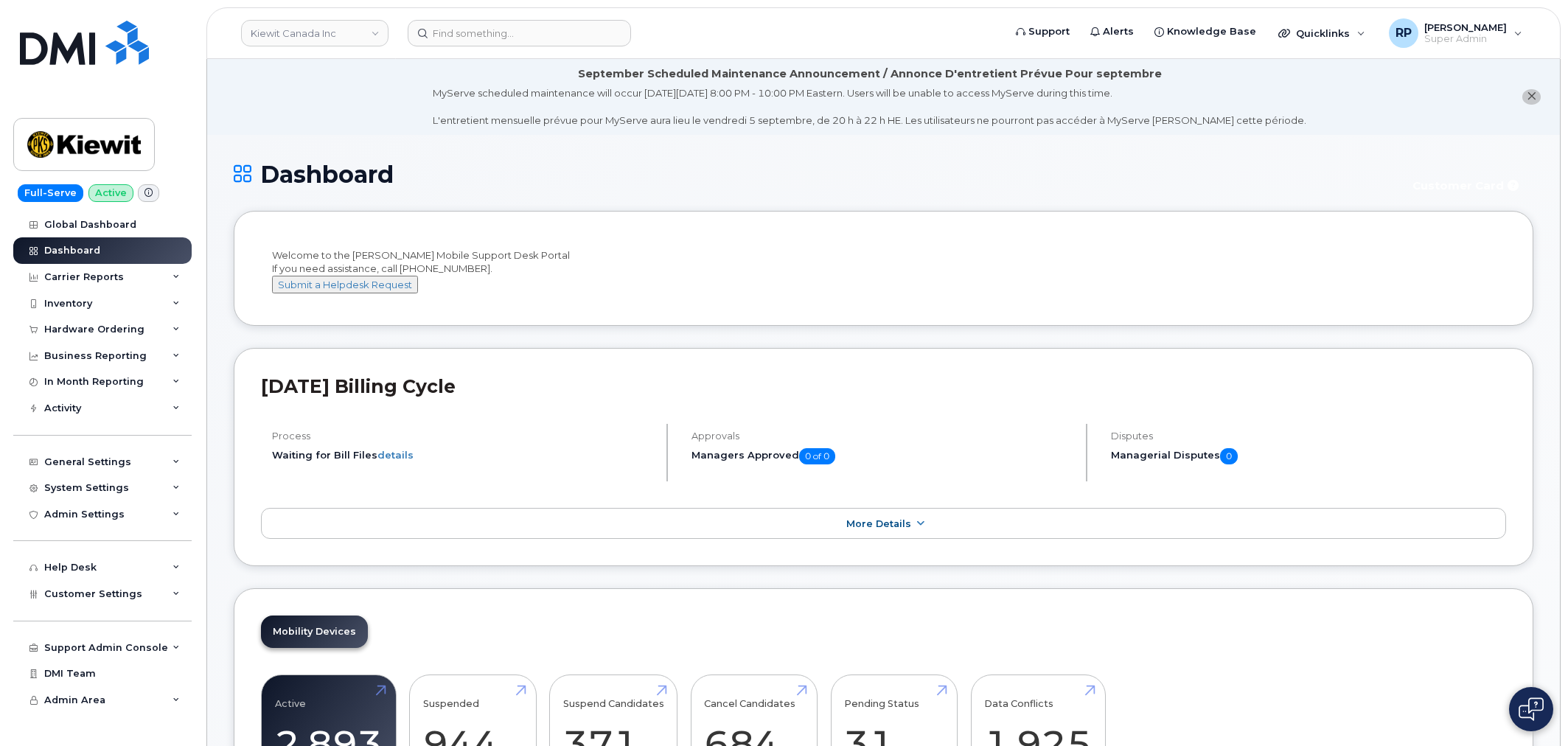
scroll to position [2179, 0]
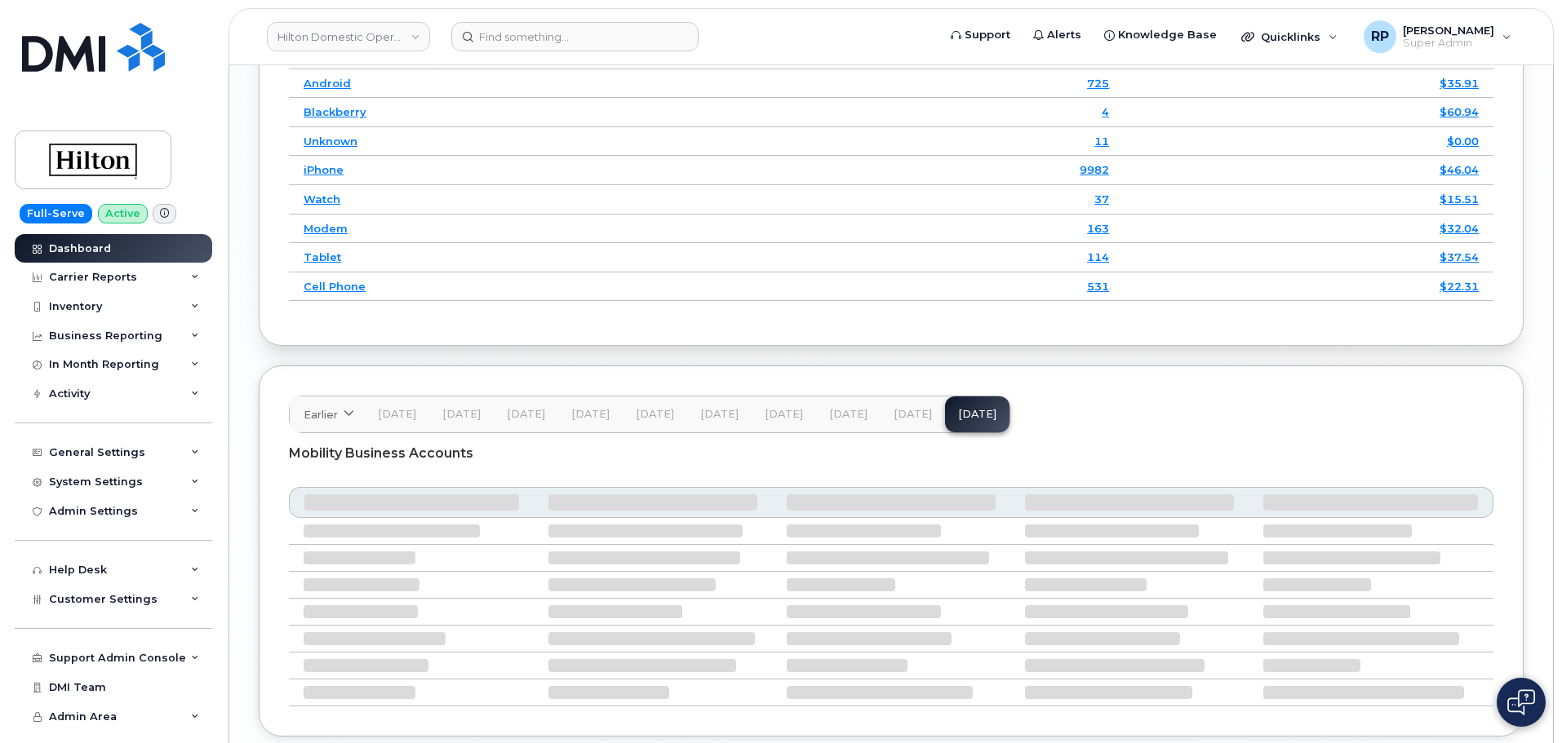
scroll to position [2533, 0]
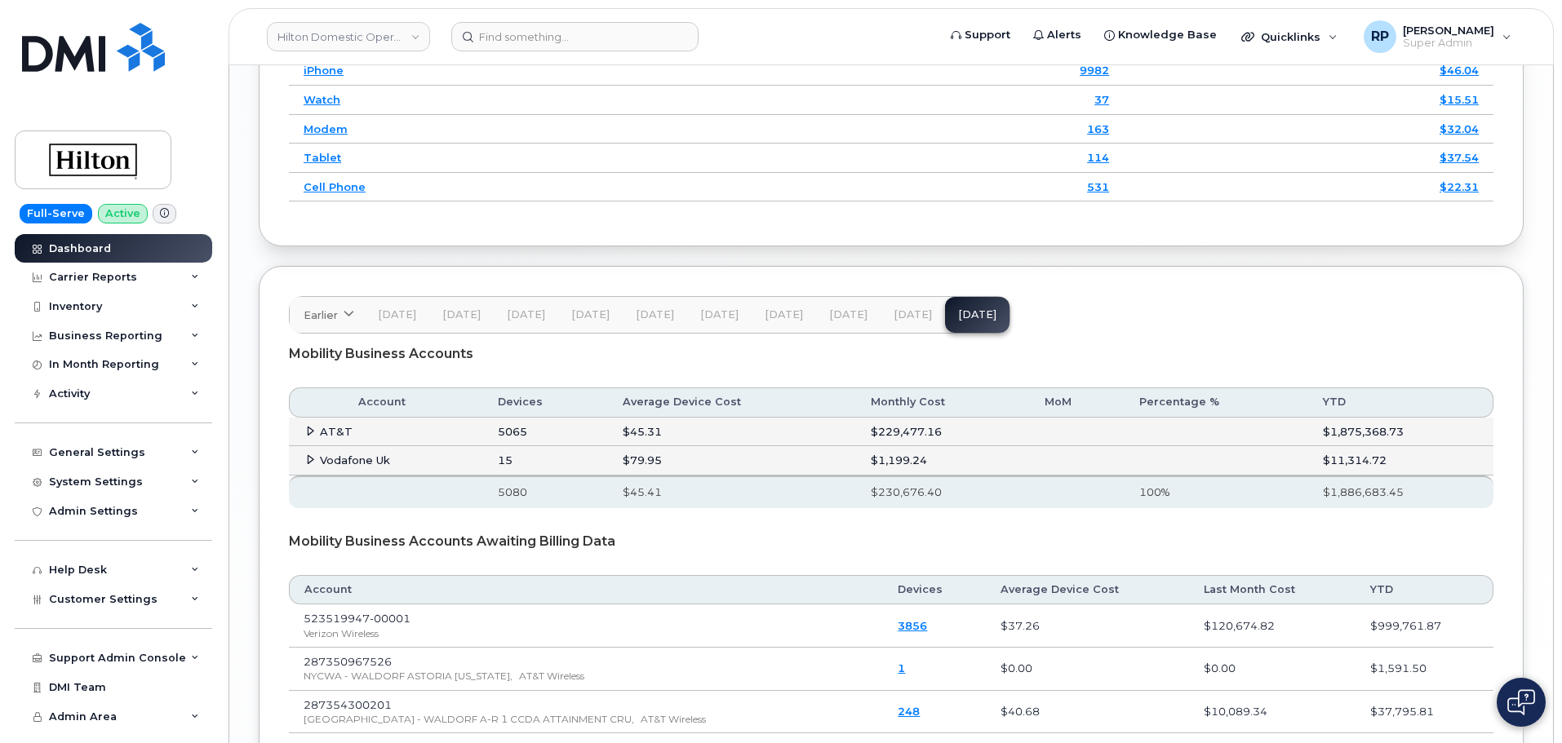
click at [902, 316] on span "[DATE]" at bounding box center [912, 314] width 38 height 13
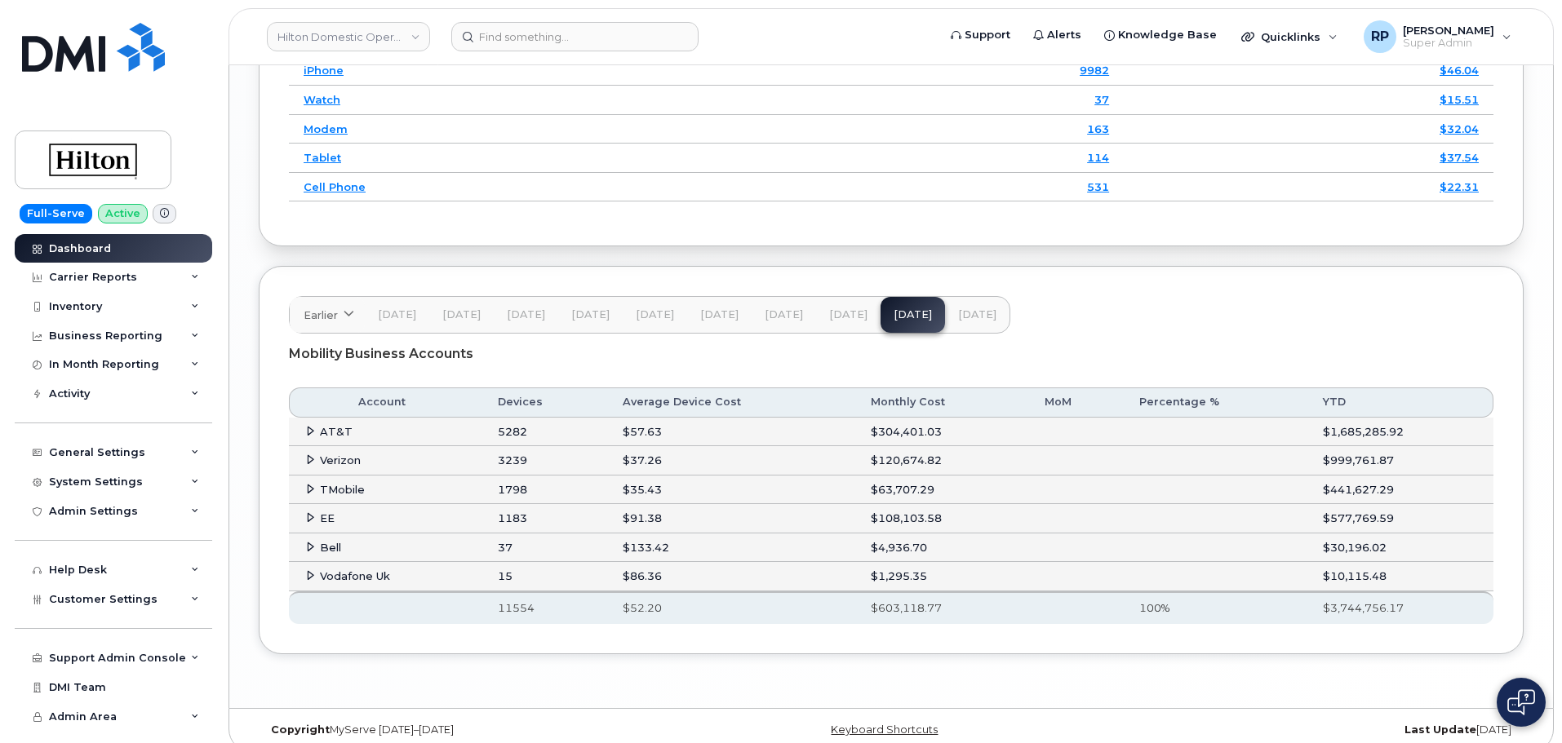
click at [305, 514] on icon at bounding box center [310, 517] width 11 height 11
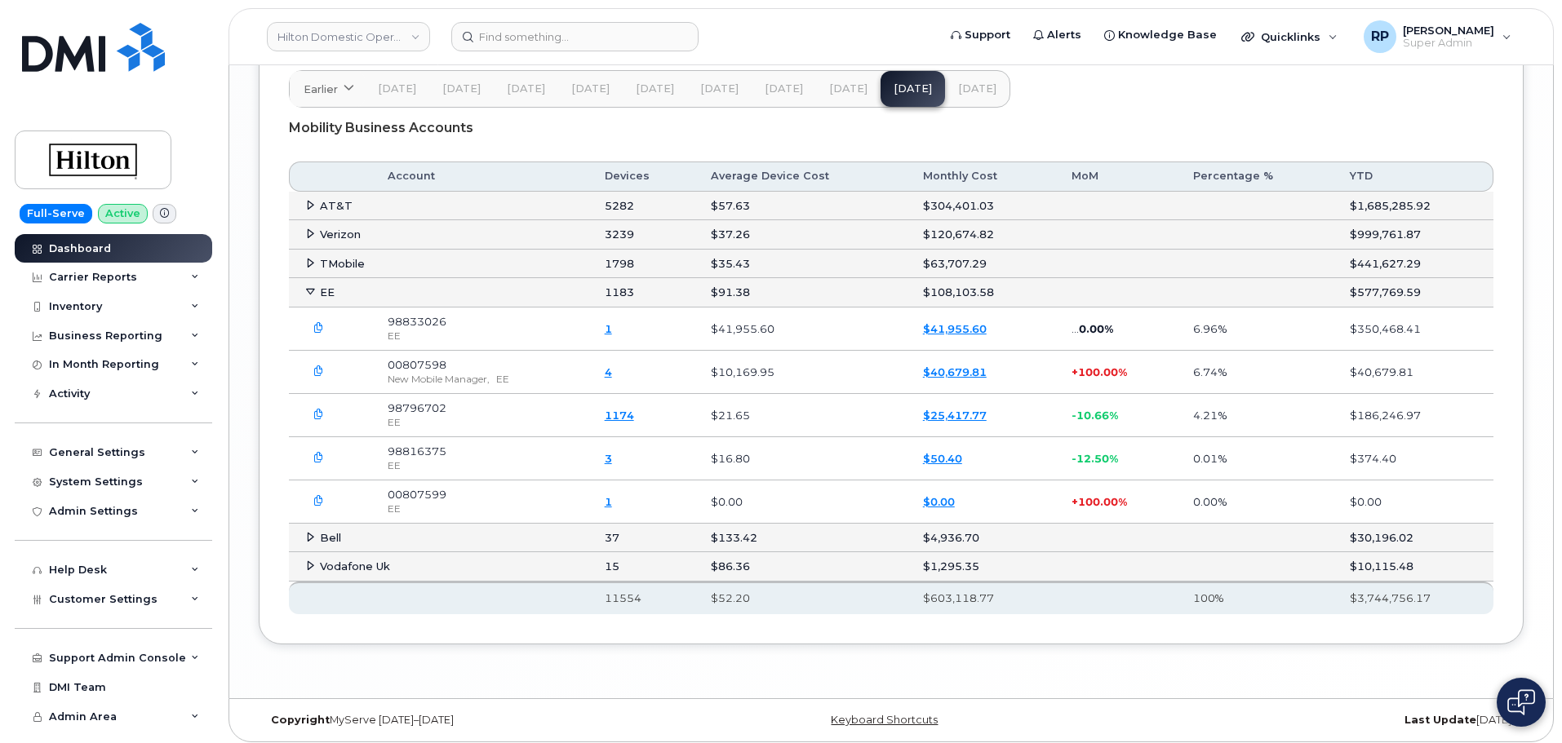
scroll to position [2766, 0]
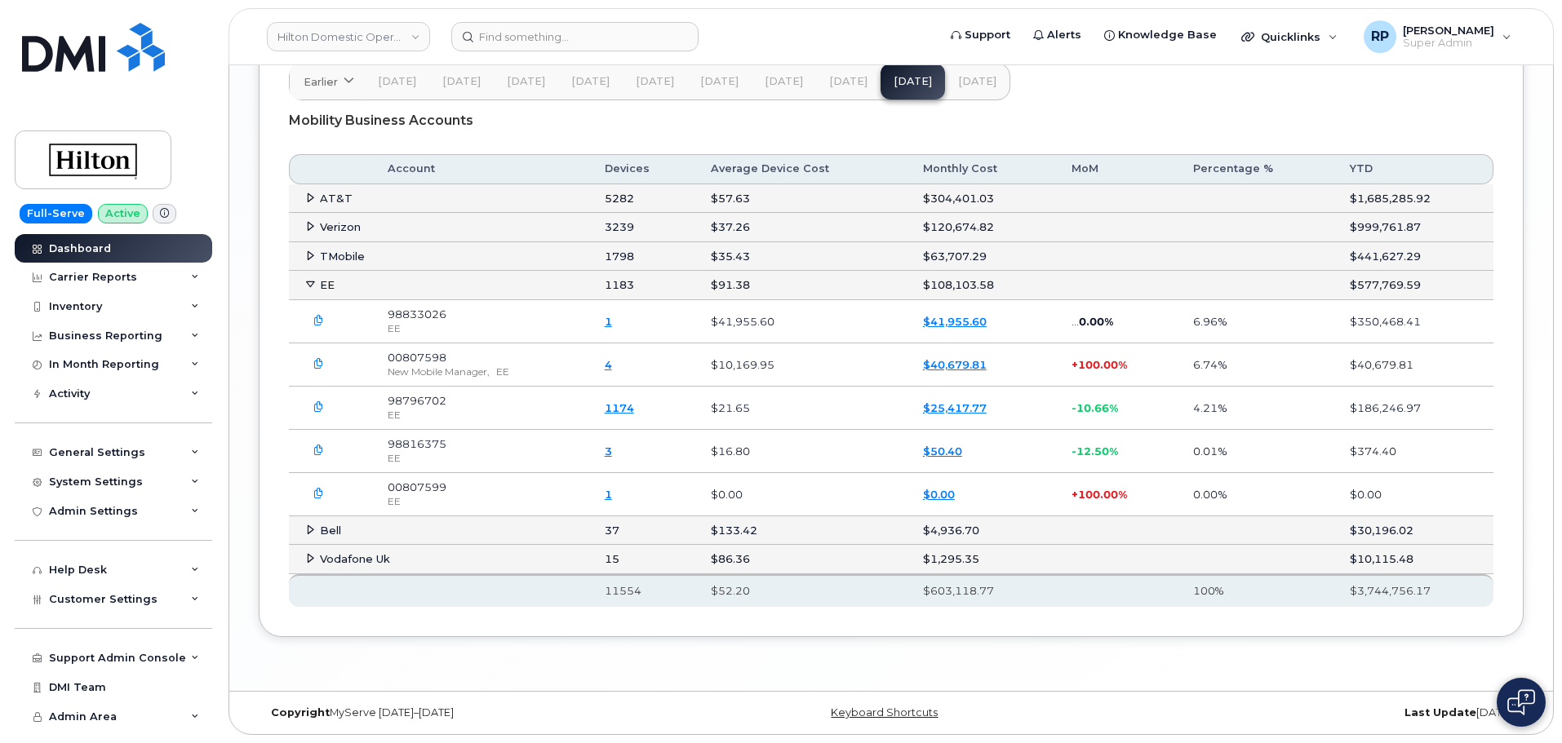
click at [320, 319] on icon "button" at bounding box center [318, 321] width 11 height 11
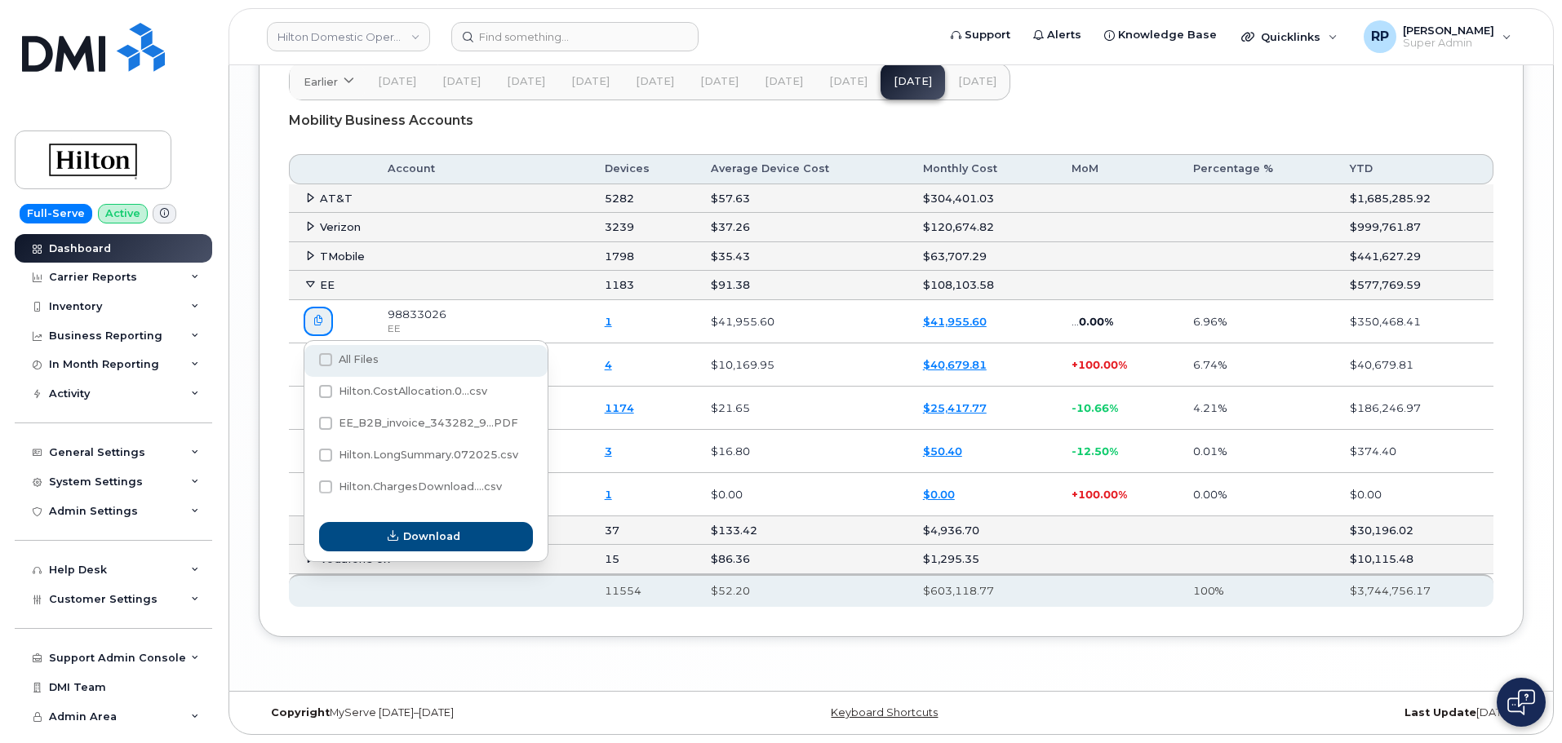
click at [328, 358] on span at bounding box center [325, 359] width 13 height 13
click at [308, 358] on input "All Files" at bounding box center [303, 361] width 8 height 8
checkbox input "true"
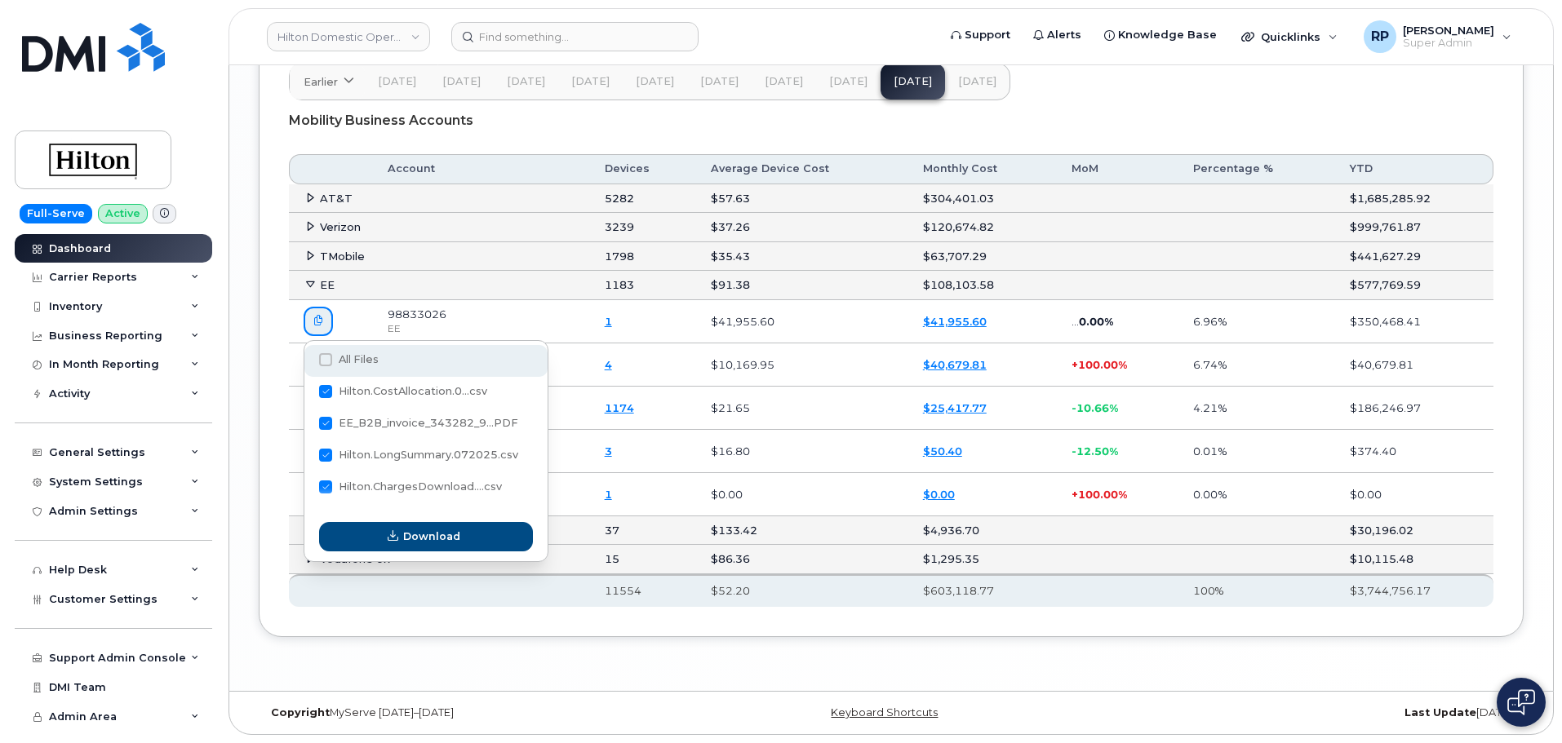
checkbox input "true"
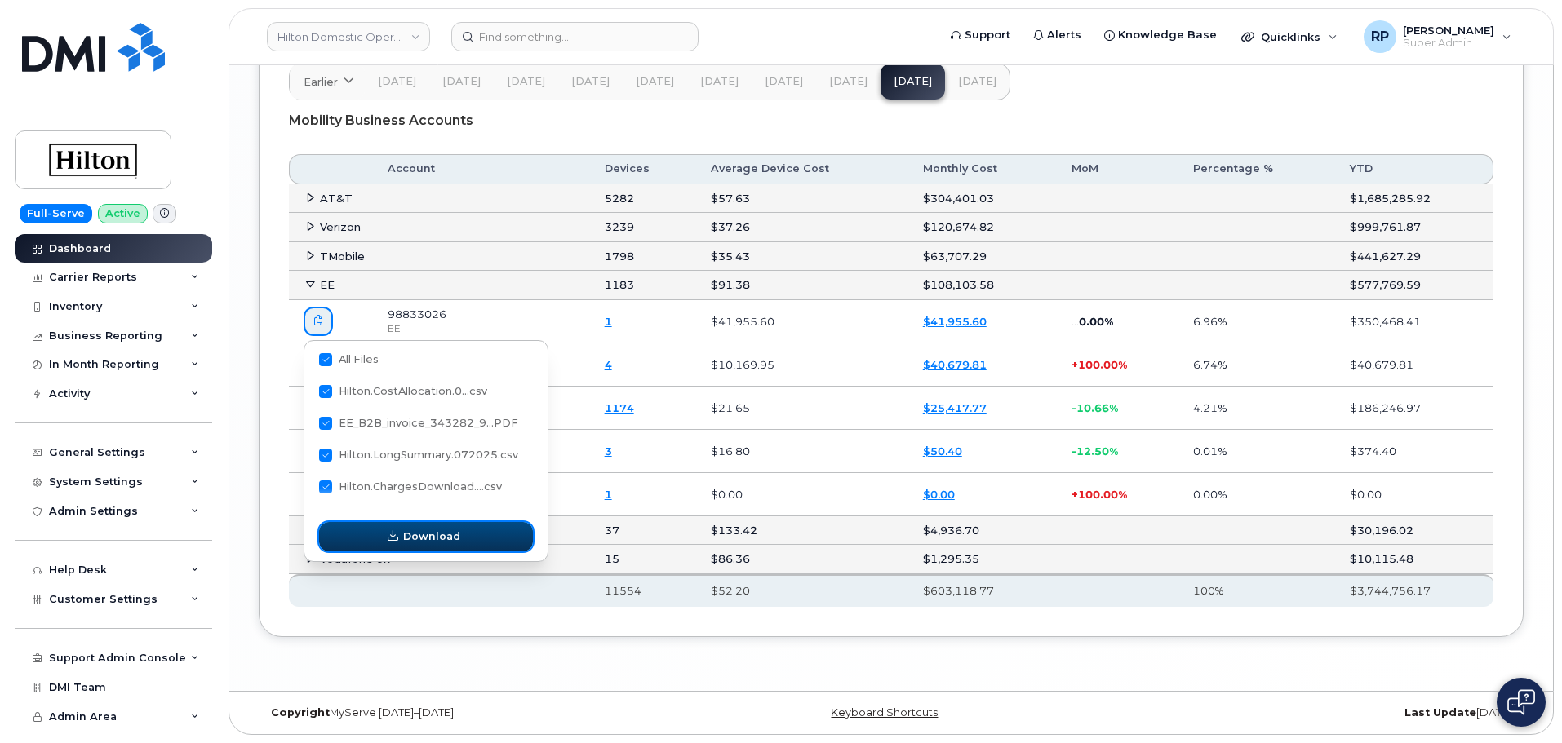
click at [448, 535] on span "Download" at bounding box center [431, 537] width 57 height 16
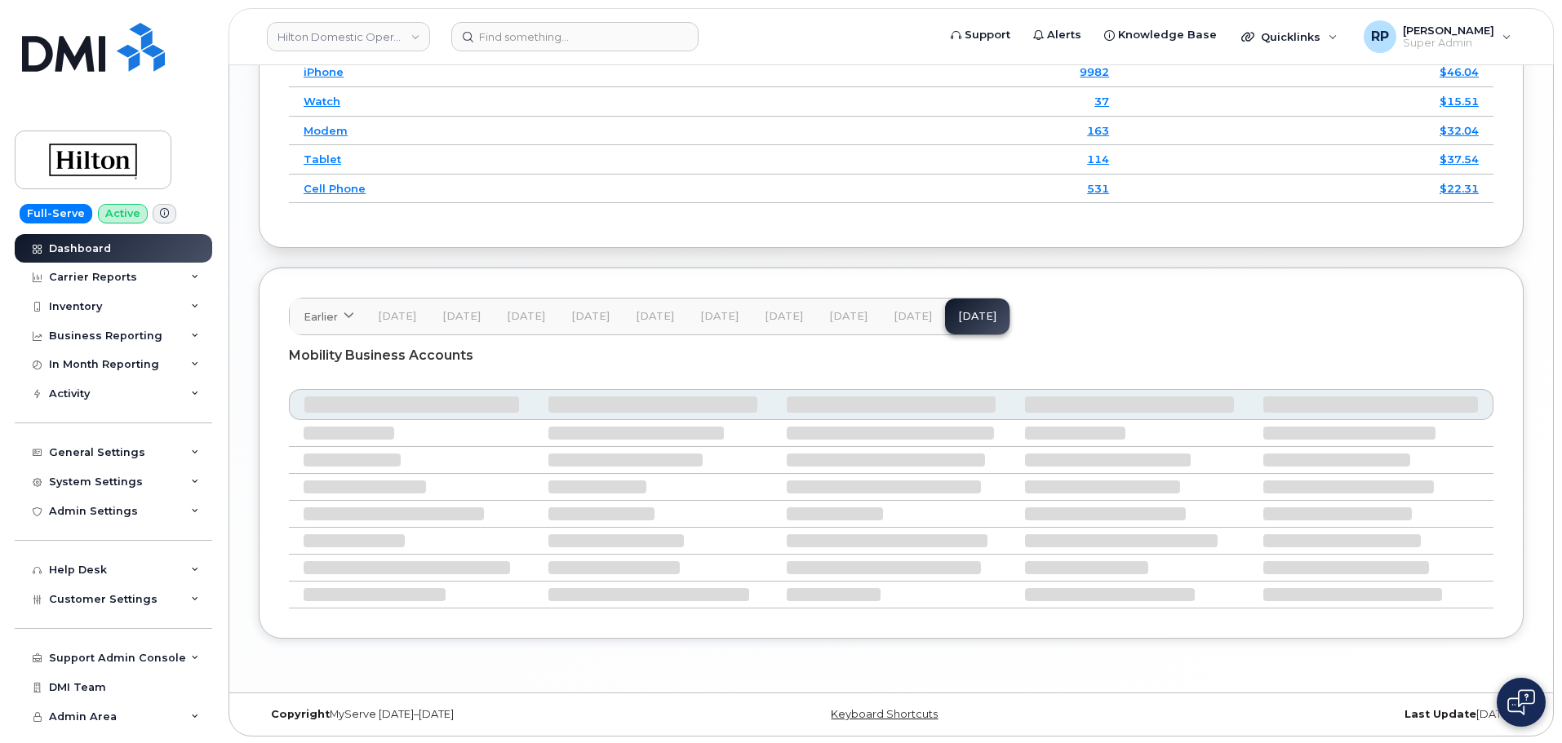
scroll to position [2533, 0]
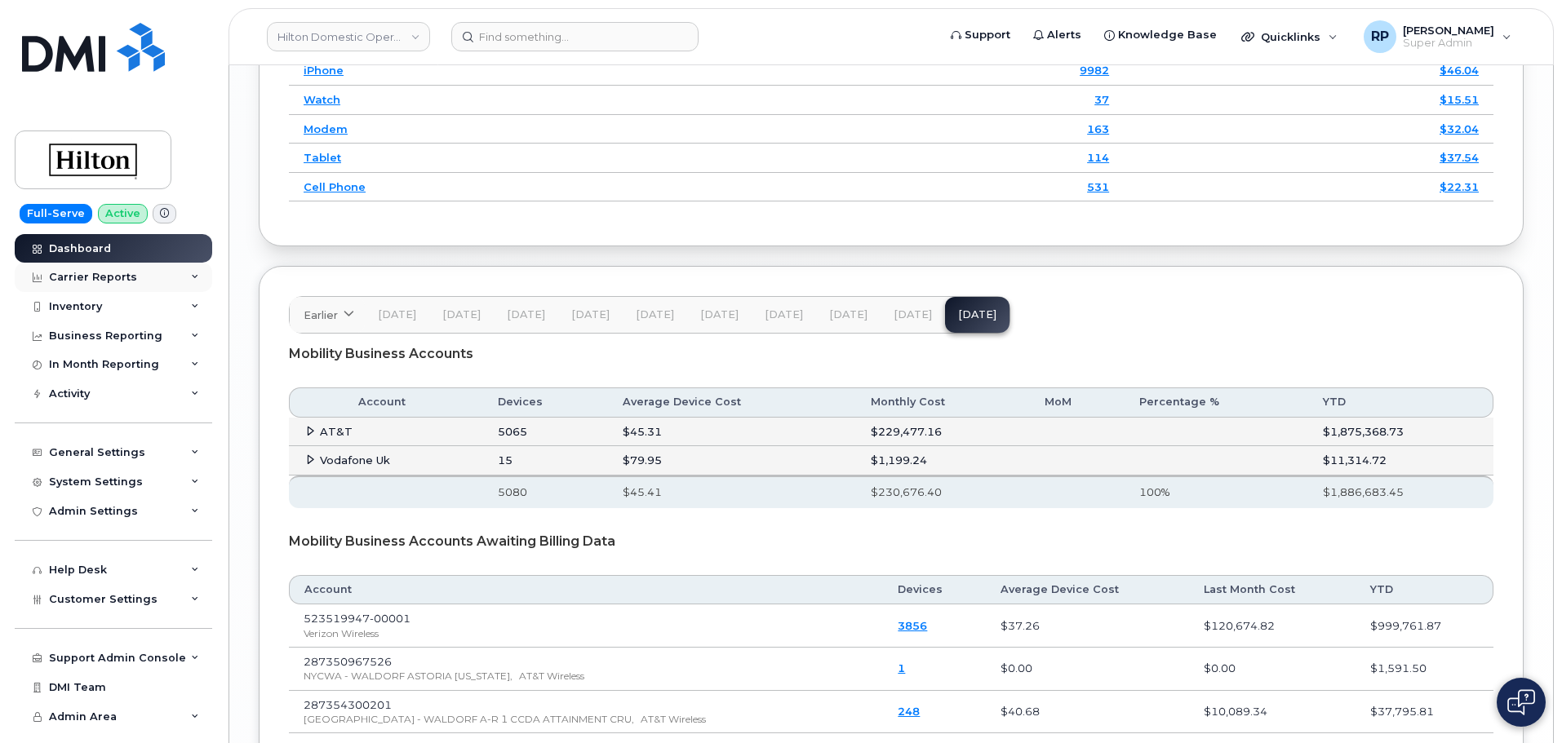
click at [173, 269] on div "Carrier Reports" at bounding box center [113, 277] width 197 height 29
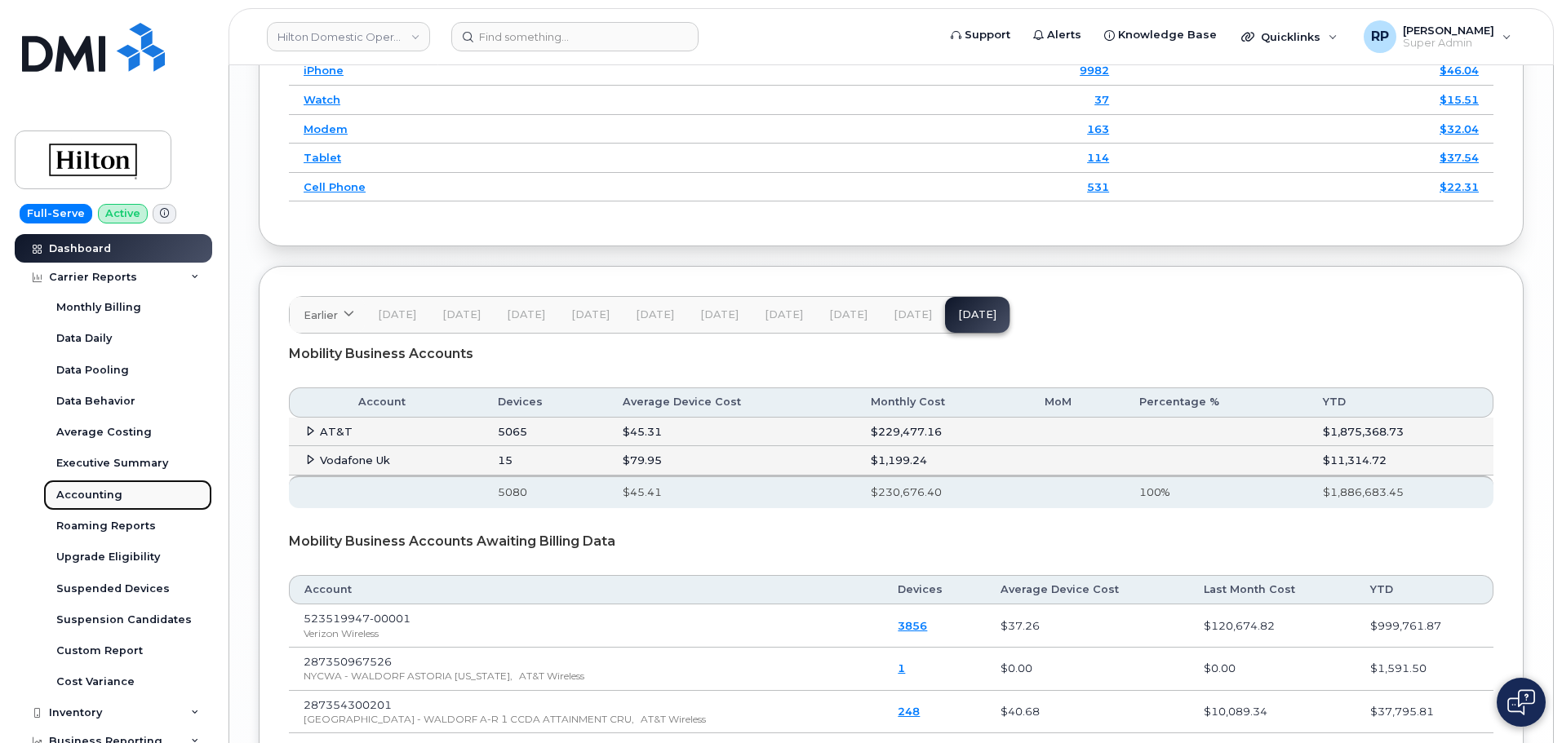
click at [102, 493] on div "Accounting" at bounding box center [89, 495] width 66 height 15
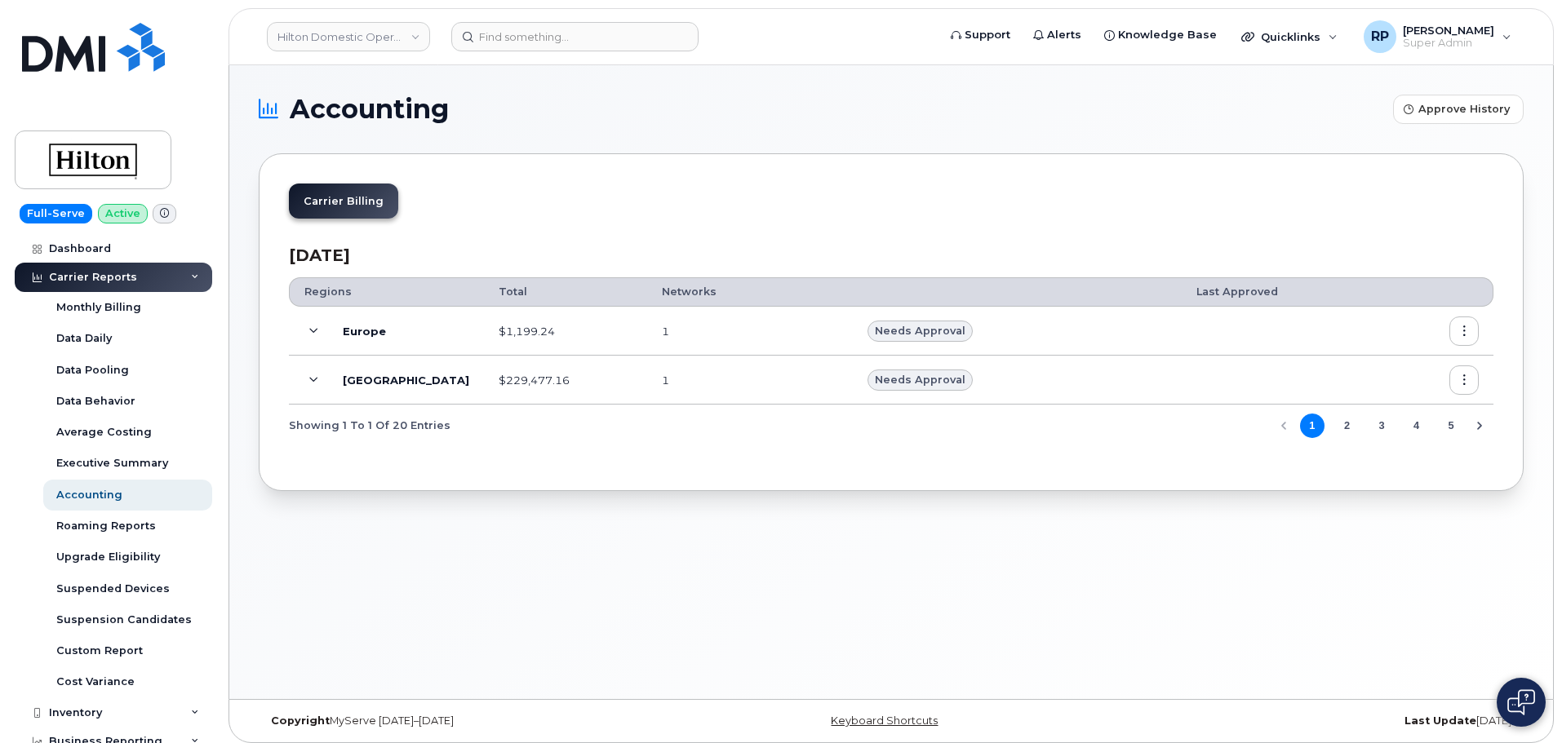
click at [317, 331] on icon at bounding box center [313, 331] width 9 height 9
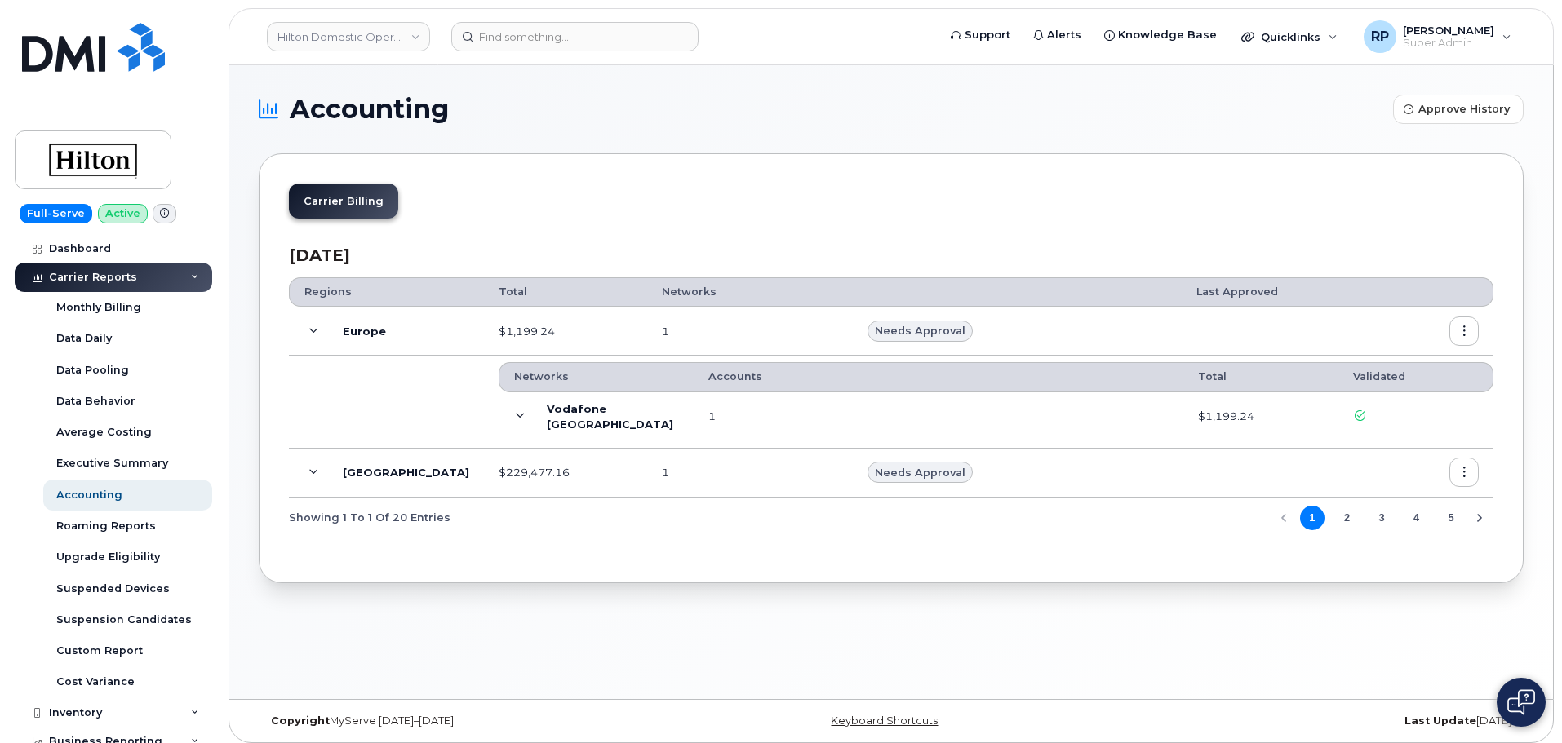
click at [1350, 522] on button "2" at bounding box center [1346, 518] width 24 height 24
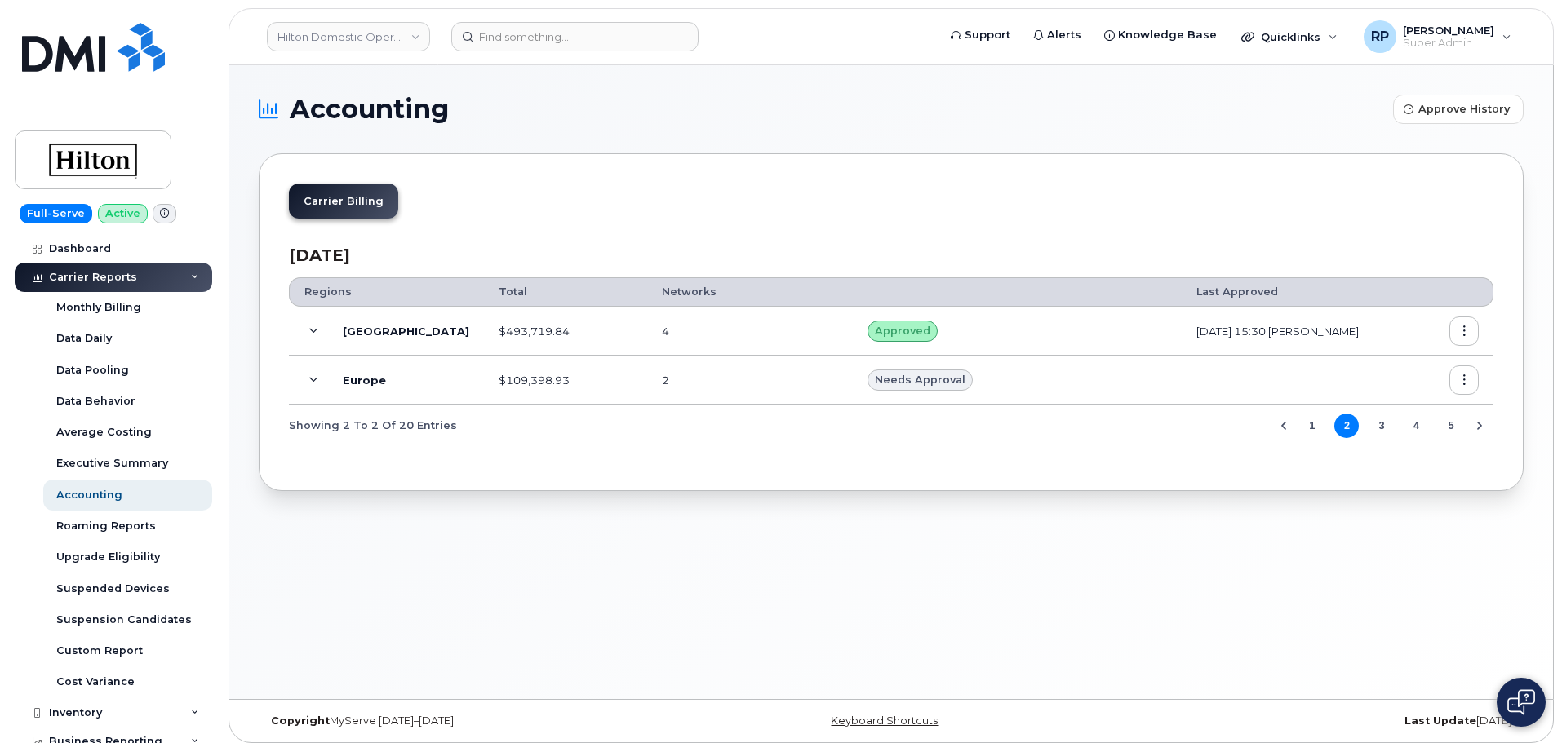
click at [314, 382] on icon at bounding box center [313, 380] width 9 height 9
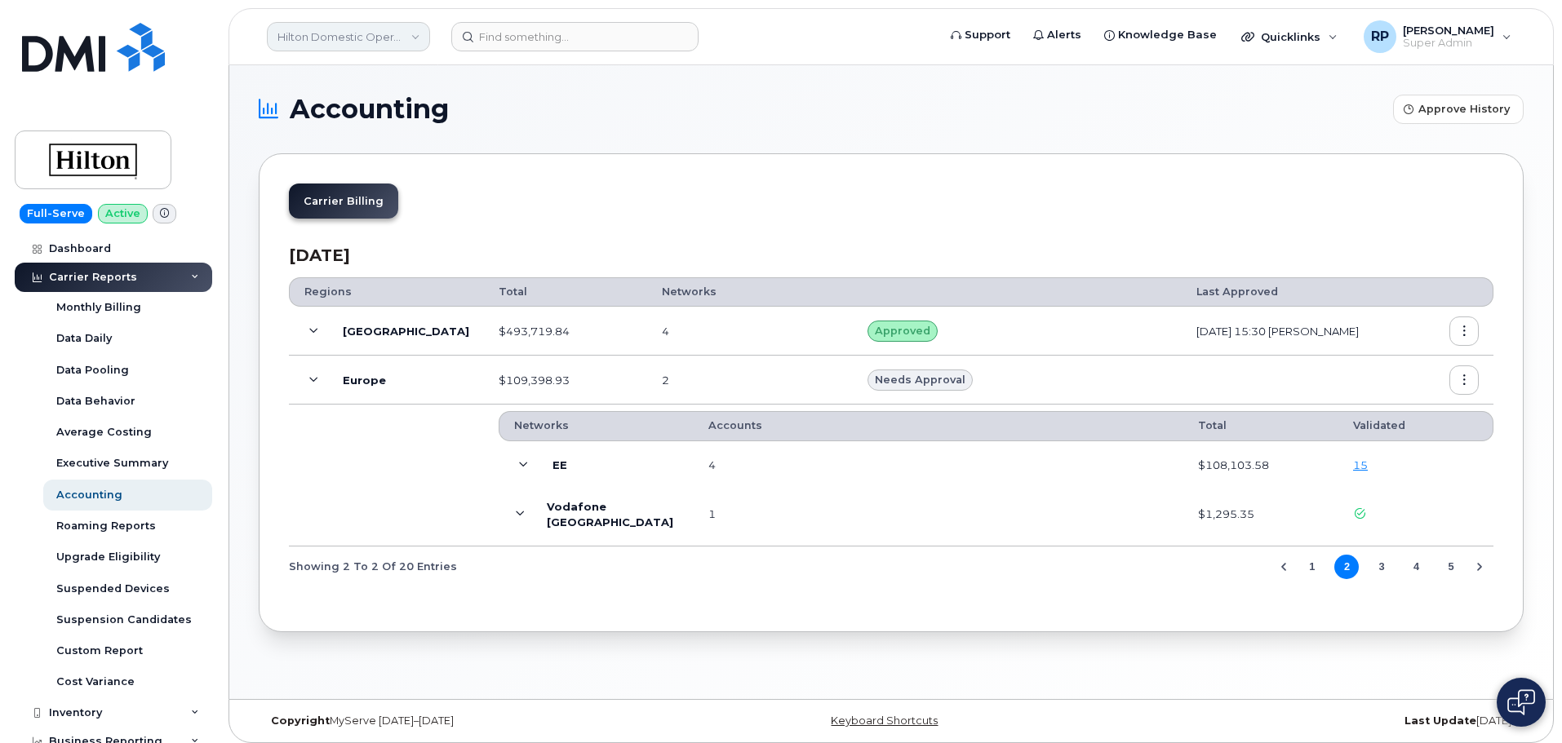
click at [321, 33] on link "Hilton Domestic Operating Company Inc" at bounding box center [348, 36] width 163 height 29
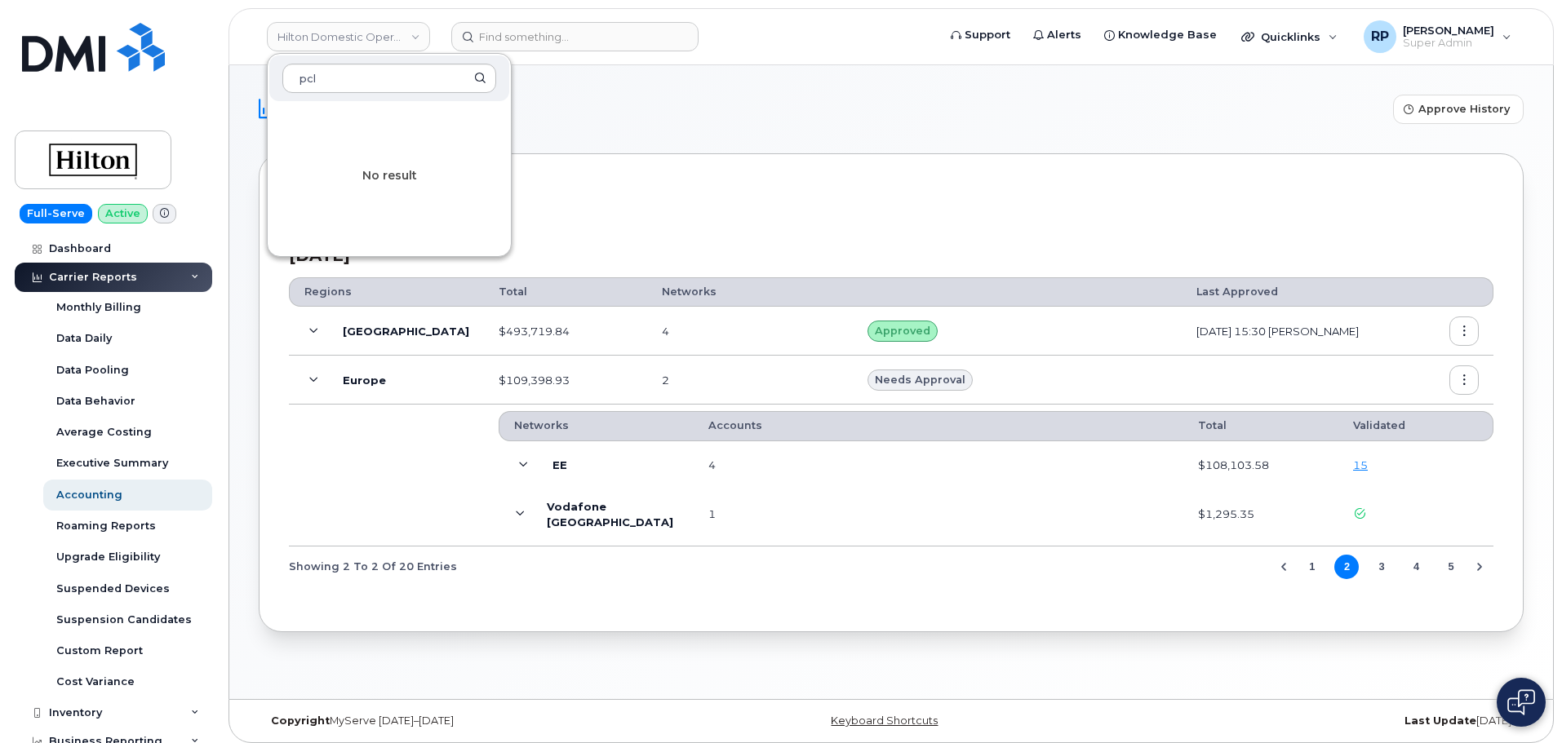
type input "pcl"
click at [89, 251] on div "Dashboard" at bounding box center [80, 248] width 62 height 13
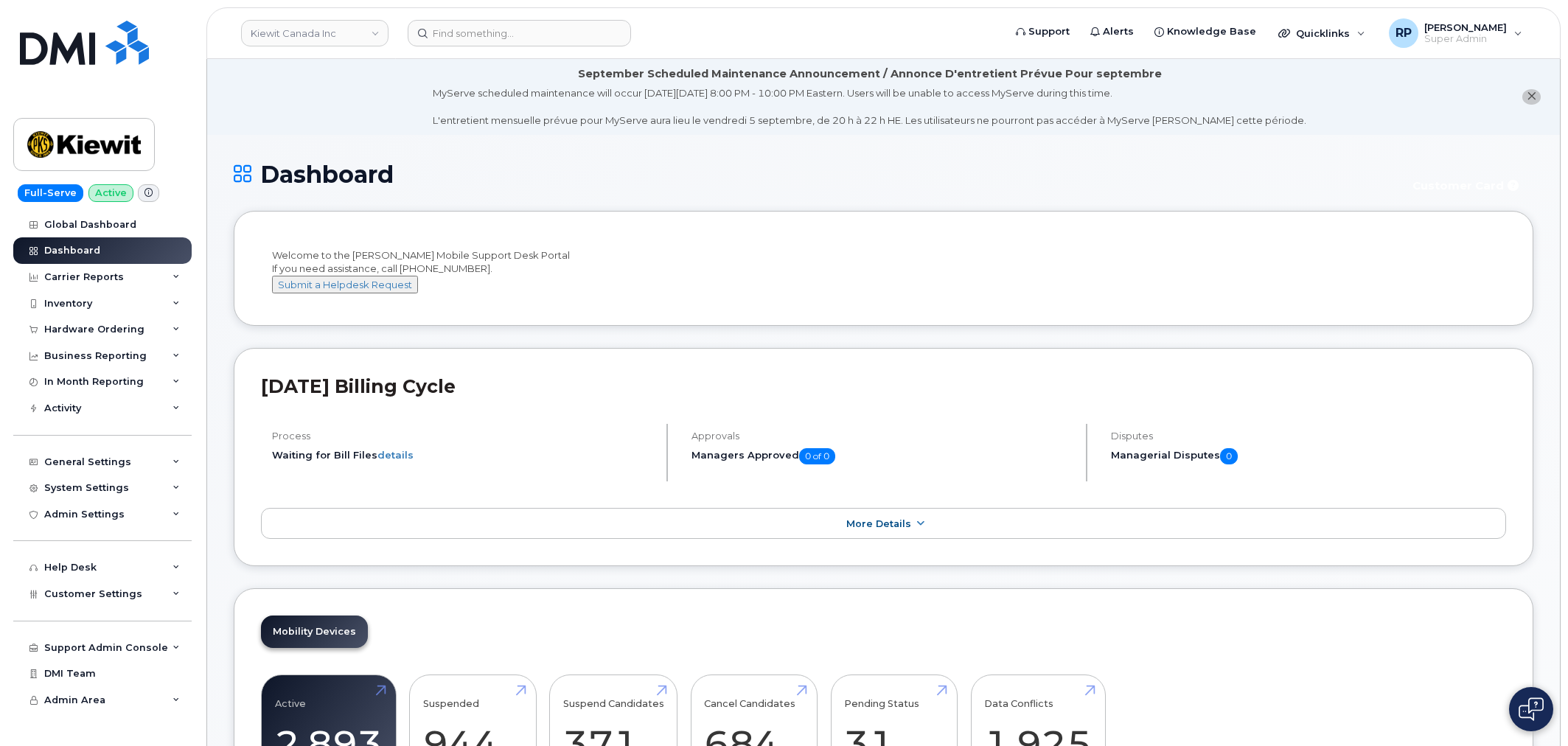
scroll to position [2179, 0]
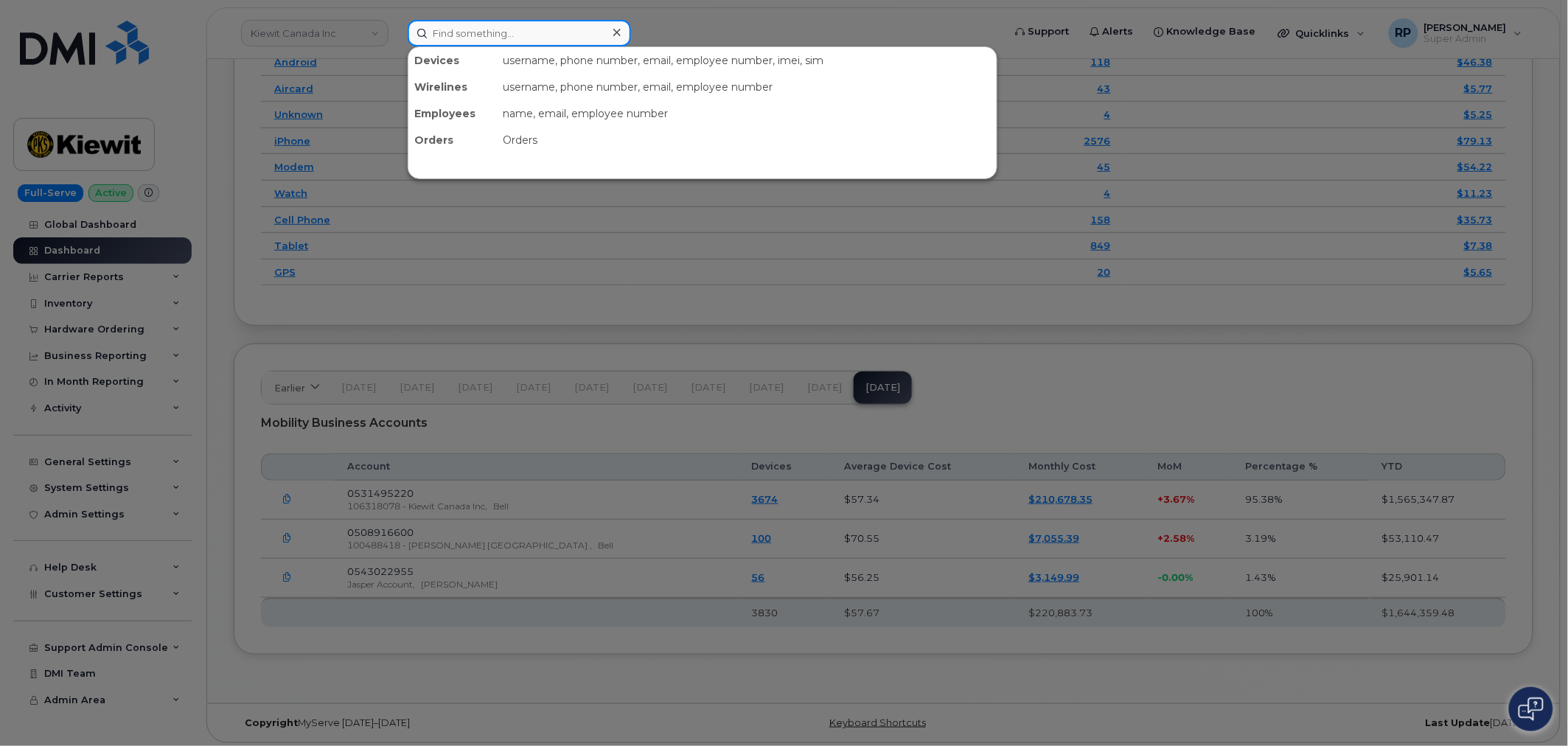
click at [506, 42] on input at bounding box center [518, 33] width 223 height 26
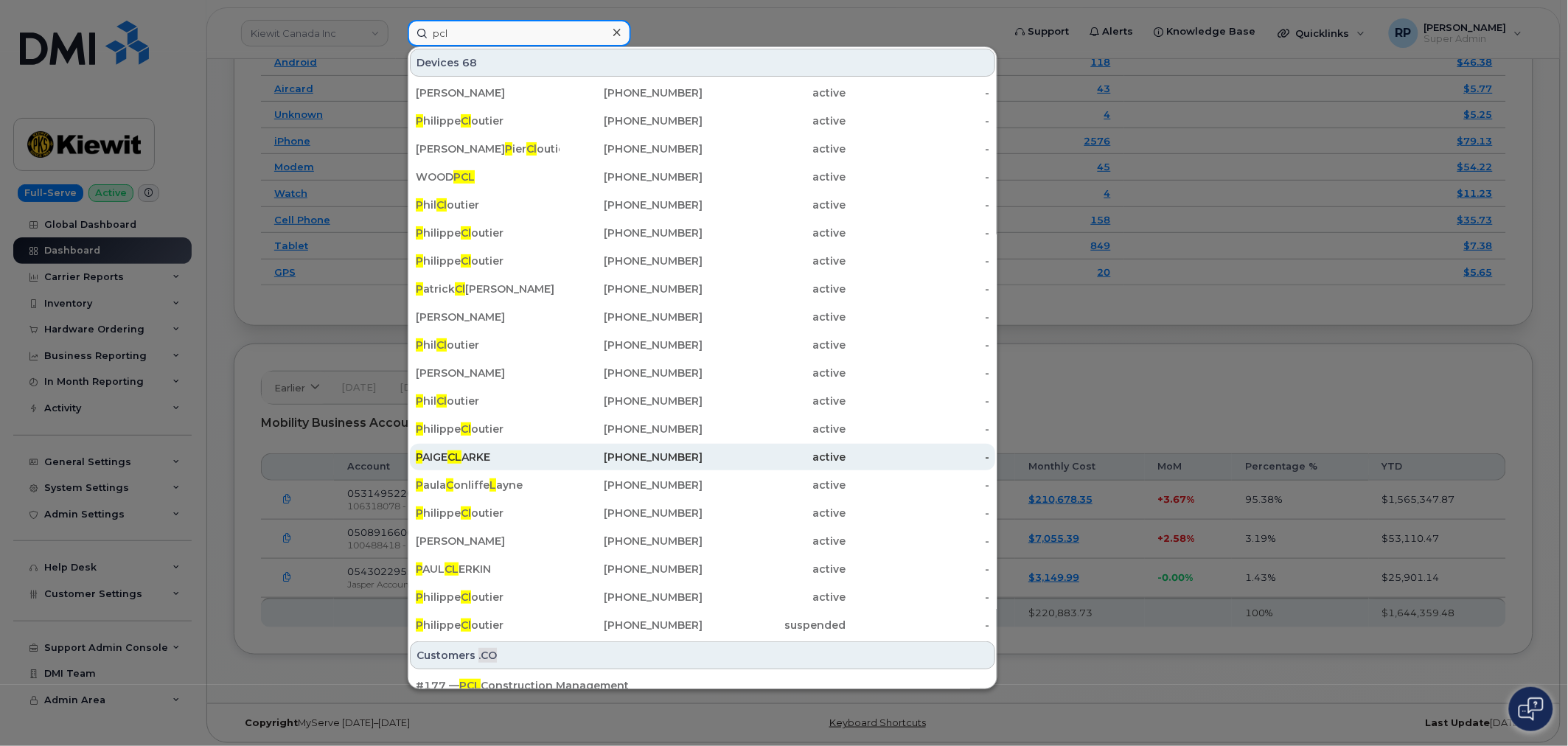
scroll to position [127, 0]
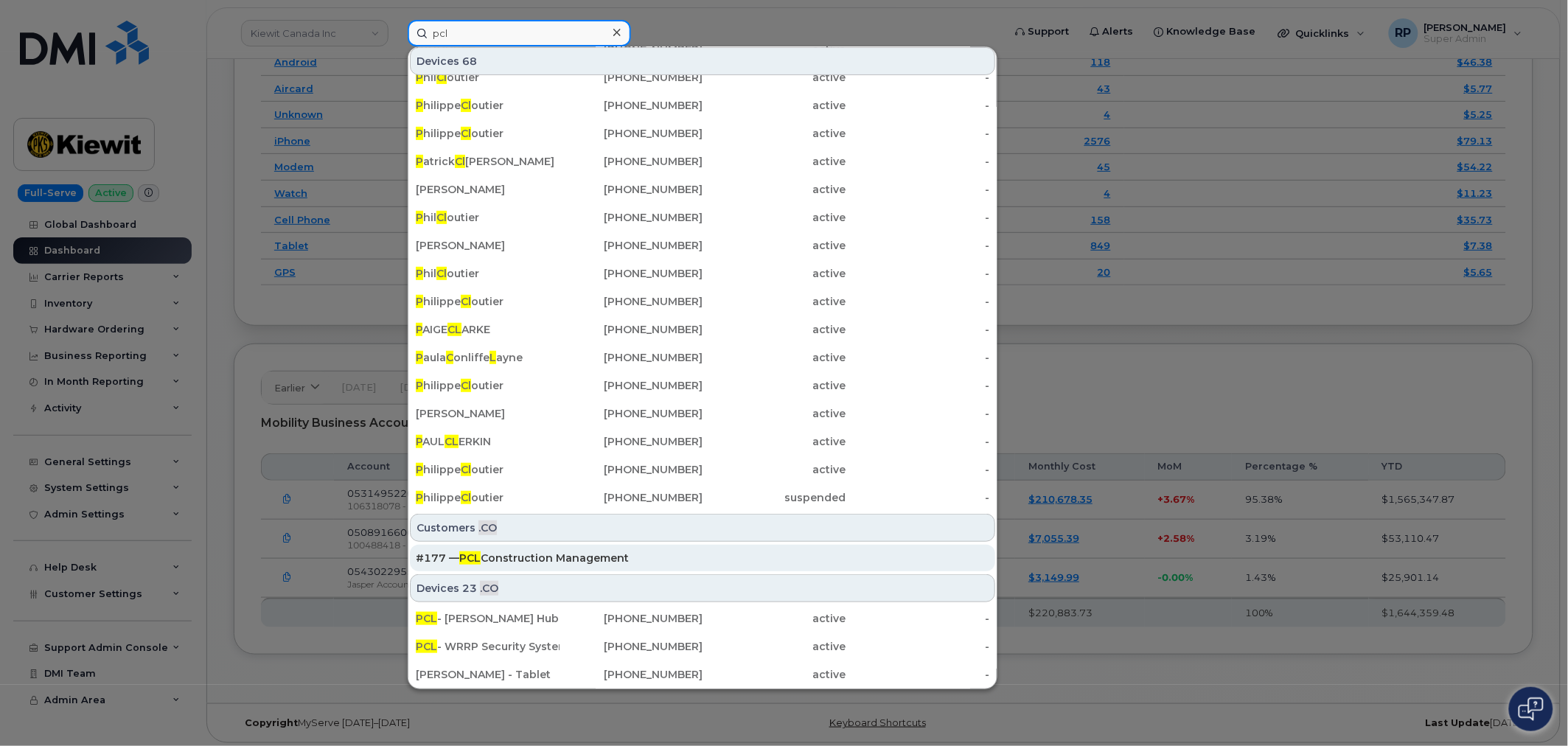
type input "pcl"
click at [525, 556] on div "#177 — PCL Construction Management" at bounding box center [702, 558] width 574 height 14
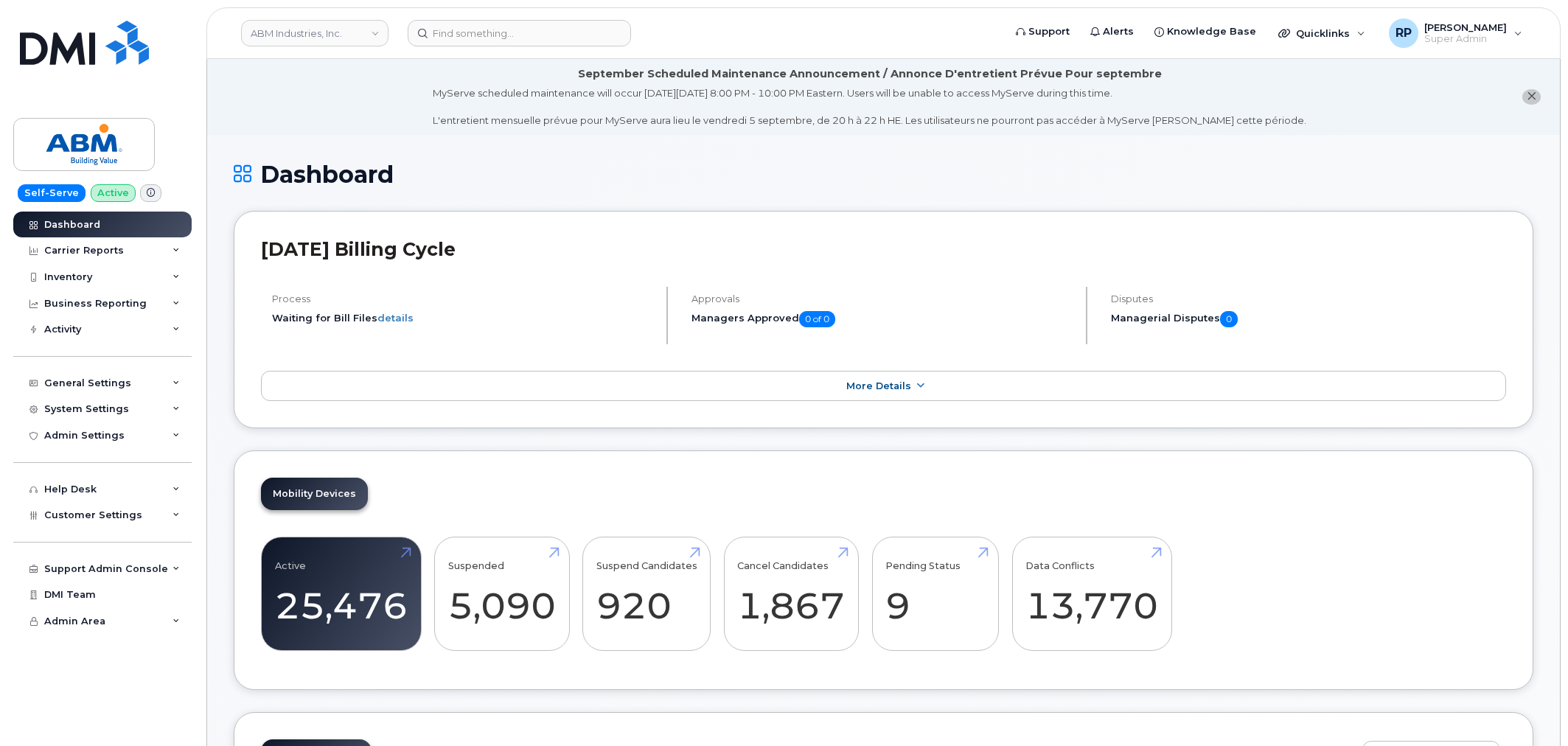
scroll to position [2184, 0]
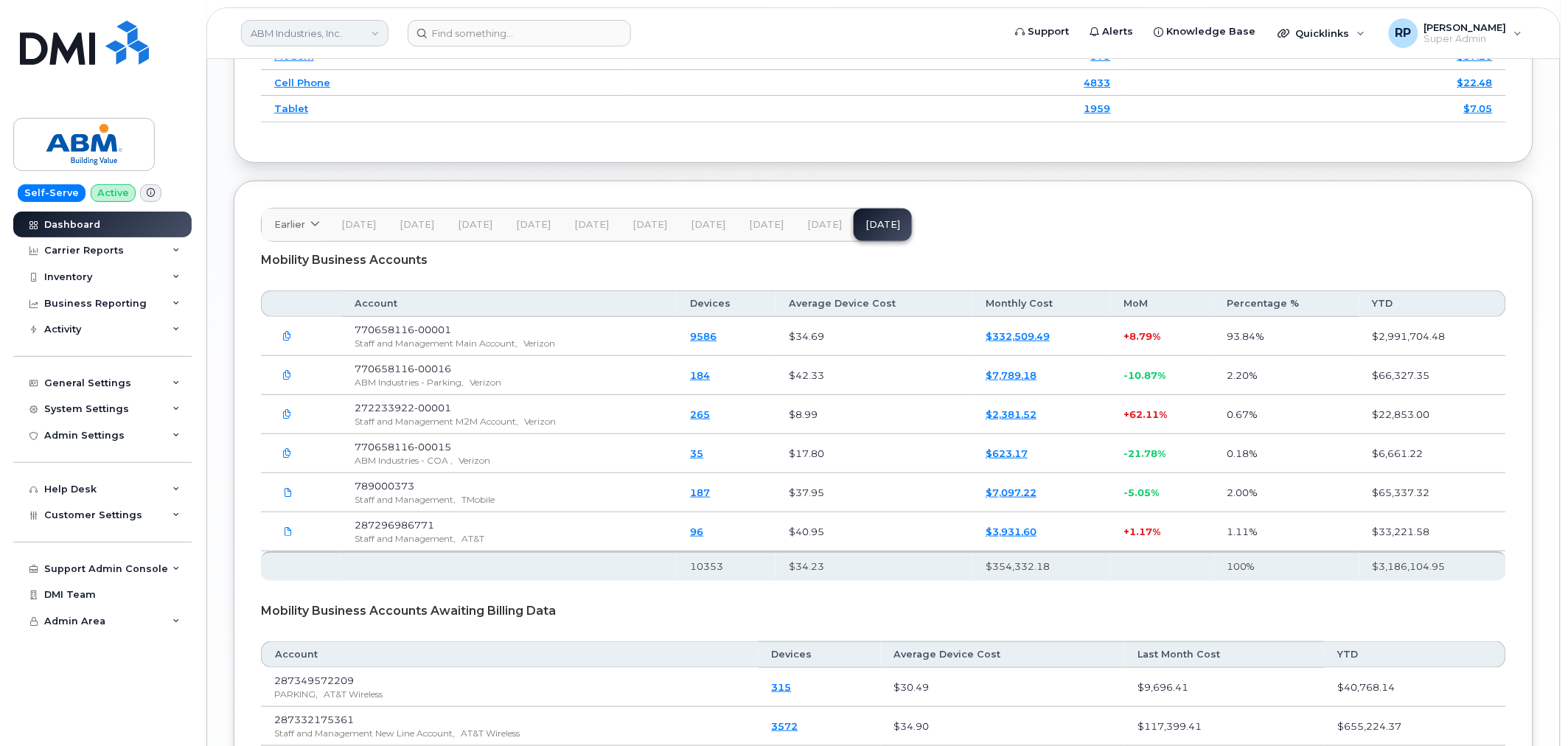
click at [314, 30] on link "ABM Industries, Inc." at bounding box center [314, 33] width 147 height 26
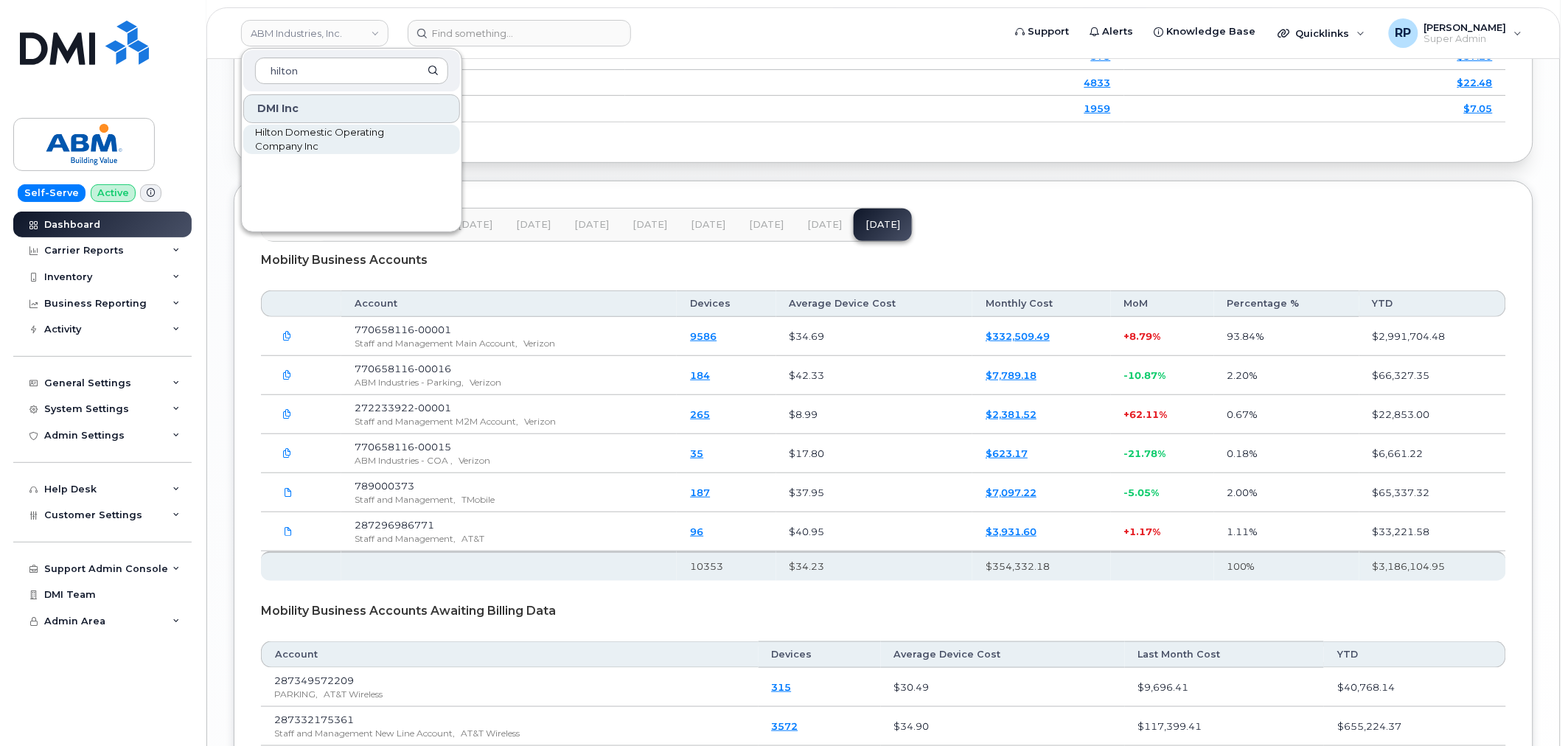
type input "hilton"
click at [301, 126] on span "Hilton Domestic Operating Company Inc" at bounding box center [340, 140] width 170 height 29
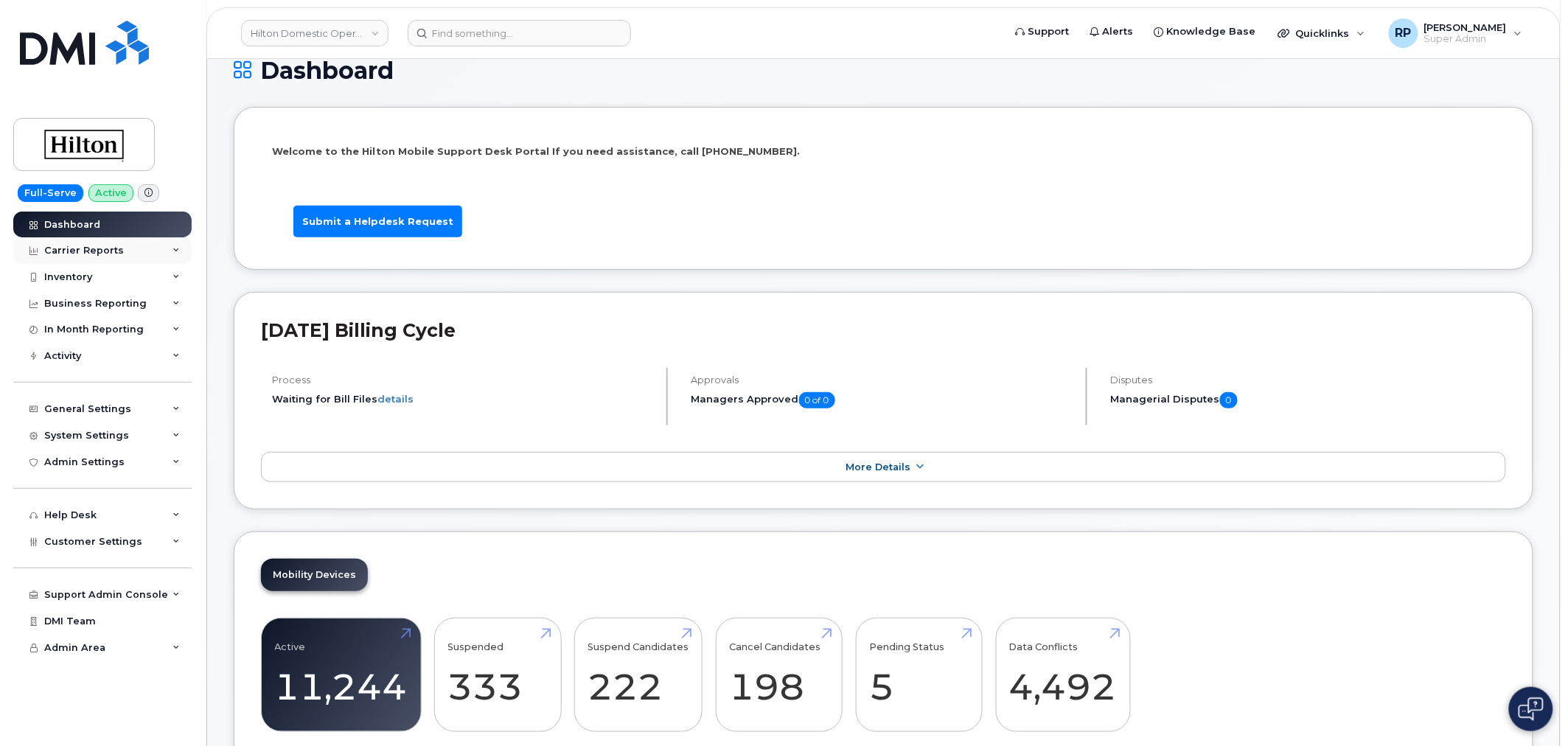
scroll to position [136, 0]
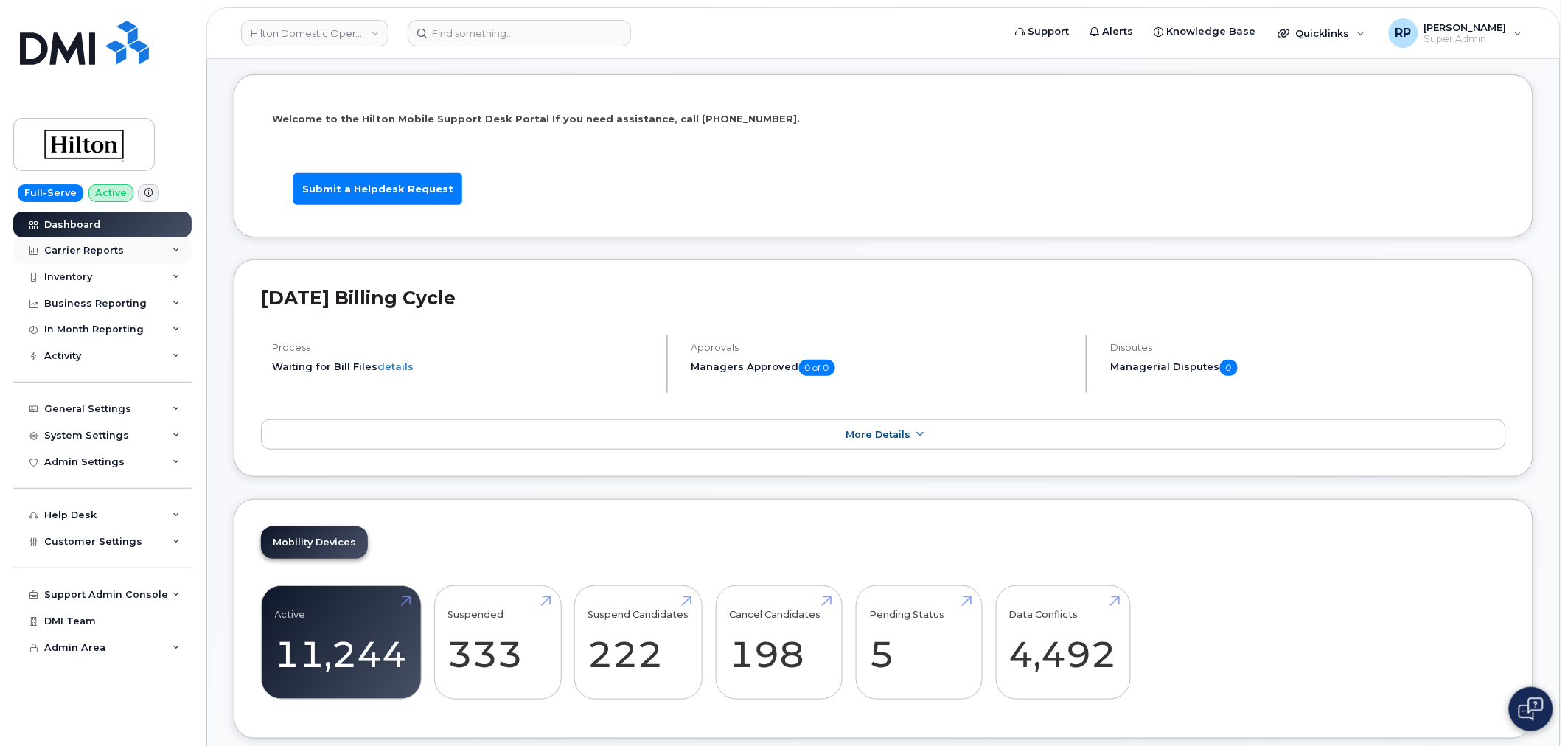
click at [107, 248] on div "Carrier Reports" at bounding box center [84, 250] width 79 height 12
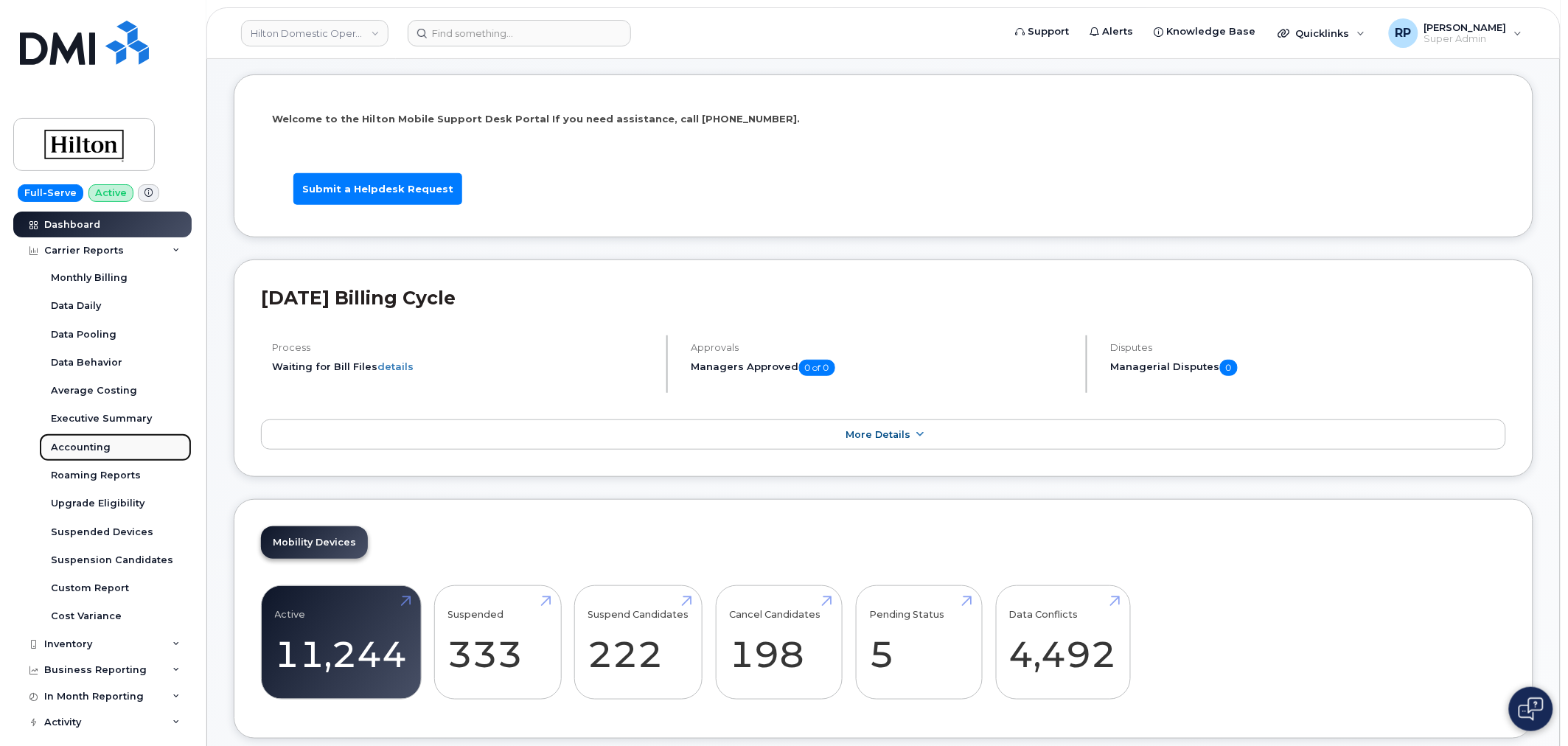
click at [75, 450] on div "Accounting" at bounding box center [80, 447] width 60 height 14
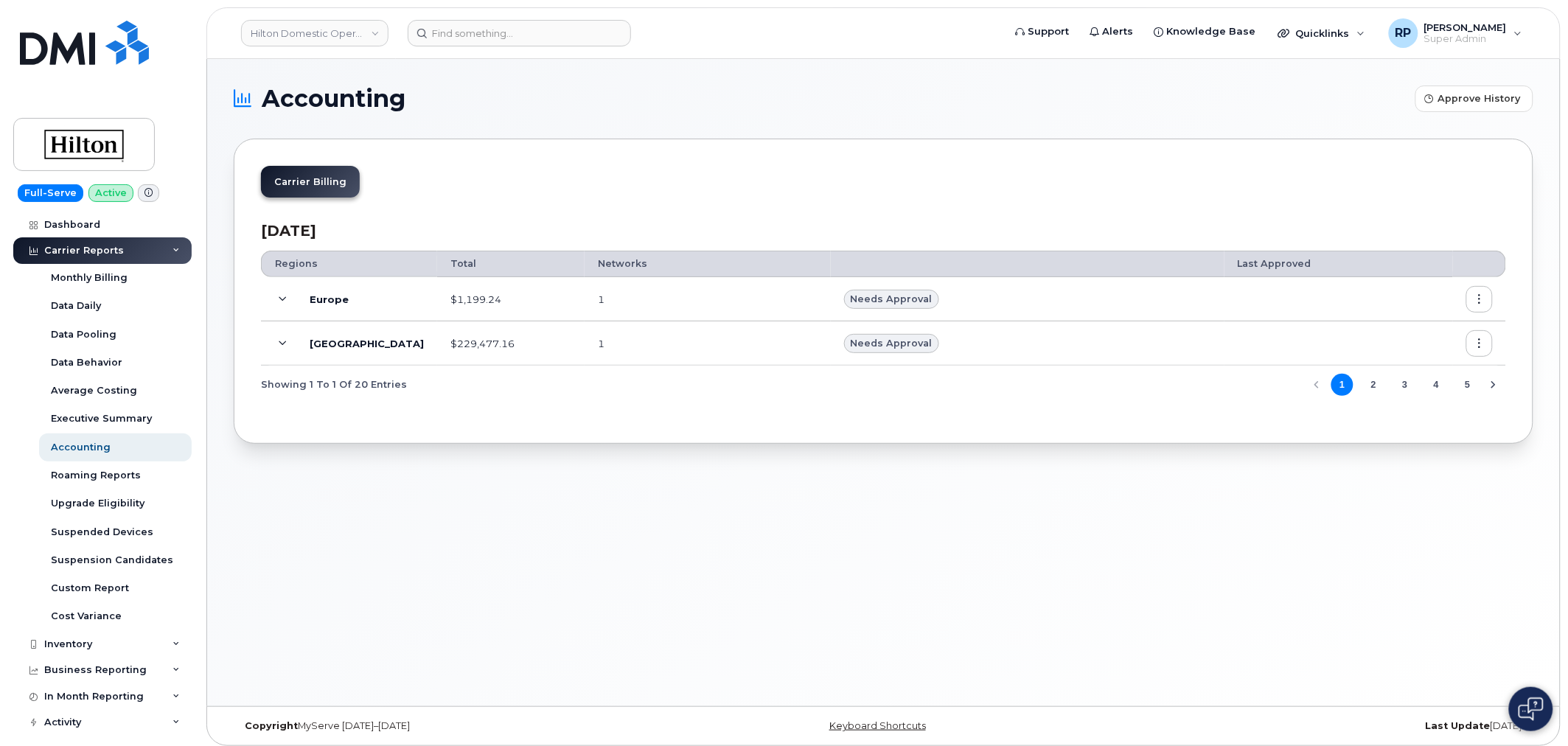
click at [1404, 386] on button "3" at bounding box center [1405, 385] width 22 height 22
click at [283, 335] on span at bounding box center [284, 343] width 18 height 18
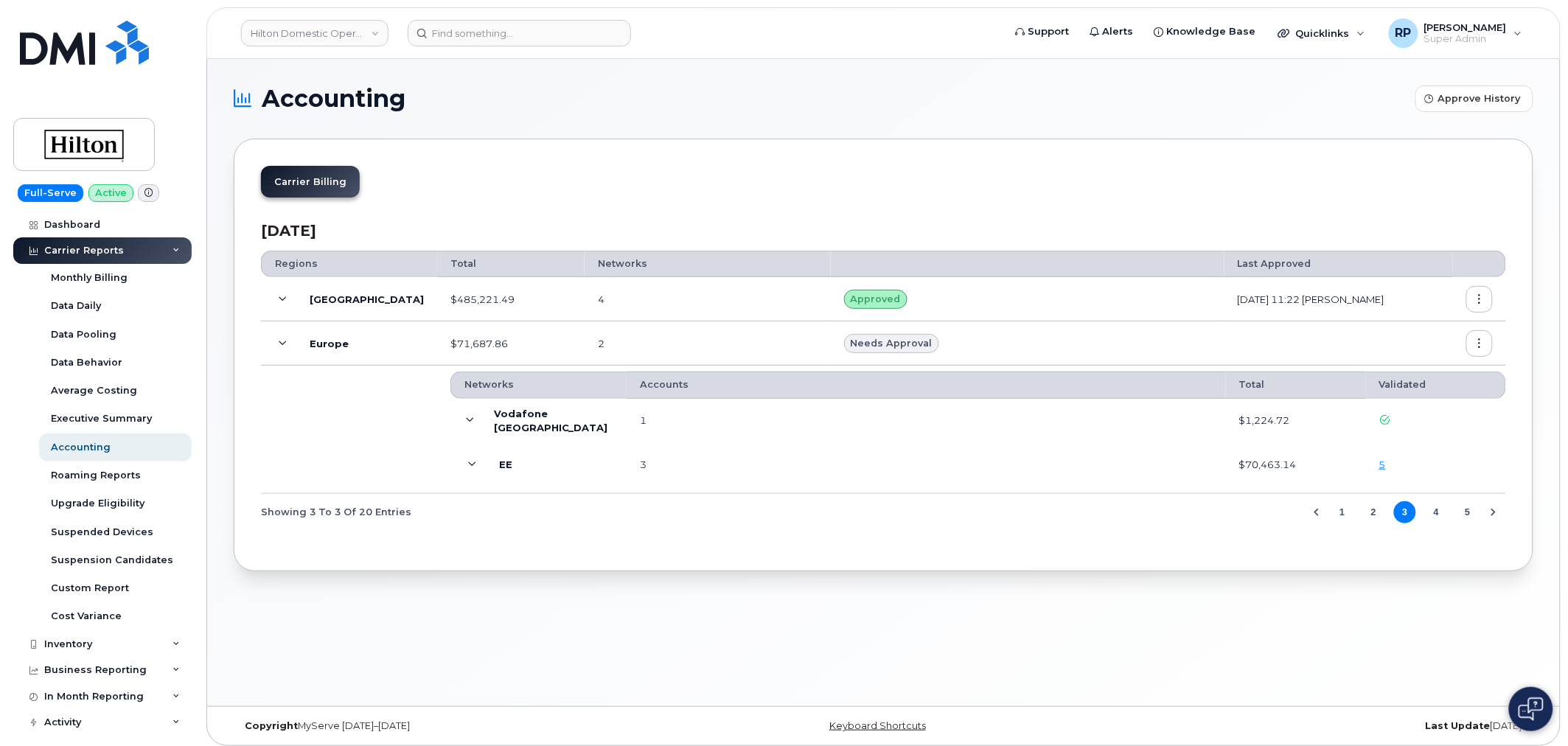
click at [1437, 520] on button "4" at bounding box center [1436, 512] width 22 height 22
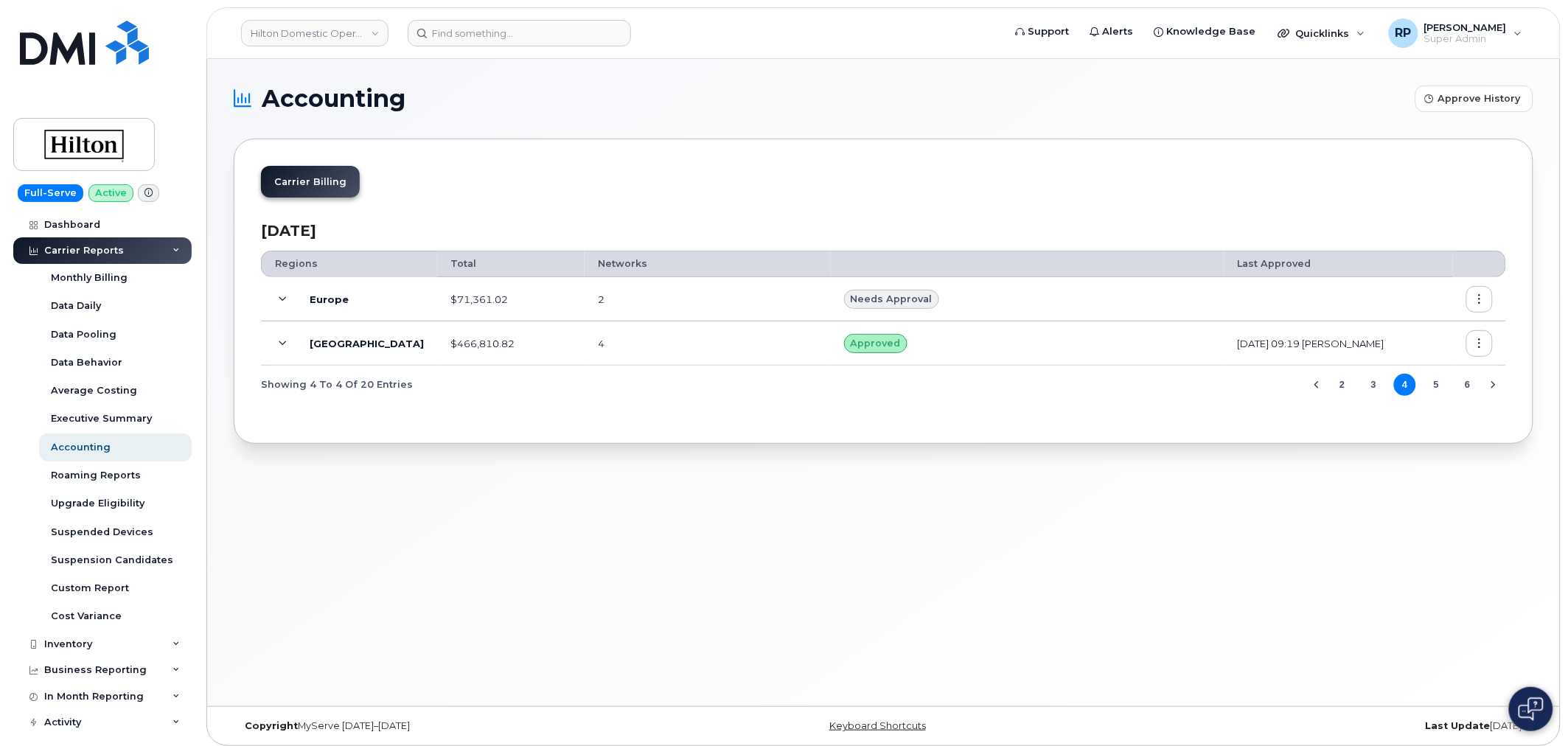
click at [290, 299] on span at bounding box center [284, 299] width 18 height 18
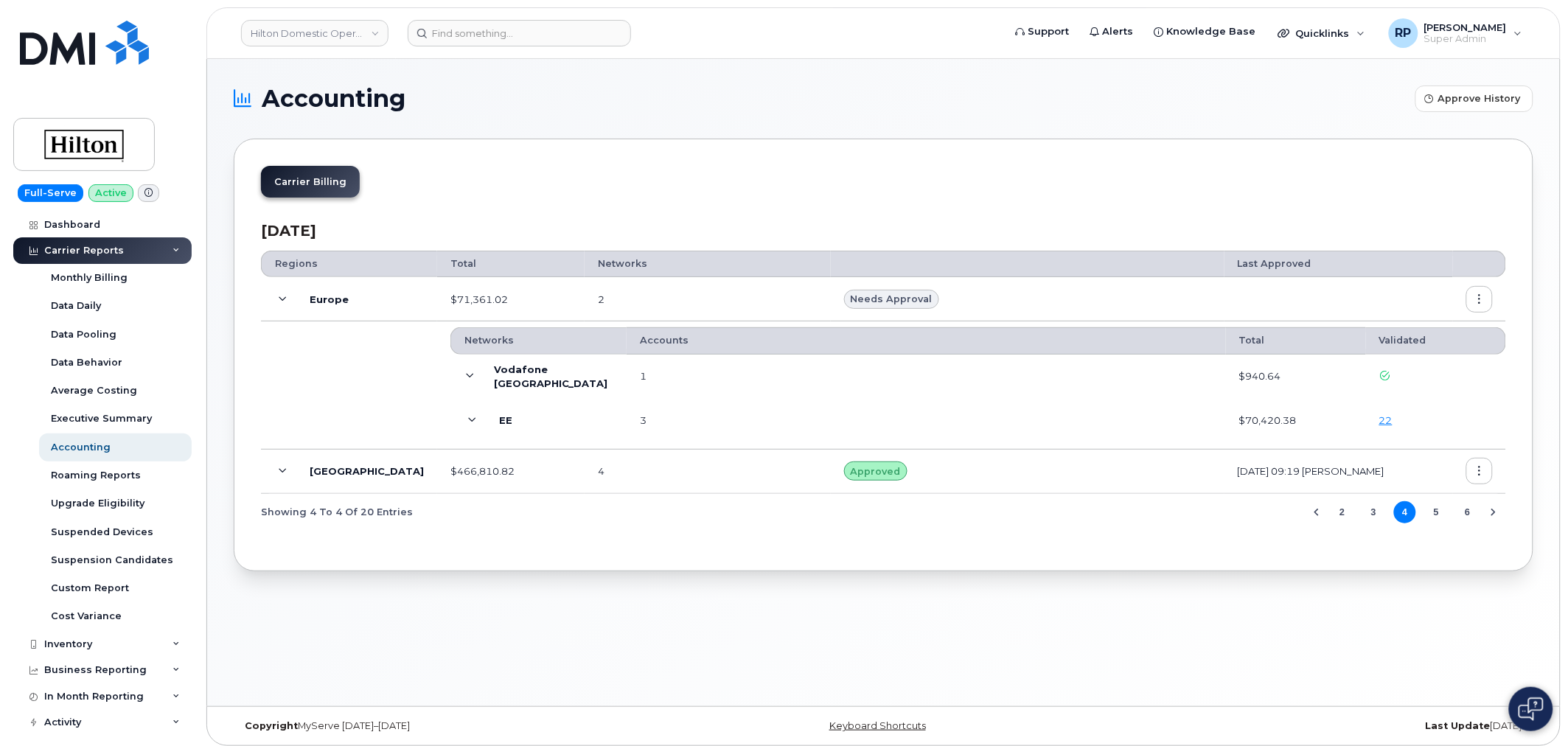
click at [290, 299] on span at bounding box center [284, 299] width 18 height 18
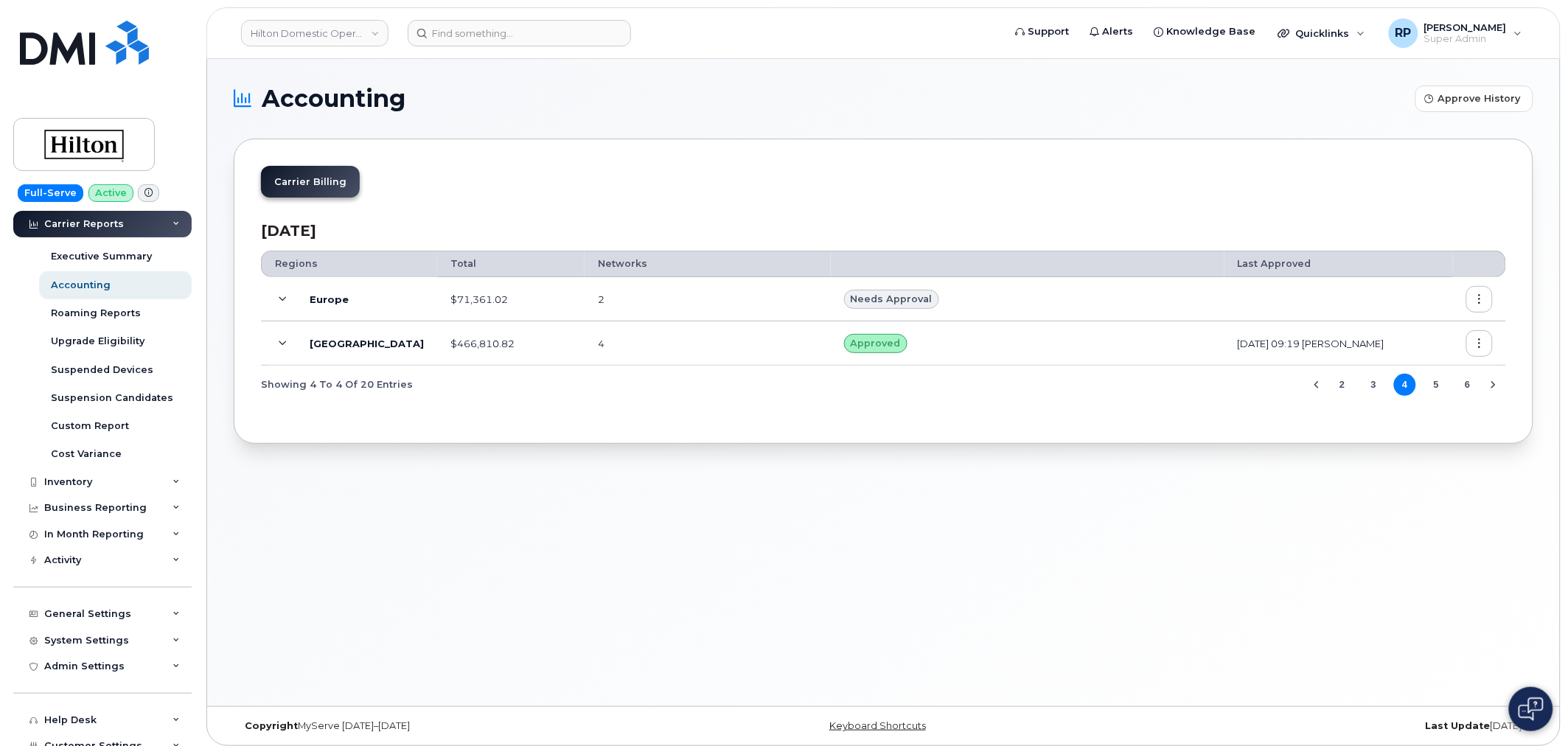
scroll to position [281, 0]
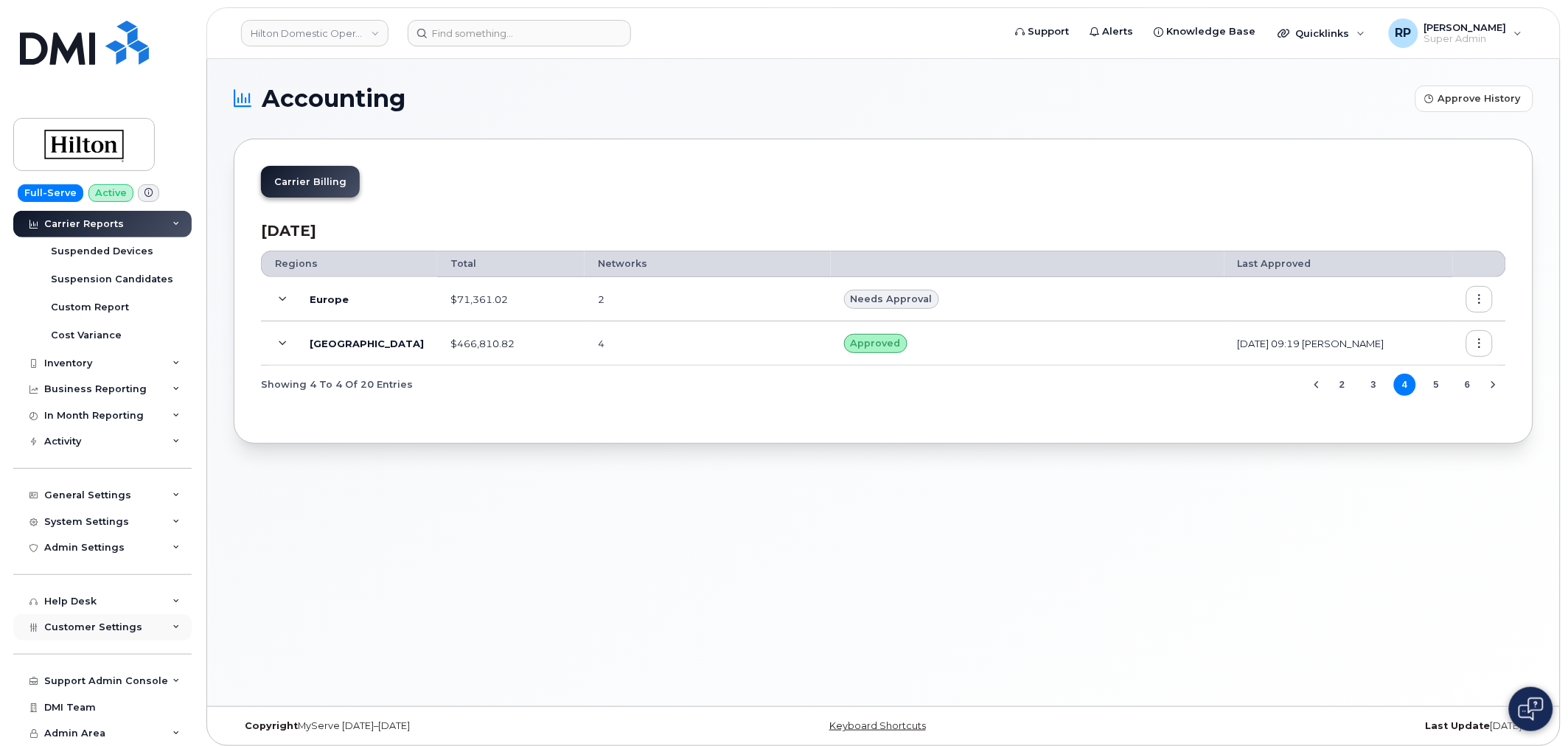
click at [98, 630] on span "Customer Settings" at bounding box center [93, 627] width 98 height 11
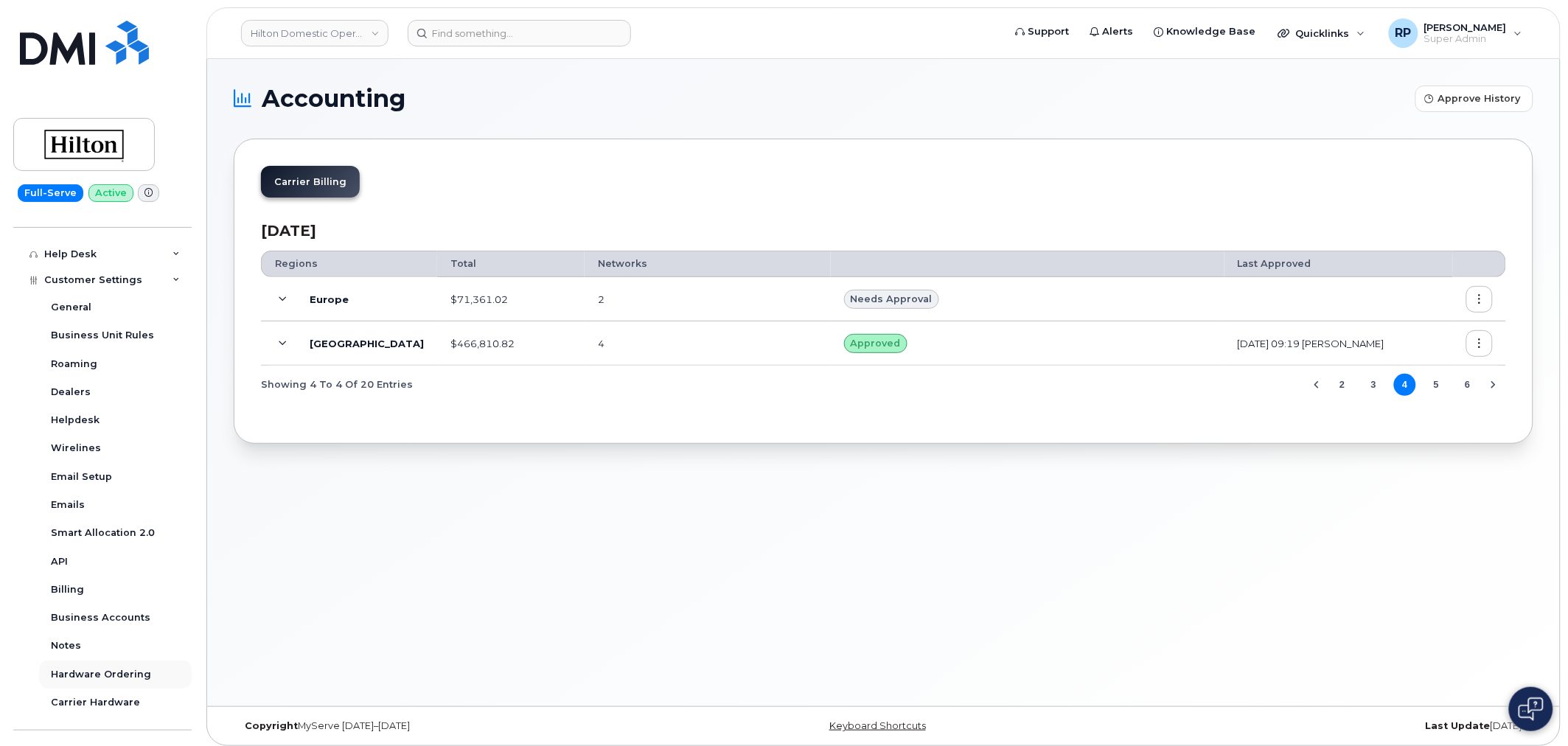
scroll to position [690, 0]
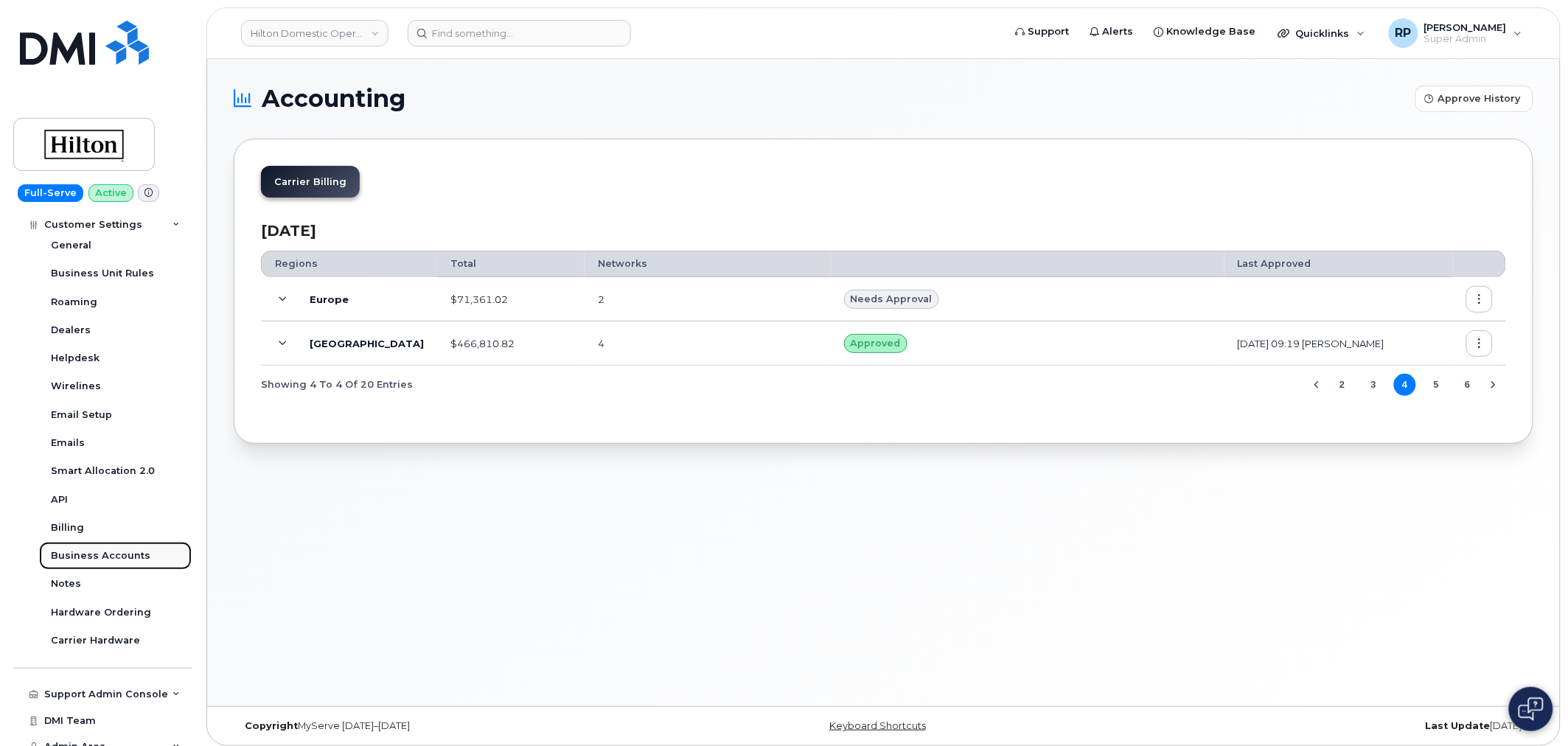
click at [103, 558] on div "Business Accounts" at bounding box center [100, 555] width 99 height 14
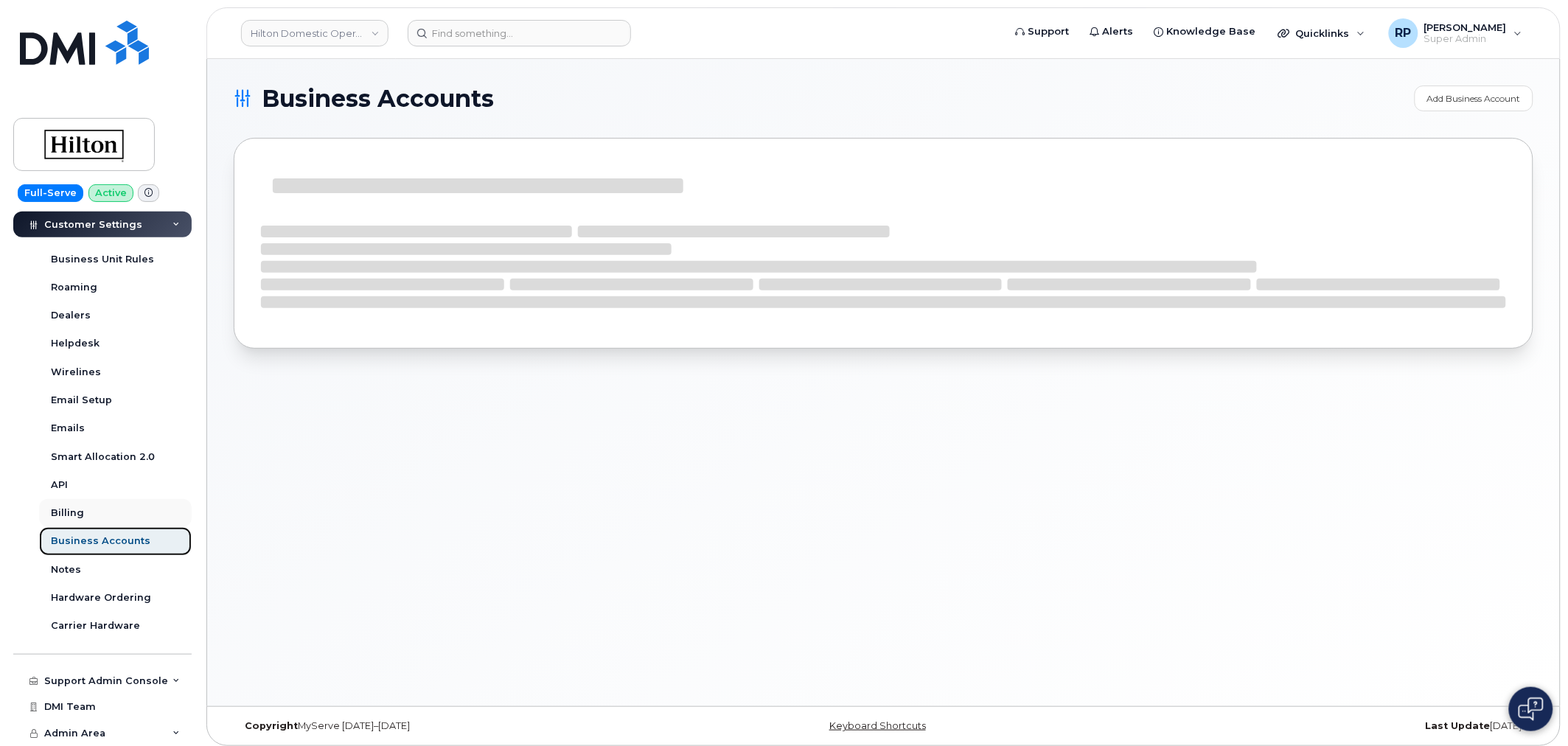
scroll to position [322, 0]
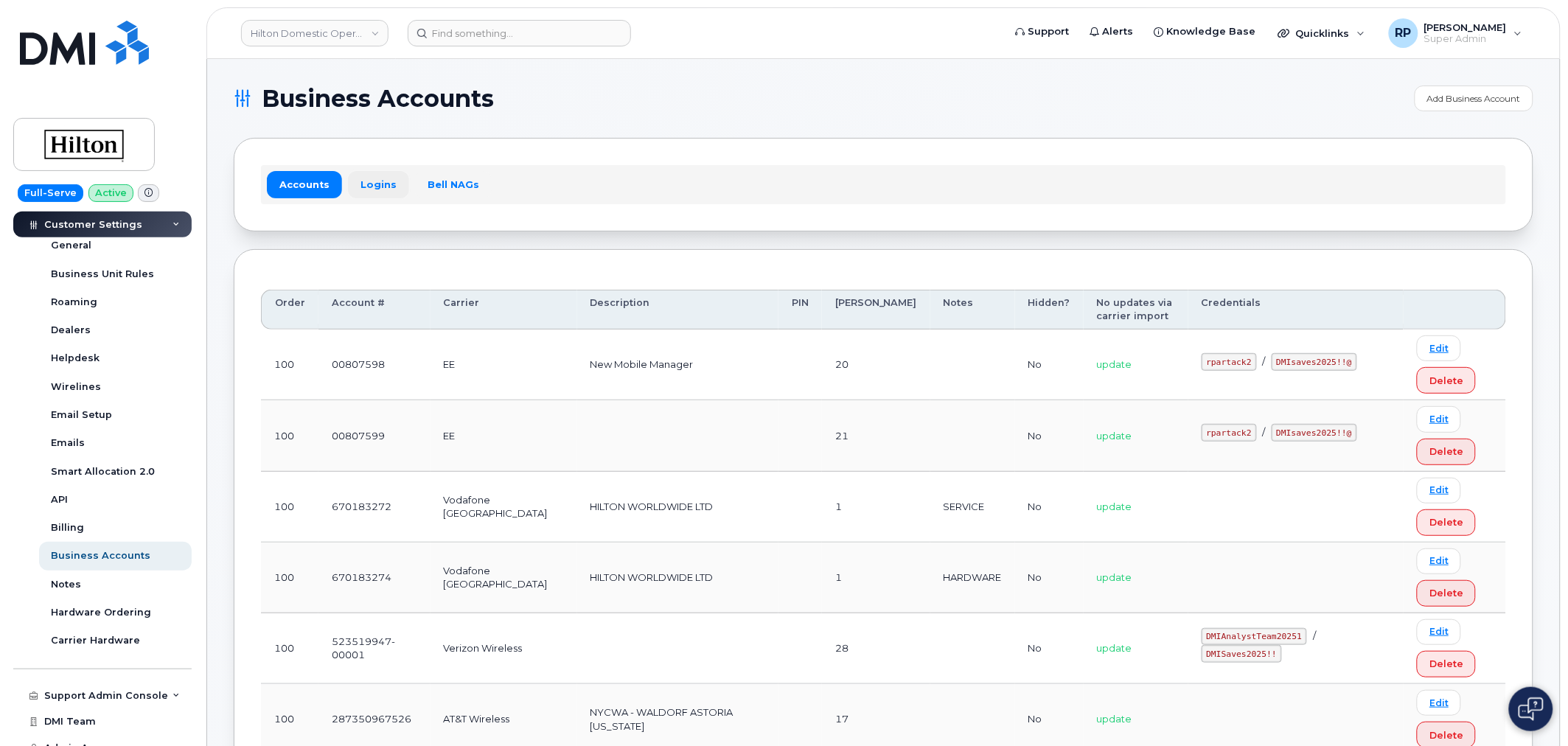
click at [377, 182] on link "Logins" at bounding box center [378, 183] width 61 height 26
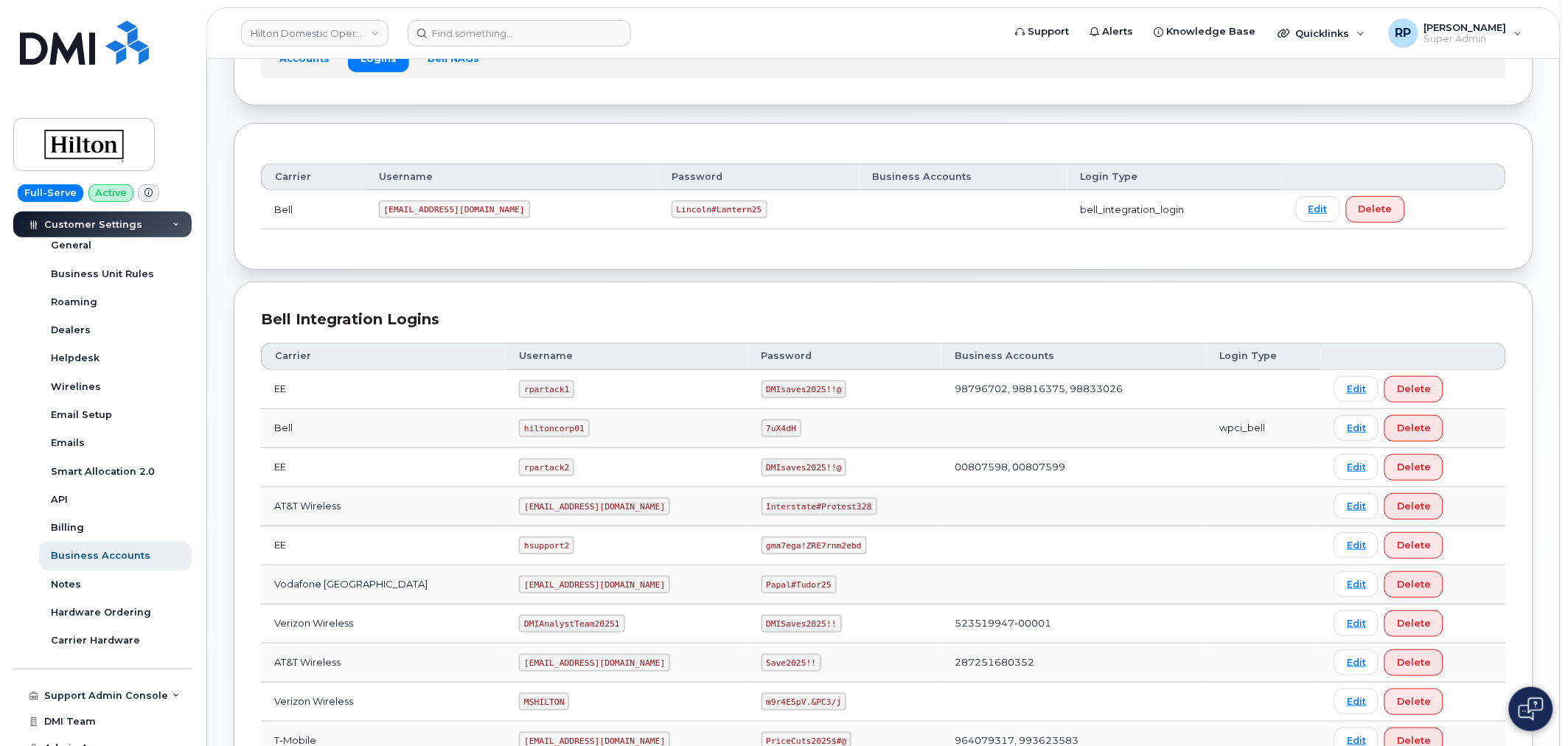
scroll to position [273, 0]
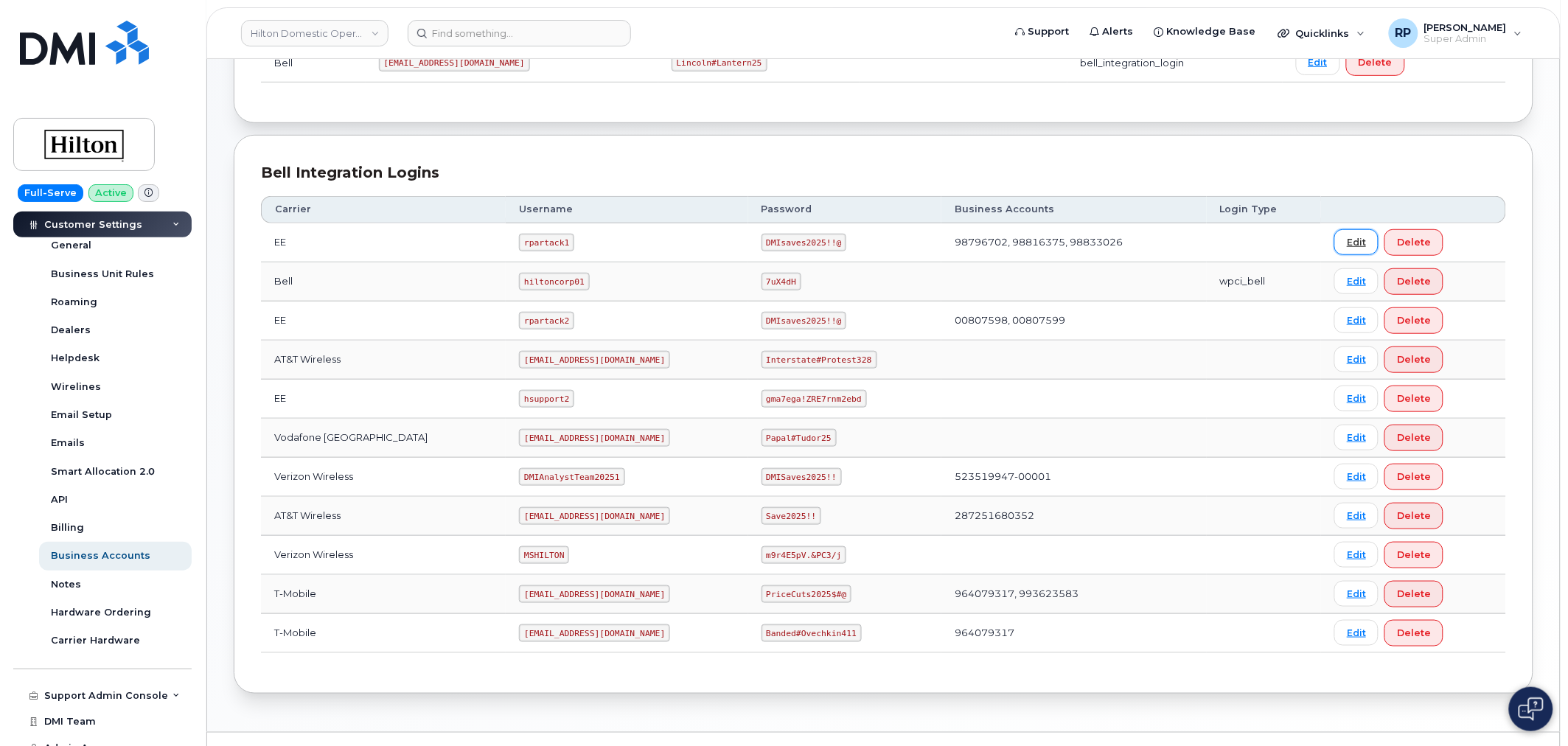
click at [1344, 251] on link "Edit" at bounding box center [1356, 242] width 44 height 26
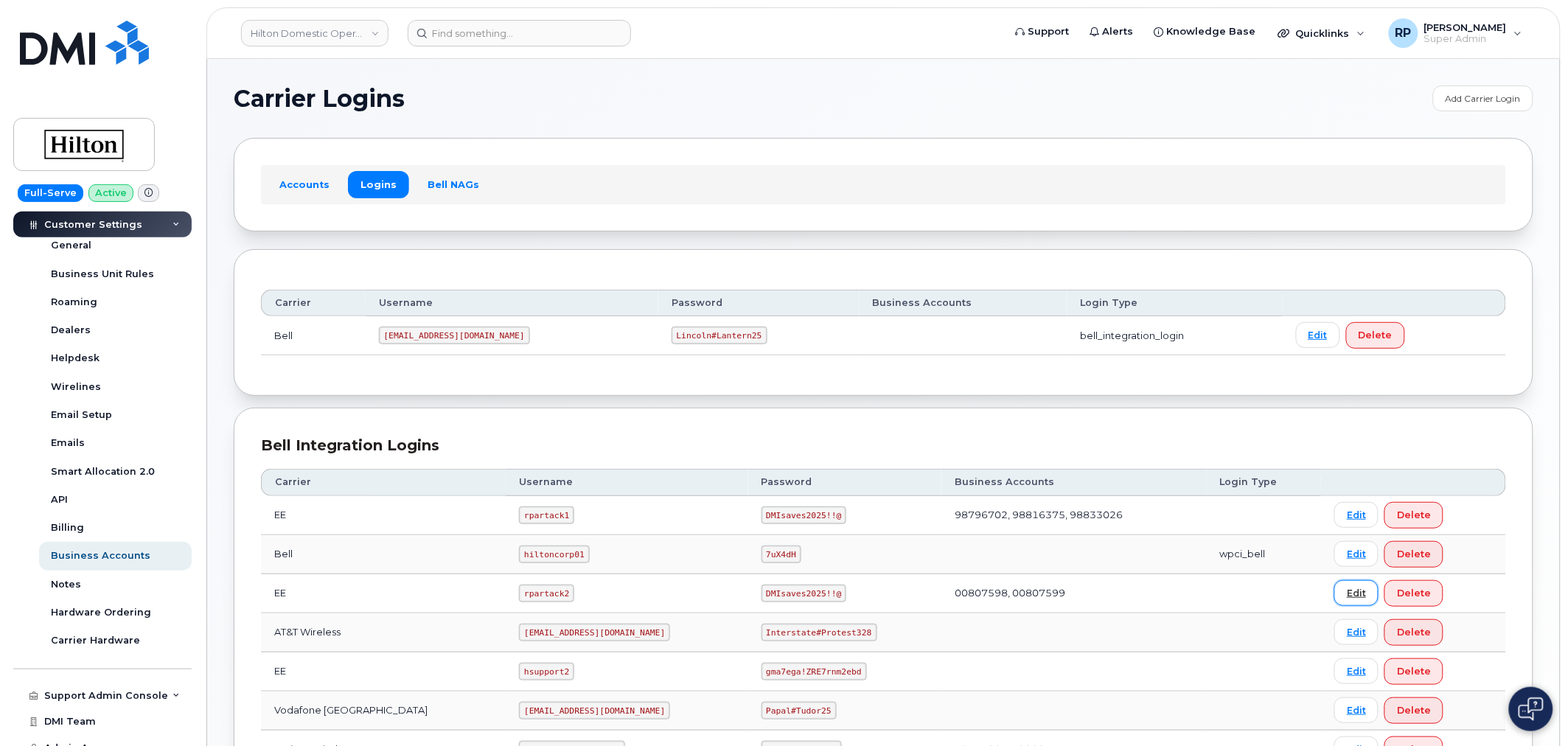
click at [1343, 594] on link "Edit" at bounding box center [1356, 592] width 44 height 26
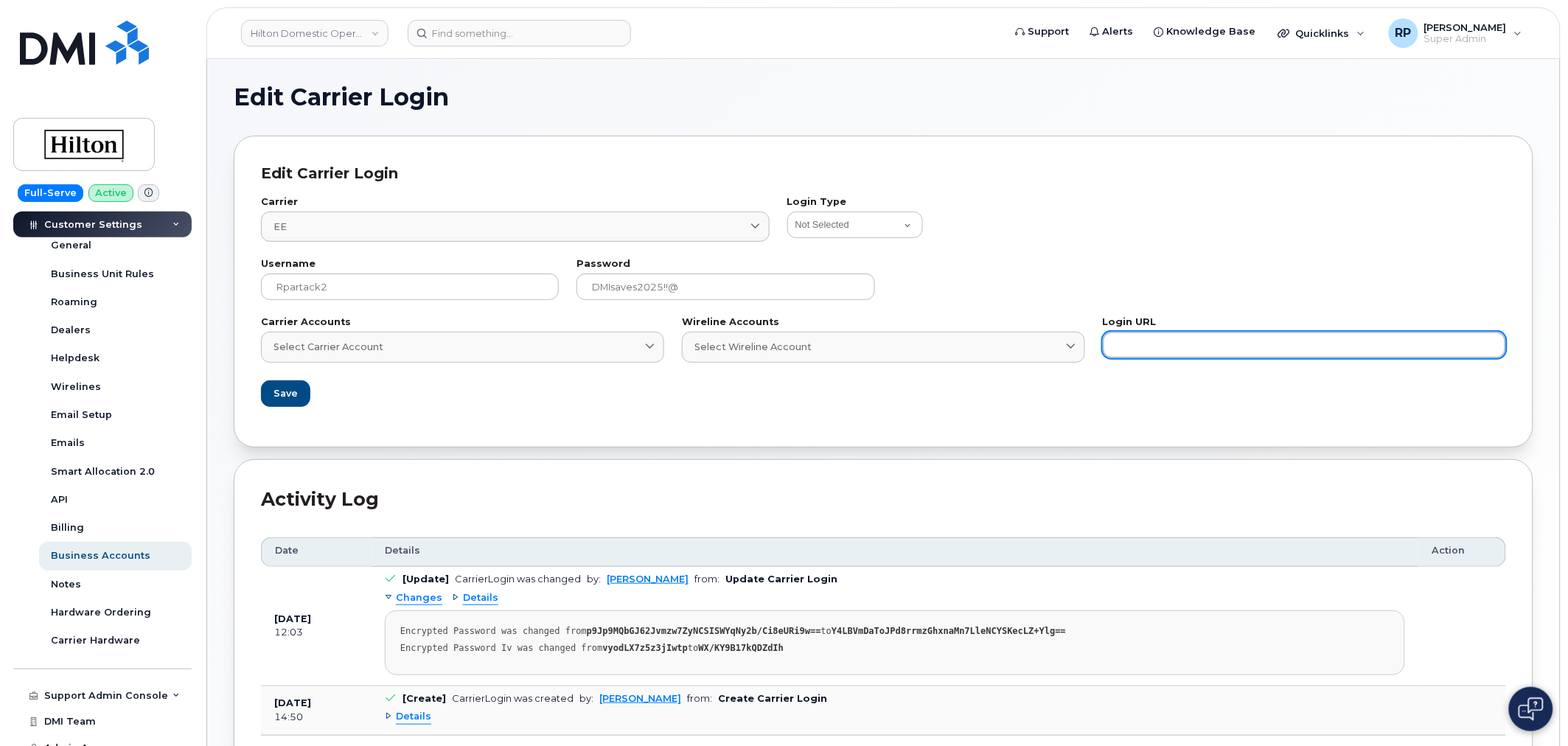
click at [1181, 349] on input "text" at bounding box center [1304, 344] width 403 height 26
paste input "https://mobilemanager.ee.co.uk/web/guest/home"
type input "https://mobilemanager.ee.co.uk/web/guest/home"
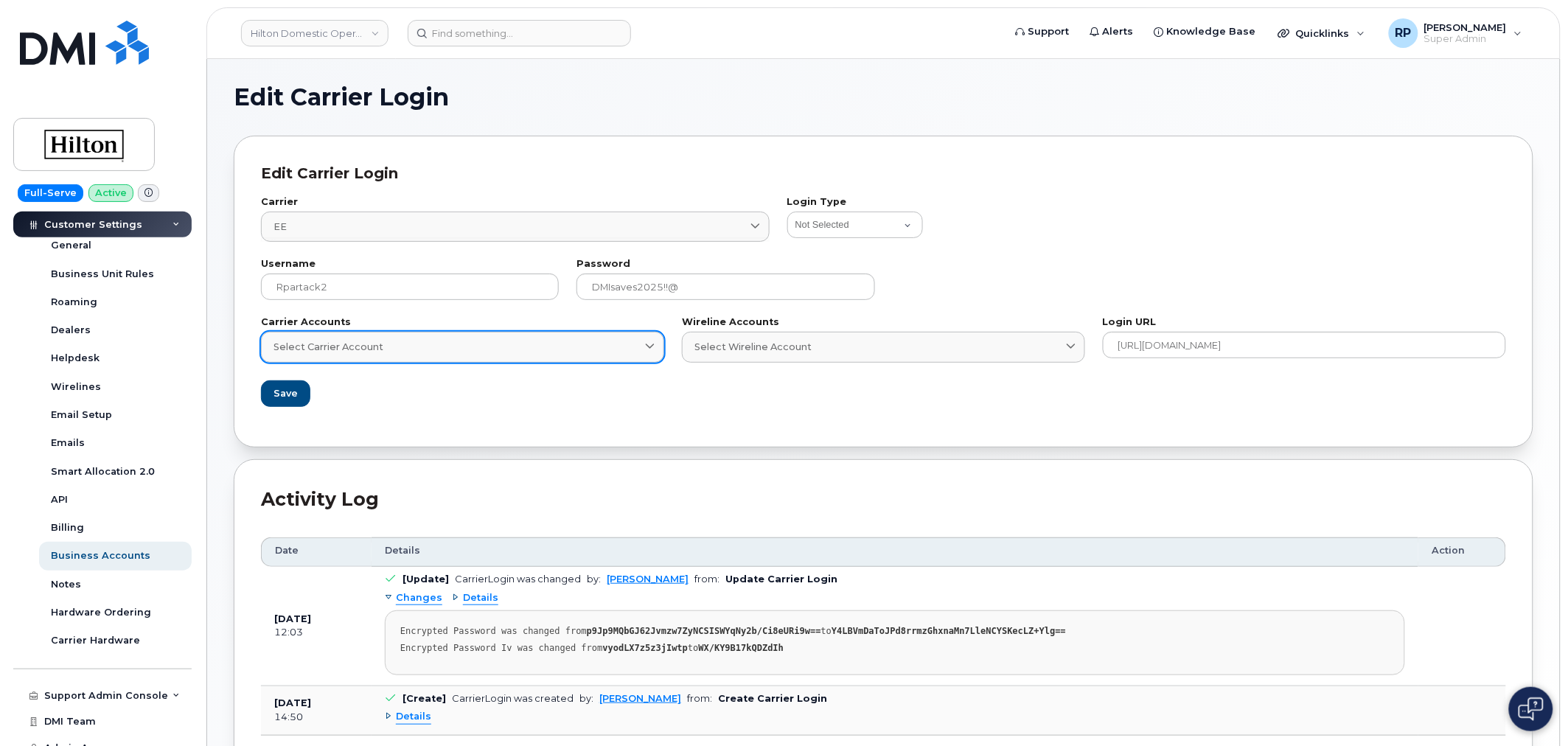
click at [408, 342] on div "Select Carrier Account" at bounding box center [462, 347] width 378 height 14
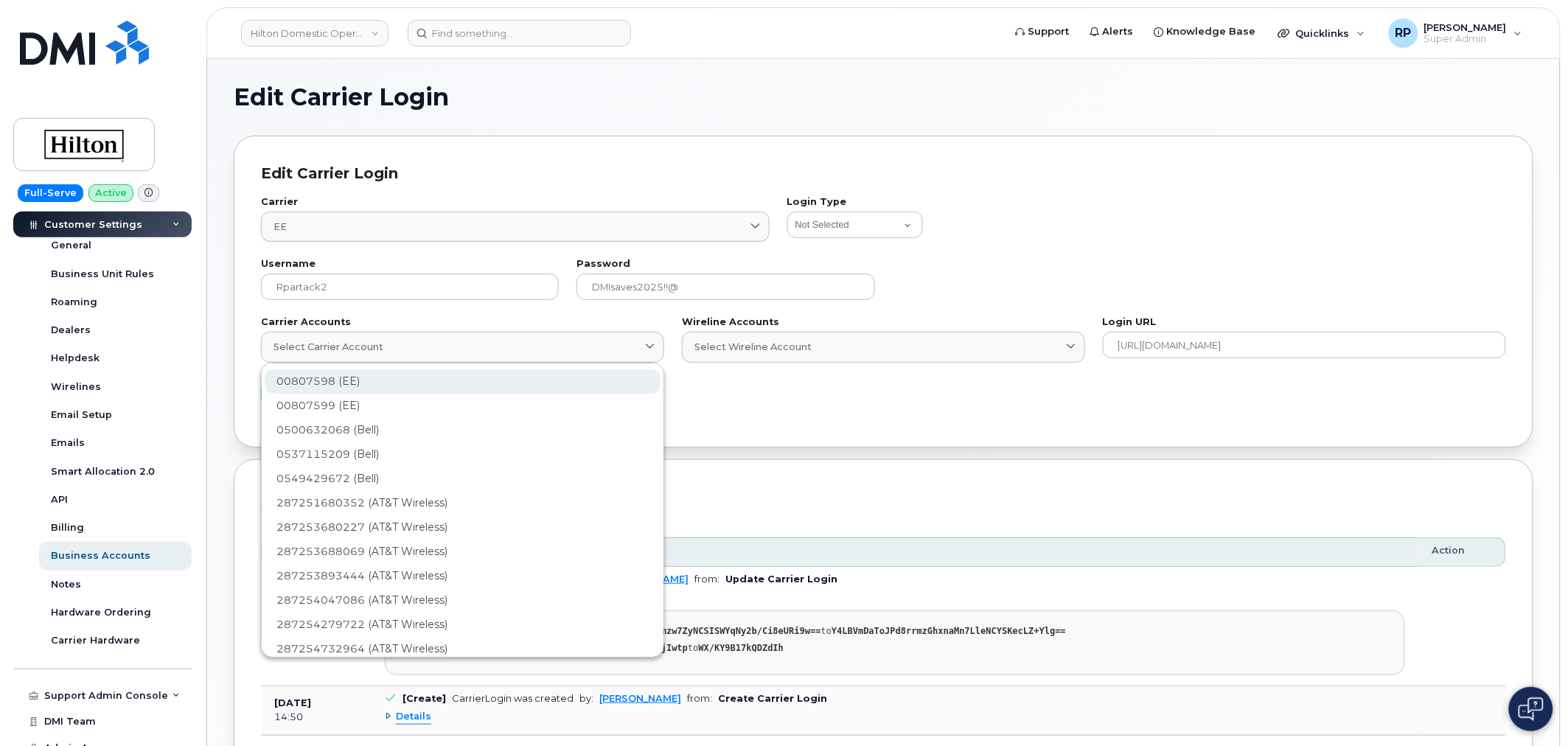
click at [314, 386] on div "00807598 (EE)" at bounding box center [462, 381] width 396 height 24
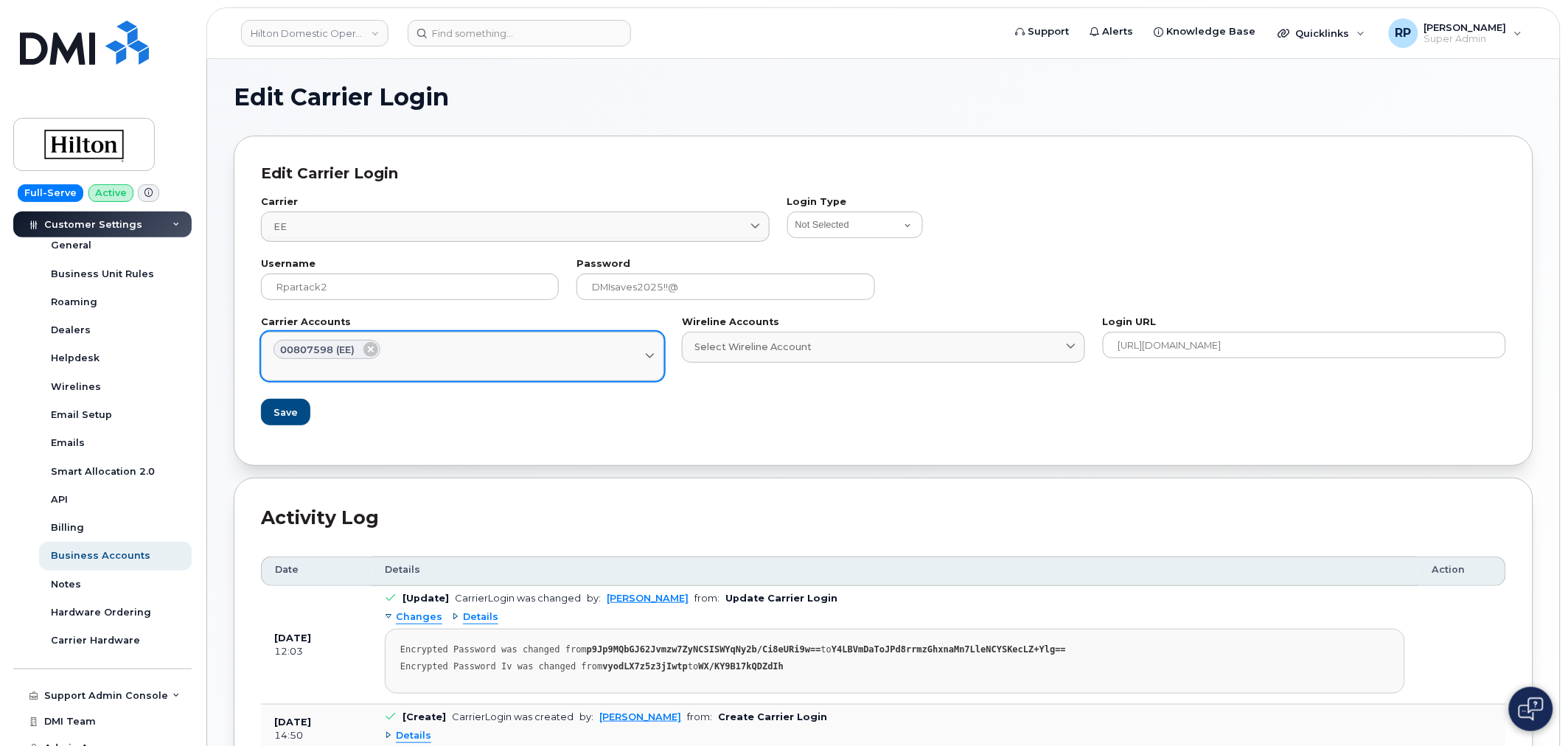
click at [437, 363] on div "Select Carrier Account" at bounding box center [462, 366] width 378 height 14
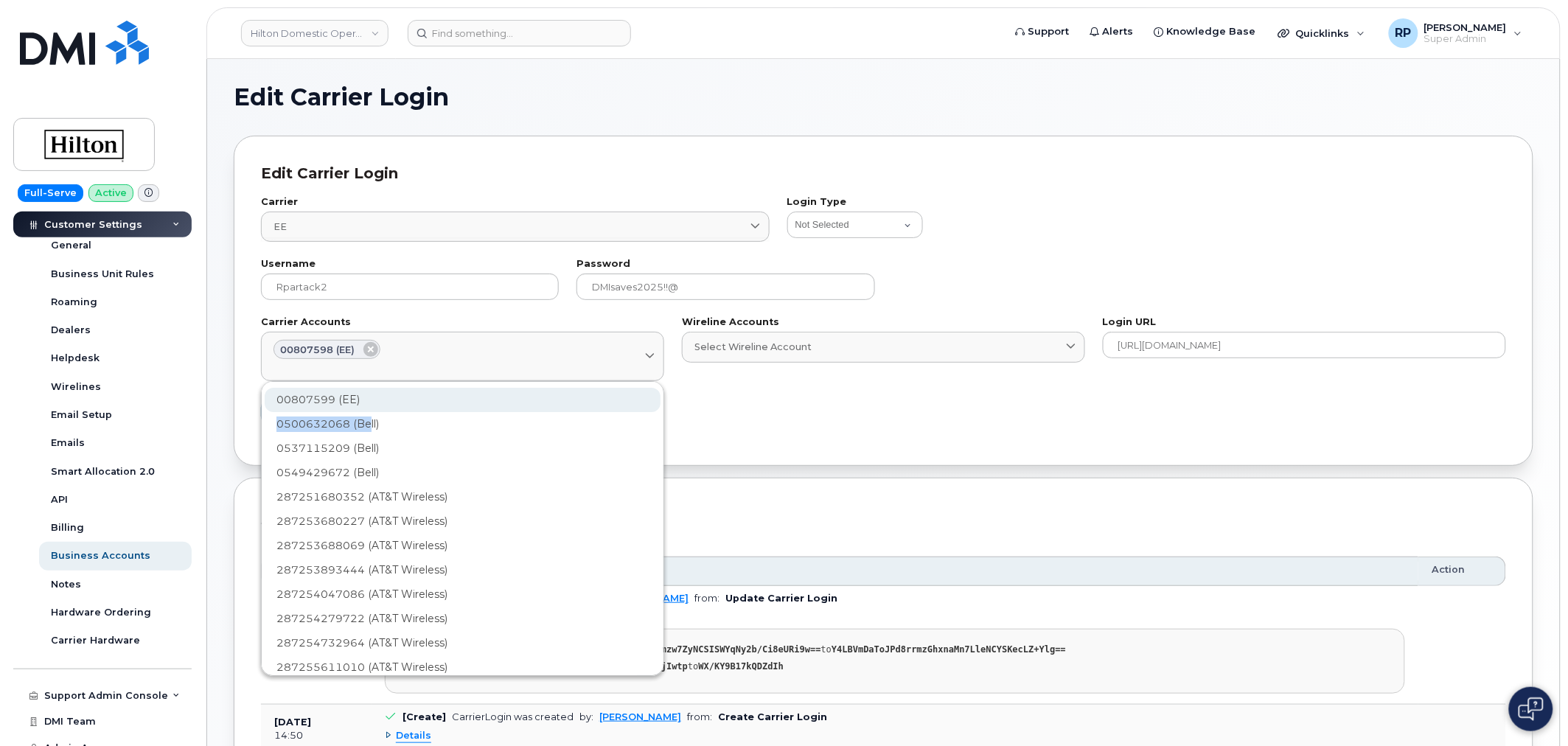
drag, startPoint x: 370, startPoint y: 425, endPoint x: 378, endPoint y: 404, distance: 22.5
click at [370, 400] on div "00807599 (EE)" at bounding box center [462, 399] width 396 height 24
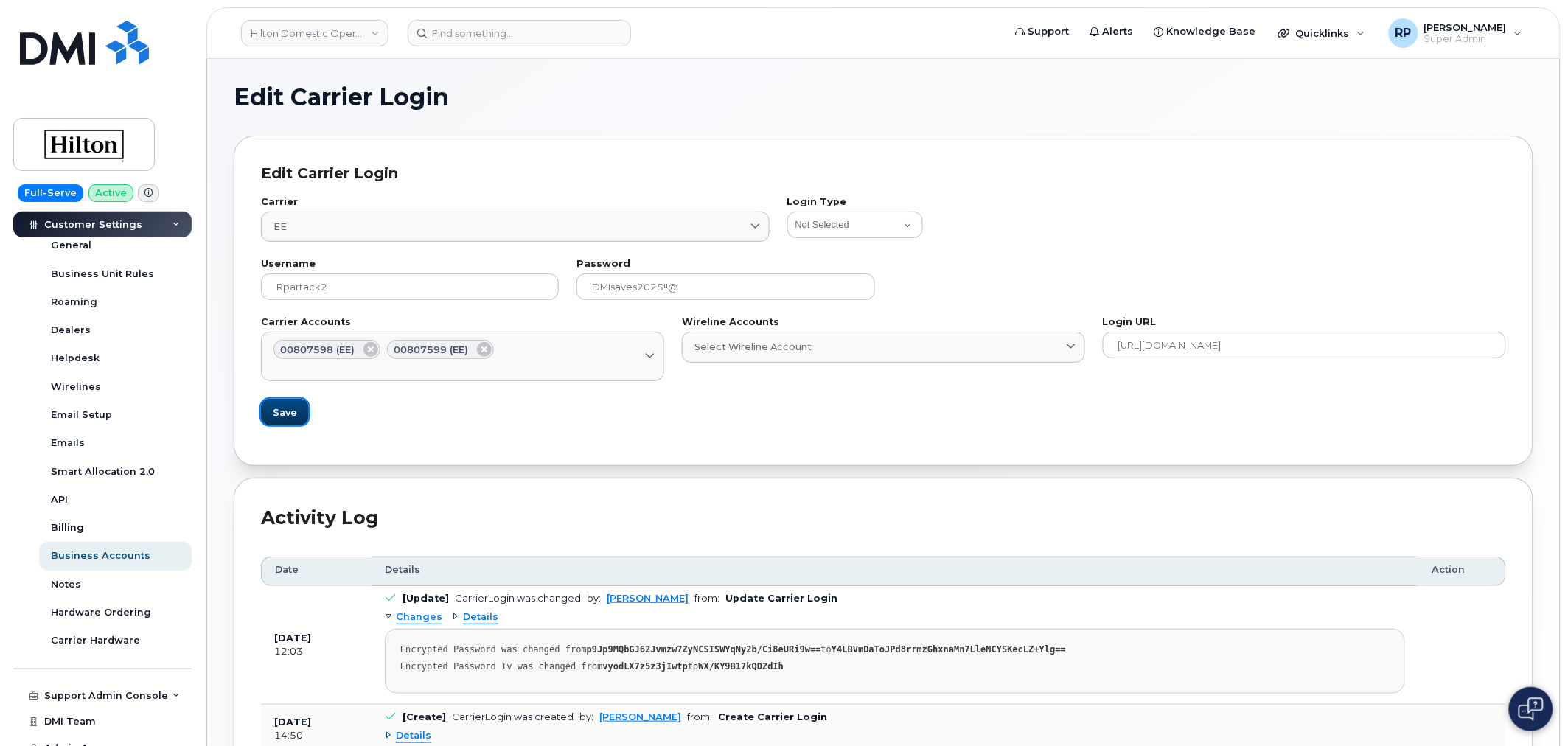
click at [288, 409] on span "Save" at bounding box center [285, 413] width 24 height 14
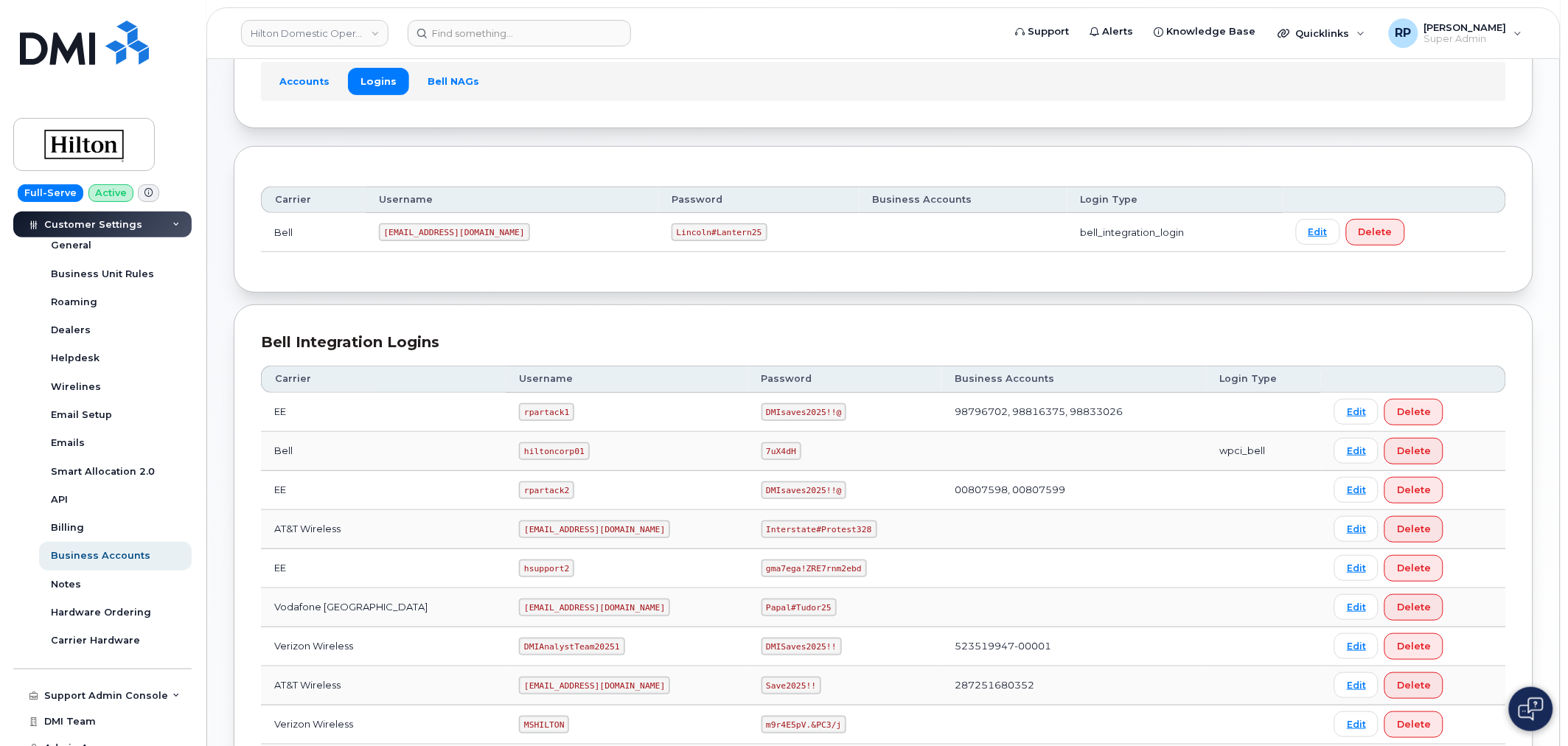
scroll to position [136, 0]
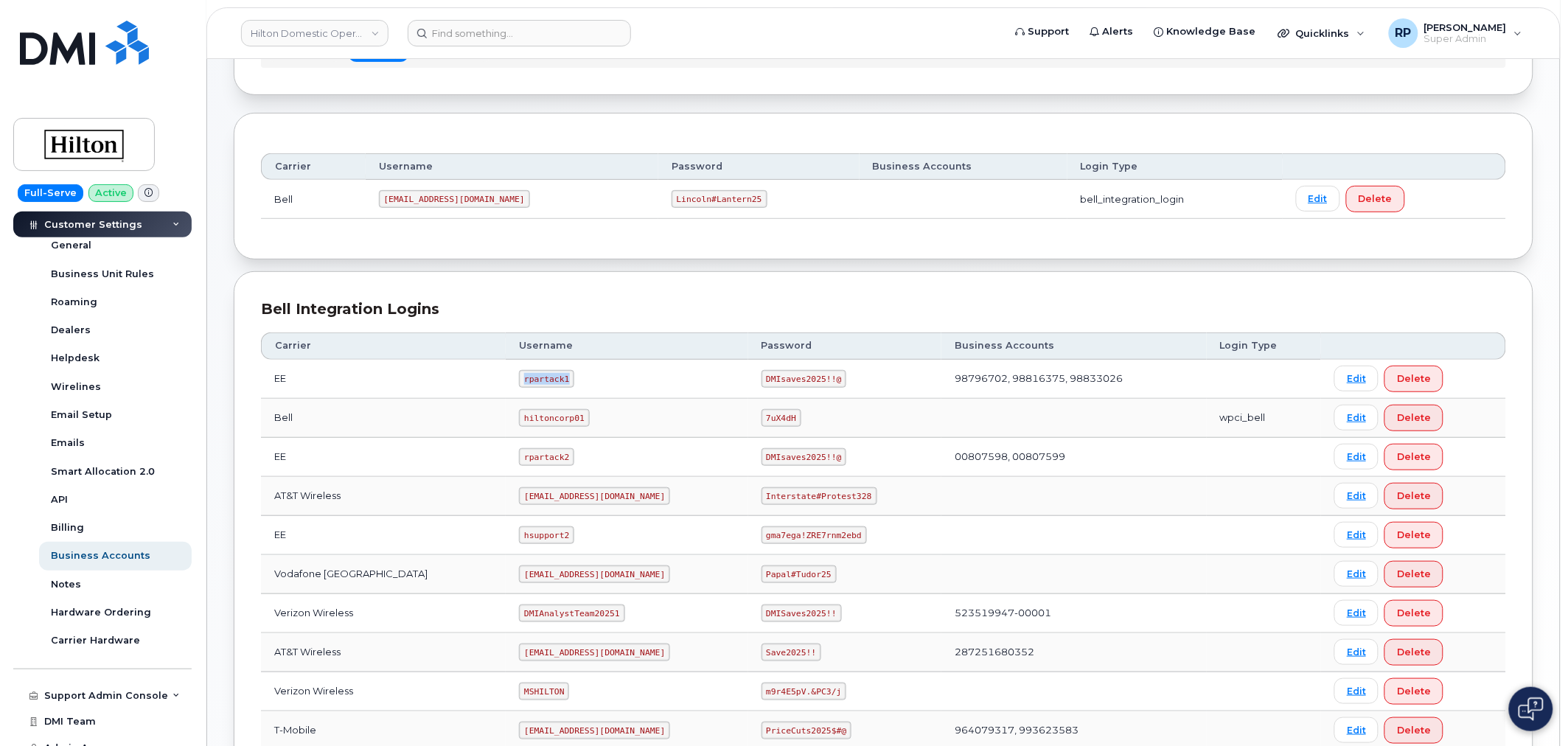
drag, startPoint x: 499, startPoint y: 382, endPoint x: 543, endPoint y: 378, distance: 44.2
click at [546, 378] on code "rpartack1" at bounding box center [546, 379] width 55 height 18
copy code "rpartack1"
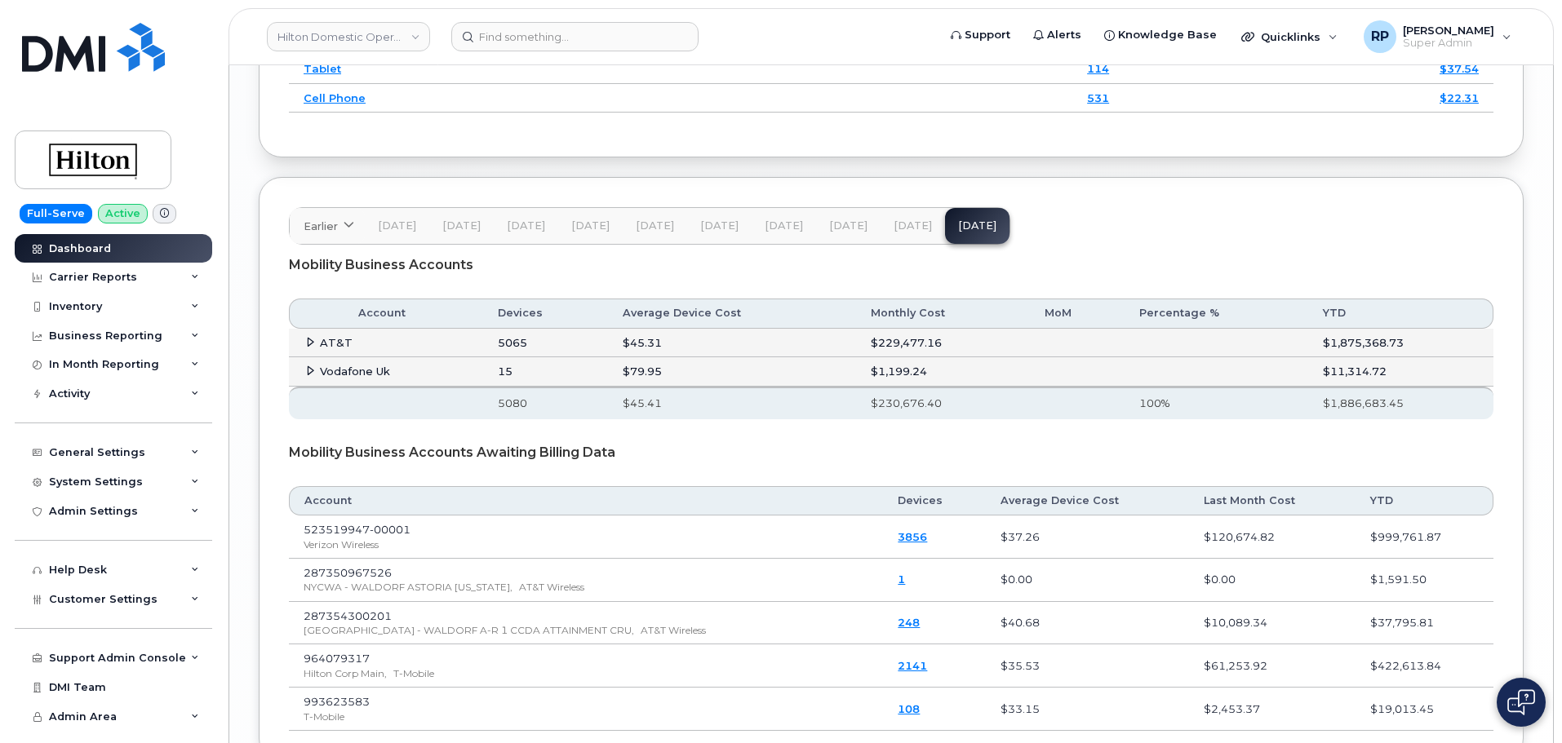
scroll to position [2669, 0]
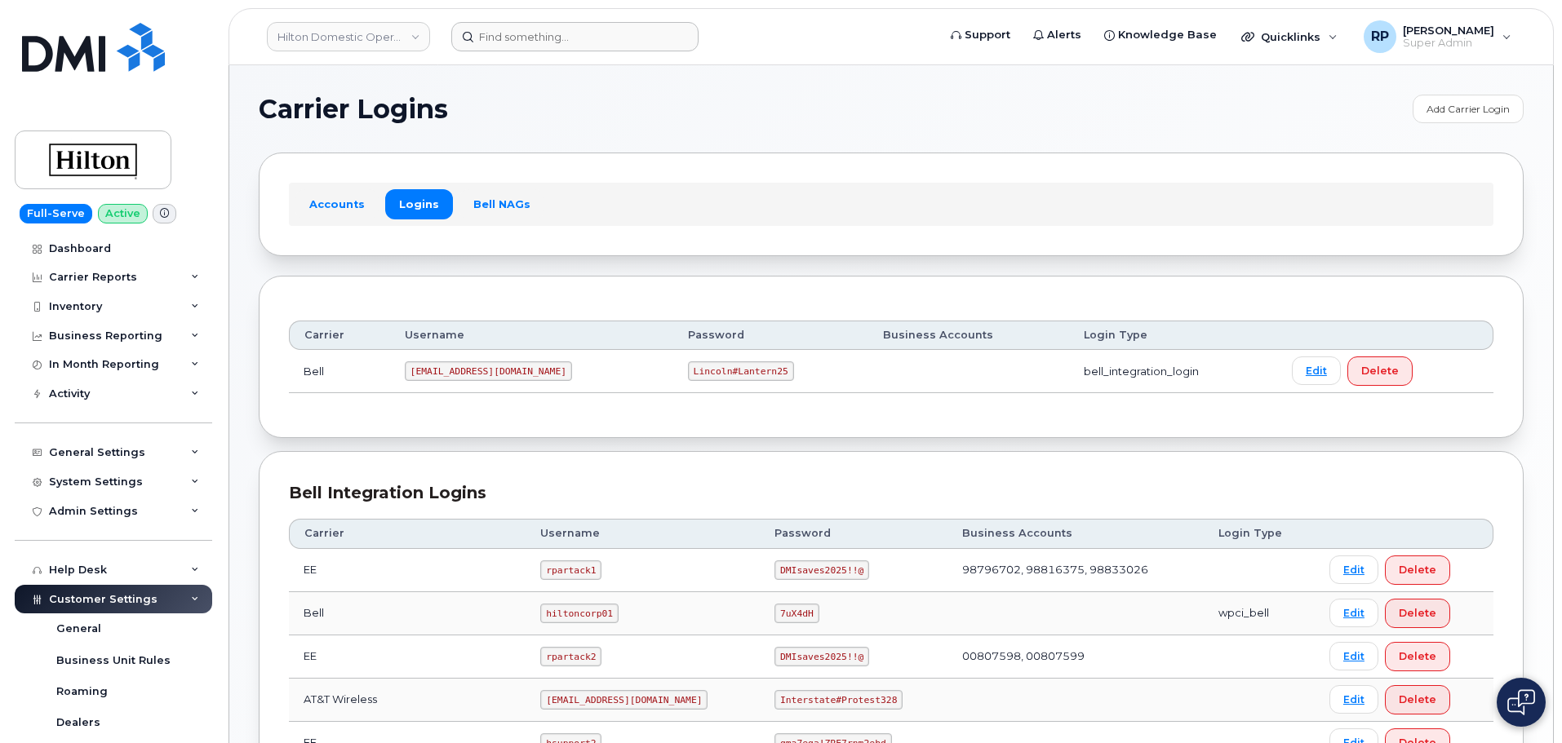
scroll to position [272, 0]
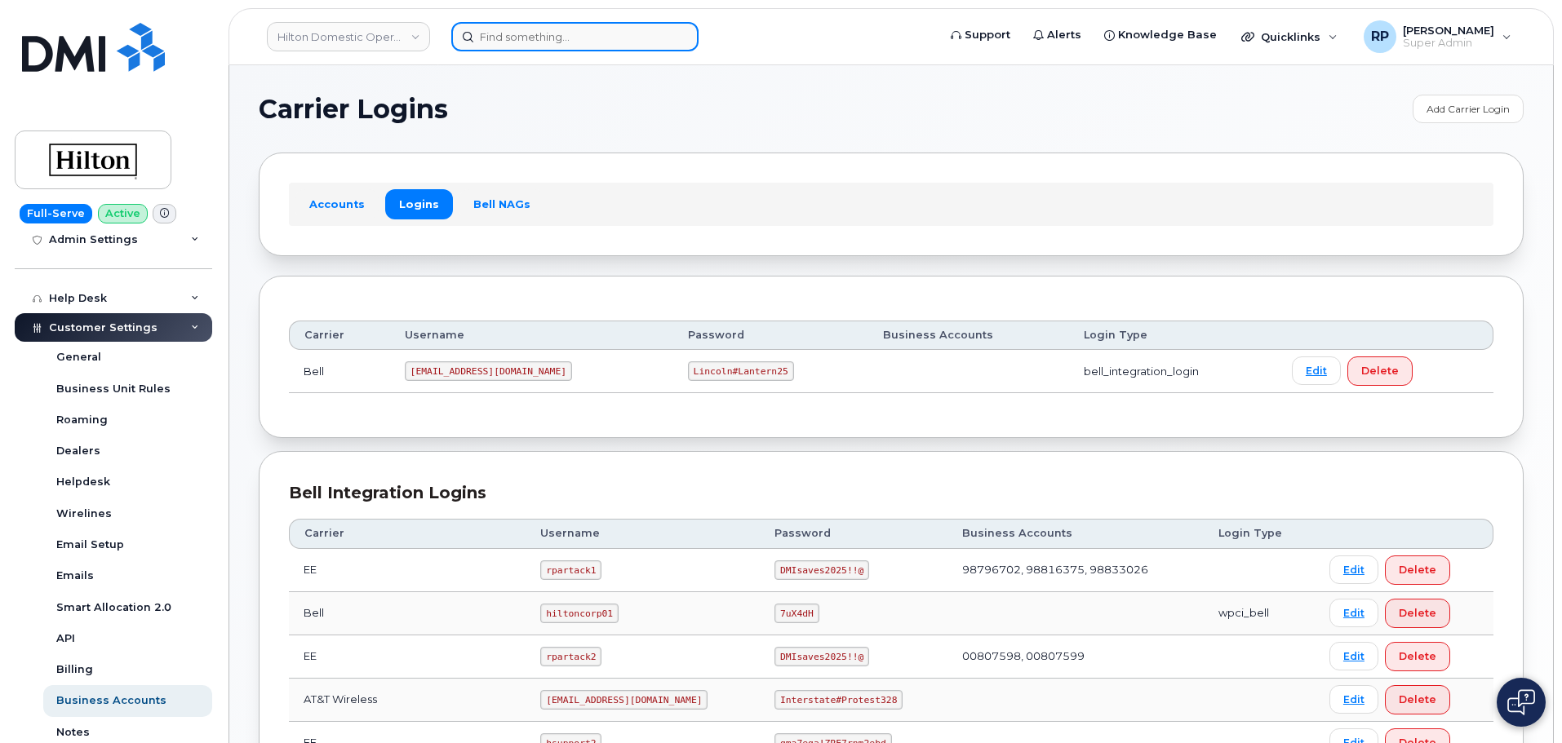
click at [495, 32] on input at bounding box center [574, 36] width 247 height 29
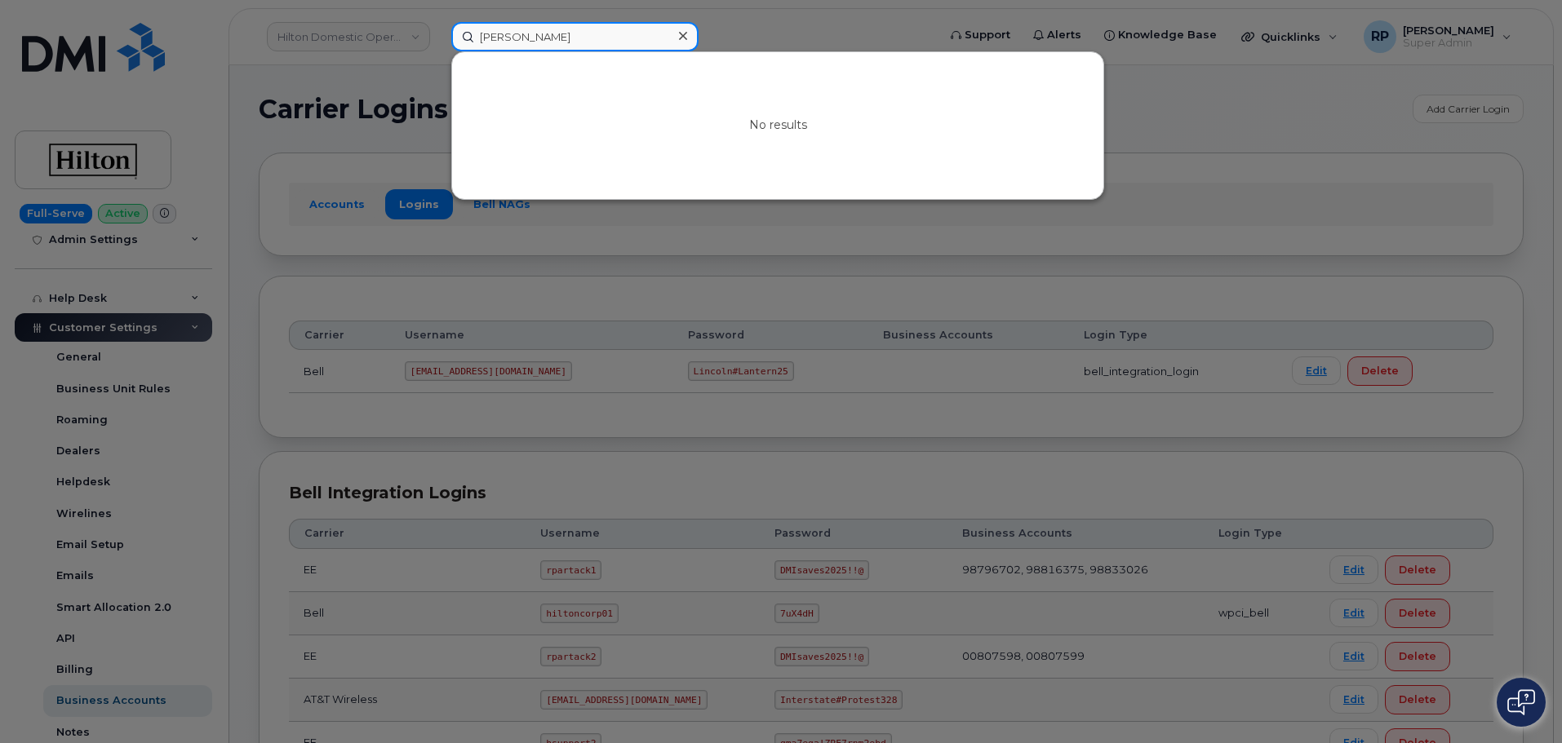
type input "[PERSON_NAME]"
click at [261, 437] on div at bounding box center [781, 371] width 1562 height 743
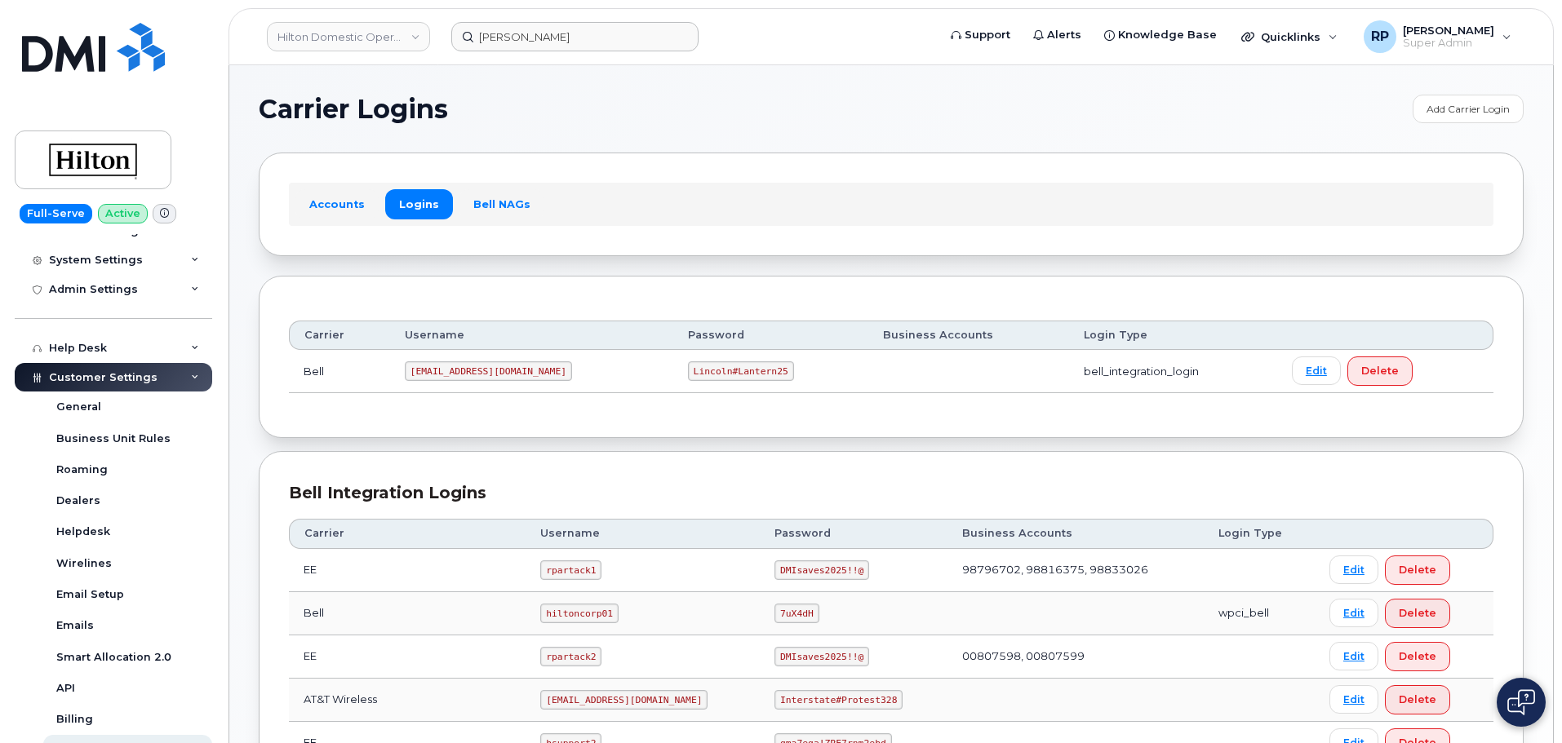
scroll to position [0, 0]
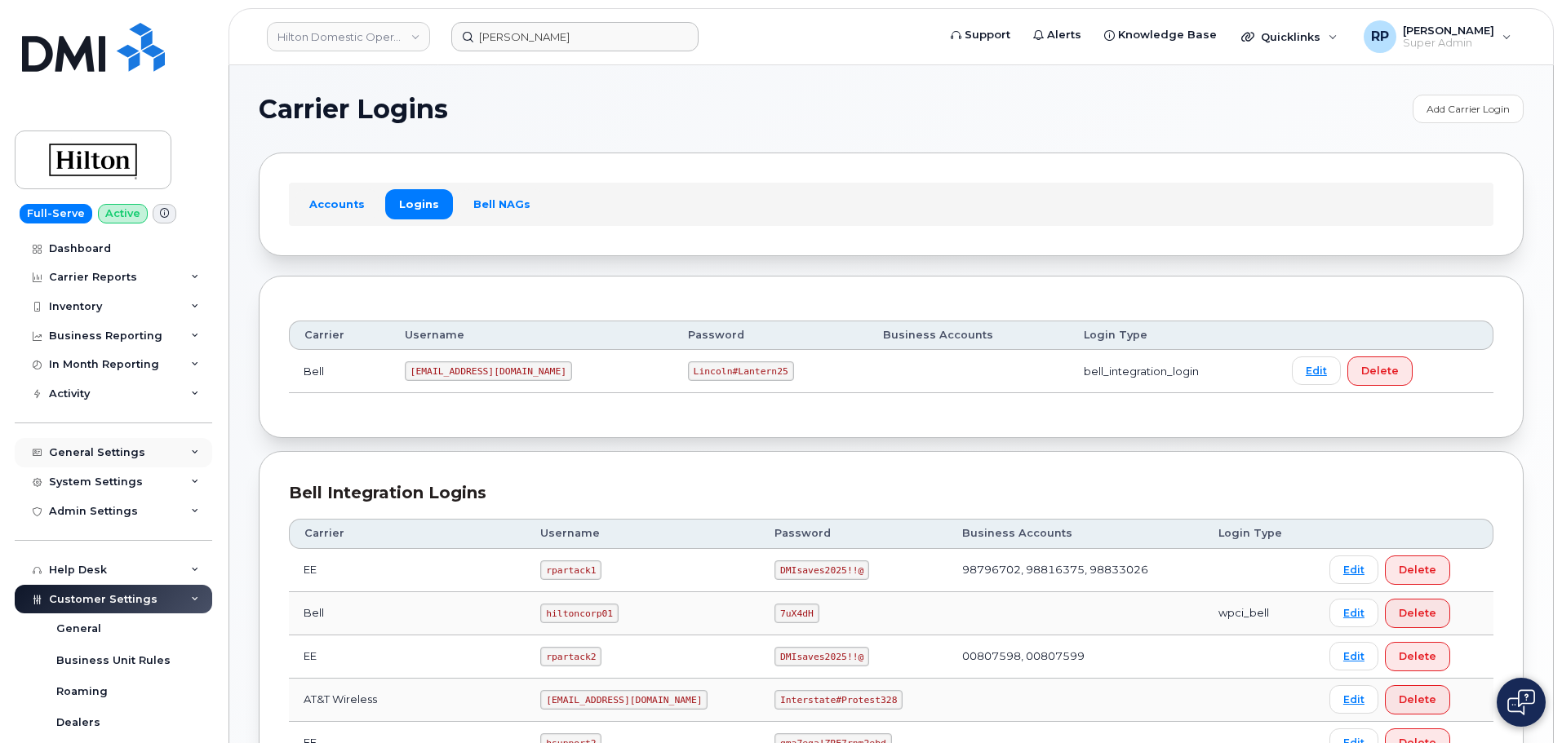
click at [112, 448] on div "General Settings" at bounding box center [97, 452] width 96 height 13
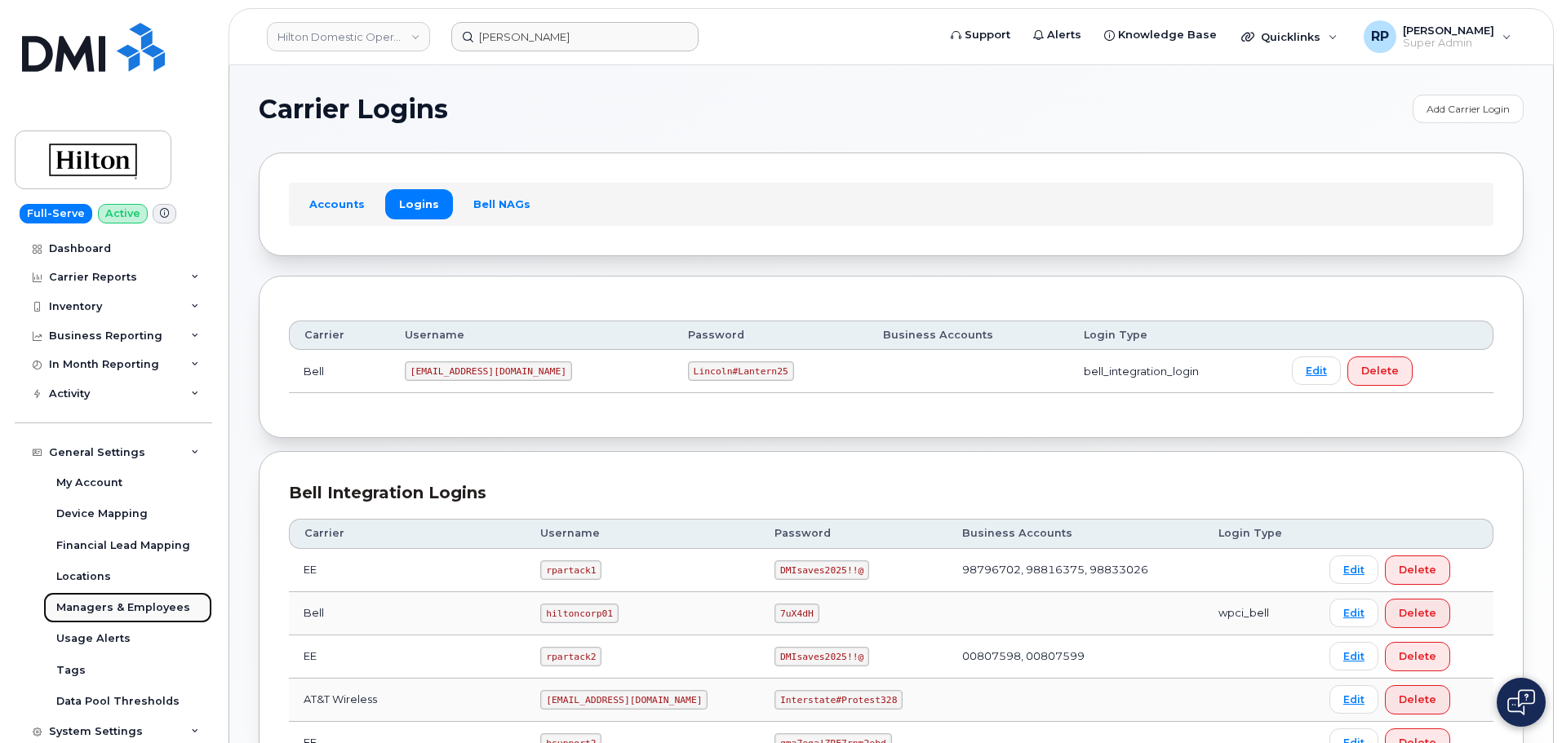
click at [134, 609] on div "Managers & Employees" at bounding box center [123, 608] width 134 height 15
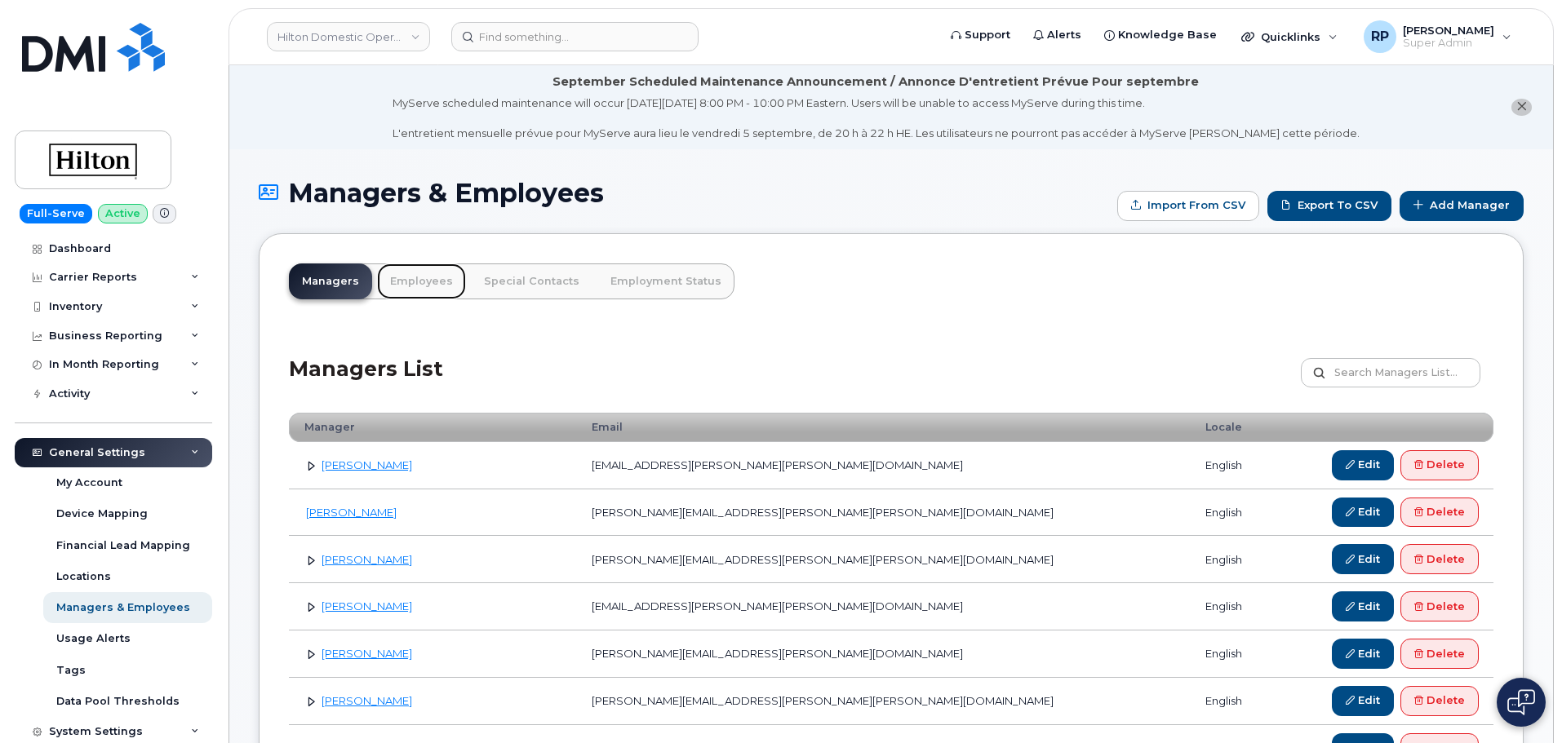
click at [422, 290] on link "Employees" at bounding box center [421, 282] width 89 height 36
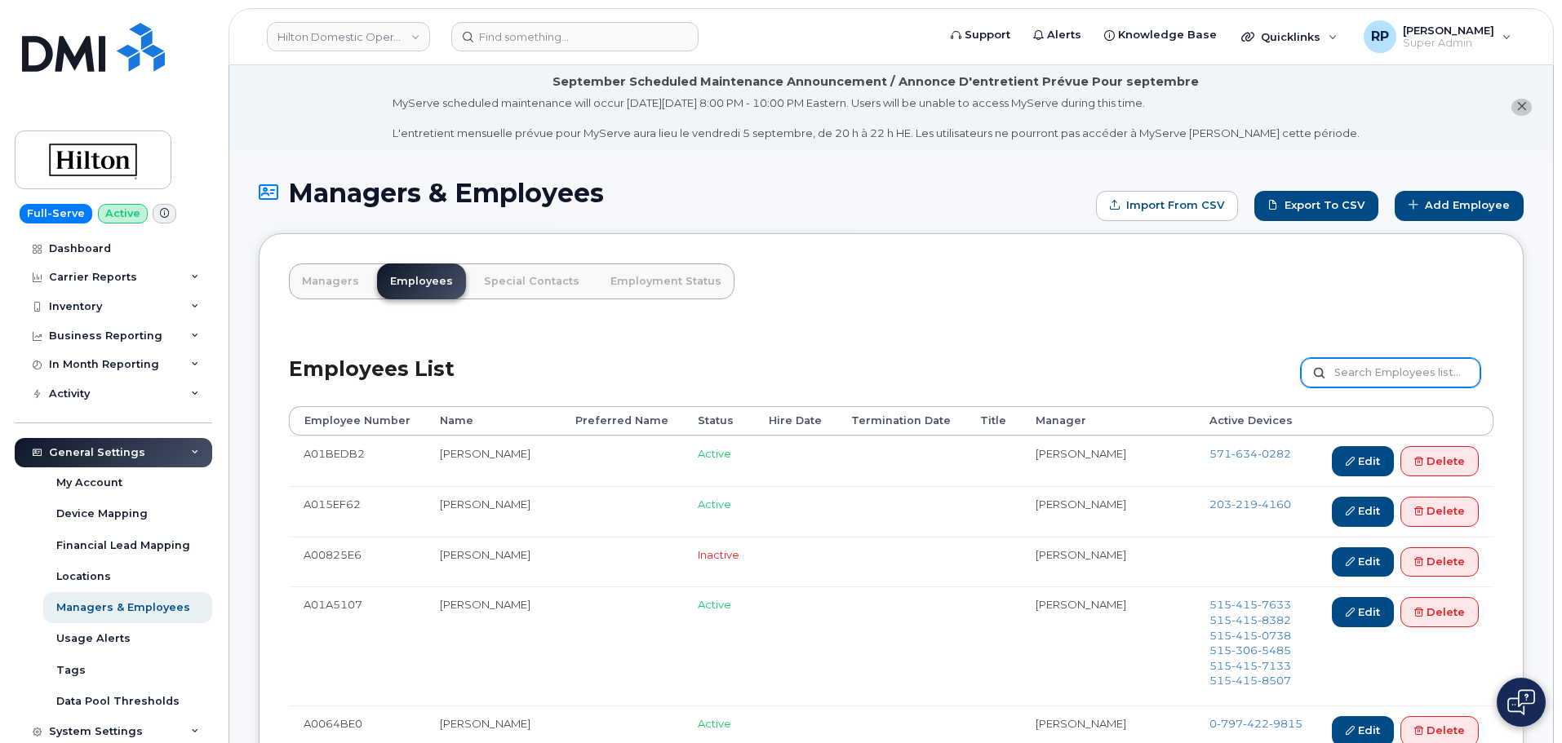
click at [1360, 377] on input "text" at bounding box center [1391, 372] width 180 height 29
type input "lauren reed"
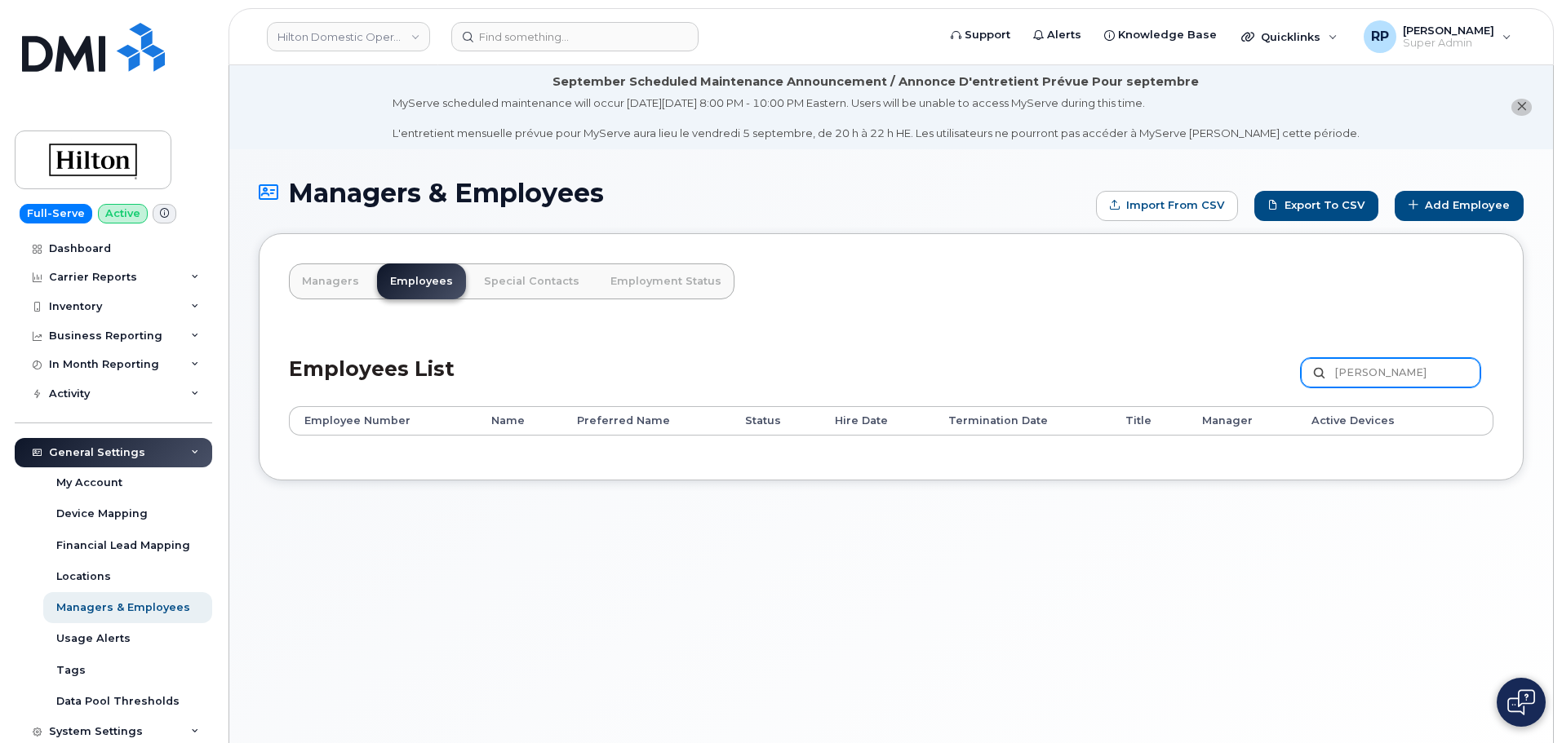
drag, startPoint x: 1376, startPoint y: 373, endPoint x: 1262, endPoint y: 371, distance: 113.4
click at [1263, 371] on div "Employees List lauren reed Customize Filter Refresh Export" at bounding box center [891, 368] width 1204 height 78
type input "reed"
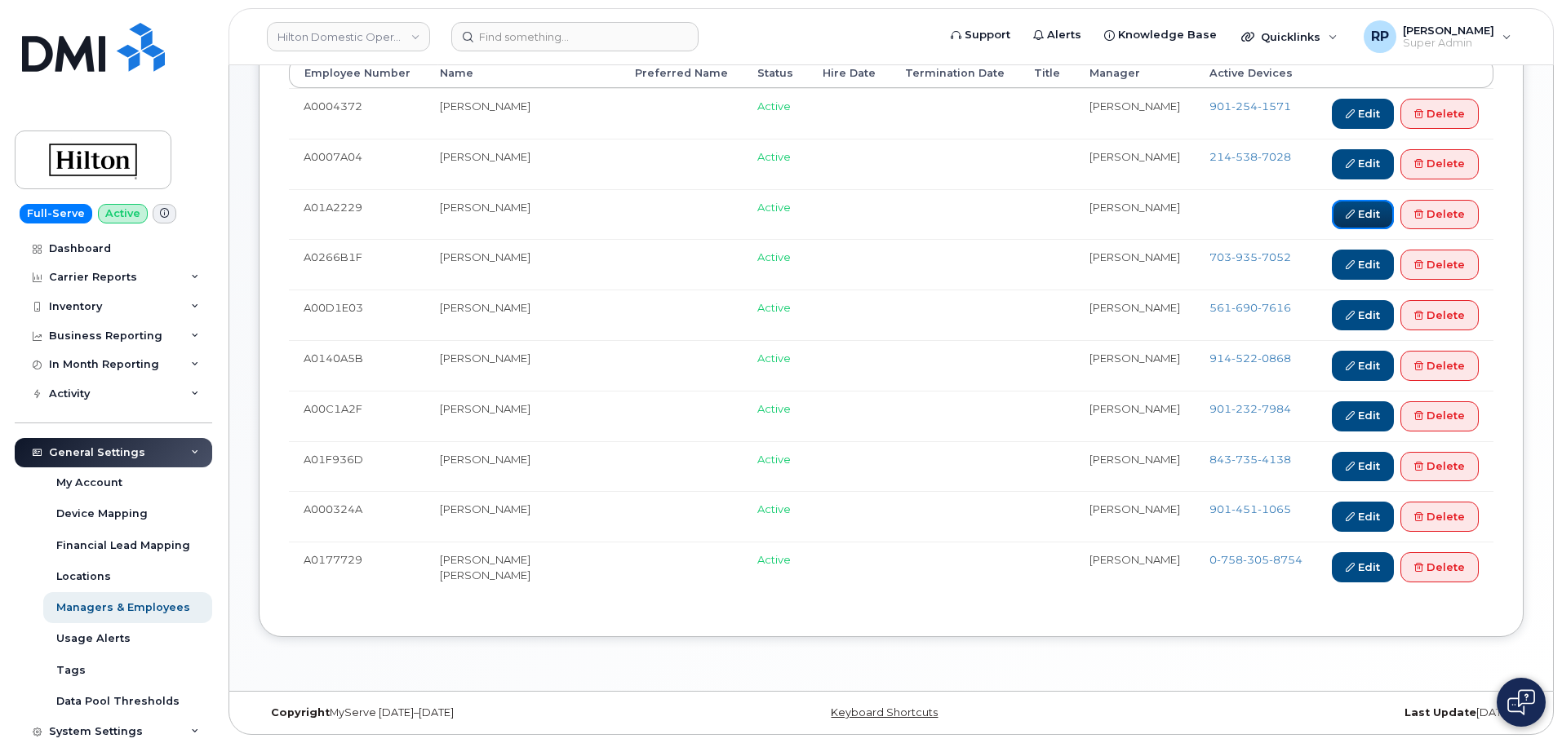
scroll to position [219, 0]
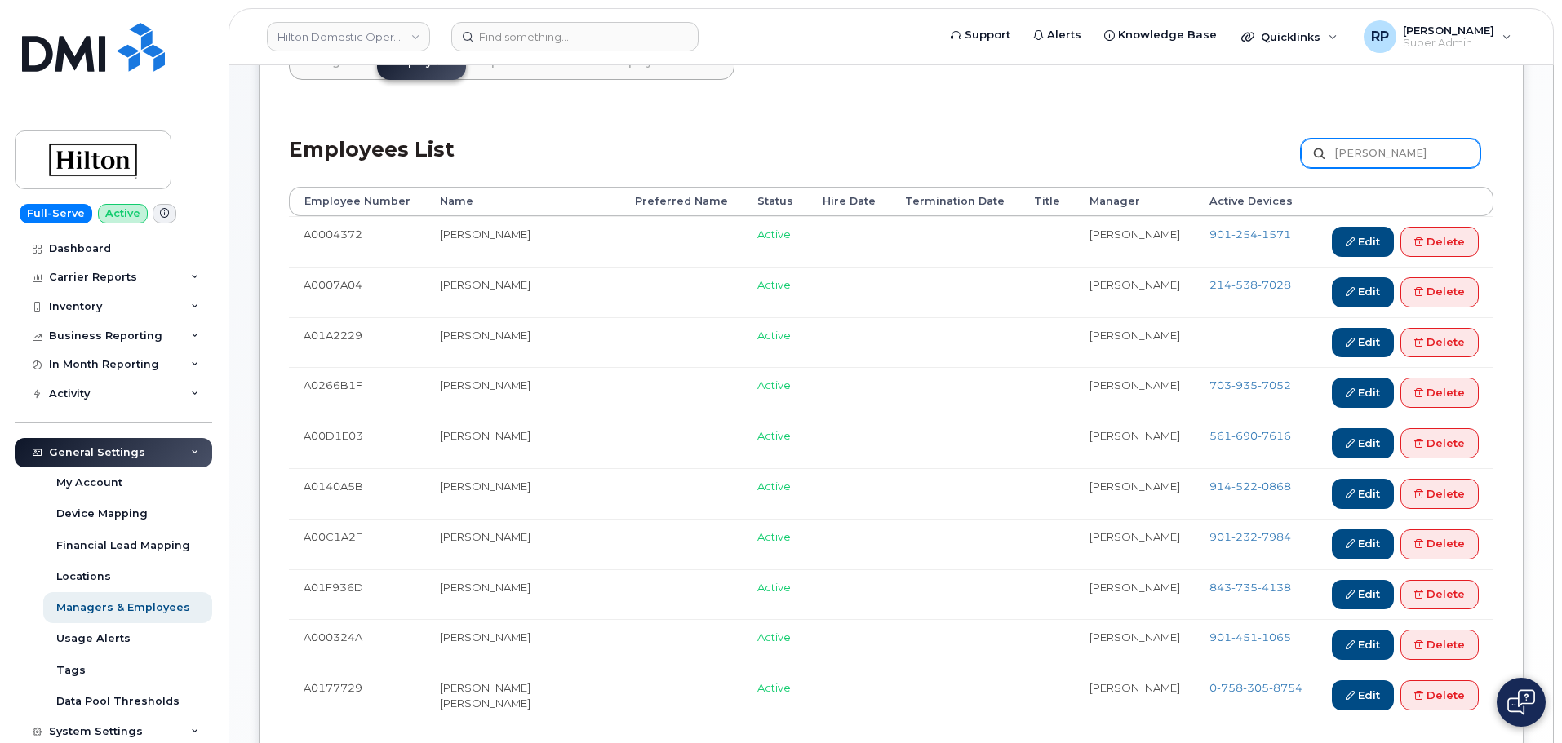
drag, startPoint x: 1387, startPoint y: 156, endPoint x: 1230, endPoint y: 157, distance: 156.7
click at [1253, 149] on div "Employees List reed Customize Filter Refresh Export" at bounding box center [891, 148] width 1204 height 78
type input "lauren"
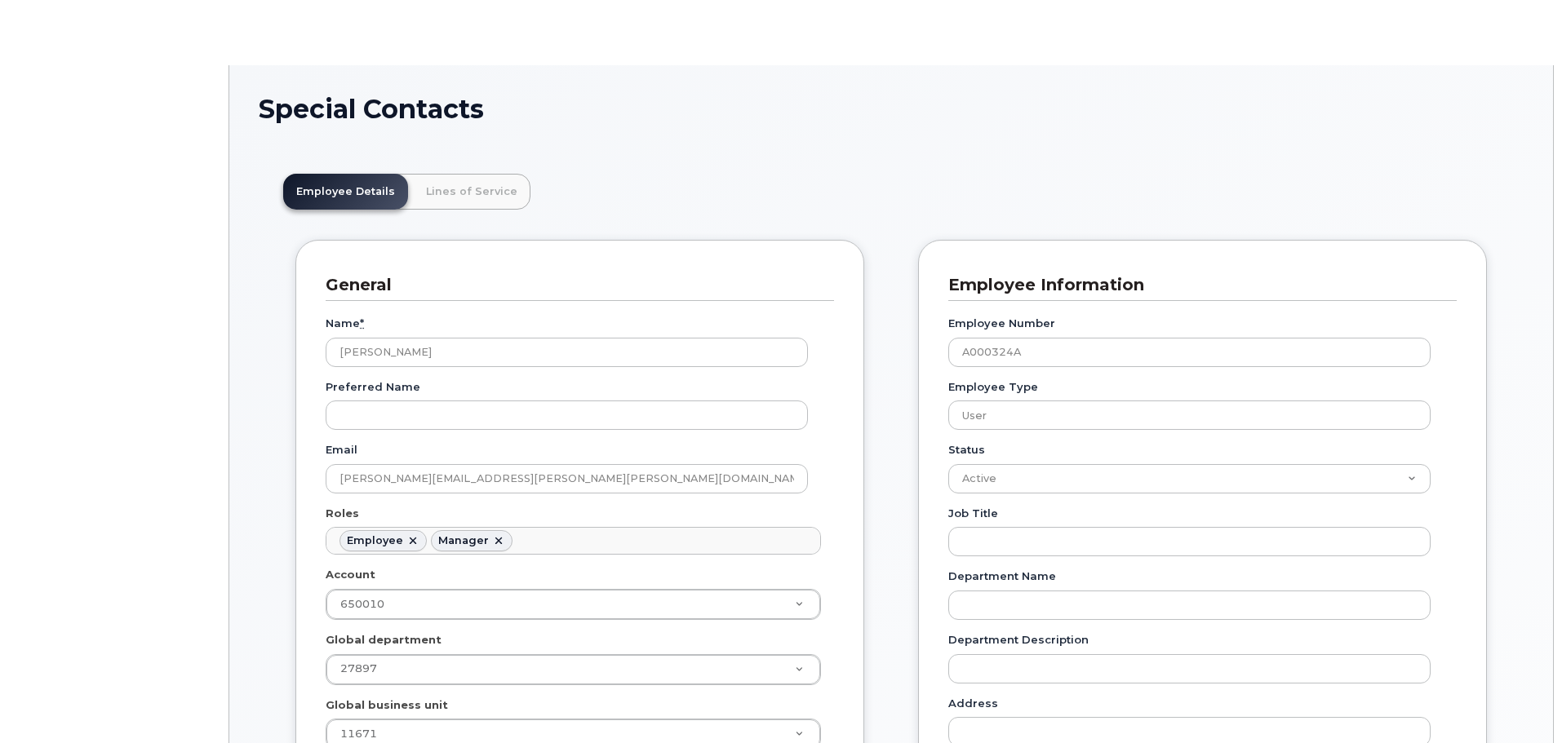
scroll to position [48, 0]
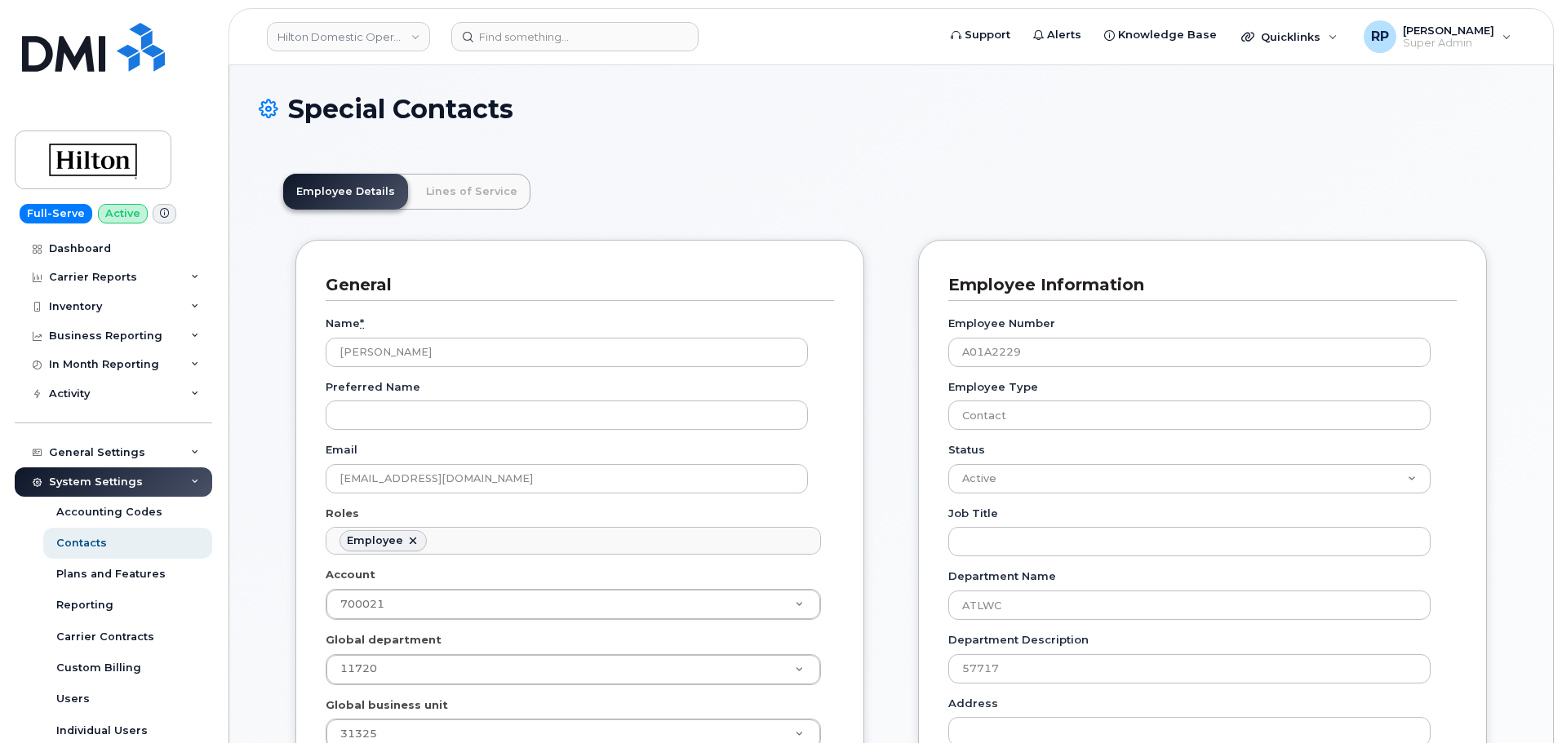
scroll to position [48, 0]
